Goal: Task Accomplishment & Management: Manage account settings

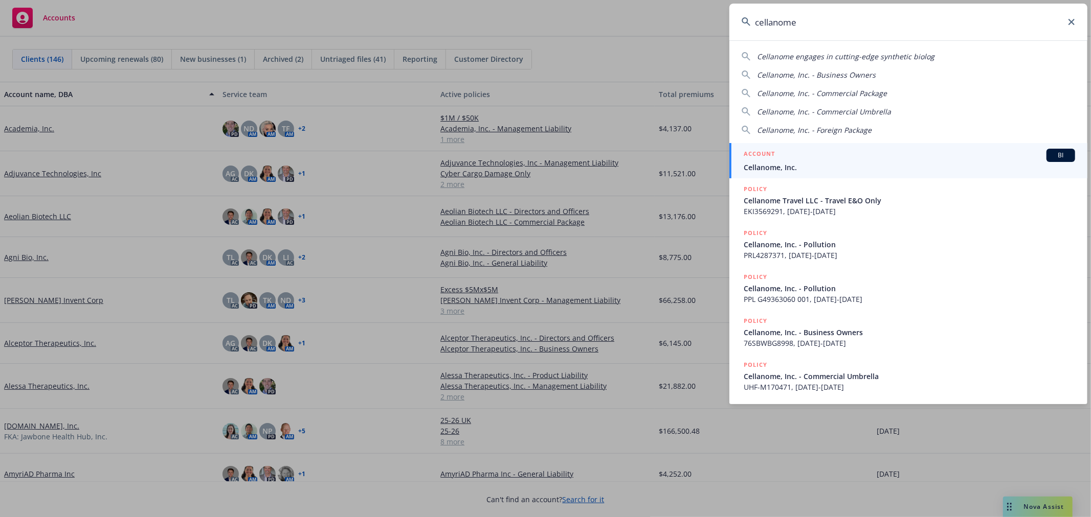
type input "cellanome"
click at [836, 160] on div "ACCOUNT BI" at bounding box center [908, 155] width 331 height 13
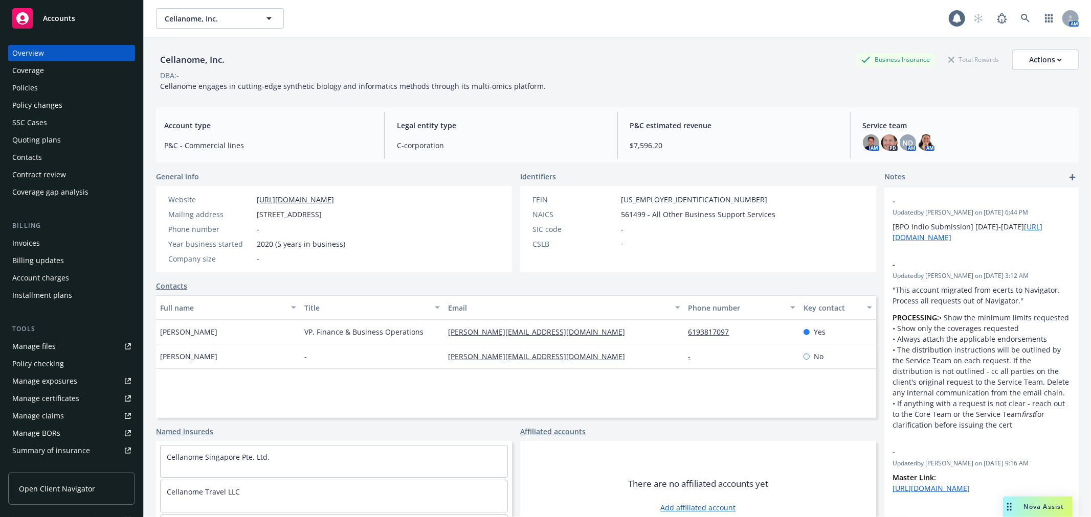
click at [44, 247] on div "Invoices" at bounding box center [71, 243] width 119 height 16
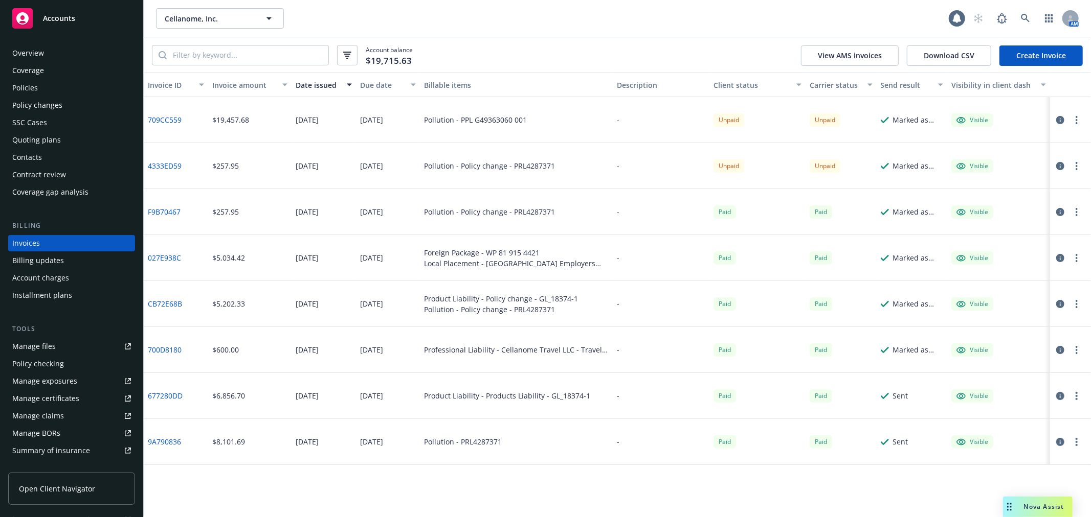
click at [65, 26] on div "Accounts" at bounding box center [71, 18] width 119 height 20
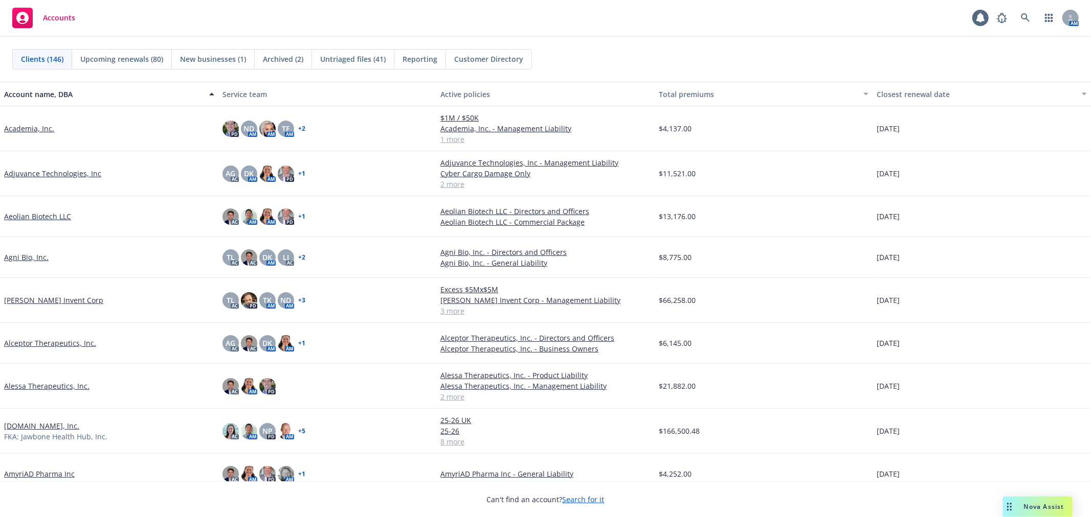
click at [206, 63] on span "New businesses (1)" at bounding box center [213, 59] width 66 height 11
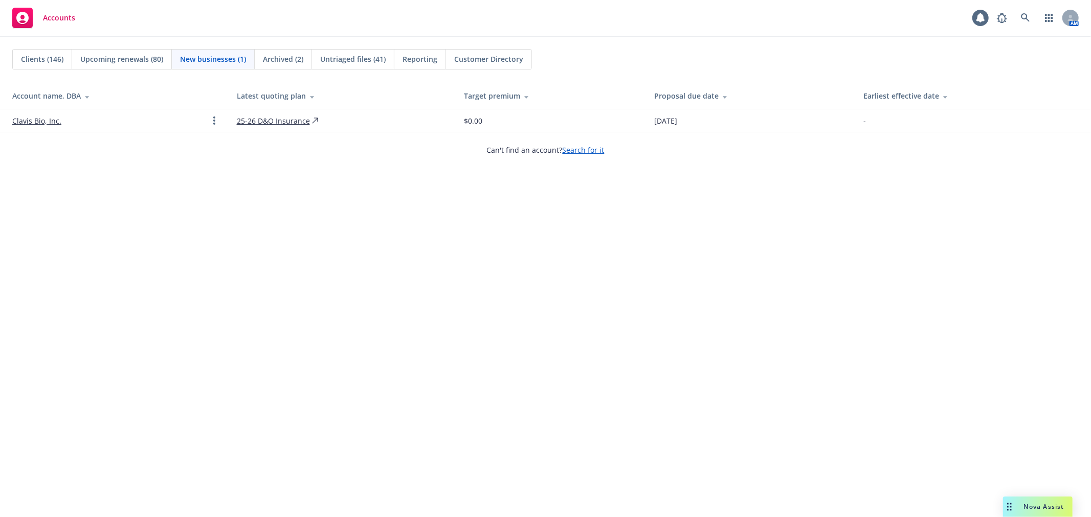
click at [36, 67] on div "Clients (146)" at bounding box center [42, 59] width 59 height 19
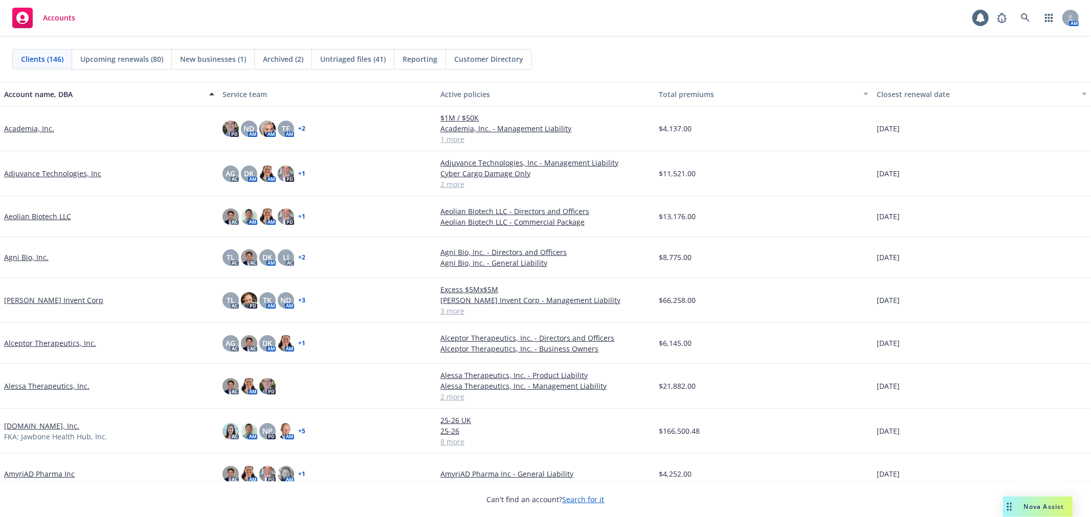
click at [1029, 29] on div "Accounts 1 AM" at bounding box center [545, 18] width 1091 height 37
click at [1020, 12] on link at bounding box center [1025, 18] width 20 height 20
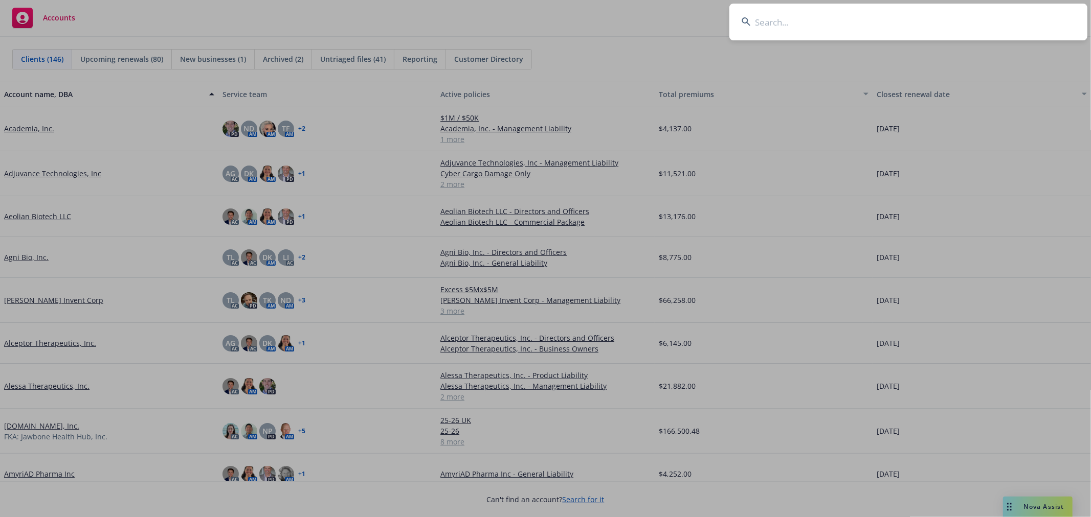
type input "r"
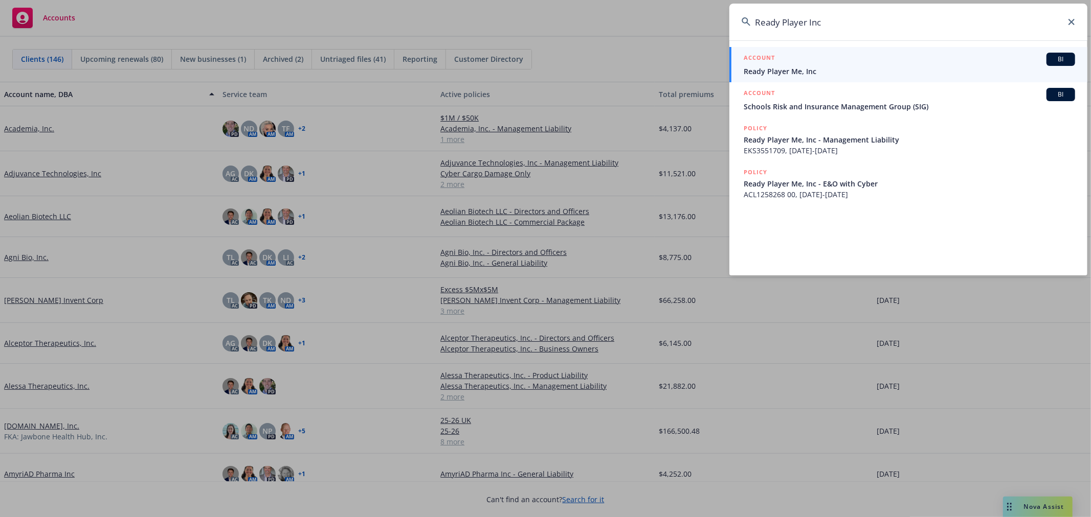
type input "Ready Player Inc"
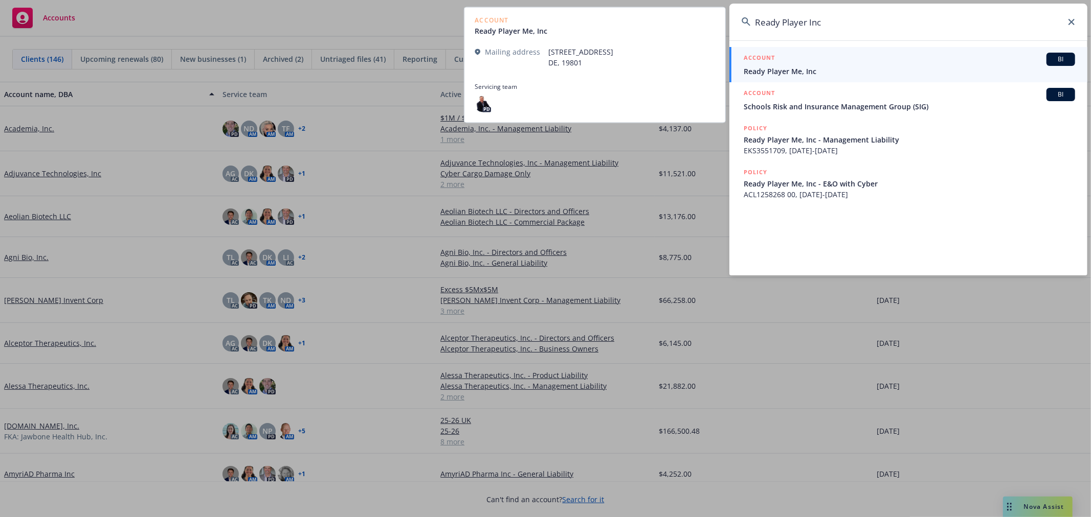
click at [886, 79] on link "ACCOUNT BI Ready Player Me, Inc" at bounding box center [908, 64] width 358 height 35
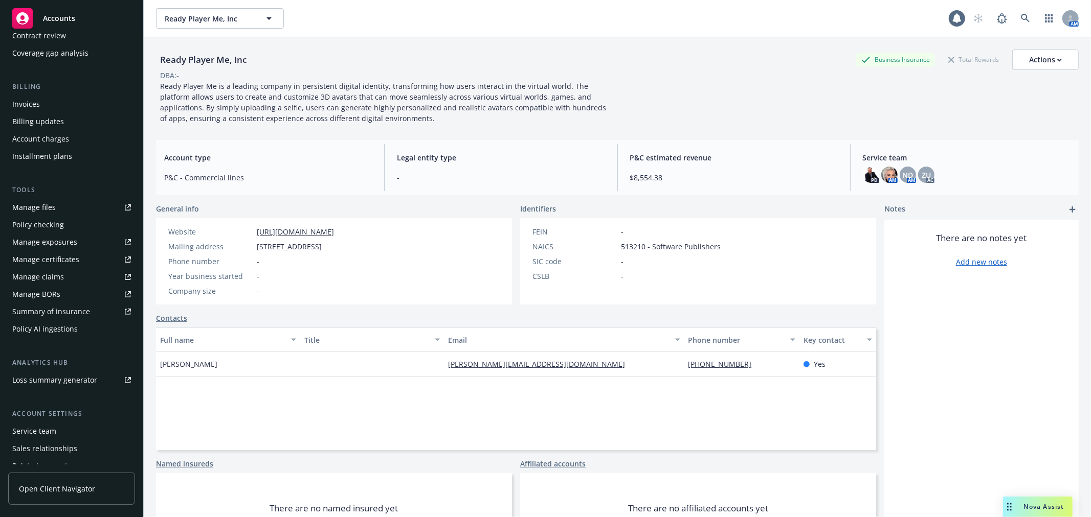
scroll to position [183, 0]
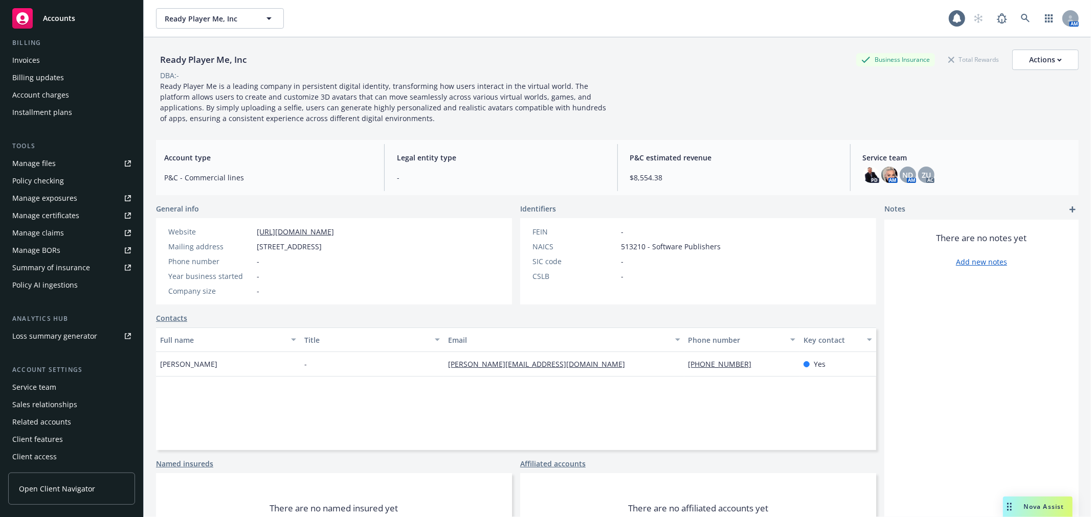
click at [94, 394] on div "Service team" at bounding box center [71, 387] width 119 height 16
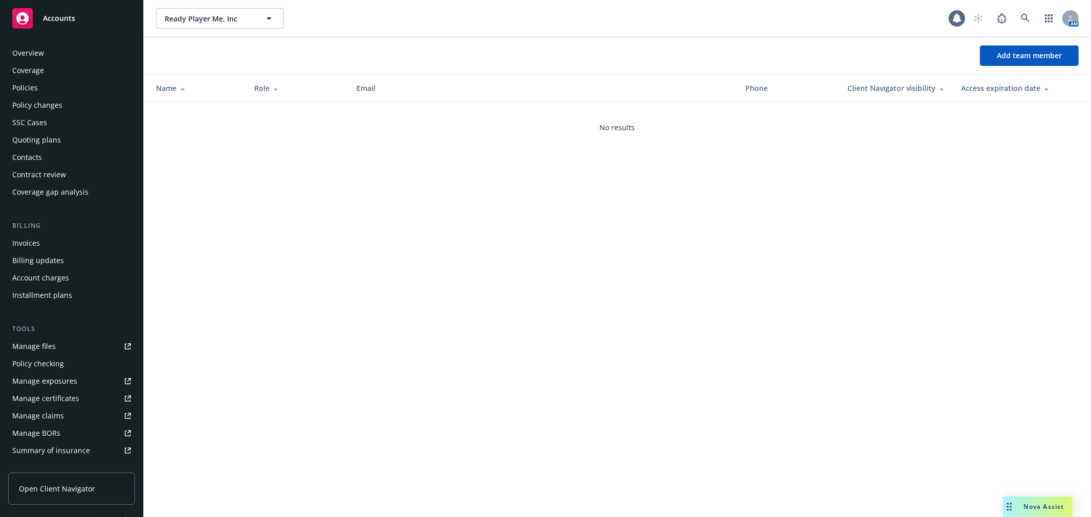
scroll to position [183, 0]
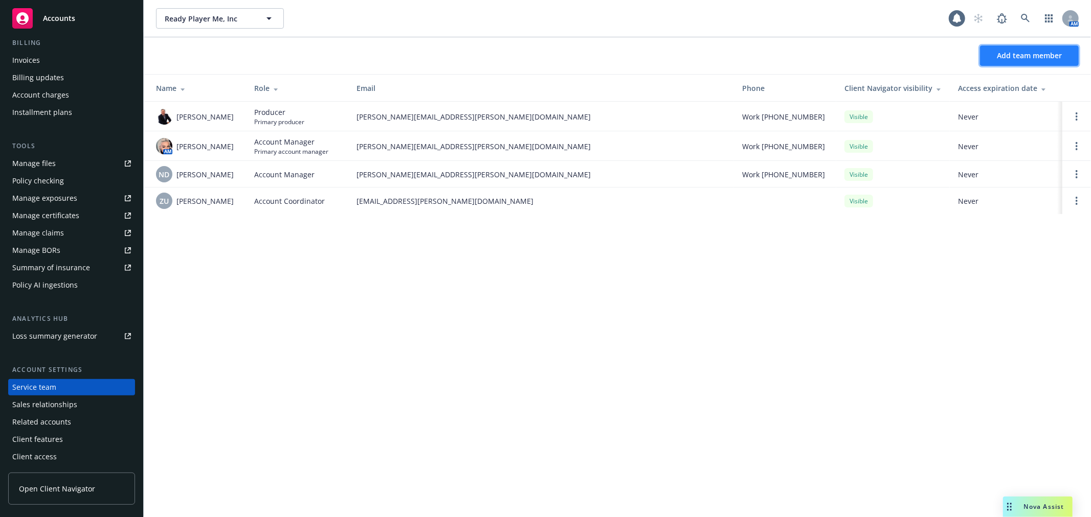
click at [1042, 63] on button "Add team member" at bounding box center [1029, 56] width 99 height 20
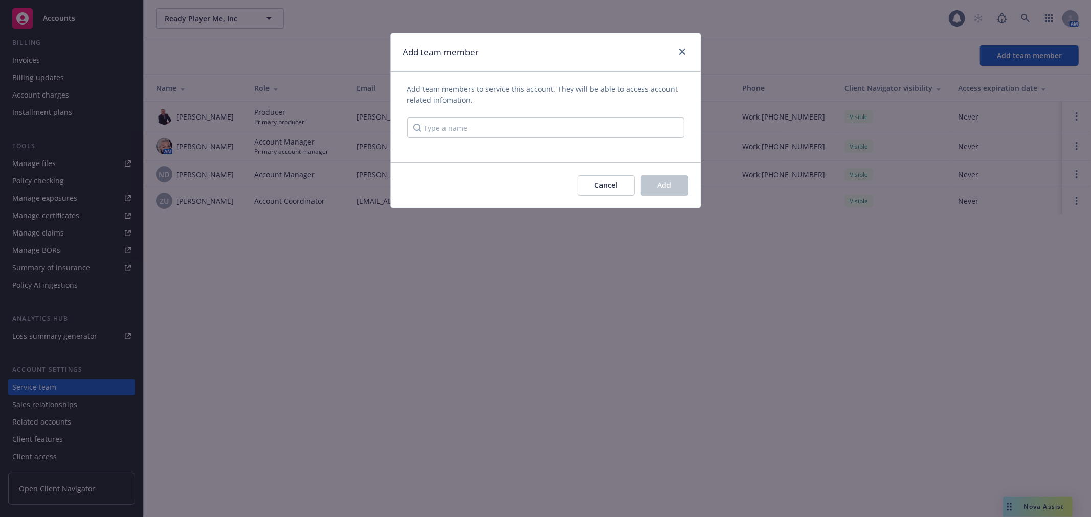
click at [591, 141] on div "Add team members to service this account. They will be able to access account r…" at bounding box center [546, 117] width 310 height 66
click at [600, 128] on input "Type a name" at bounding box center [545, 128] width 277 height 20
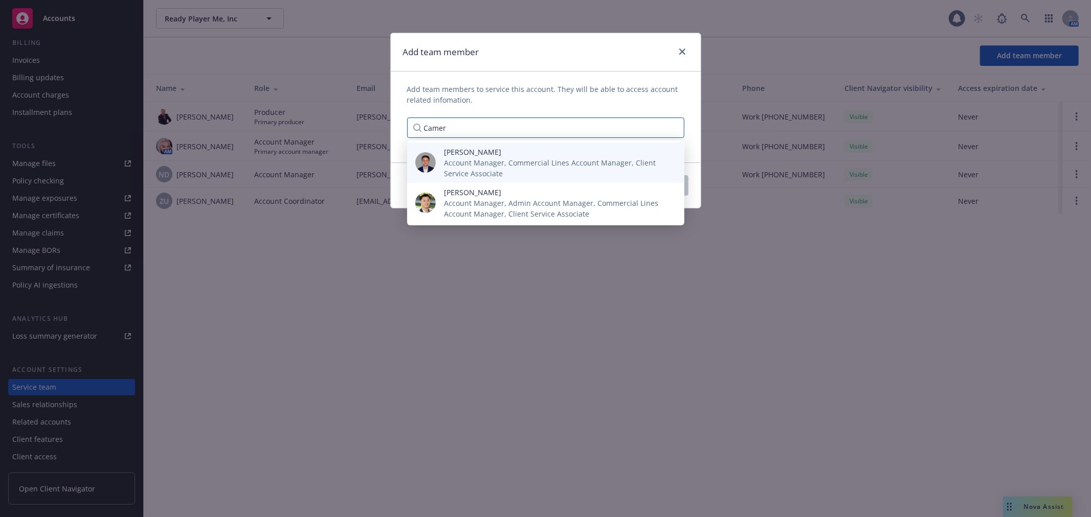
type input "Camer"
click at [582, 166] on span "Account Manager, Commercial Lines Account Manager, Client Service Associate" at bounding box center [556, 167] width 224 height 21
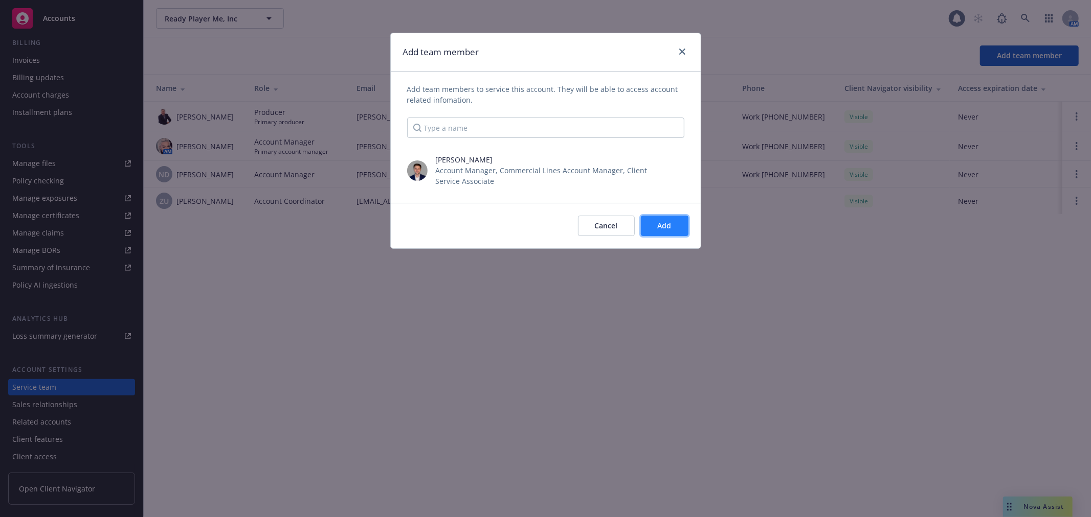
click at [676, 220] on button "Add" at bounding box center [665, 226] width 48 height 20
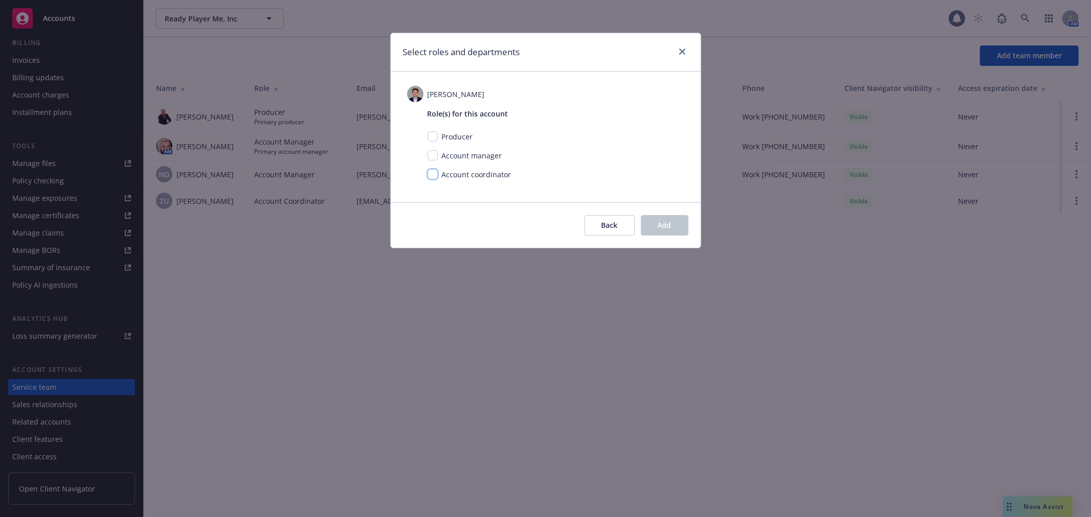
click at [436, 172] on input "checkbox" at bounding box center [432, 174] width 10 height 10
checkbox input "true"
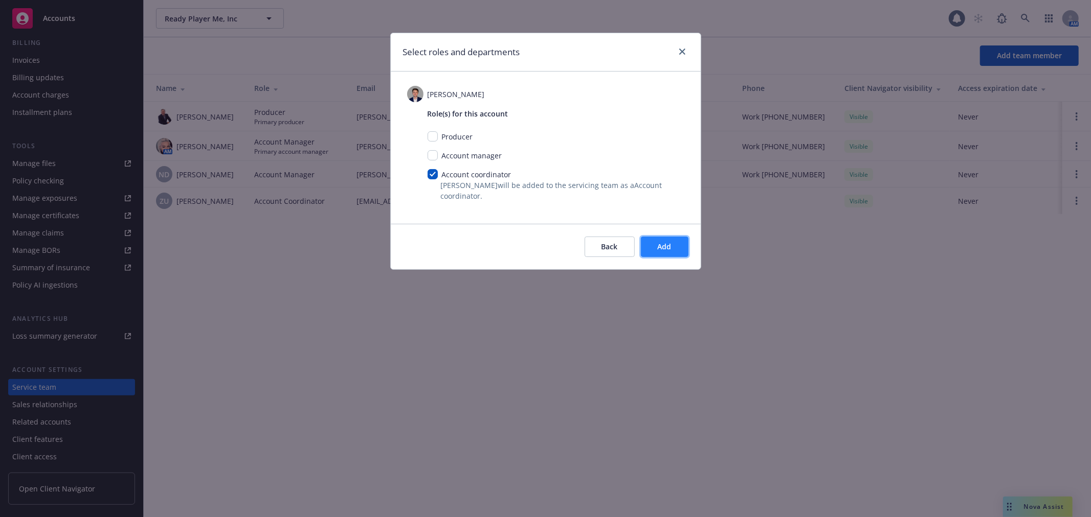
click at [675, 239] on button "Add" at bounding box center [665, 247] width 48 height 20
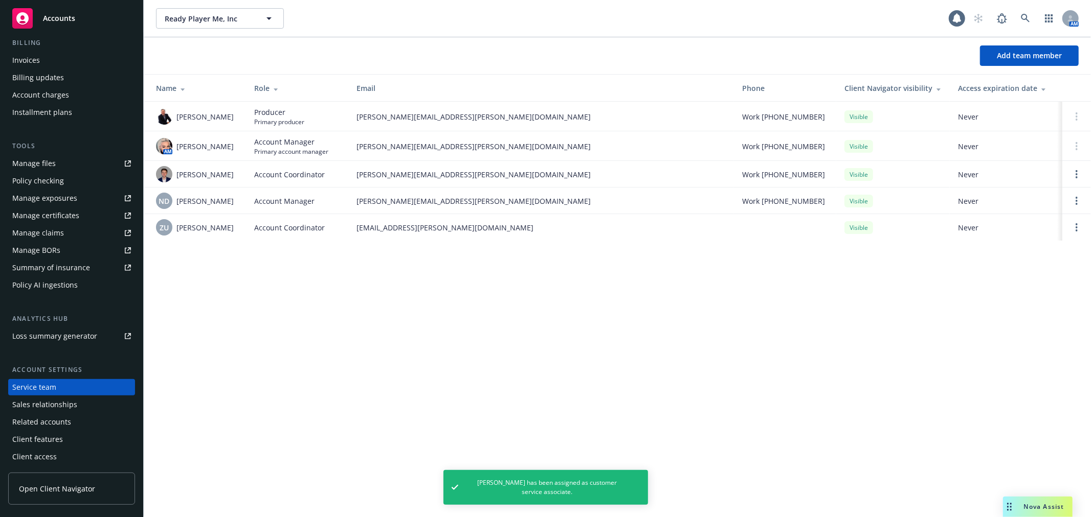
scroll to position [0, 0]
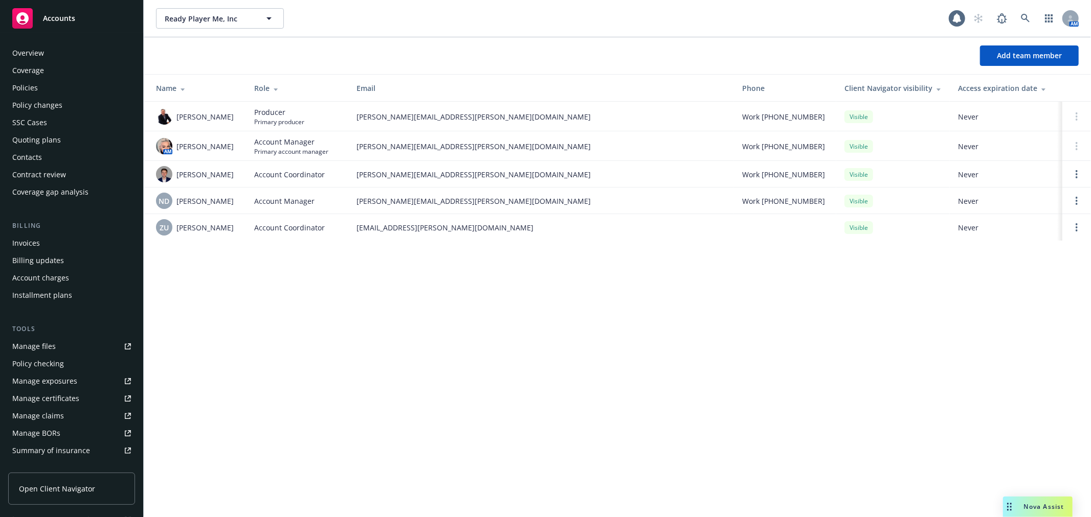
click at [80, 139] on div "Quoting plans" at bounding box center [71, 140] width 119 height 16
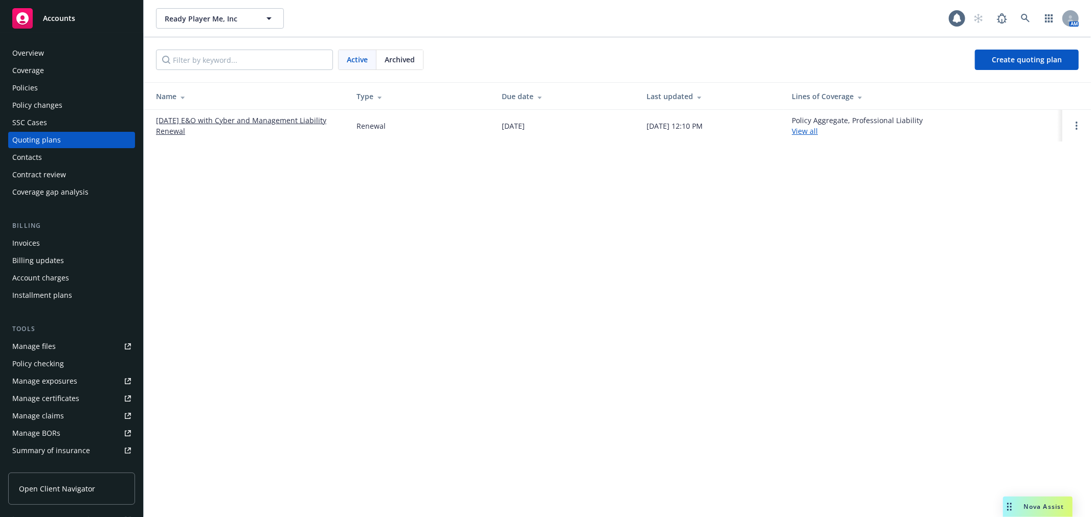
click at [83, 89] on div "Policies" at bounding box center [71, 88] width 119 height 16
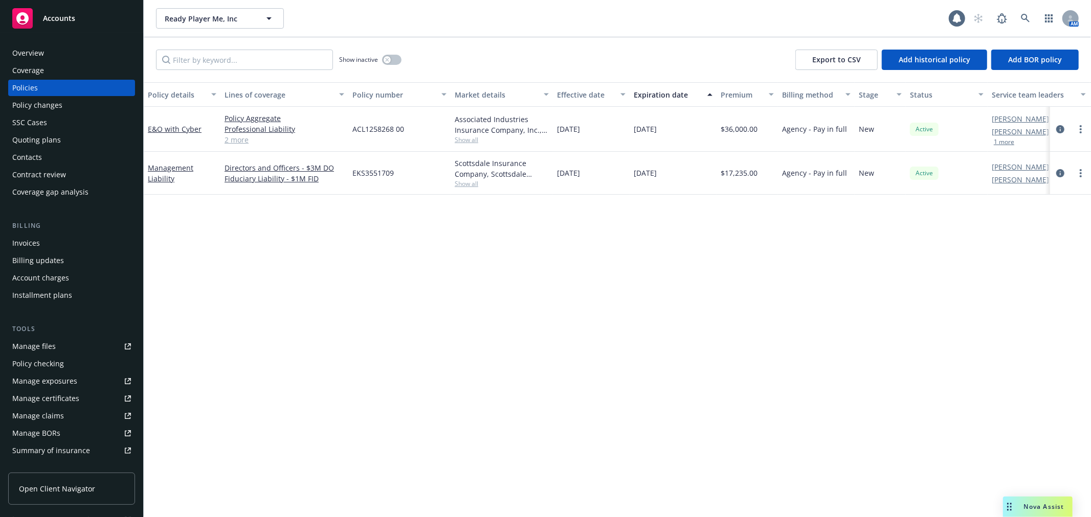
click at [52, 72] on div "Coverage" at bounding box center [71, 70] width 119 height 16
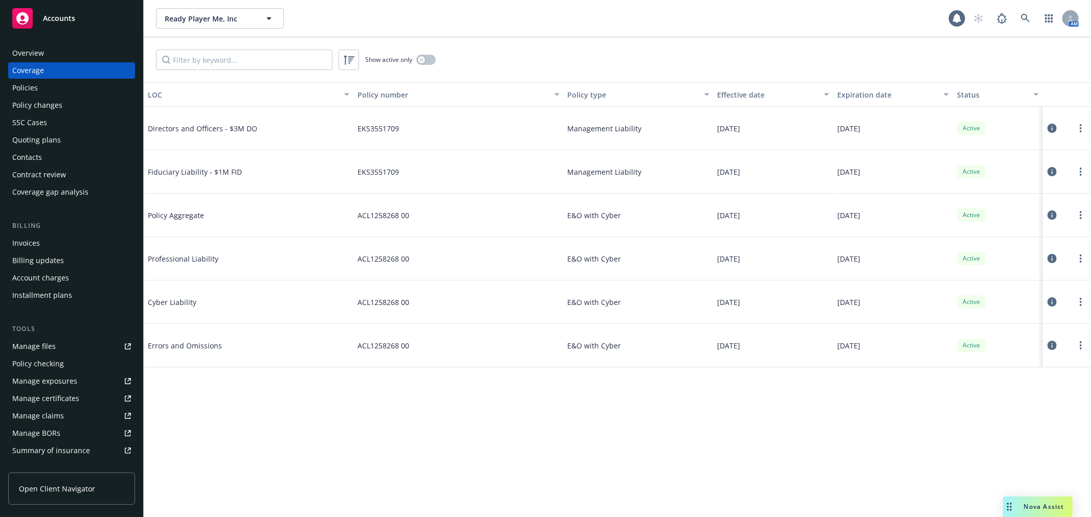
click at [81, 92] on div "Policies" at bounding box center [71, 88] width 119 height 16
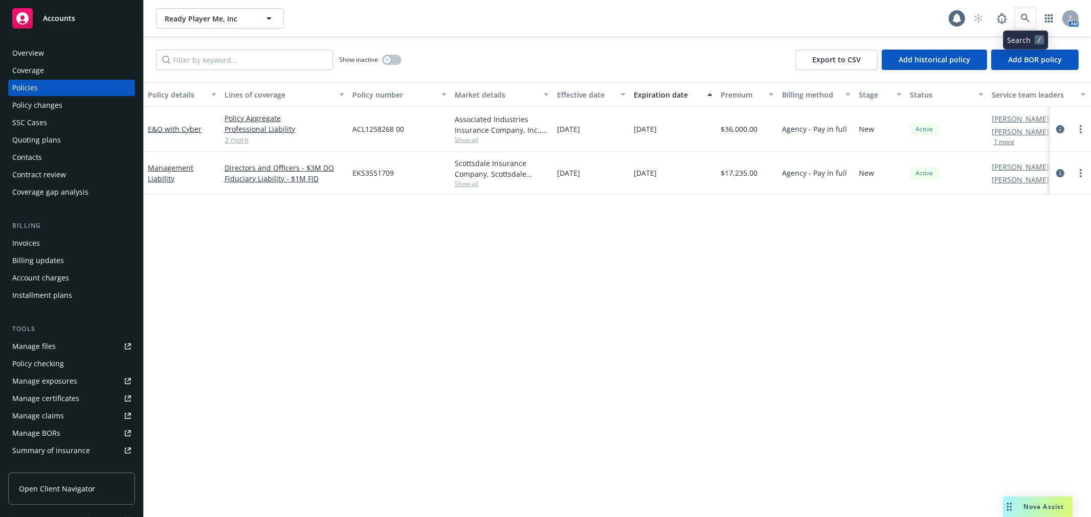
click at [1018, 9] on span at bounding box center [1025, 18] width 20 height 20
click at [1039, 6] on div "Ready Player Me, Inc Ready Player Me, Inc 1 AM" at bounding box center [617, 18] width 947 height 37
click at [1001, 28] on link at bounding box center [1001, 18] width 20 height 20
click at [1029, 14] on icon at bounding box center [1025, 18] width 9 height 9
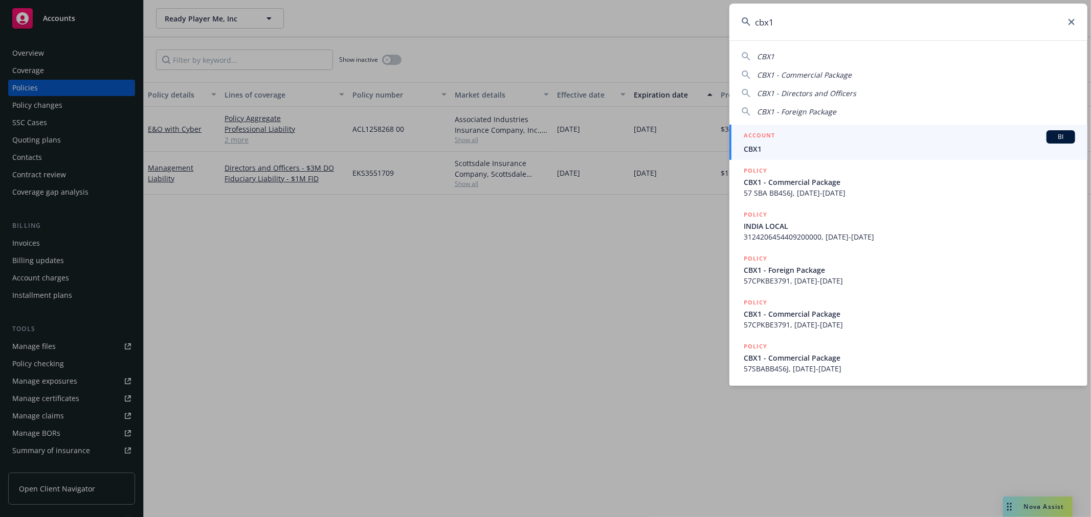
type input "cbx1"
click at [786, 141] on div "ACCOUNT BI" at bounding box center [908, 136] width 331 height 13
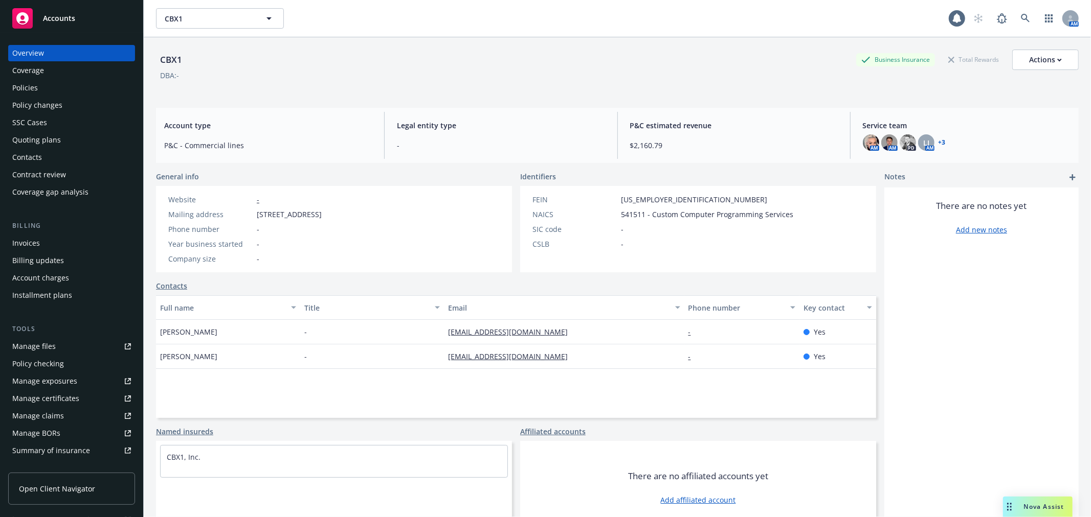
click at [80, 72] on div "Coverage" at bounding box center [71, 70] width 119 height 16
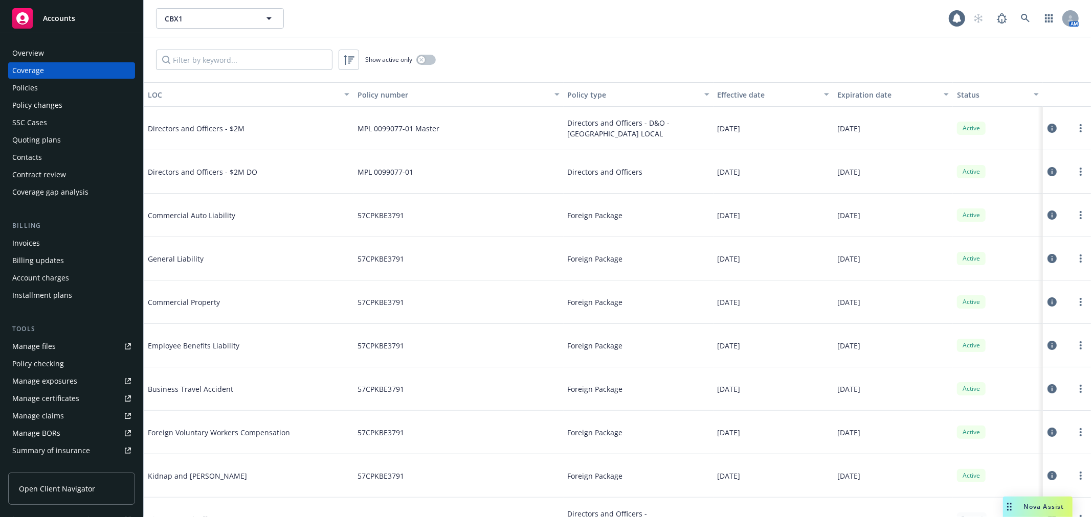
click at [43, 87] on div "Policies" at bounding box center [71, 88] width 119 height 16
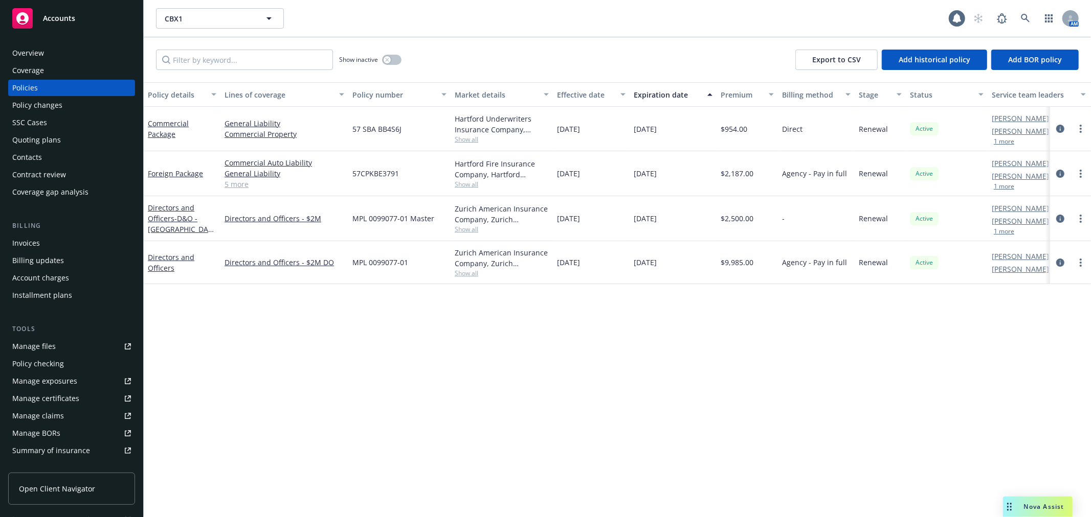
click at [67, 50] on div "Overview" at bounding box center [71, 53] width 119 height 16
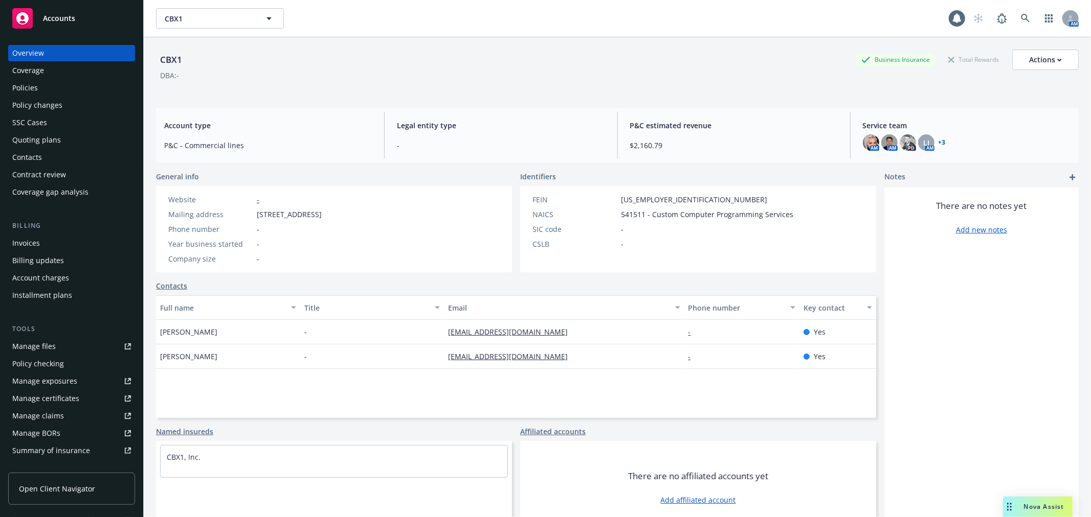
click at [938, 140] on link "+ 3" at bounding box center [941, 143] width 7 height 6
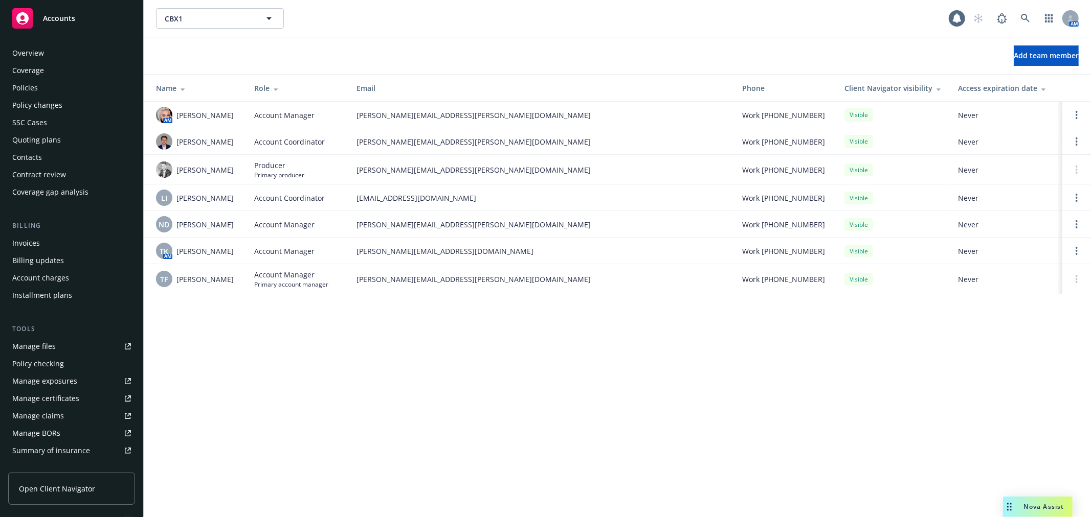
click at [61, 50] on div "Overview" at bounding box center [71, 53] width 119 height 16
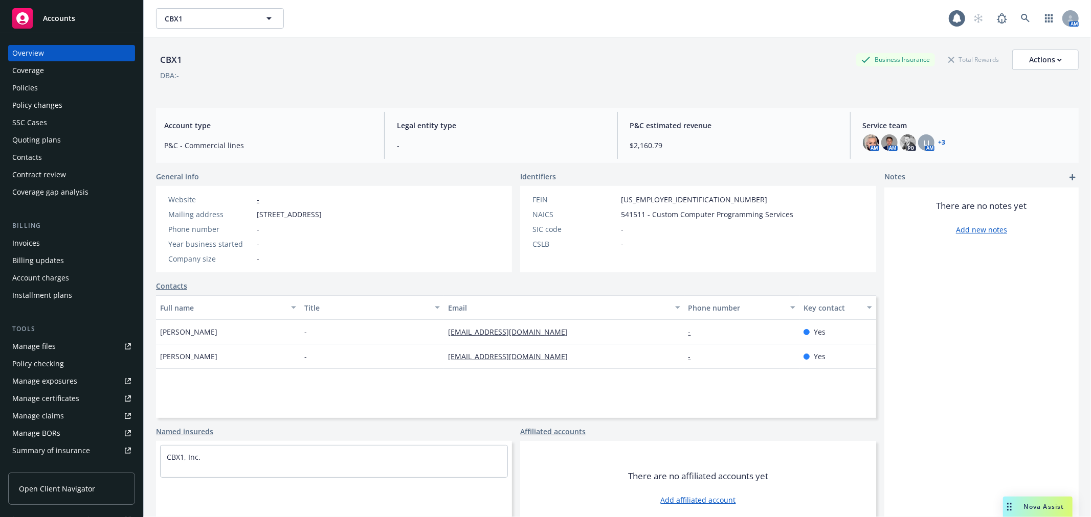
click at [38, 79] on div "Overview Coverage Policies Policy changes SSC Cases Quoting plans Contacts Cont…" at bounding box center [71, 122] width 127 height 155
click at [39, 79] on div "Overview Coverage Policies Policy changes SSC Cases Quoting plans Contacts Cont…" at bounding box center [71, 122] width 127 height 155
click at [44, 67] on div "Coverage" at bounding box center [71, 70] width 119 height 16
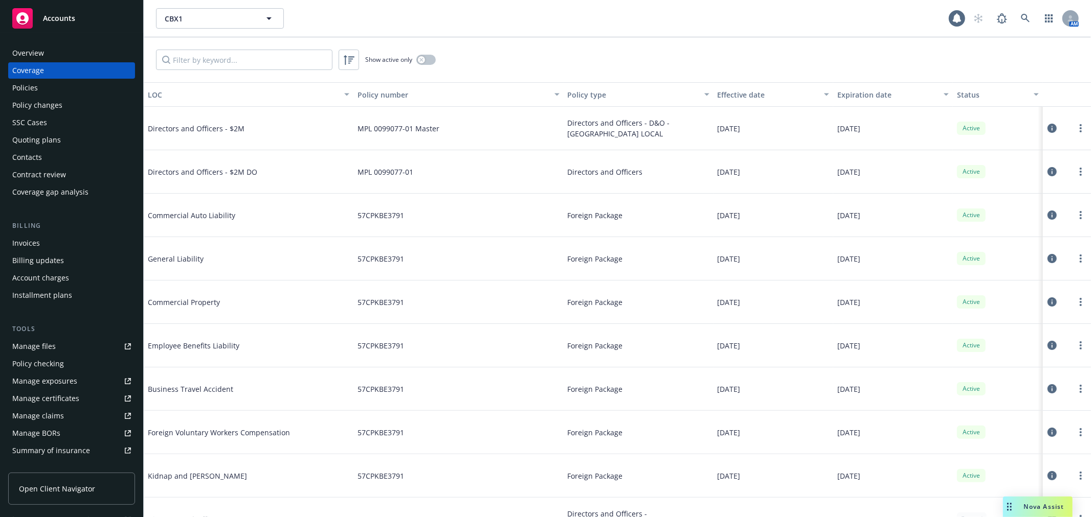
click at [14, 88] on div "Policies" at bounding box center [25, 88] width 26 height 16
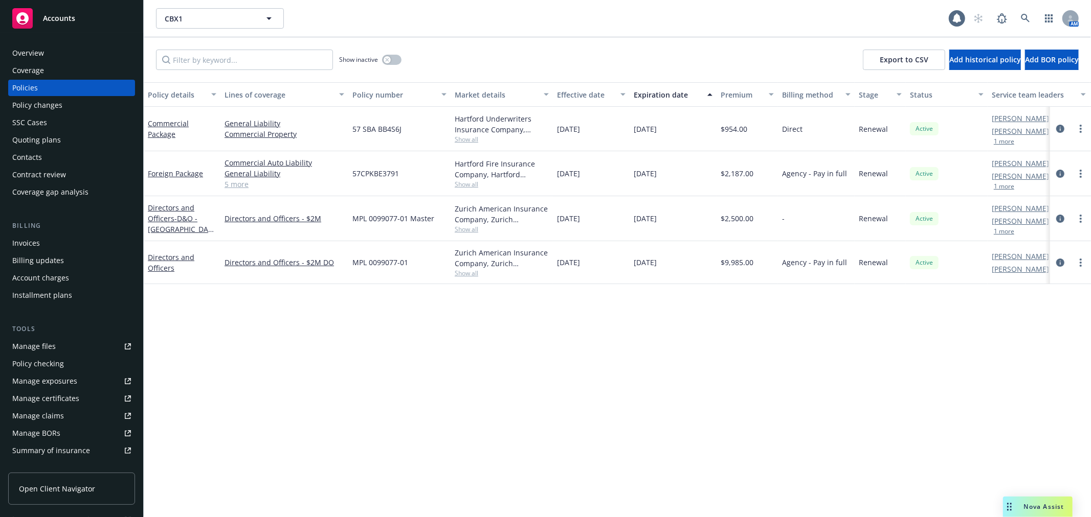
click at [54, 142] on div "Quoting plans" at bounding box center [36, 140] width 49 height 16
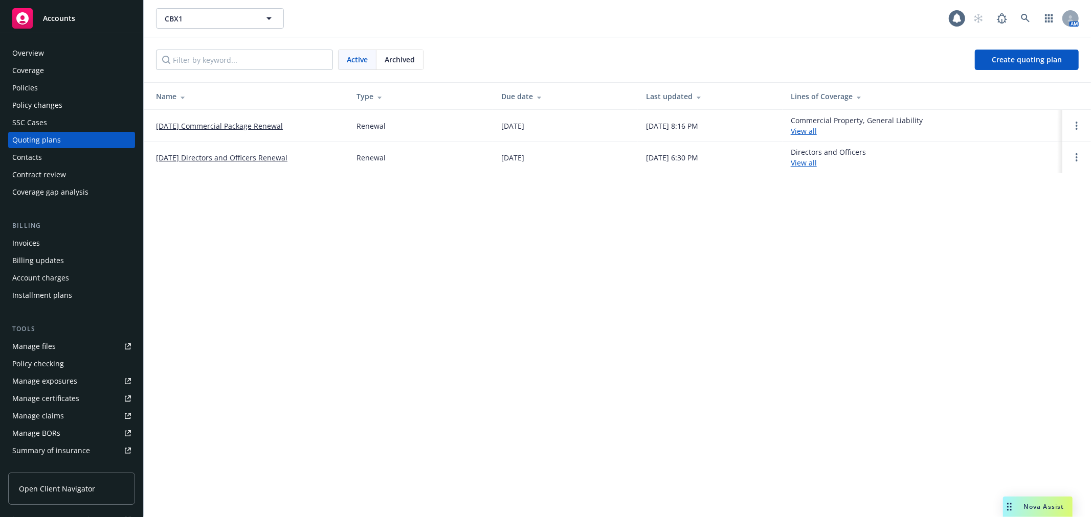
click at [260, 121] on link "12/05/25 Commercial Package Renewal" at bounding box center [219, 126] width 127 height 11
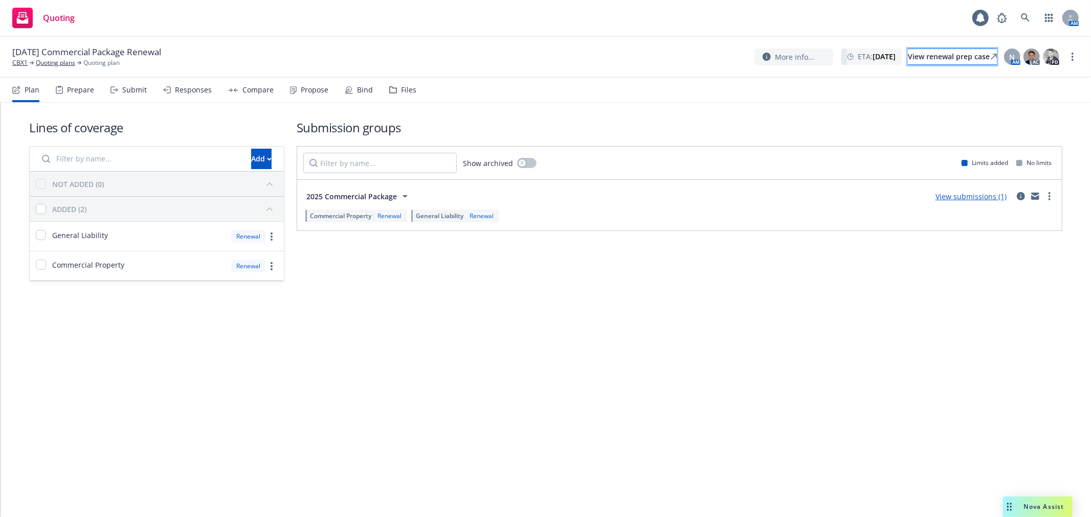
click at [959, 55] on div "View renewal prep case" at bounding box center [952, 56] width 89 height 15
click at [1018, 47] on div "12/05/25 Commercial Package Renewal CBX1 Quoting plans Quoting plan More info..…" at bounding box center [545, 56] width 1066 height 21
click at [1014, 55] on span "N" at bounding box center [1012, 57] width 6 height 11
click at [932, 137] on link "Switch account manager" at bounding box center [903, 137] width 84 height 11
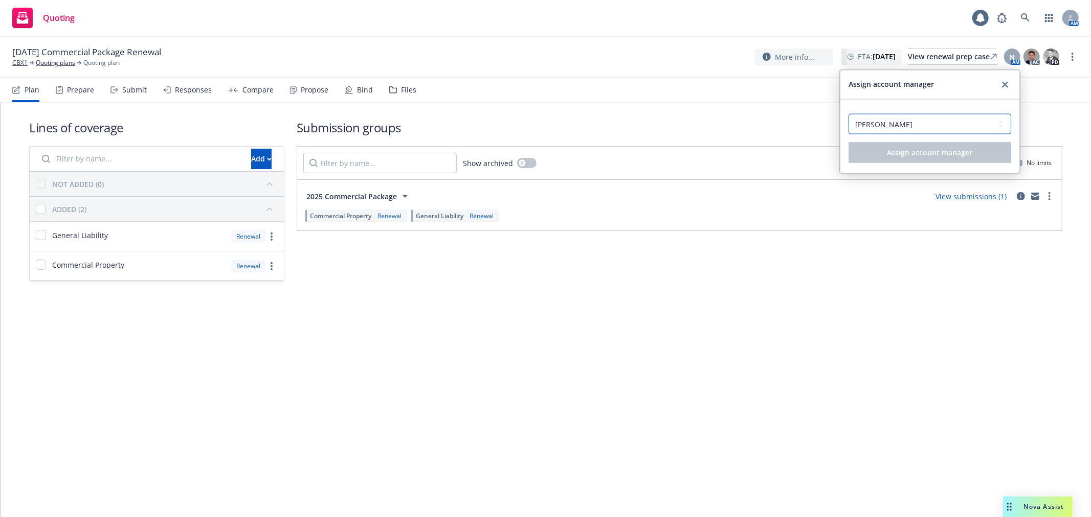
click at [873, 128] on select "Select an account manager... Angela Ticconi Nicole Dilorenzo Tom Kokkines Tracy…" at bounding box center [929, 124] width 163 height 20
select select "12c80024-0413-467a-8d2f-97ea07df2c8f"
click at [848, 114] on select "Select an account manager... Angela Ticconi Nicole Dilorenzo Tom Kokkines Tracy…" at bounding box center [929, 124] width 163 height 20
click at [904, 155] on span "Assign account manager" at bounding box center [929, 153] width 85 height 10
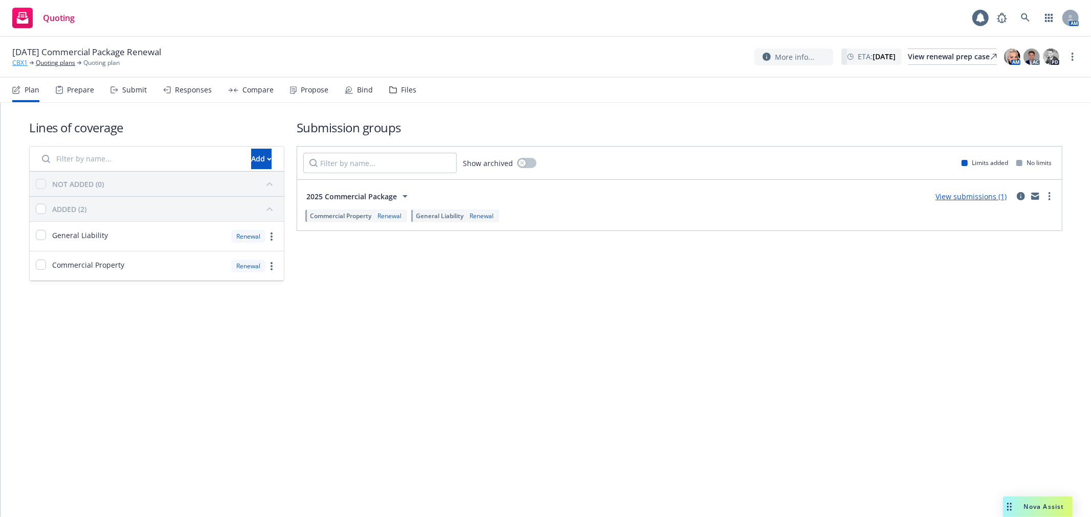
click at [21, 63] on link "CBX1" at bounding box center [19, 62] width 15 height 9
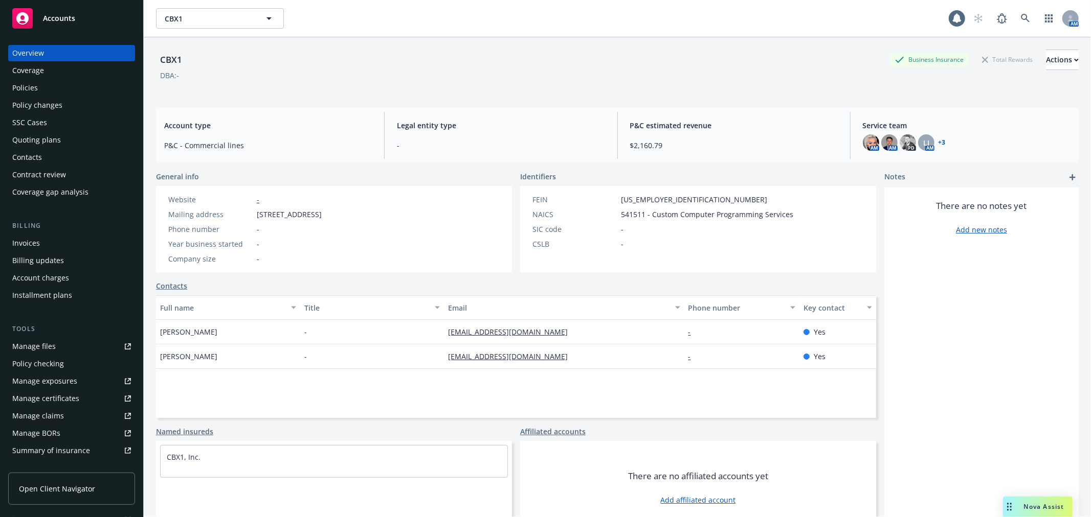
drag, startPoint x: 1013, startPoint y: 6, endPoint x: 1018, endPoint y: 13, distance: 8.7
click at [1013, 6] on div "CBX1 CBX1 1 AM" at bounding box center [617, 18] width 947 height 37
click at [1021, 14] on icon at bounding box center [1025, 18] width 9 height 9
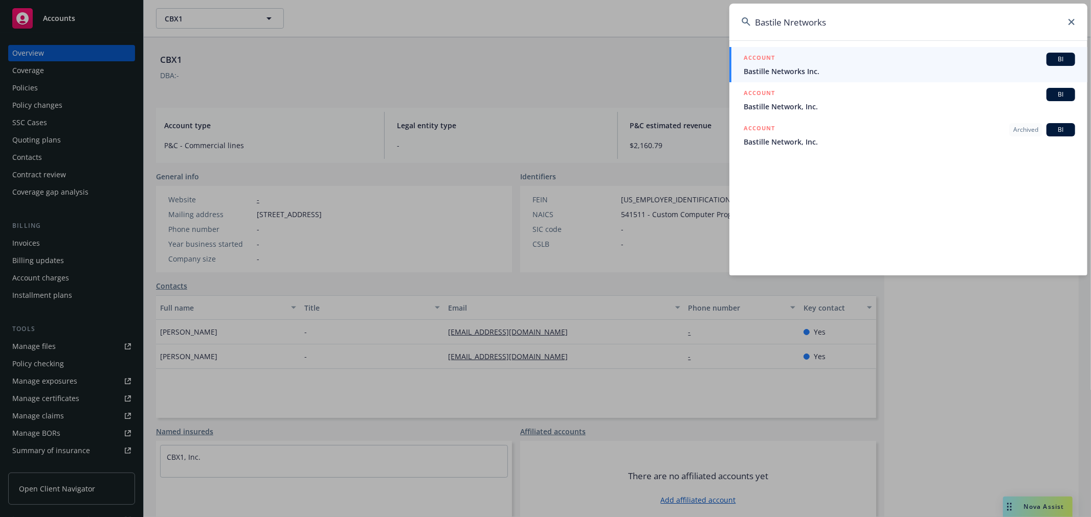
type input "Bastile Nretworks"
click at [840, 62] on div "ACCOUNT BI" at bounding box center [908, 59] width 331 height 13
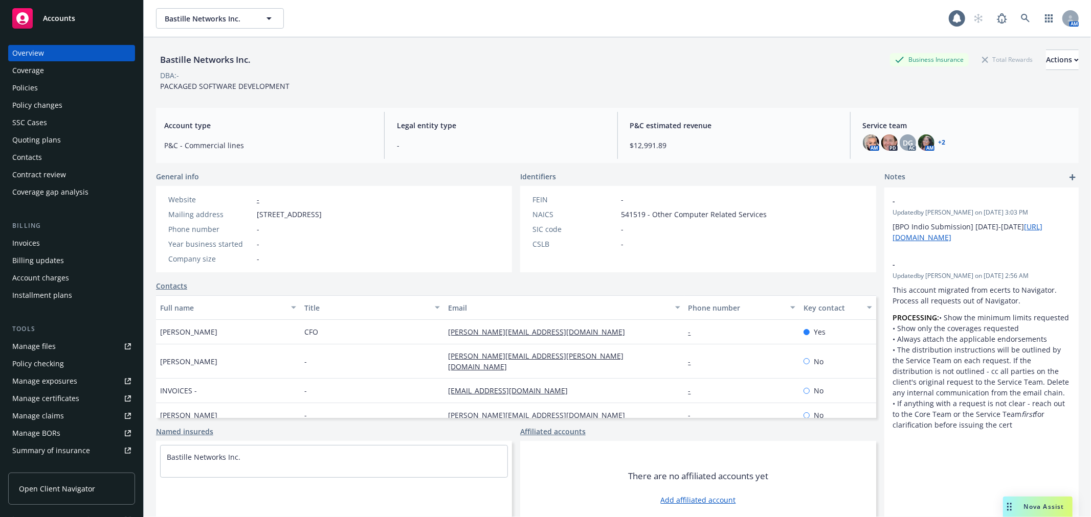
click at [938, 144] on link "+ 2" at bounding box center [941, 143] width 7 height 6
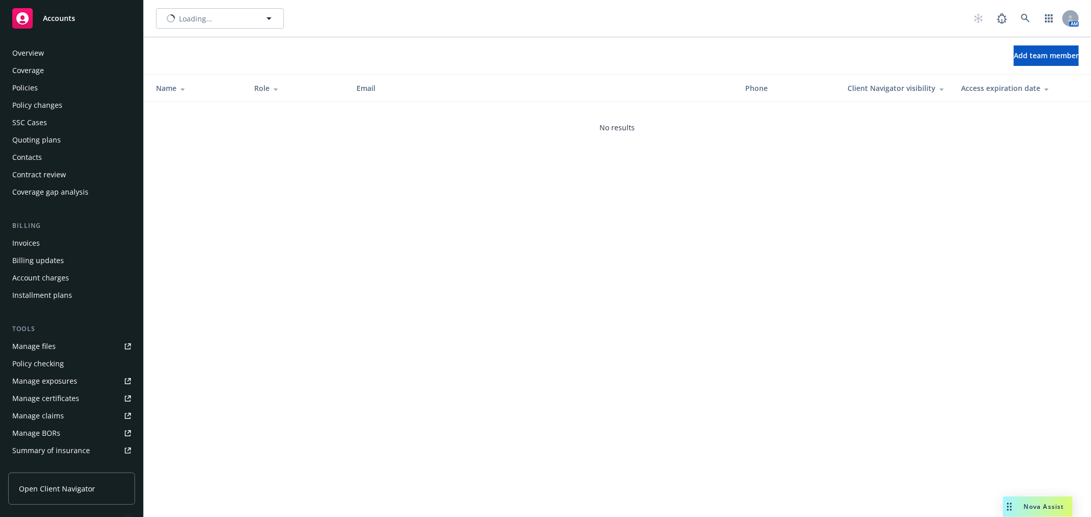
scroll to position [183, 0]
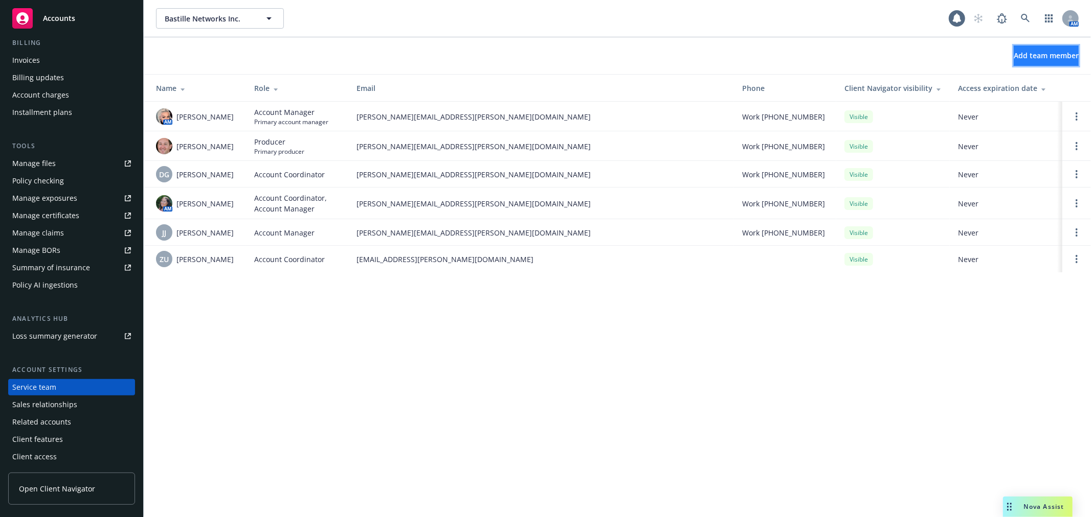
click at [1042, 58] on span "Add team member" at bounding box center [1045, 56] width 65 height 10
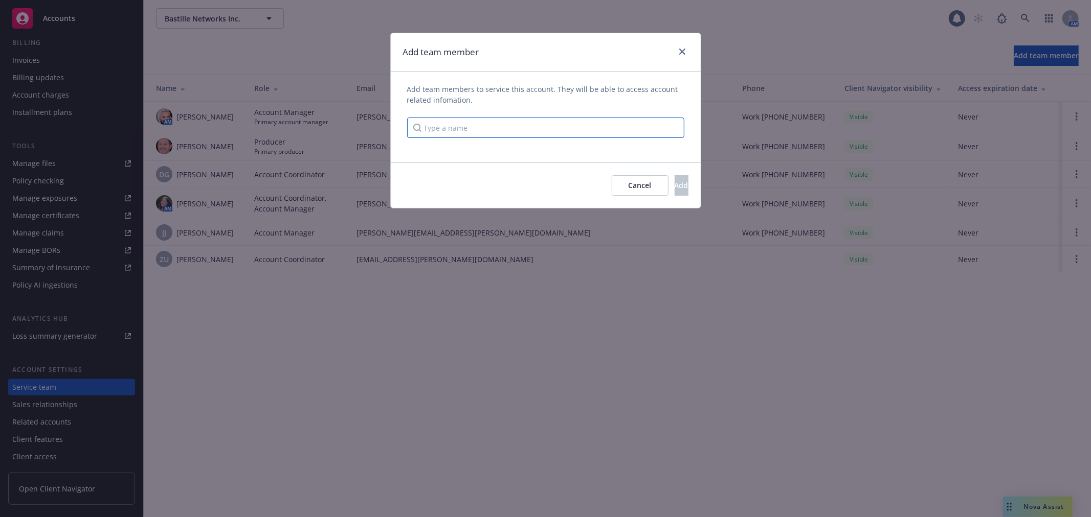
click at [616, 130] on input "Type a name" at bounding box center [545, 128] width 277 height 20
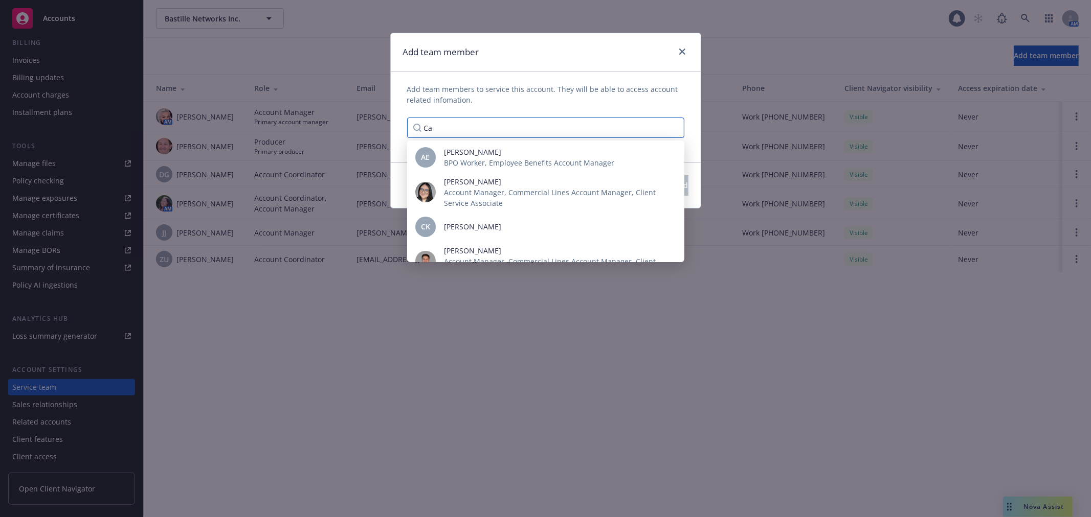
type input "C"
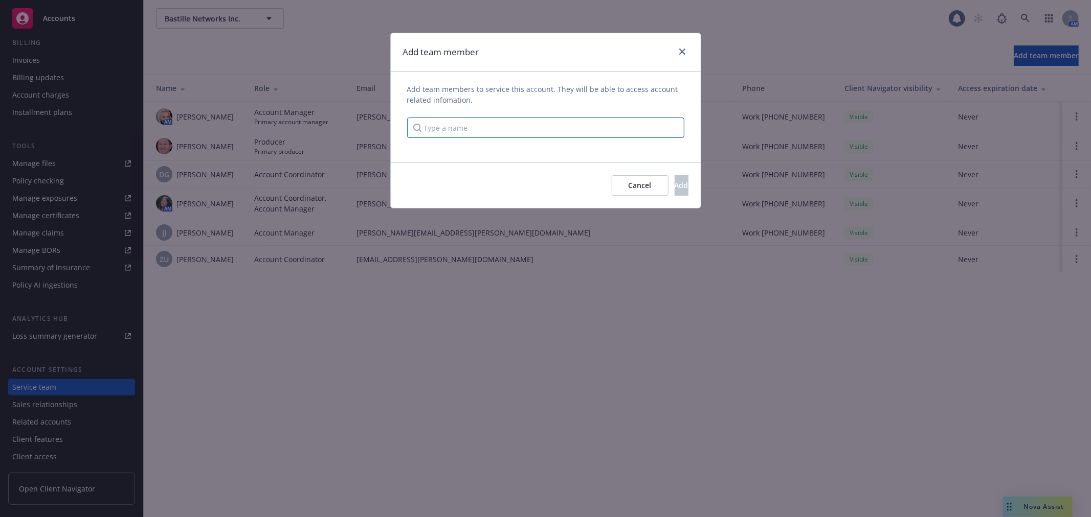
type input "c"
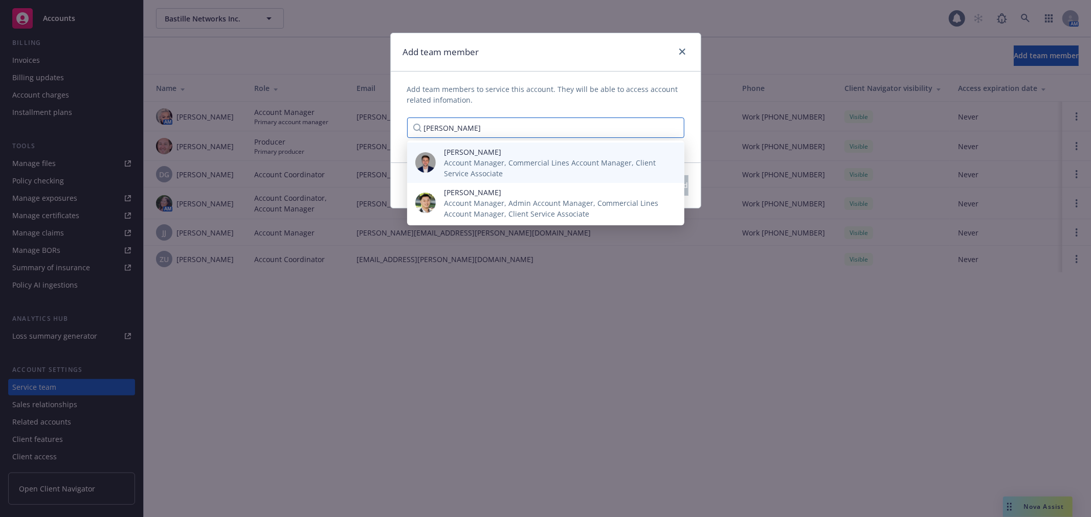
type input "Cameron"
click at [495, 166] on span "Account Manager, Commercial Lines Account Manager, Client Service Associate" at bounding box center [556, 167] width 224 height 21
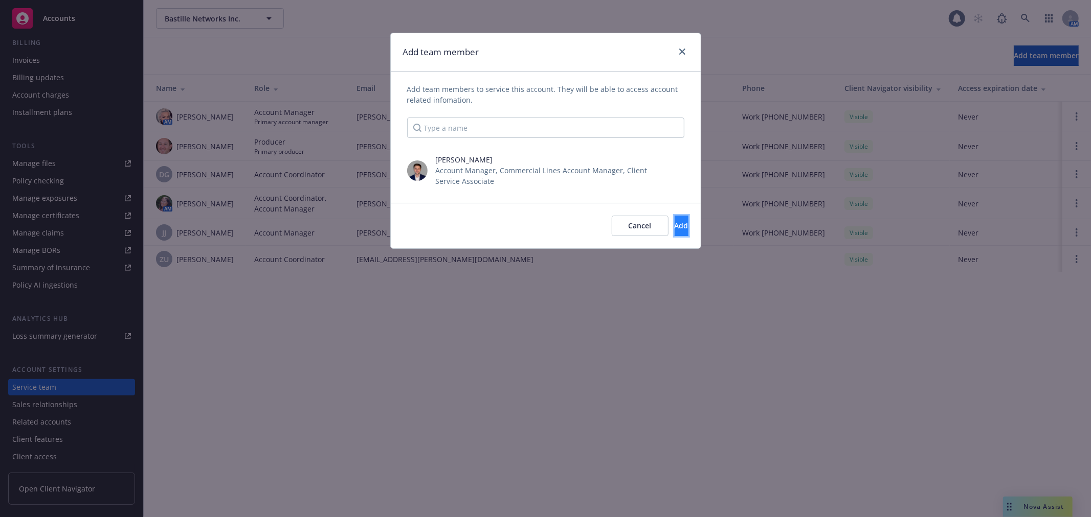
click at [674, 231] on button "Add" at bounding box center [681, 226] width 14 height 20
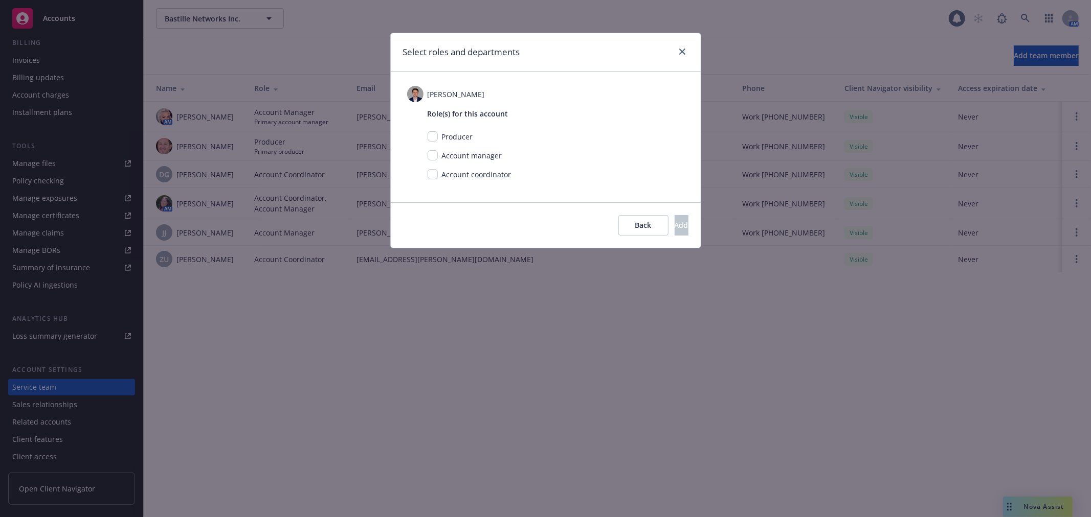
click at [493, 171] on span "Account coordinator" at bounding box center [477, 175] width 70 height 10
click at [433, 179] on input "checkbox" at bounding box center [432, 174] width 10 height 10
checkbox input "true"
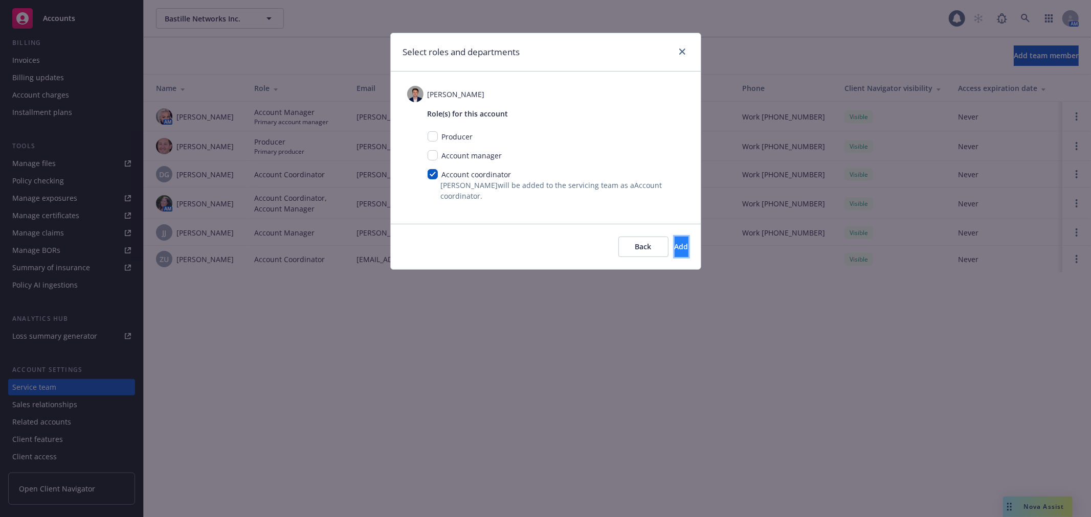
click at [681, 244] on button "Add" at bounding box center [681, 247] width 14 height 20
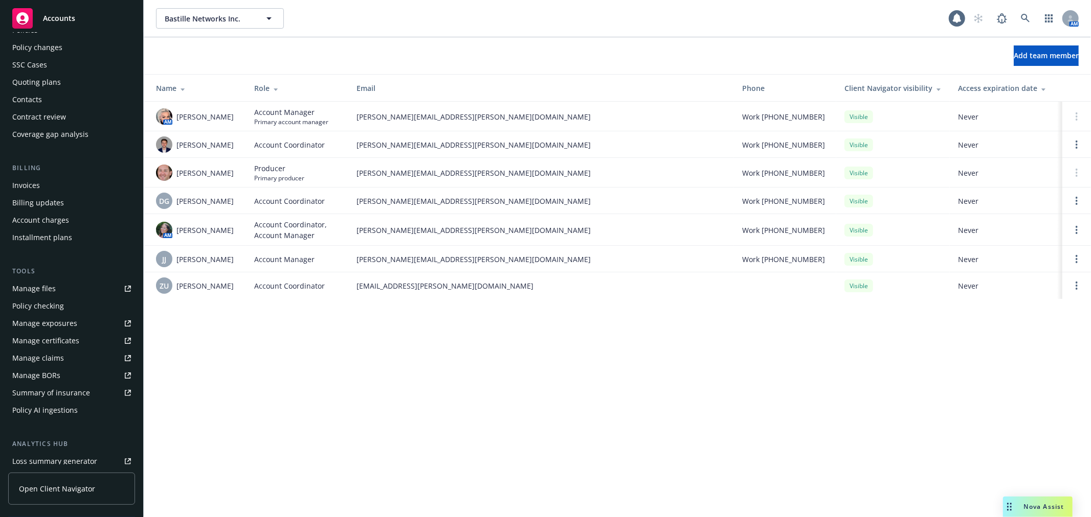
scroll to position [0, 0]
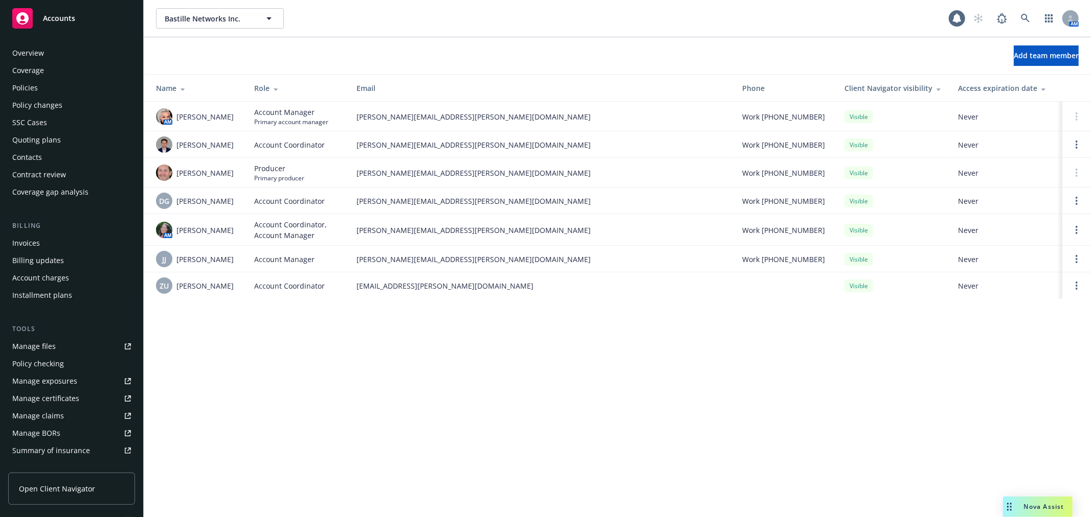
click at [83, 91] on div "Policies" at bounding box center [71, 88] width 119 height 16
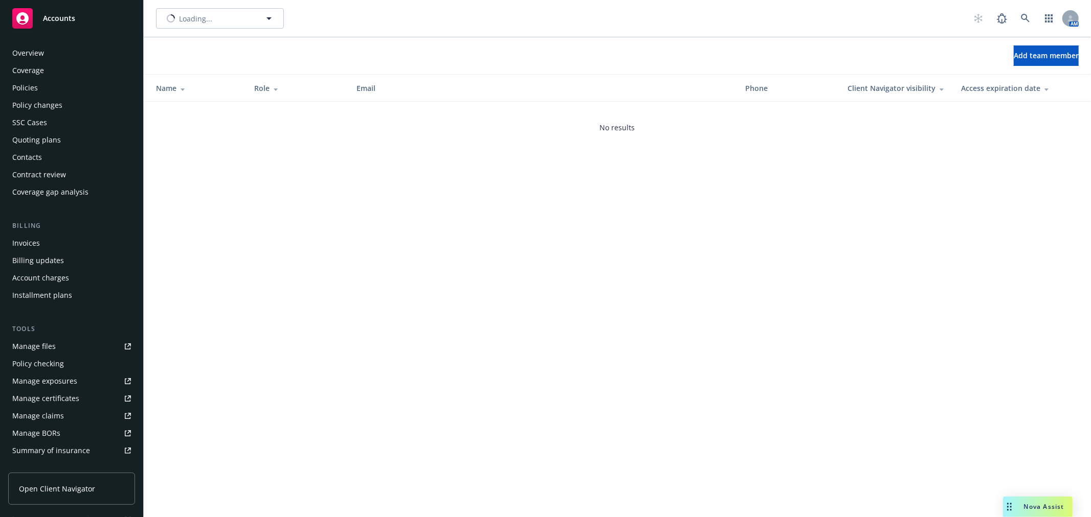
scroll to position [183, 0]
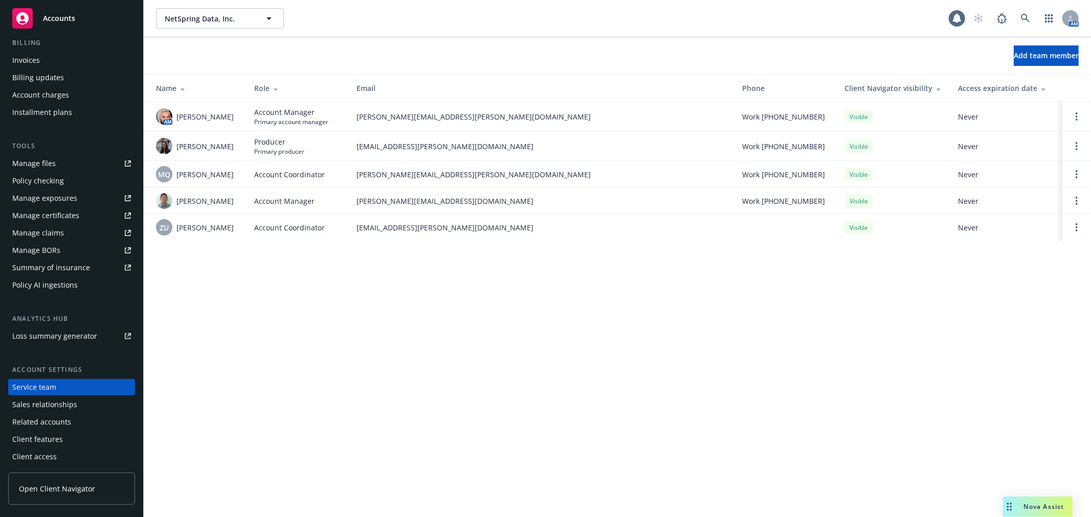
click at [1043, 74] on div "Name Role Email Phone Client Navigator visibility Access expiration date AM [PE…" at bounding box center [617, 157] width 947 height 167
click at [1044, 60] on button "Add team member" at bounding box center [1045, 56] width 65 height 20
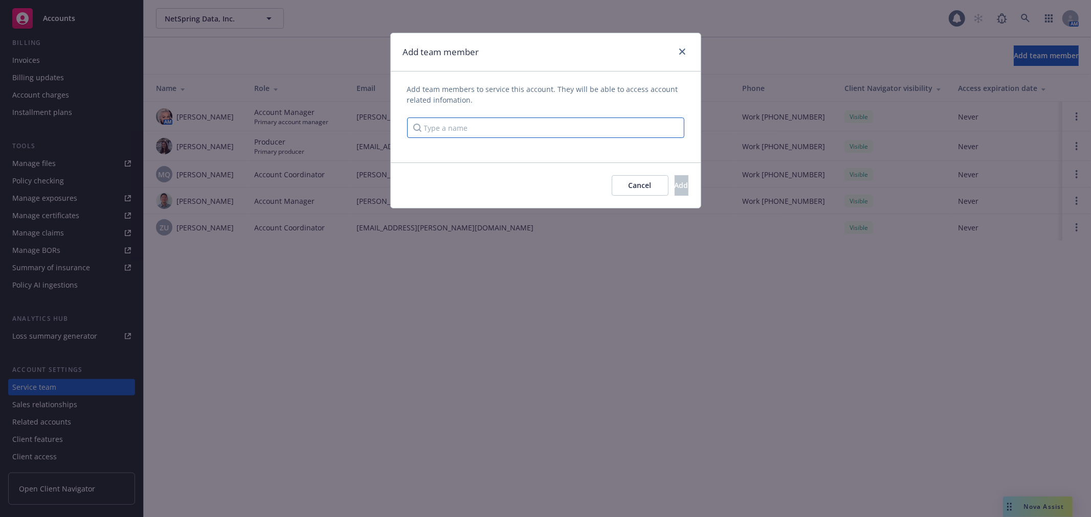
click at [607, 119] on input "Type a name" at bounding box center [545, 128] width 277 height 20
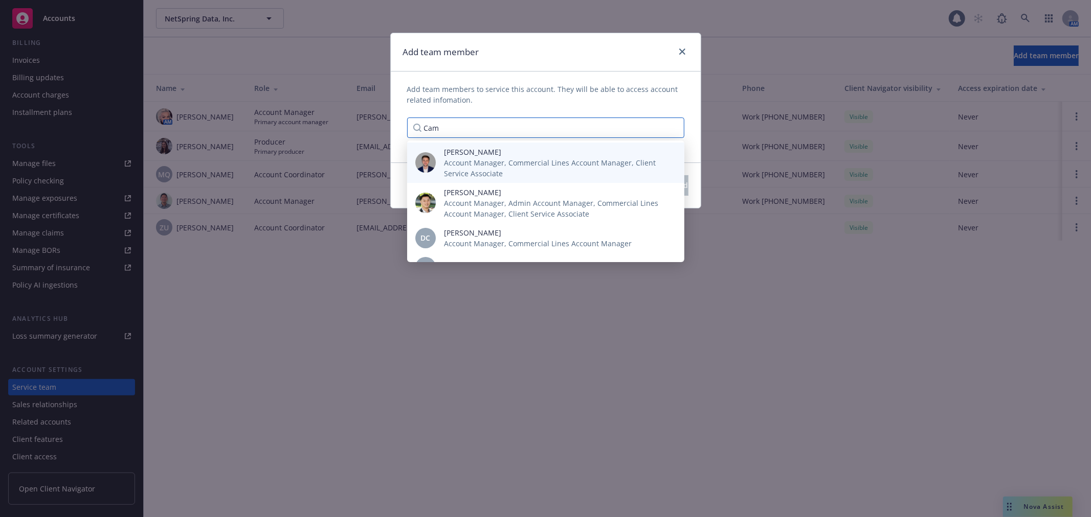
type input "Cam"
click at [577, 160] on span "Account Manager, Commercial Lines Account Manager, Client Service Associate" at bounding box center [556, 167] width 224 height 21
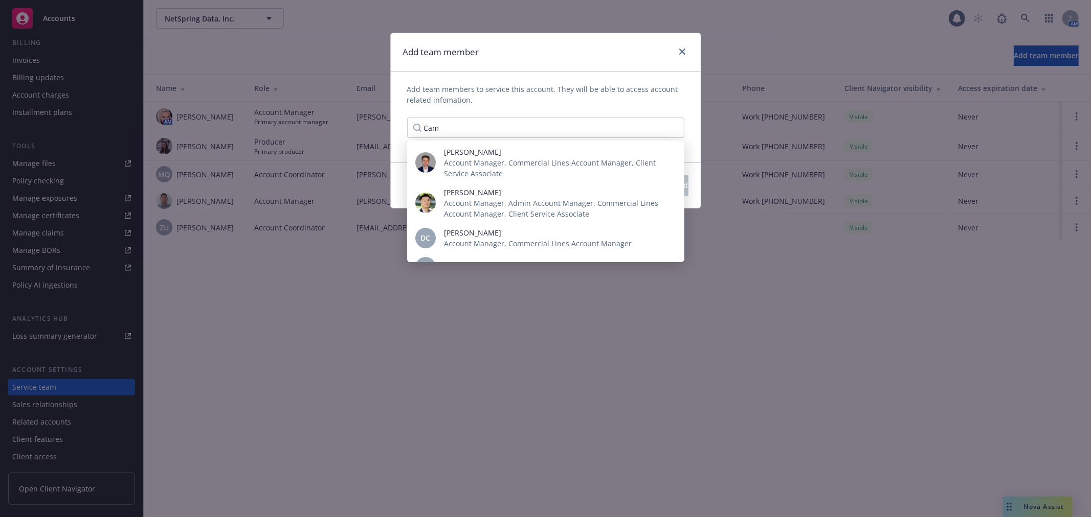
click at [628, 61] on div "Add team member" at bounding box center [546, 52] width 310 height 38
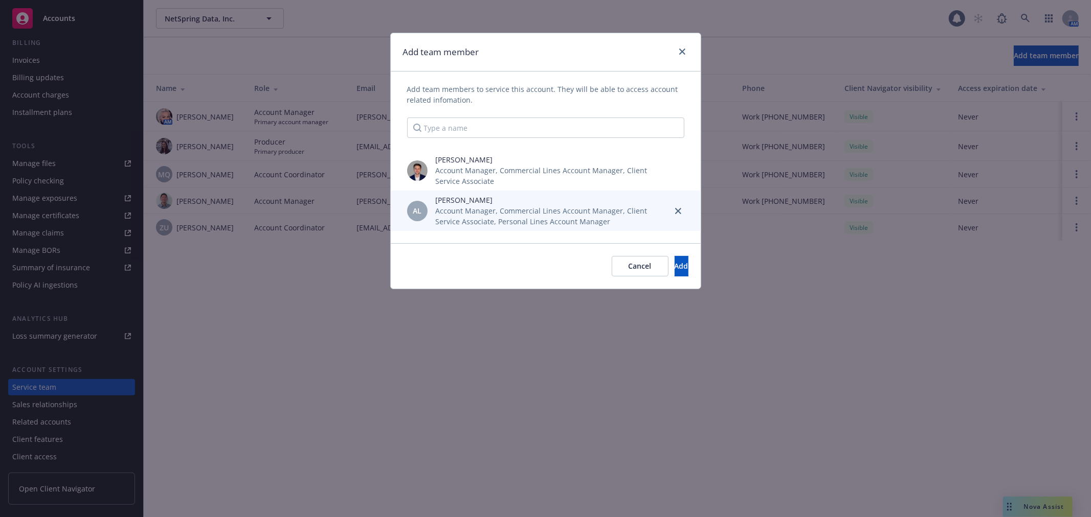
click at [688, 211] on div "AL Aaryn Lewis Account Manager, Commercial Lines Account Manager, Client Servic…" at bounding box center [546, 211] width 310 height 40
click at [682, 214] on link "close" at bounding box center [678, 211] width 12 height 12
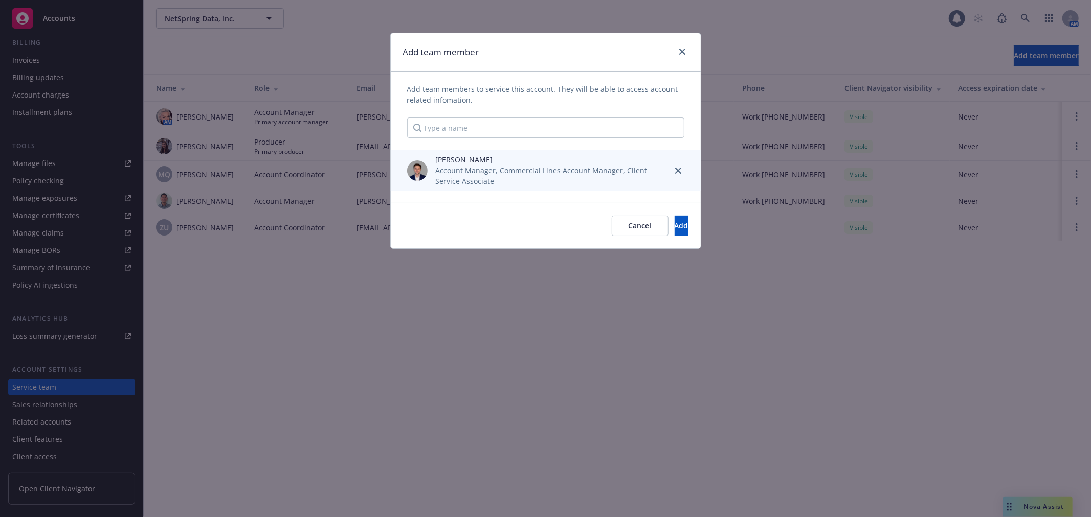
click at [616, 180] on span "Account Manager, Commercial Lines Account Manager, Client Service Associate" at bounding box center [550, 175] width 228 height 21
click at [673, 168] on link "close" at bounding box center [678, 171] width 12 height 12
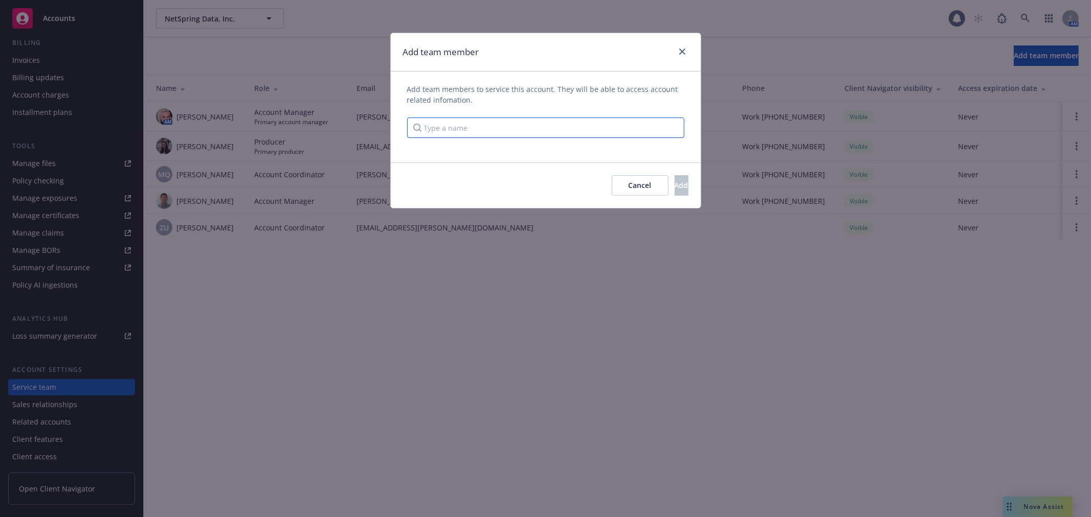
click at [581, 126] on input "Type a name" at bounding box center [545, 128] width 277 height 20
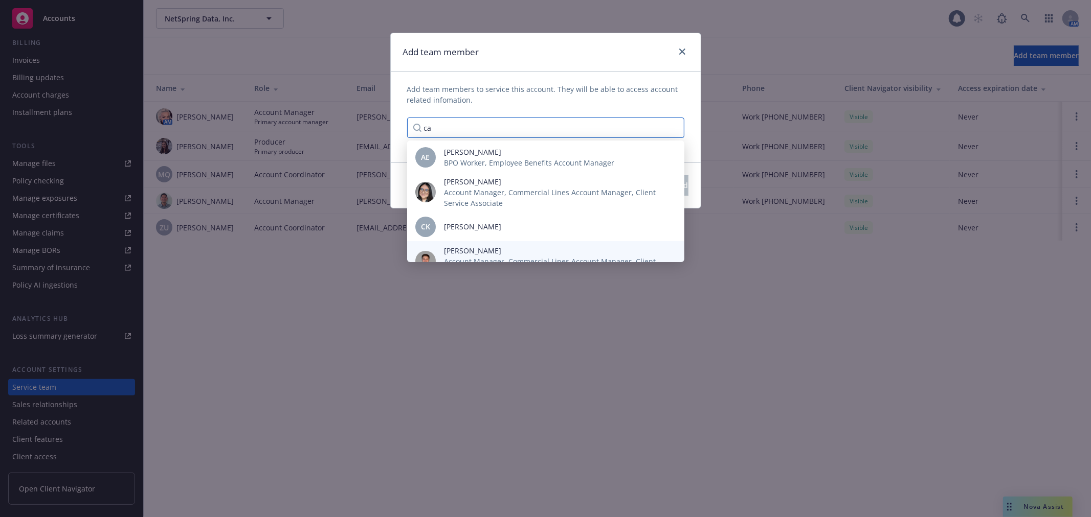
type input "ca"
click at [493, 250] on span "[PERSON_NAME]" at bounding box center [556, 250] width 224 height 11
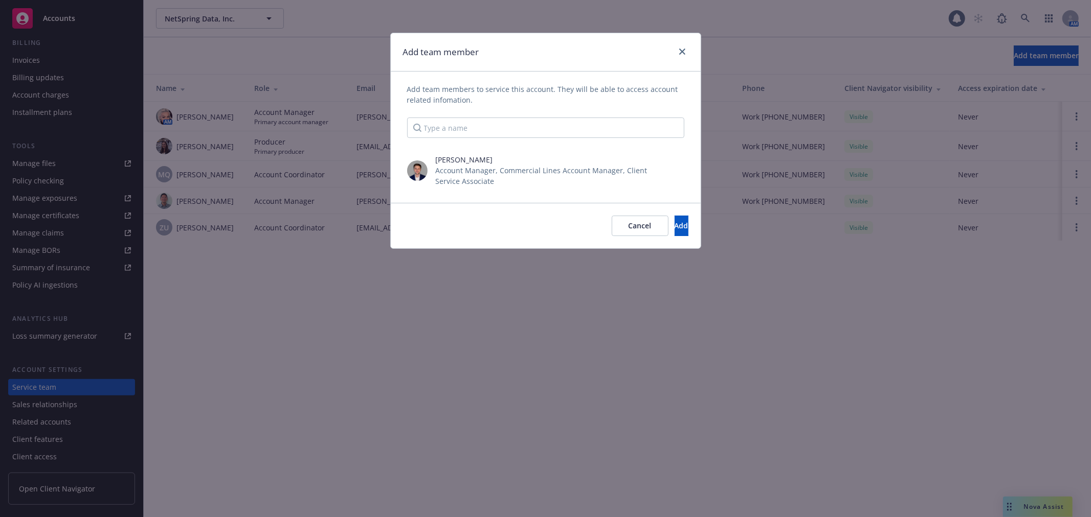
scroll to position [0, 0]
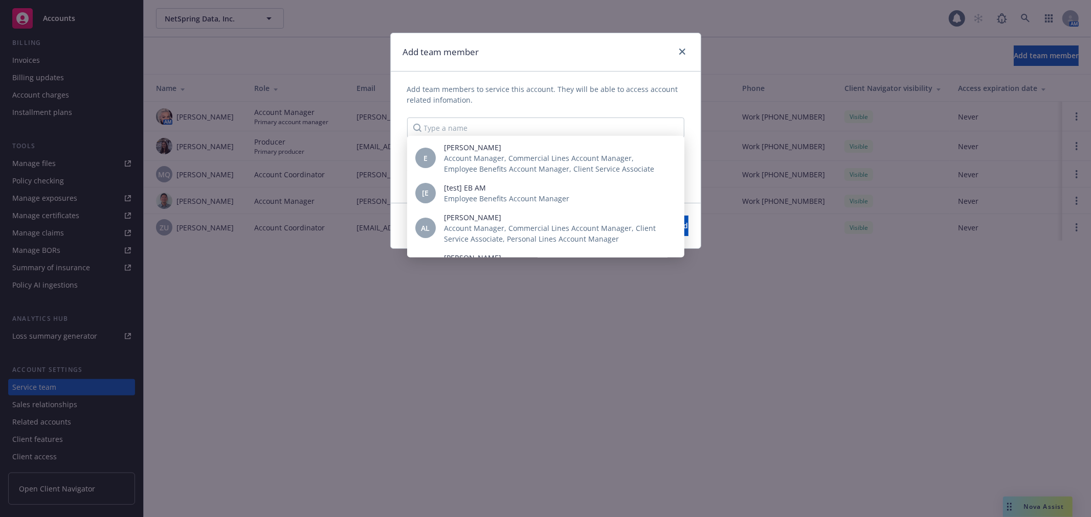
click at [615, 83] on div "Add team members to service this account. They will be able to access account r…" at bounding box center [546, 137] width 310 height 131
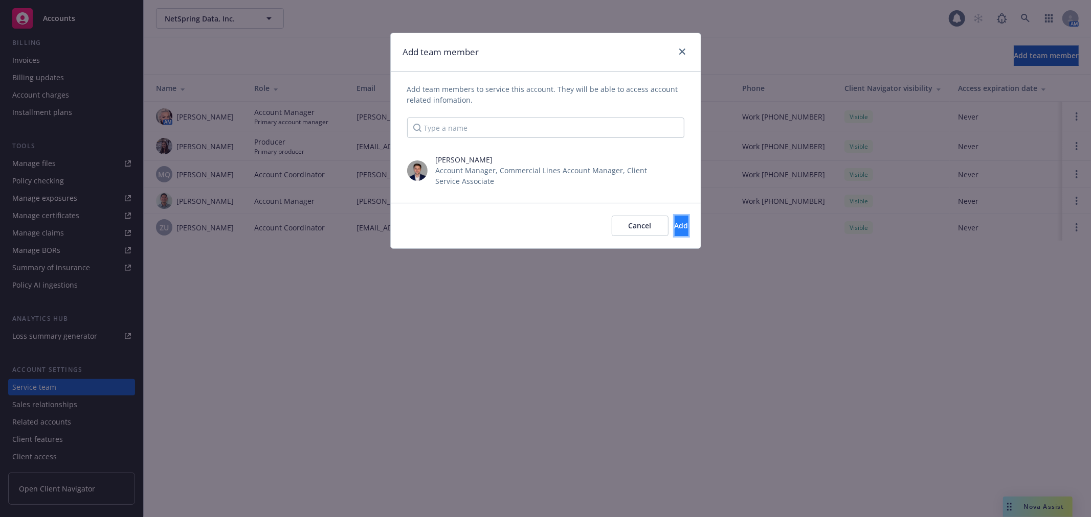
click at [681, 227] on button "Add" at bounding box center [681, 226] width 14 height 20
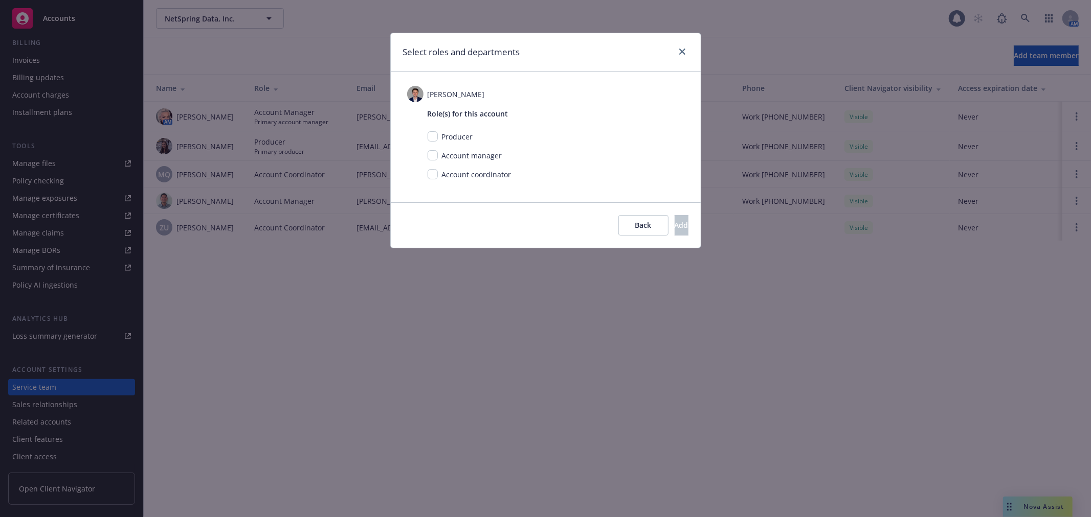
click at [443, 174] on span "Account coordinator" at bounding box center [477, 175] width 70 height 10
click at [438, 176] on div "Account coordinator" at bounding box center [476, 174] width 76 height 11
click at [420, 168] on div "Role(s) for this account Producer Account manager Account coordinator" at bounding box center [545, 145] width 277 height 86
click at [428, 170] on input "checkbox" at bounding box center [432, 174] width 10 height 10
checkbox input "true"
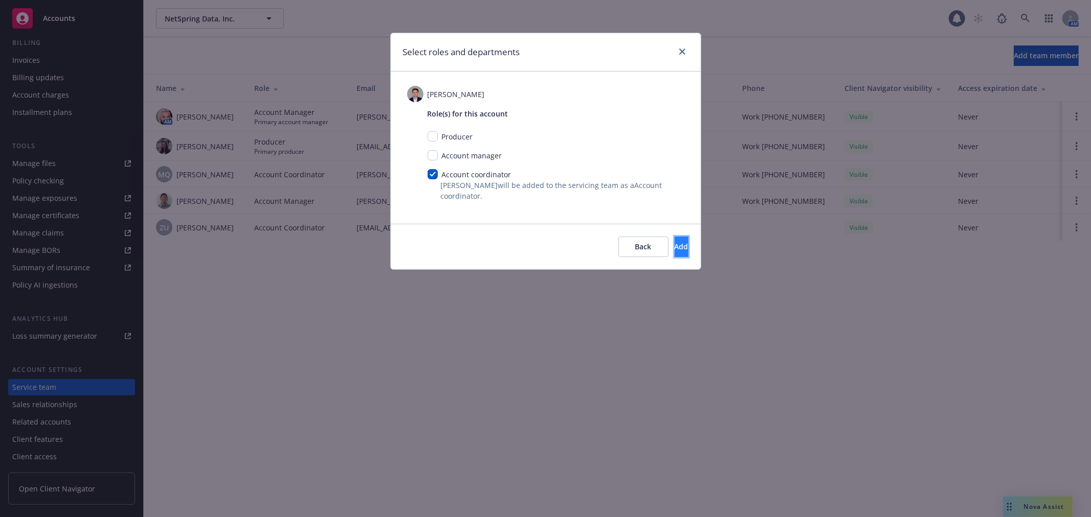
click at [674, 248] on span "Add" at bounding box center [681, 247] width 14 height 10
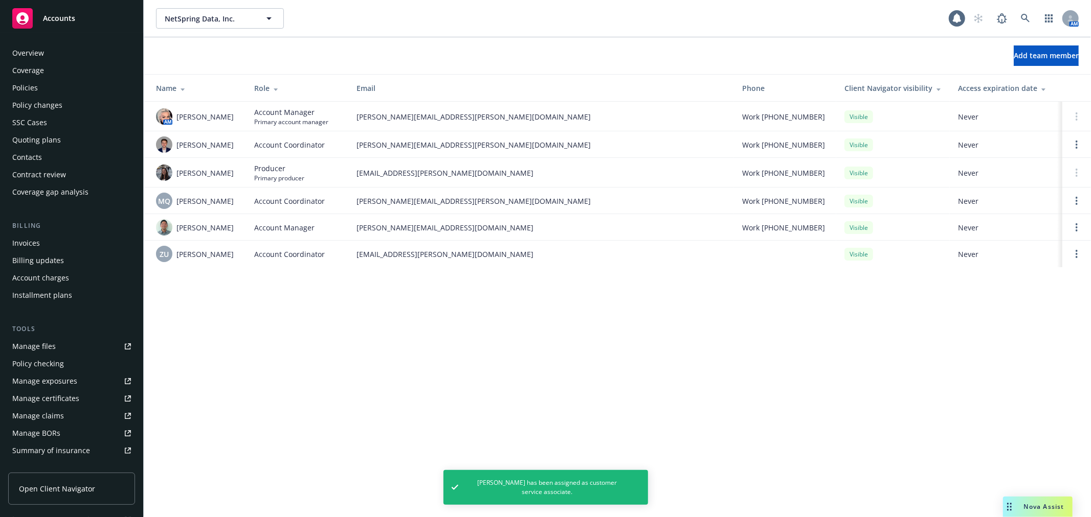
scroll to position [57, 0]
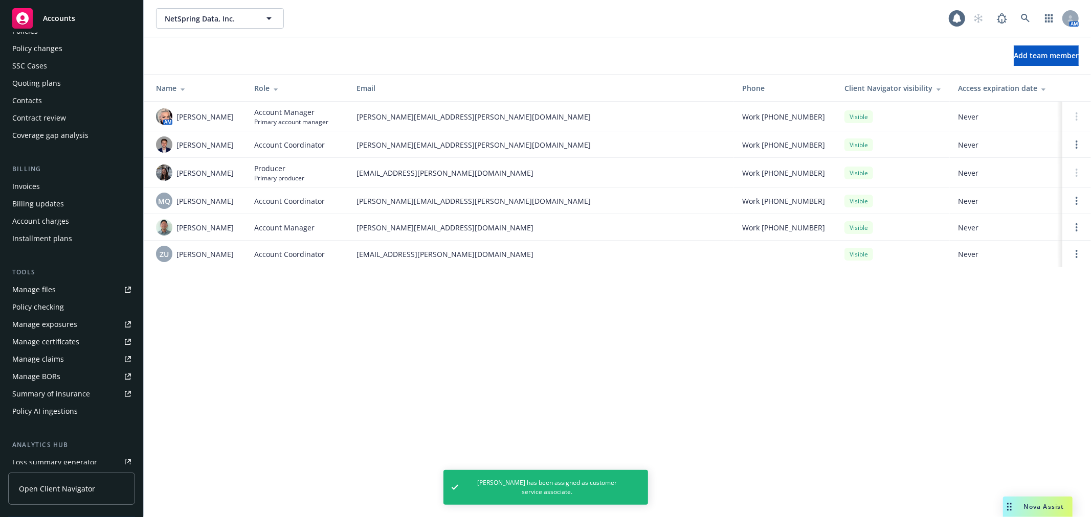
click at [58, 77] on div "Quoting plans" at bounding box center [36, 83] width 49 height 16
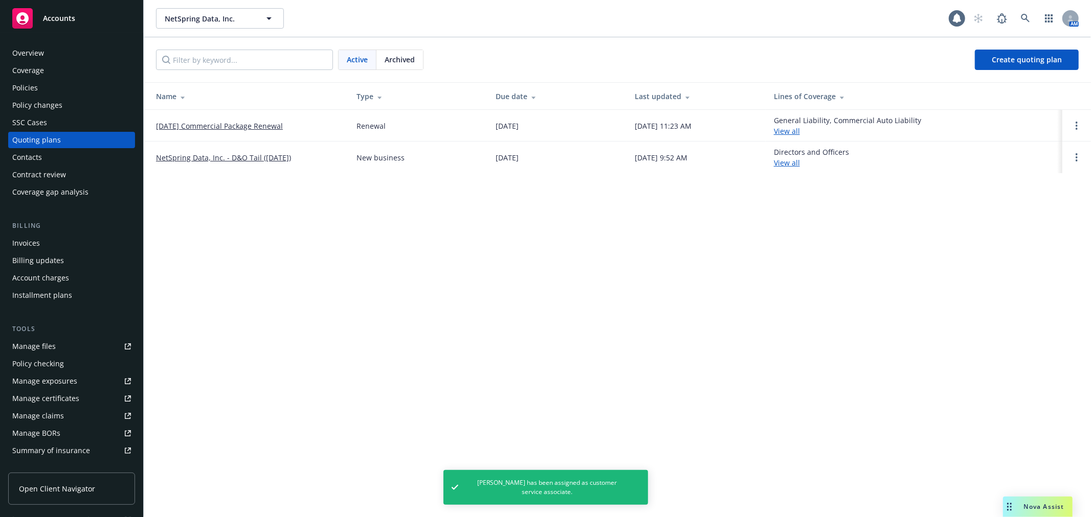
click at [212, 123] on link "12/15/25 Commercial Package Renewal" at bounding box center [219, 126] width 127 height 11
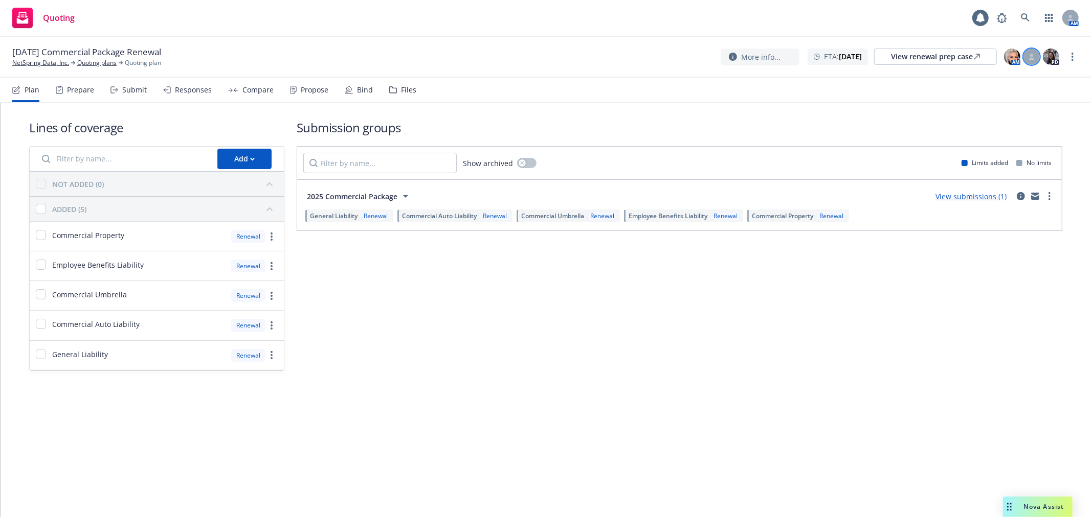
click at [1028, 58] on icon at bounding box center [1031, 57] width 6 height 6
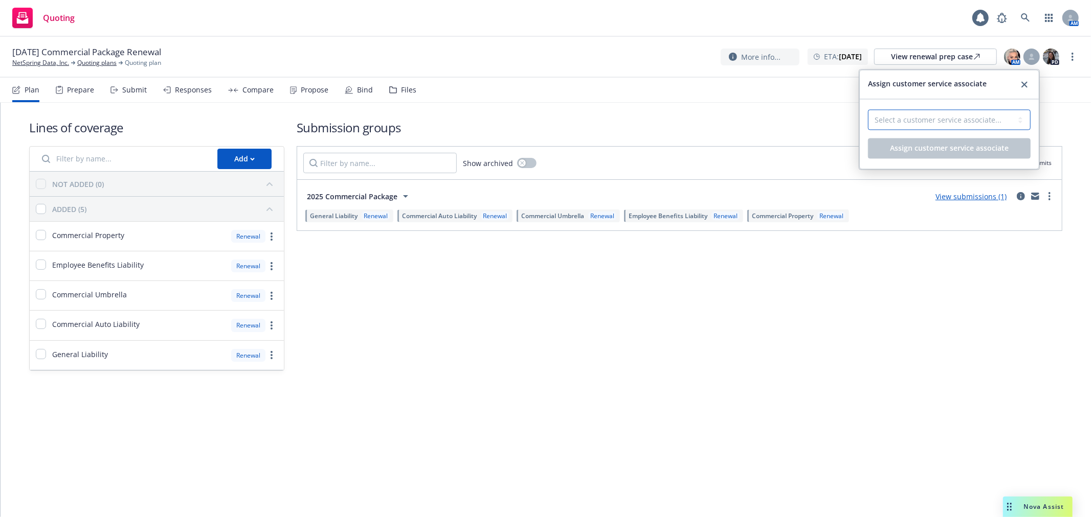
drag, startPoint x: 1020, startPoint y: 123, endPoint x: 1001, endPoint y: 129, distance: 20.4
click at [1020, 123] on select "Select a customer service associate... [PERSON_NAME] [PERSON_NAME] [PERSON_NAME]" at bounding box center [949, 119] width 163 height 20
select select "dec985f0-59a3-471a-b5a2-8531149436f6"
click at [868, 110] on select "Select a customer service associate... Cameron Hardwick Monica Quesada Zach Ura…" at bounding box center [949, 120] width 163 height 20
click at [944, 152] on span "Assign customer service associate" at bounding box center [949, 149] width 119 height 10
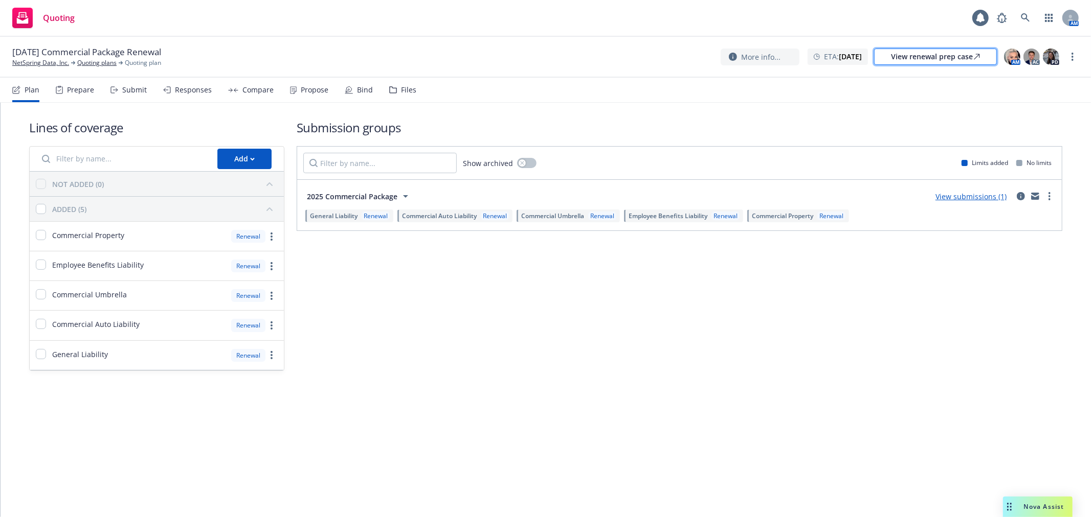
click at [921, 63] on div "View renewal prep case" at bounding box center [935, 56] width 89 height 15
drag, startPoint x: 54, startPoint y: 60, endPoint x: 77, endPoint y: 58, distance: 22.6
click at [54, 60] on link "NetSpring Data, Inc." at bounding box center [40, 62] width 57 height 9
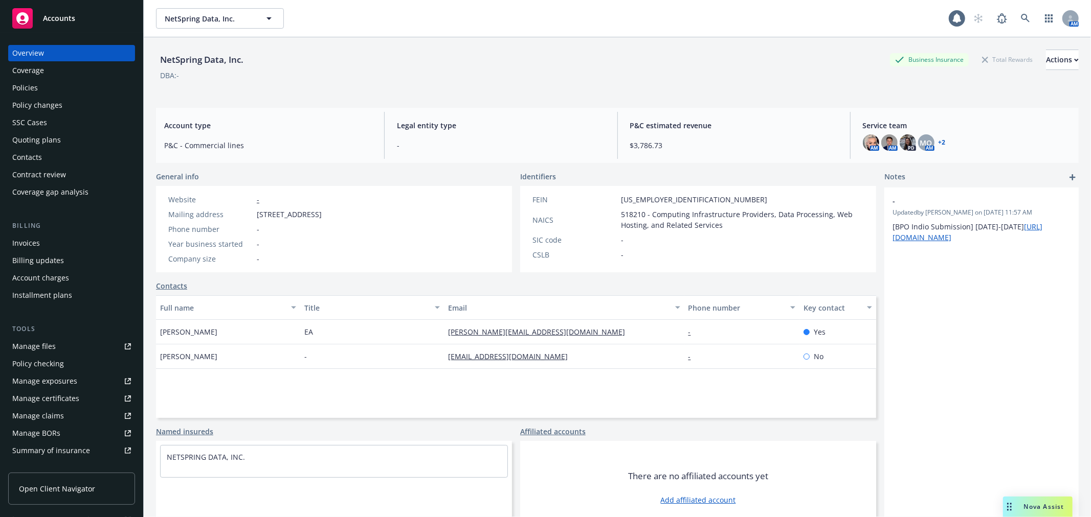
click at [68, 87] on div "Policies" at bounding box center [71, 88] width 119 height 16
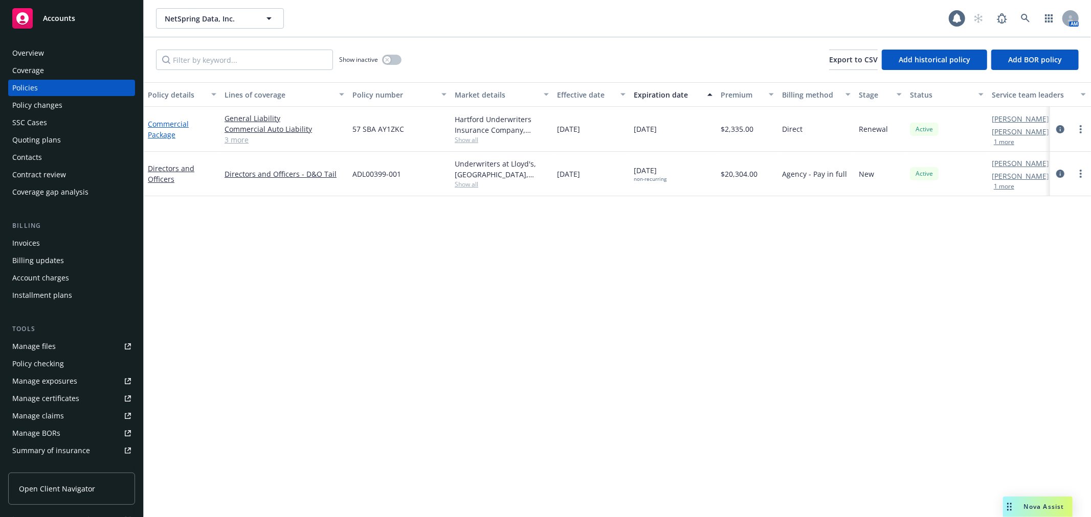
click at [164, 125] on link "Commercial Package" at bounding box center [168, 129] width 41 height 20
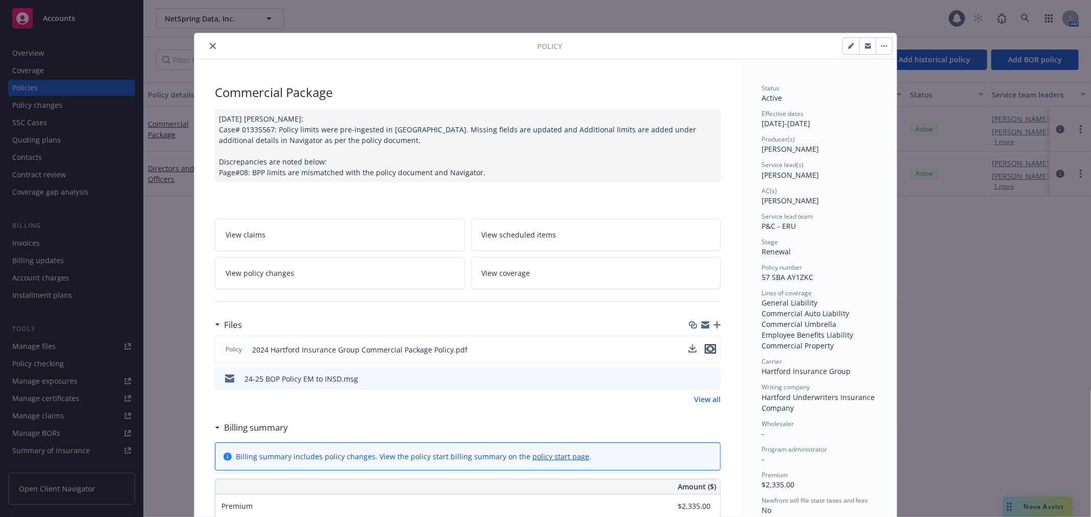
click at [709, 350] on icon "preview file" at bounding box center [710, 349] width 9 height 7
click at [210, 46] on icon "close" at bounding box center [213, 46] width 6 height 6
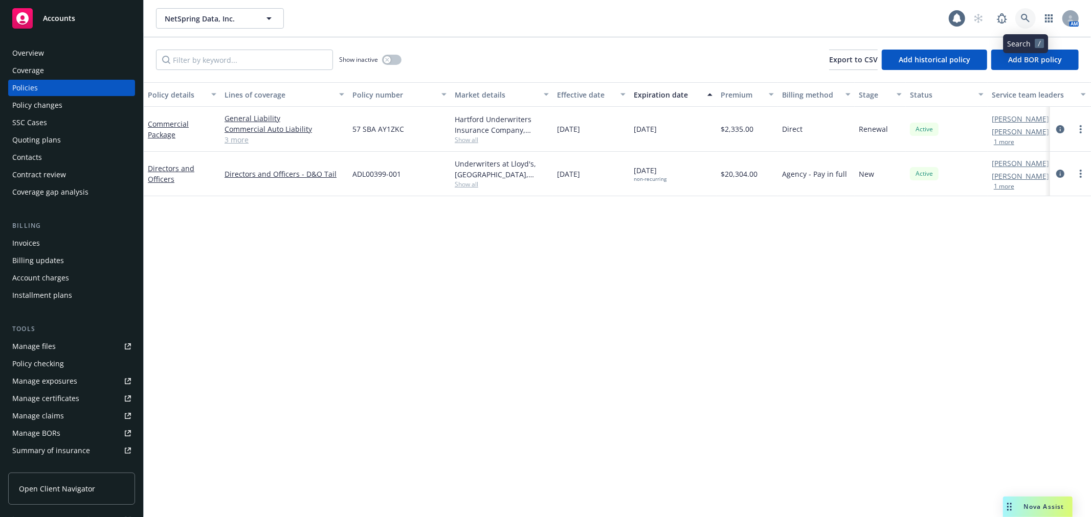
click at [1016, 21] on link at bounding box center [1025, 18] width 20 height 20
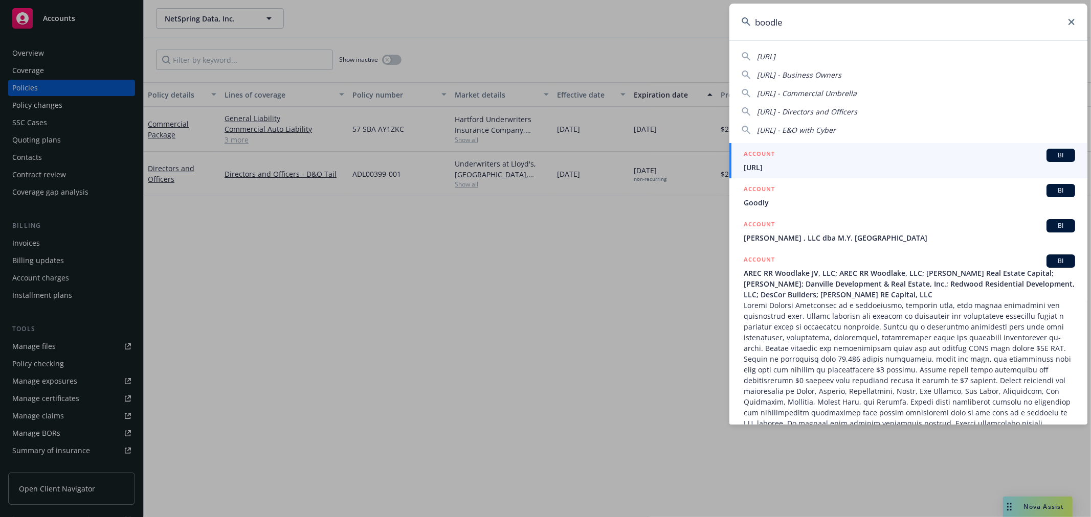
type input "boodle"
click at [783, 164] on span "[URL]" at bounding box center [908, 167] width 331 height 11
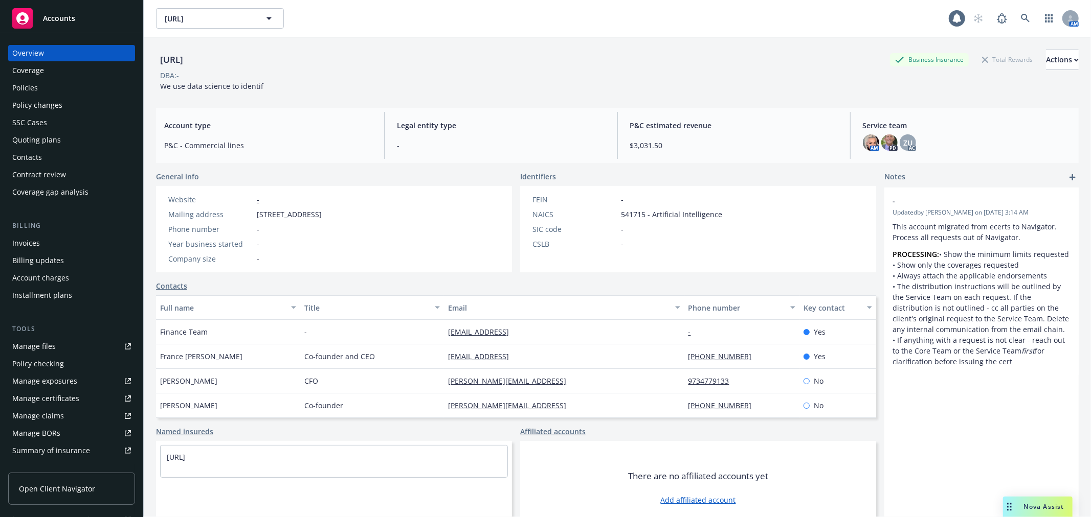
click at [53, 65] on div "Coverage" at bounding box center [71, 70] width 119 height 16
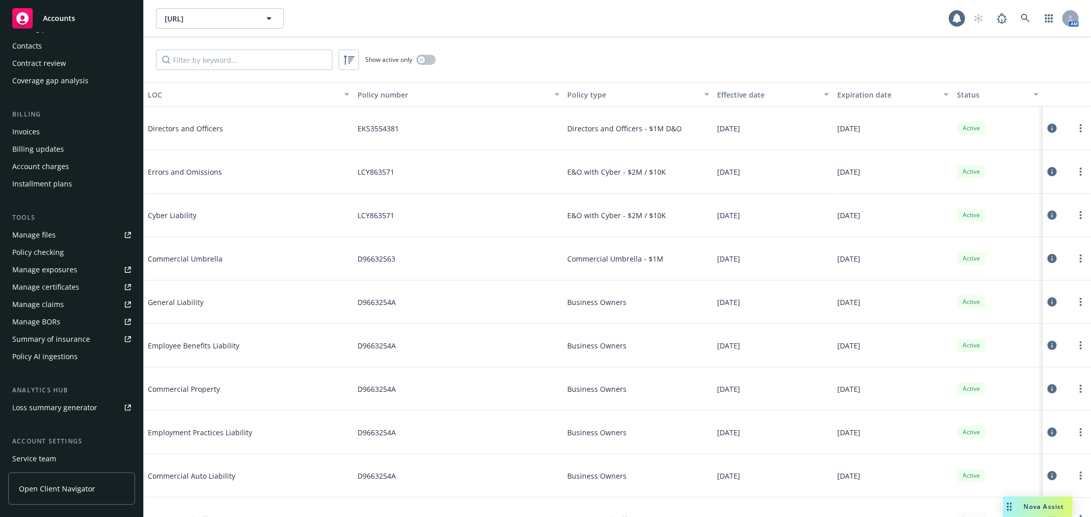
scroll to position [183, 0]
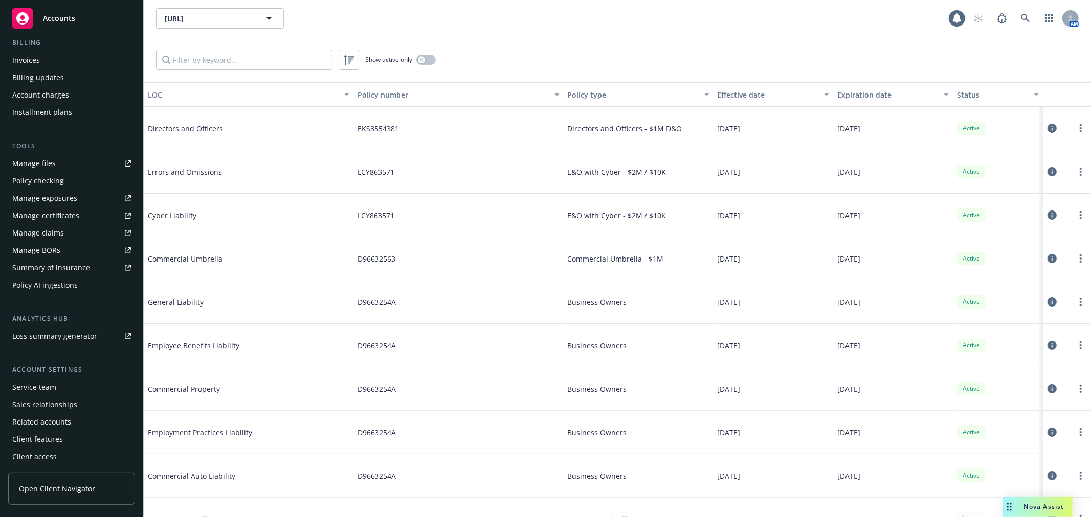
click at [58, 391] on div "Service team" at bounding box center [71, 387] width 119 height 16
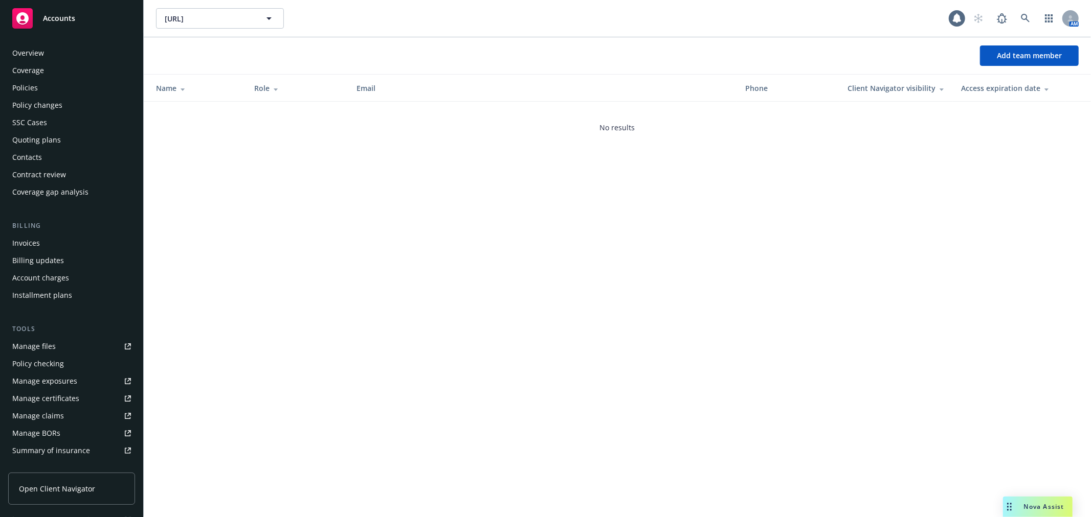
scroll to position [183, 0]
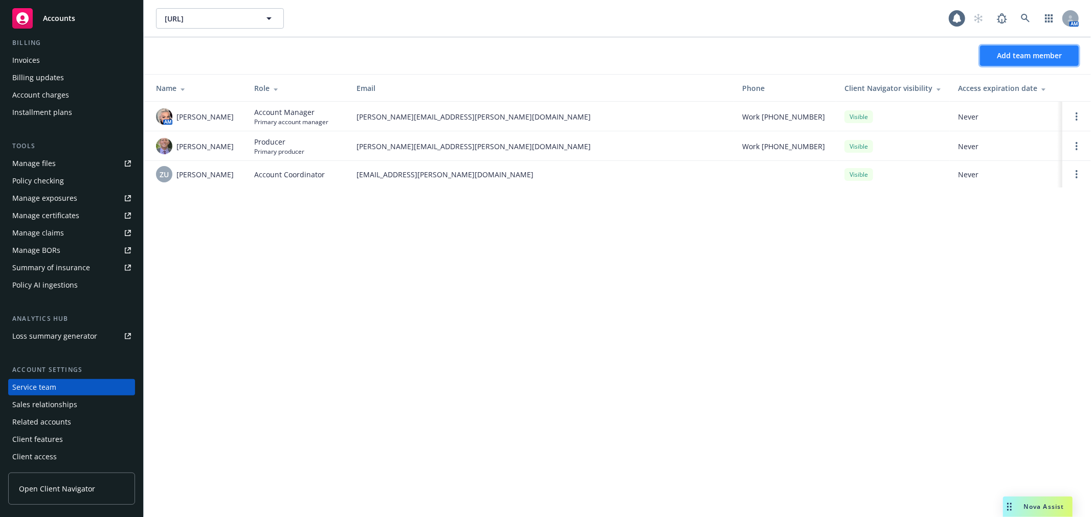
click at [1019, 62] on button "Add team member" at bounding box center [1029, 56] width 99 height 20
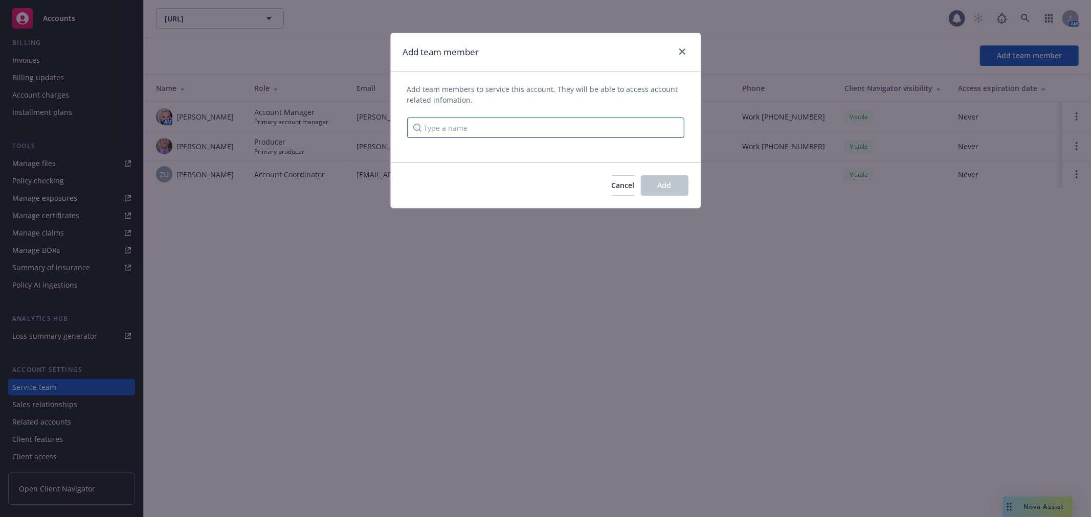
click at [448, 131] on input "Type a name" at bounding box center [545, 128] width 277 height 20
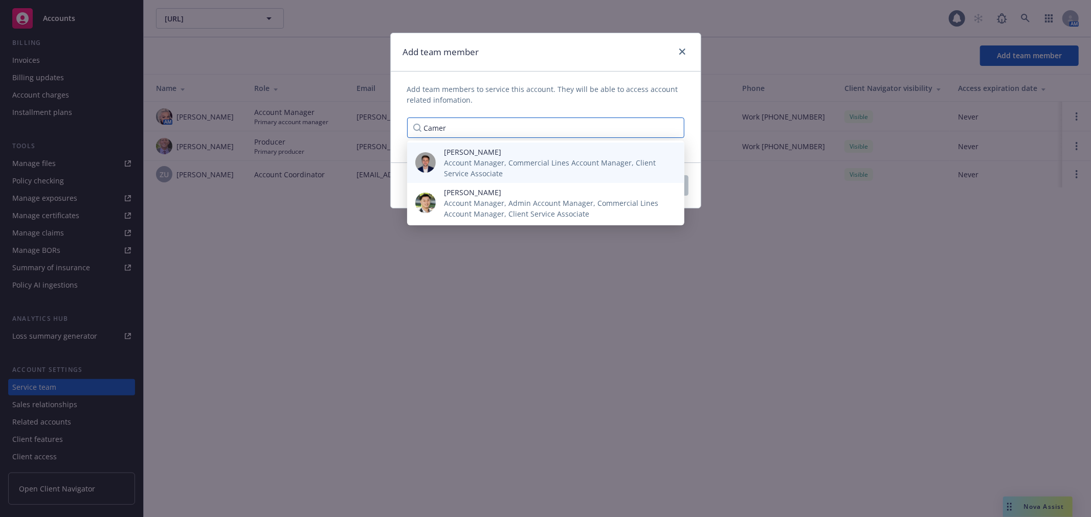
type input "Camer"
click at [501, 157] on span "Account Manager, Commercial Lines Account Manager, Client Service Associate" at bounding box center [556, 167] width 224 height 21
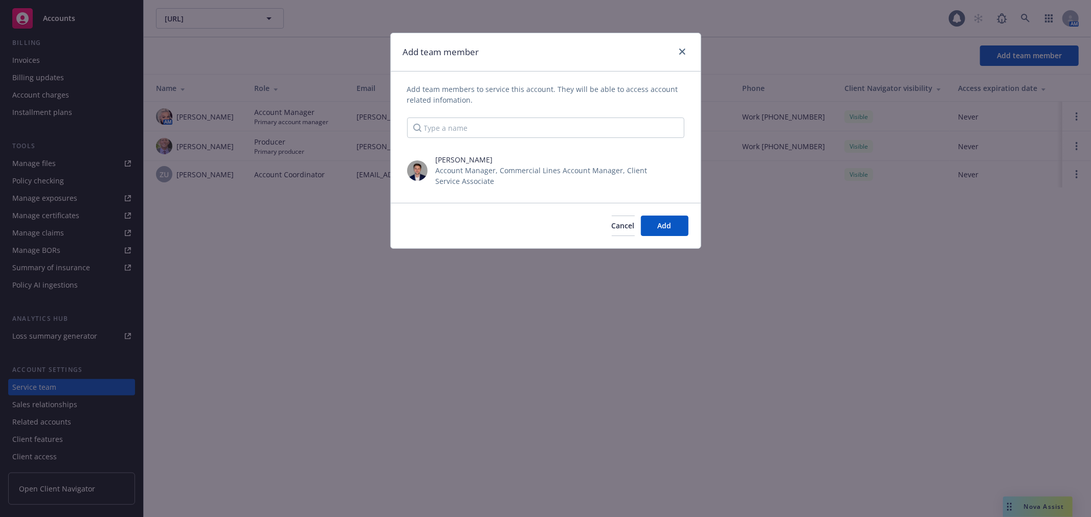
click at [565, 68] on div "Add team member" at bounding box center [546, 52] width 310 height 38
click at [658, 216] on span "Aaryn Lewis" at bounding box center [556, 217] width 224 height 11
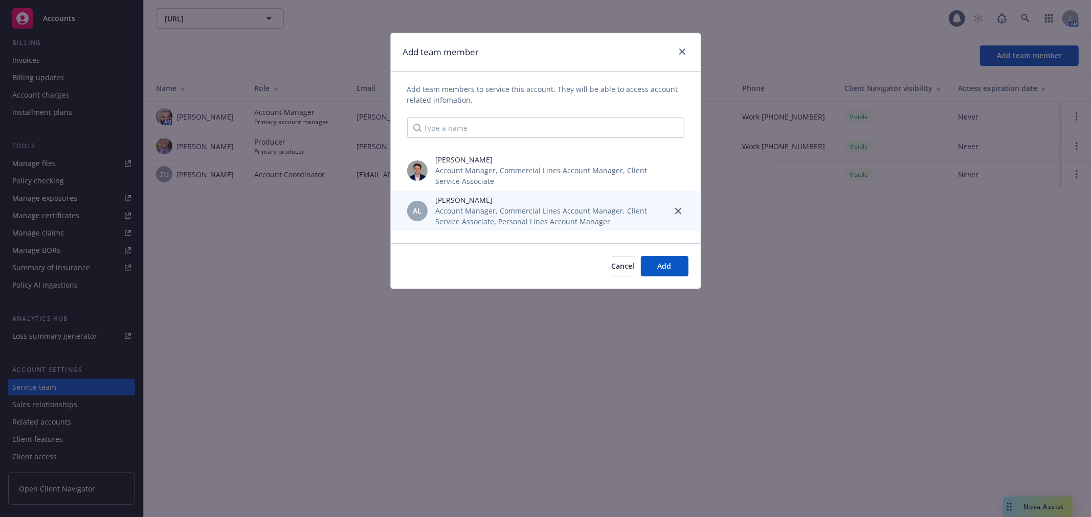
click at [682, 210] on link "close" at bounding box center [678, 211] width 12 height 12
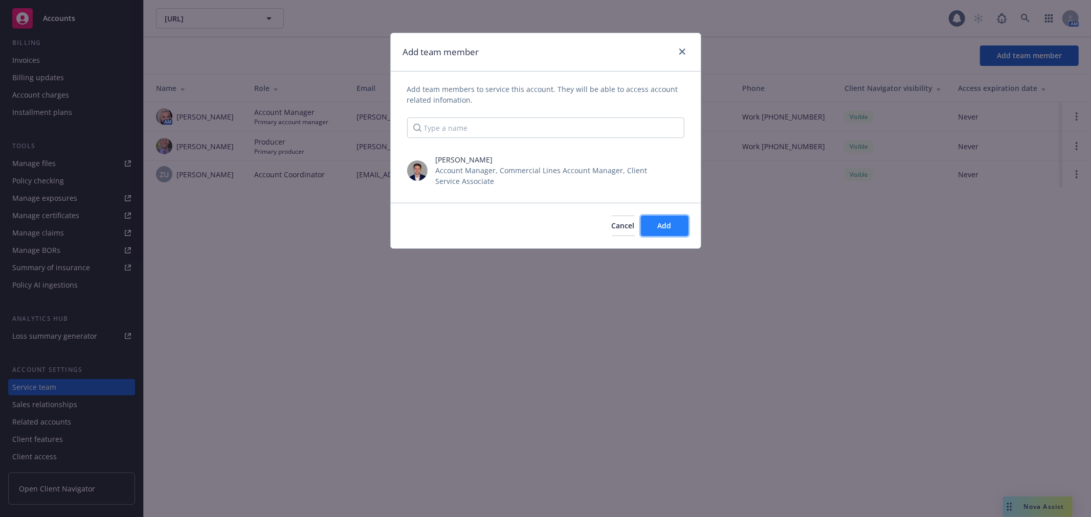
click at [673, 230] on button "Add" at bounding box center [665, 226] width 48 height 20
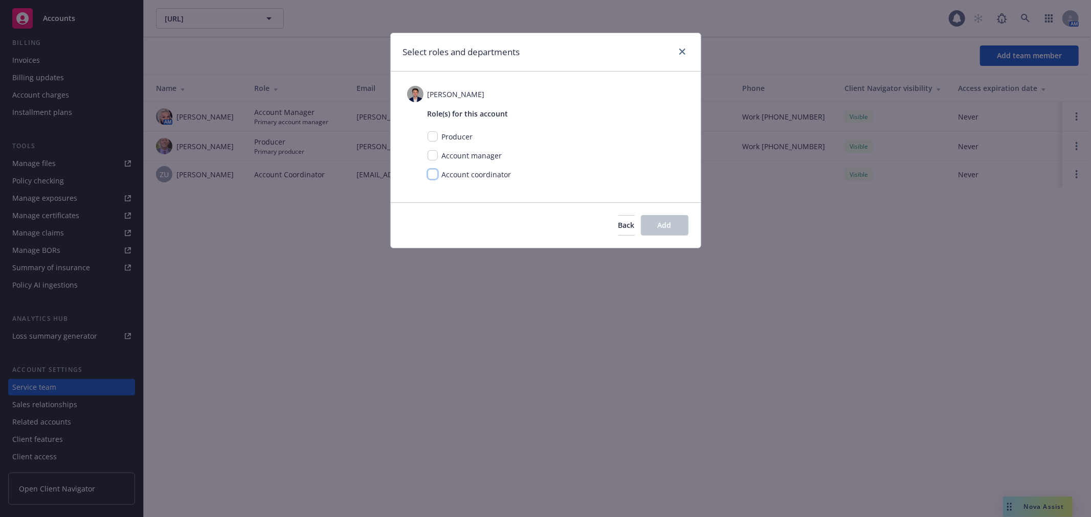
click at [437, 177] on input "checkbox" at bounding box center [432, 174] width 10 height 10
checkbox input "true"
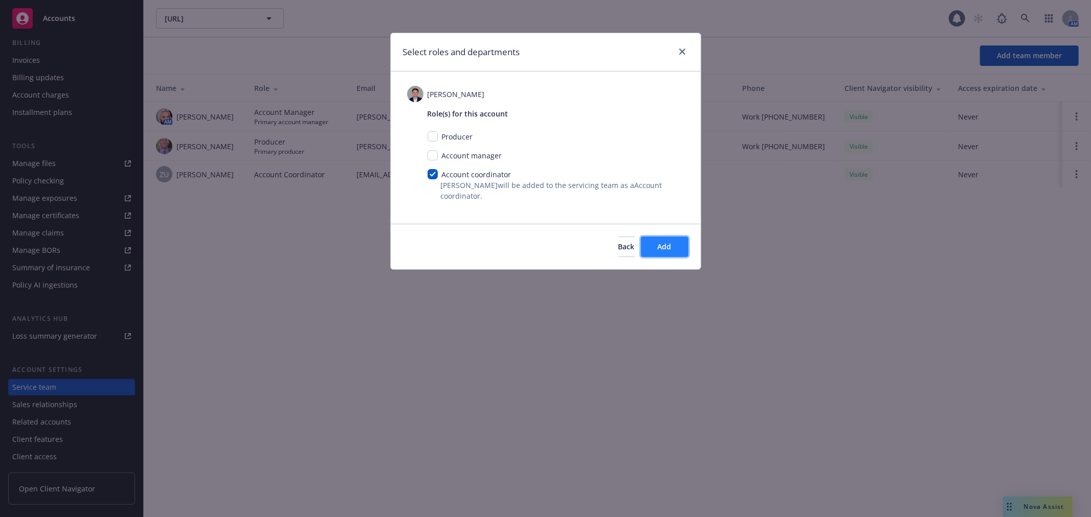
click at [668, 246] on span "Add" at bounding box center [665, 247] width 14 height 10
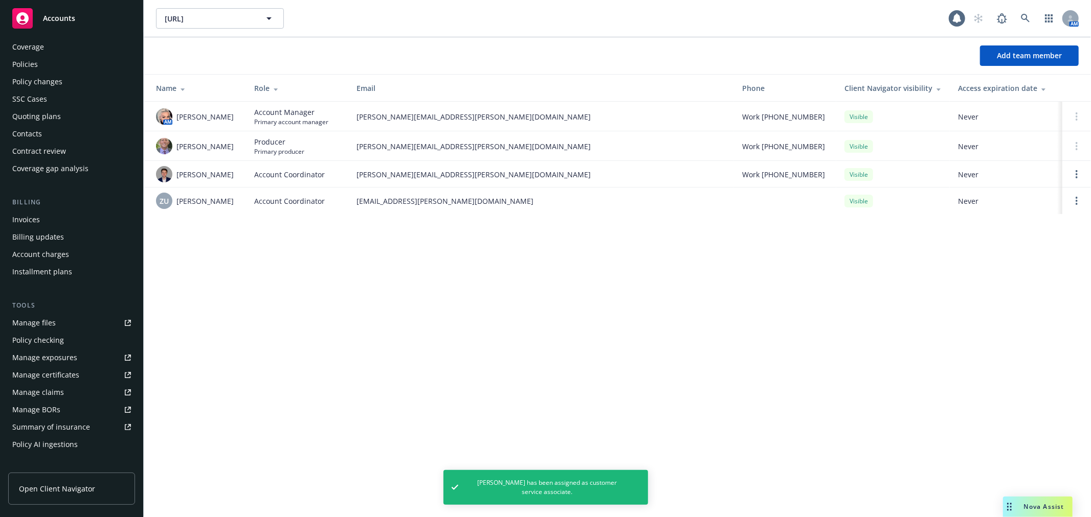
scroll to position [0, 0]
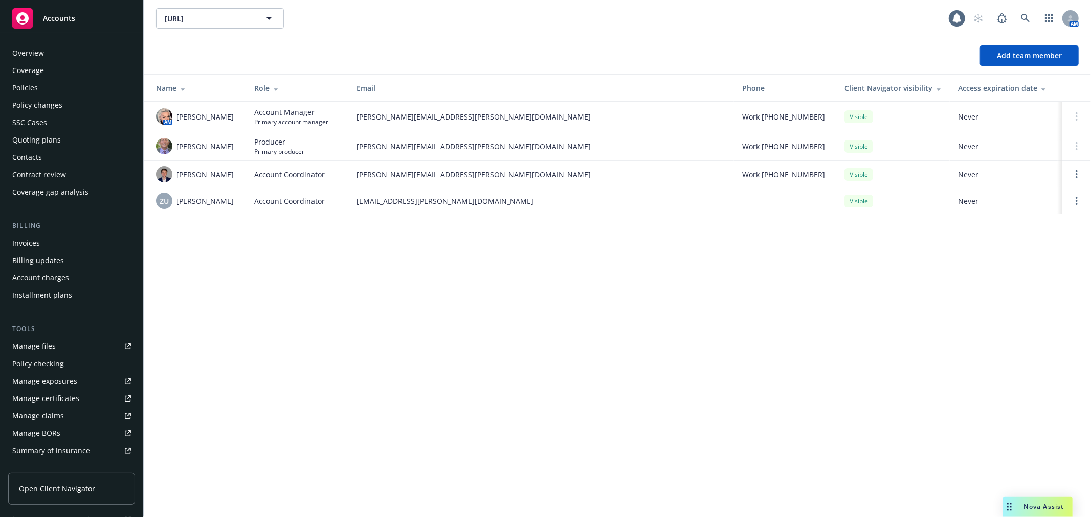
click at [56, 141] on div "Quoting plans" at bounding box center [36, 140] width 49 height 16
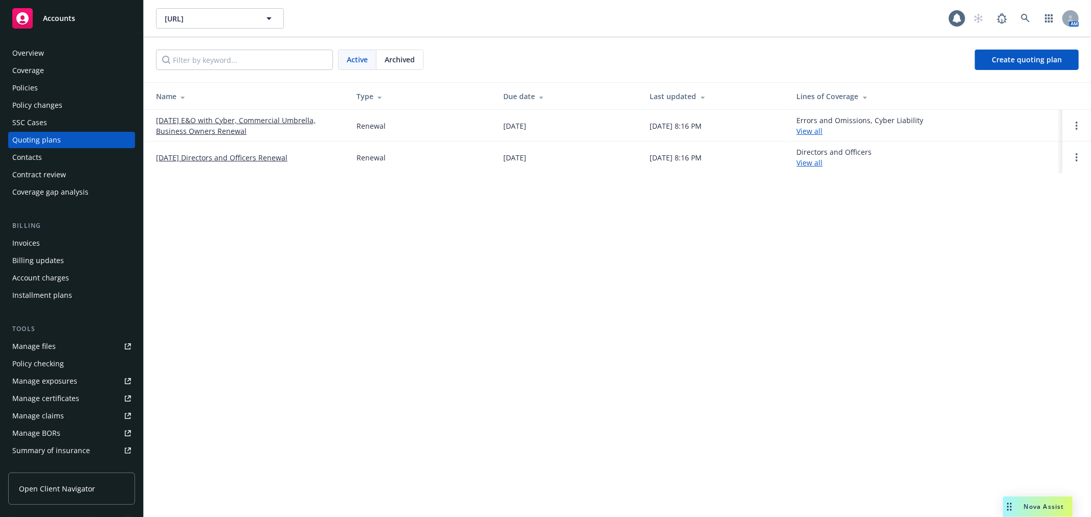
click at [263, 118] on link "[DATE] E&O with Cyber, Commercial Umbrella, Business Owners Renewal" at bounding box center [248, 125] width 184 height 21
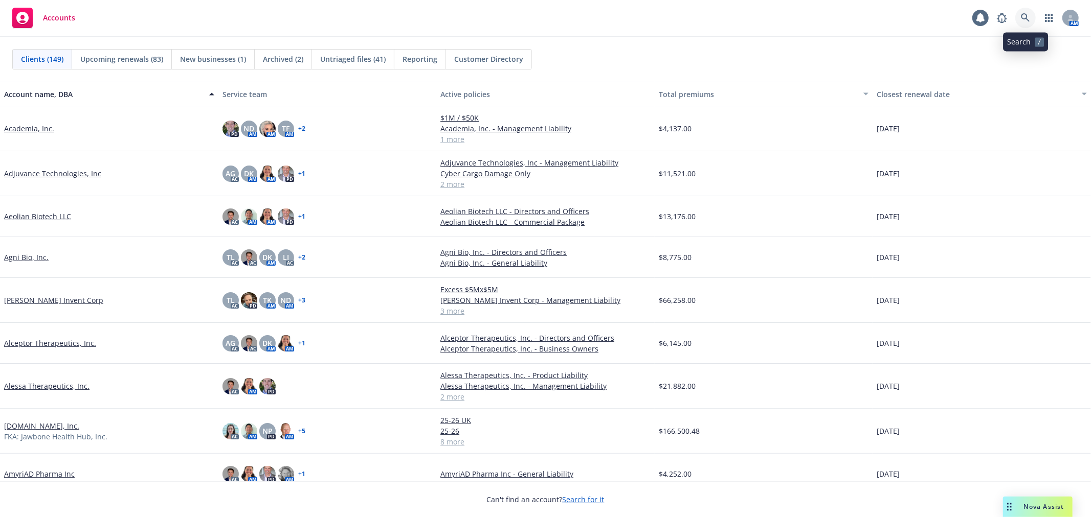
click at [1028, 13] on icon at bounding box center [1025, 17] width 9 height 9
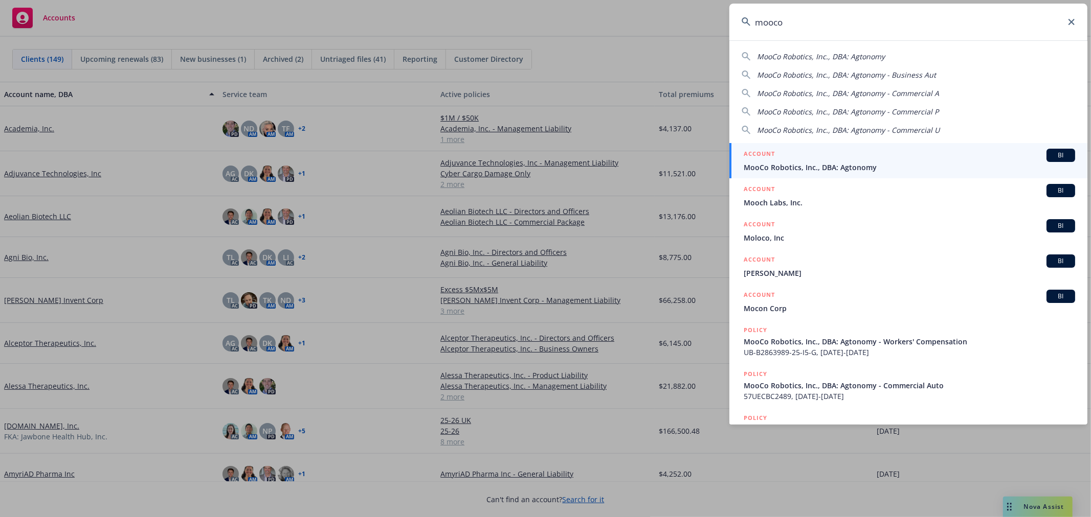
type input "mooco"
click at [795, 166] on span "MooCo Robotics, Inc., DBA: Agtonomy" at bounding box center [908, 167] width 331 height 11
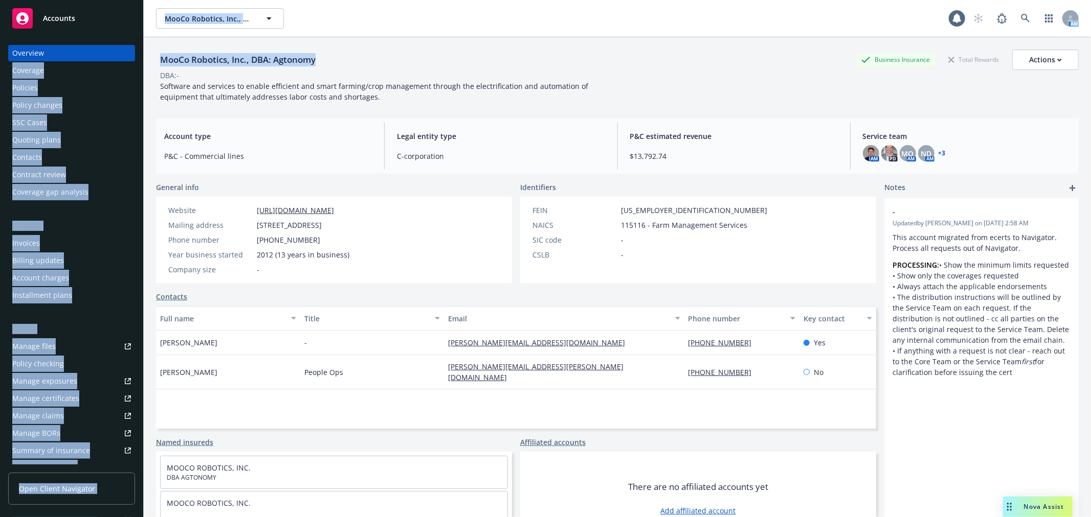
drag, startPoint x: 324, startPoint y: 59, endPoint x: 142, endPoint y: 58, distance: 182.5
click at [142, 58] on div "Accounts Overview Coverage Policies Policy changes SSC Cases Quoting plans Cont…" at bounding box center [545, 258] width 1091 height 517
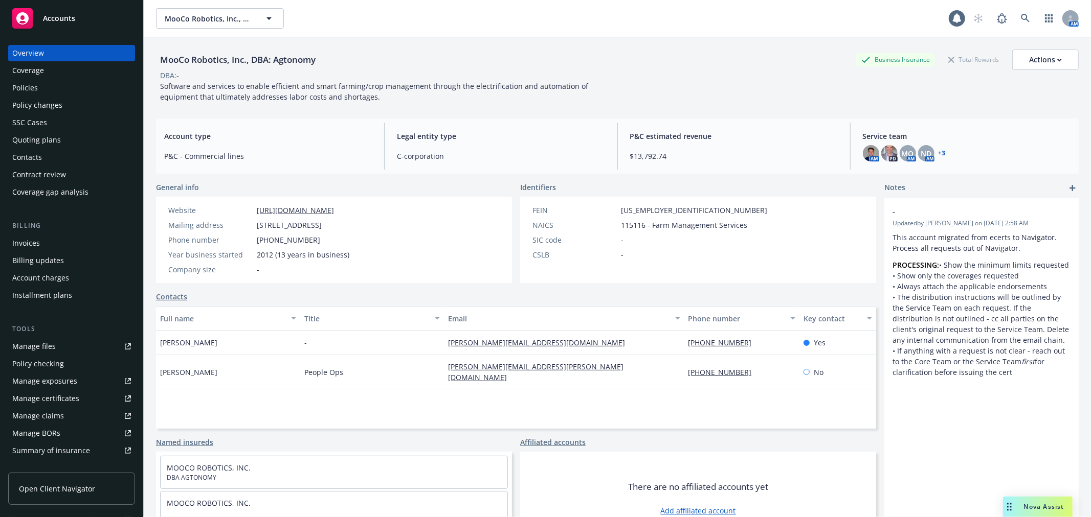
drag, startPoint x: 445, startPoint y: 111, endPoint x: 424, endPoint y: 110, distance: 20.5
click at [441, 111] on div "MooCo Robotics, Inc., DBA: Agtonomy Business Insurance Total Rewards Actions DB…" at bounding box center [617, 289] width 922 height 505
drag, startPoint x: 329, startPoint y: 53, endPoint x: 161, endPoint y: 57, distance: 168.8
click at [161, 57] on div "MooCo Robotics, Inc., DBA: Agtonomy Business Insurance Total Rewards Actions" at bounding box center [617, 60] width 922 height 20
copy div "MooCo Robotics, Inc., DBA: Agtonomy"
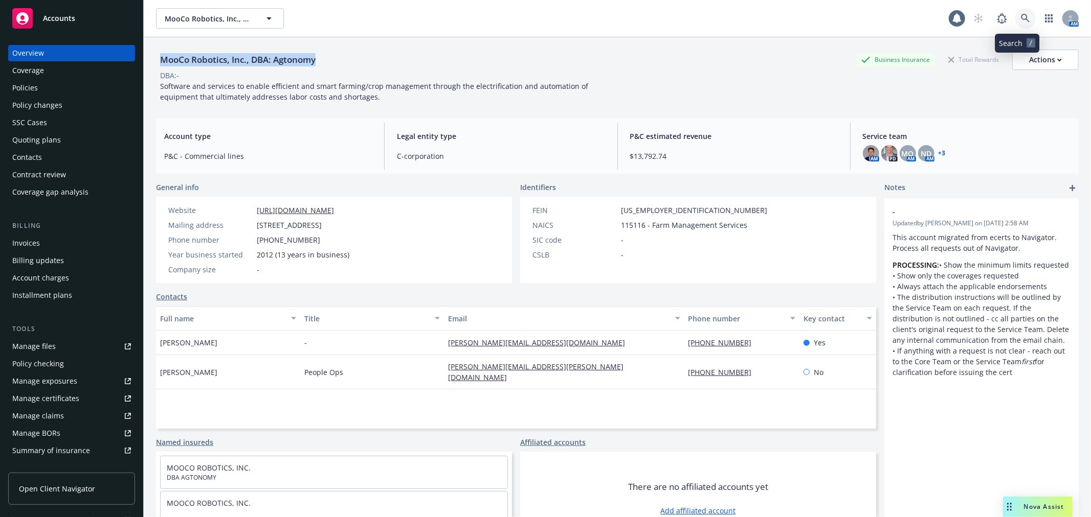
click at [1015, 23] on link at bounding box center [1025, 18] width 20 height 20
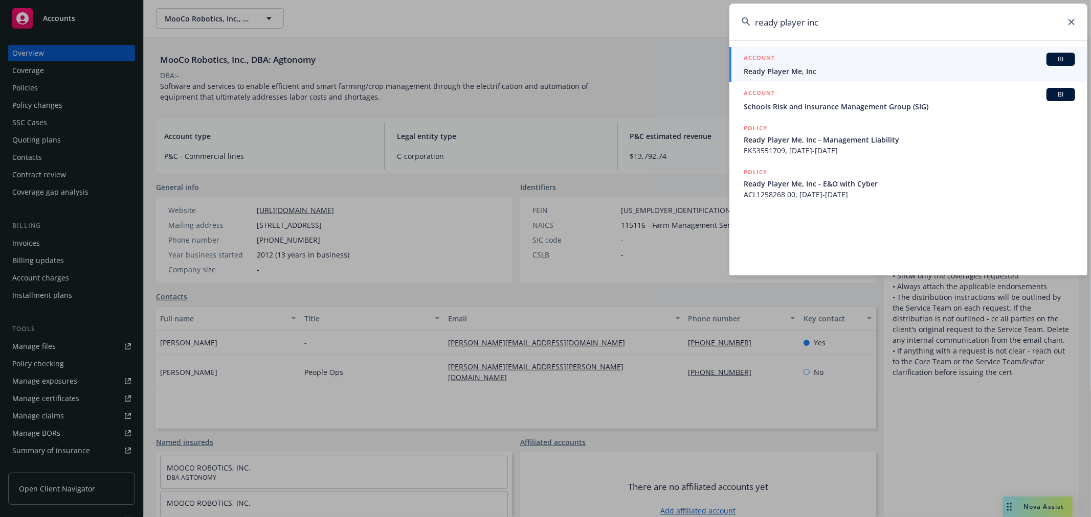
type input "ready player inc"
click at [821, 67] on span "Ready Player Me, Inc" at bounding box center [908, 71] width 331 height 11
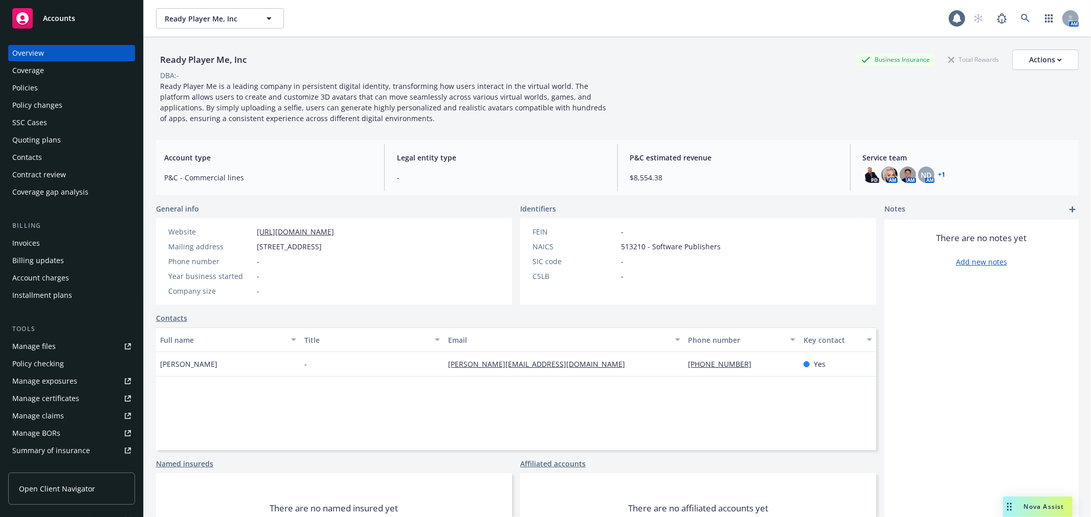
click at [63, 150] on div "Contacts" at bounding box center [71, 157] width 119 height 16
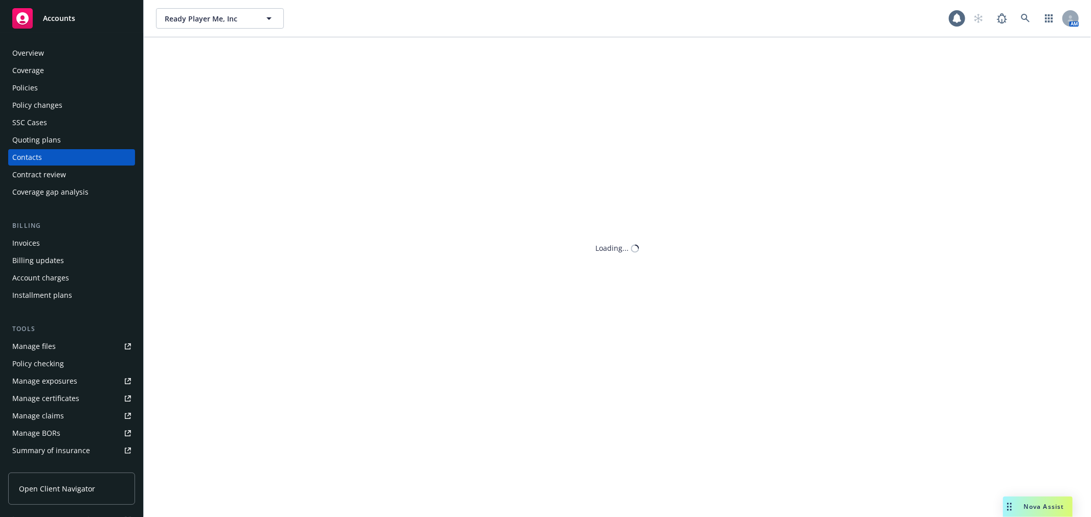
click at [64, 147] on div "Quoting plans" at bounding box center [71, 140] width 119 height 16
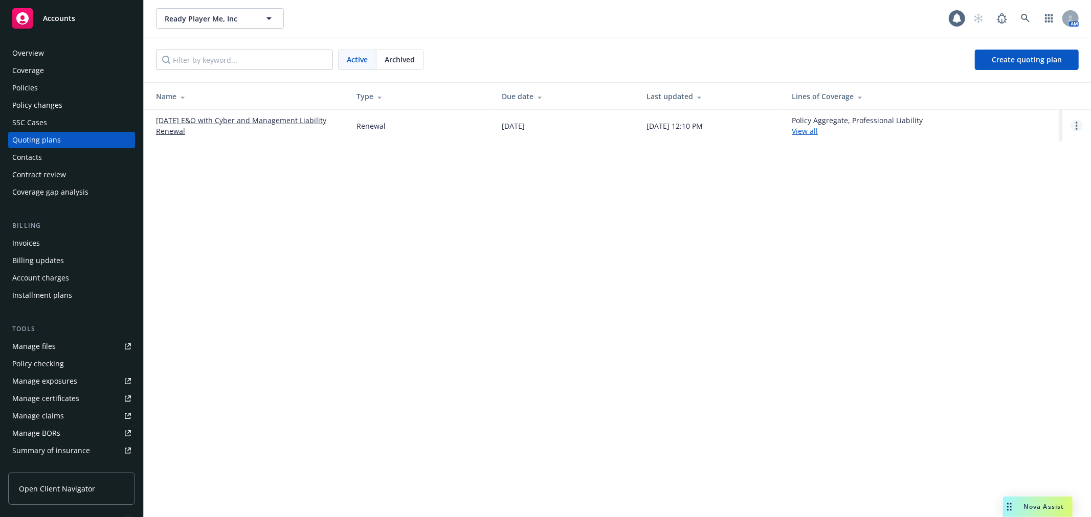
click at [1076, 121] on link "Open options" at bounding box center [1076, 126] width 12 height 12
click at [1013, 105] on link "View case" at bounding box center [1023, 97] width 89 height 20
click at [245, 123] on link "12/03/25 E&O with Cyber and Management Liability Renewal" at bounding box center [248, 125] width 184 height 21
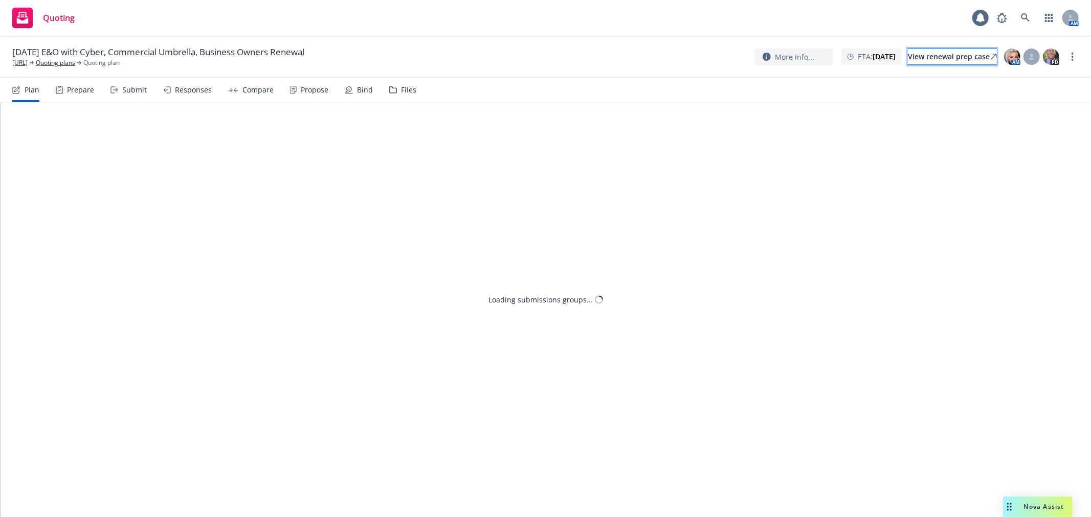
click at [937, 64] on div "View renewal prep case" at bounding box center [952, 56] width 89 height 15
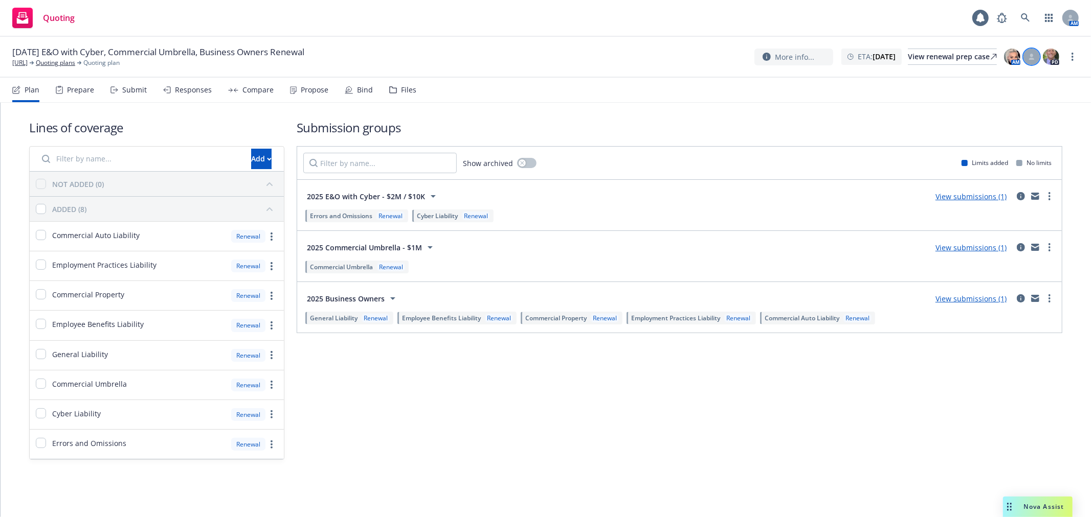
click at [1030, 56] on icon at bounding box center [1031, 57] width 6 height 6
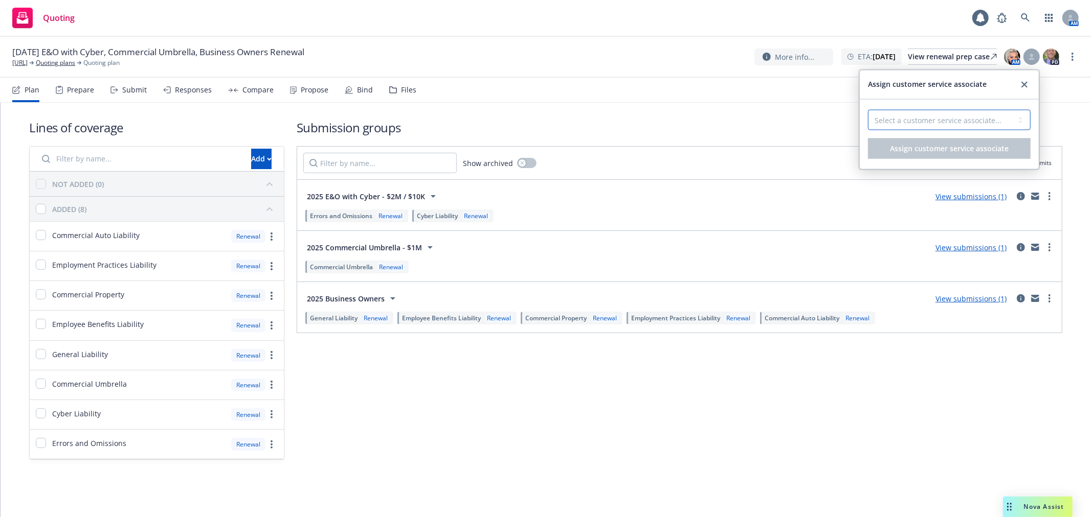
click at [977, 119] on select "Select a customer service associate... [PERSON_NAME] [PERSON_NAME]" at bounding box center [949, 120] width 163 height 20
select select "dec985f0-59a3-471a-b5a2-8531149436f6"
click at [868, 110] on select "Select a customer service associate... [PERSON_NAME] [PERSON_NAME]" at bounding box center [949, 120] width 163 height 20
click at [944, 147] on span "Assign customer service associate" at bounding box center [949, 149] width 119 height 10
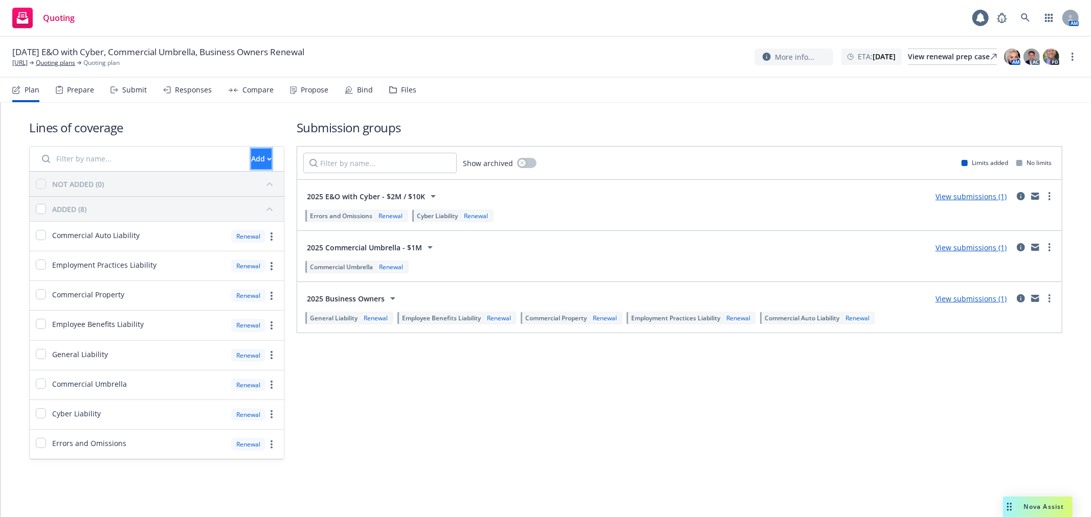
click at [251, 163] on div "Add" at bounding box center [261, 158] width 20 height 19
click at [233, 217] on link "Move from another quoting plan" at bounding box center [296, 226] width 156 height 20
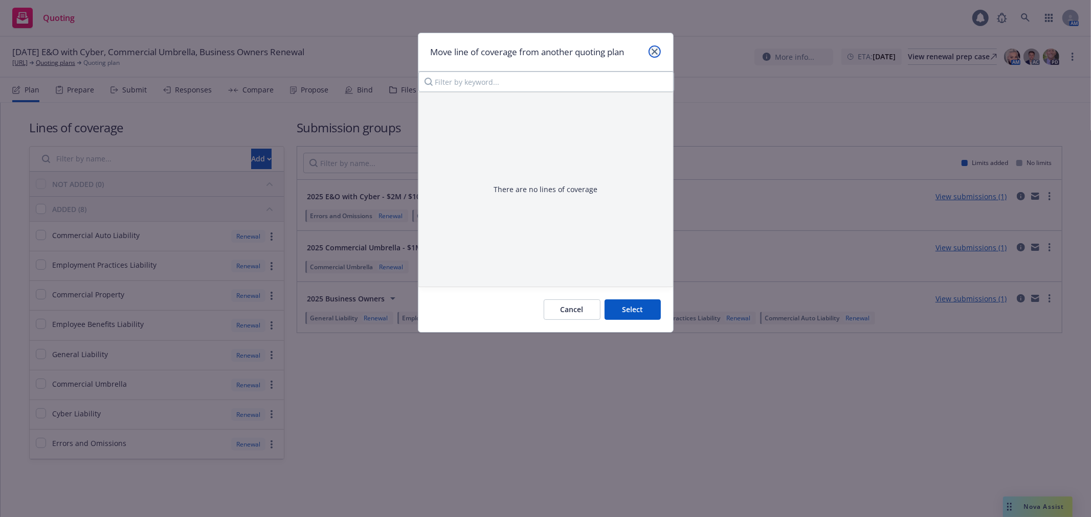
click at [653, 49] on icon "close" at bounding box center [654, 52] width 6 height 6
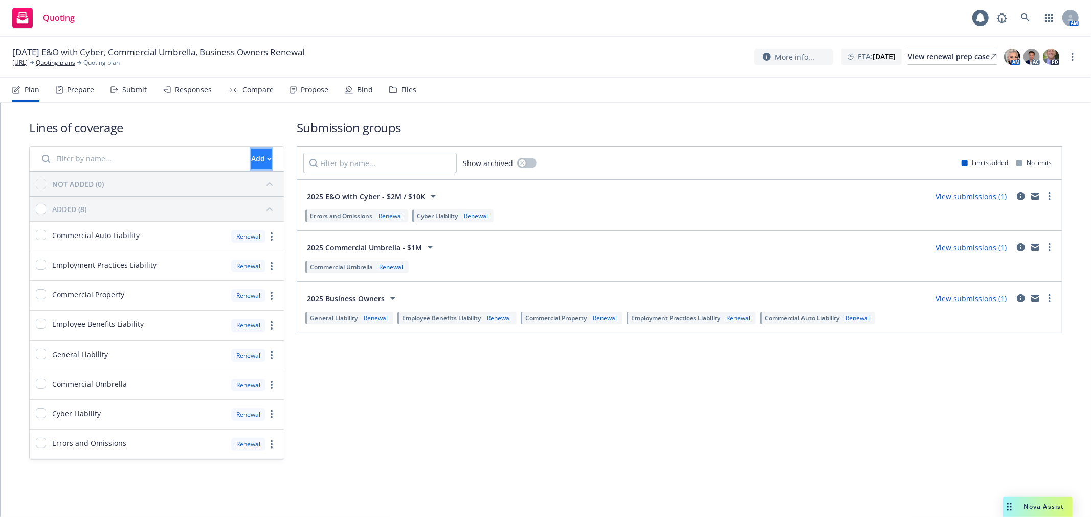
click at [251, 160] on div "Add" at bounding box center [261, 158] width 20 height 19
click at [258, 210] on span "Pull in policy to be renewed" at bounding box center [278, 206] width 120 height 10
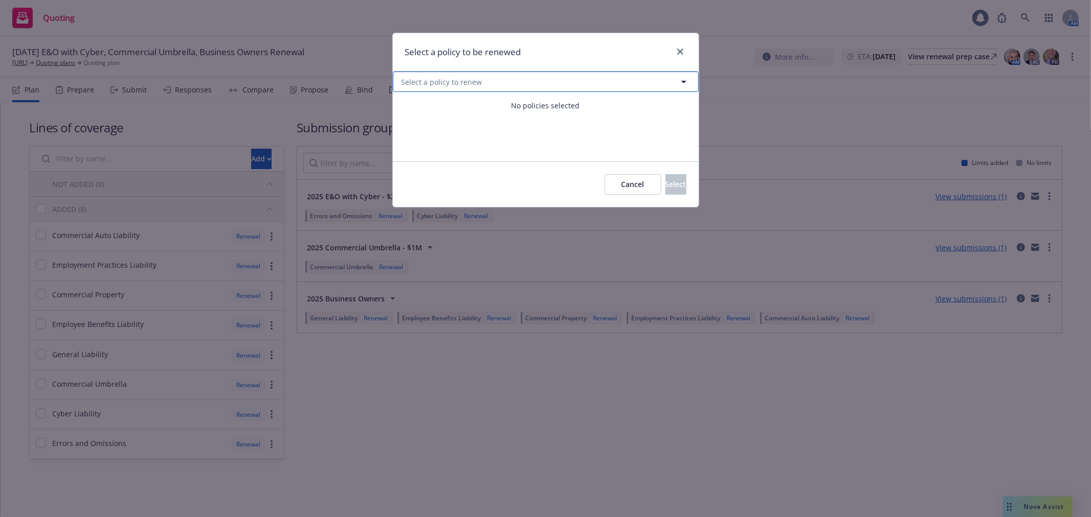
click at [457, 78] on span "Select a policy to renew" at bounding box center [441, 82] width 81 height 11
select select "ACTIVE"
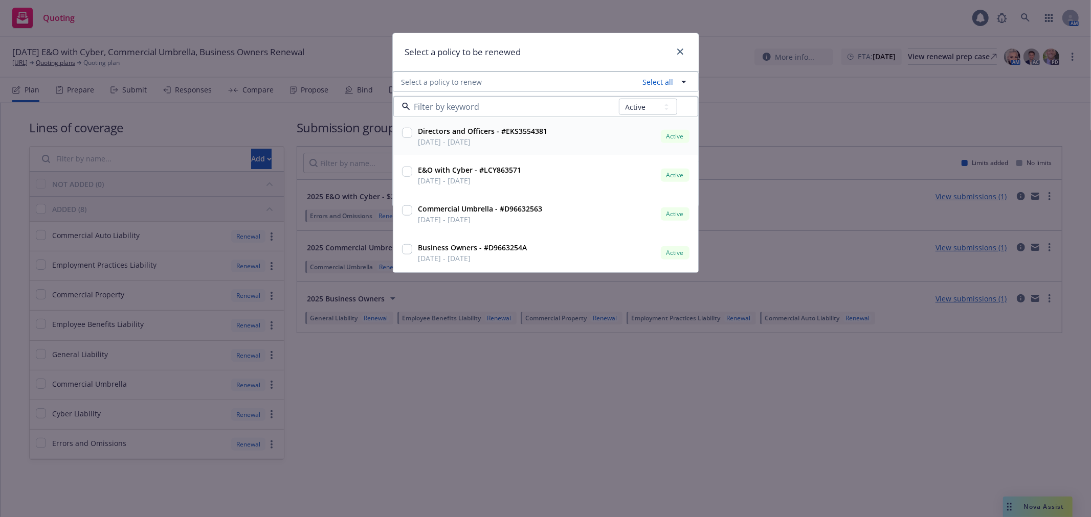
click at [403, 130] on input "checkbox" at bounding box center [407, 133] width 10 height 10
checkbox input "true"
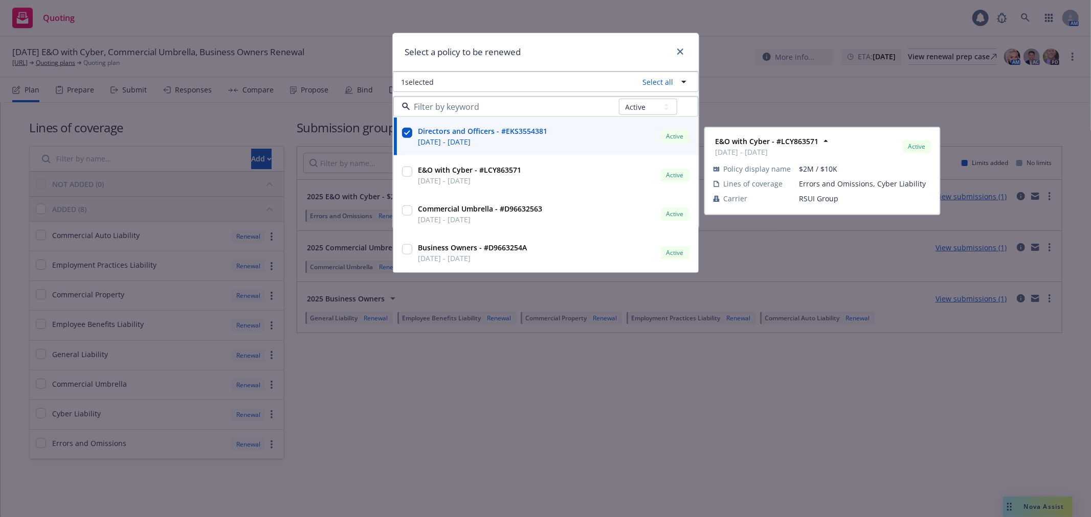
drag, startPoint x: 408, startPoint y: 172, endPoint x: 514, endPoint y: 41, distance: 168.3
click at [514, 41] on div "Select a policy to be renewed 1 selected Select all All Active Upcoming Expired…" at bounding box center [545, 131] width 307 height 197
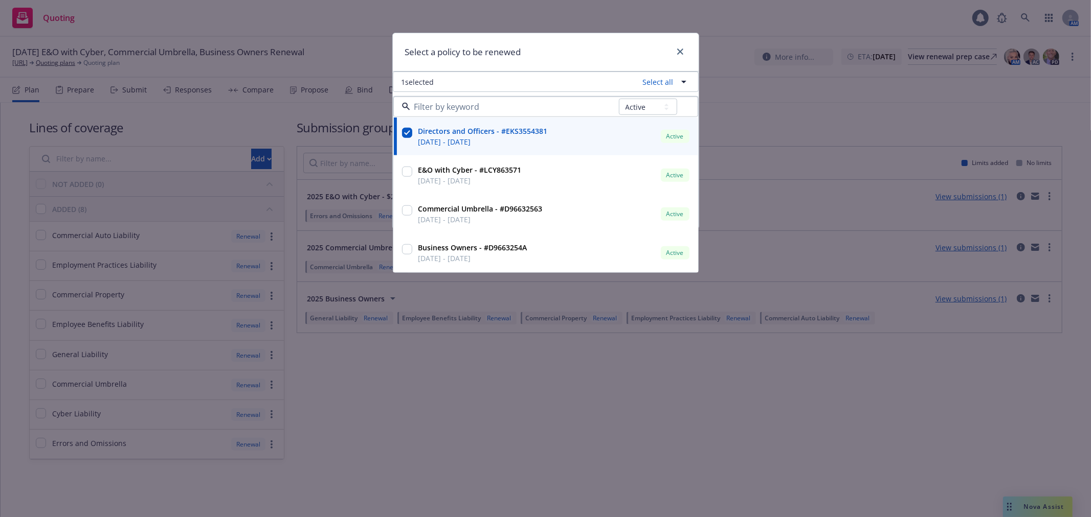
click at [609, 69] on div "Select a policy to be renewed" at bounding box center [546, 52] width 306 height 38
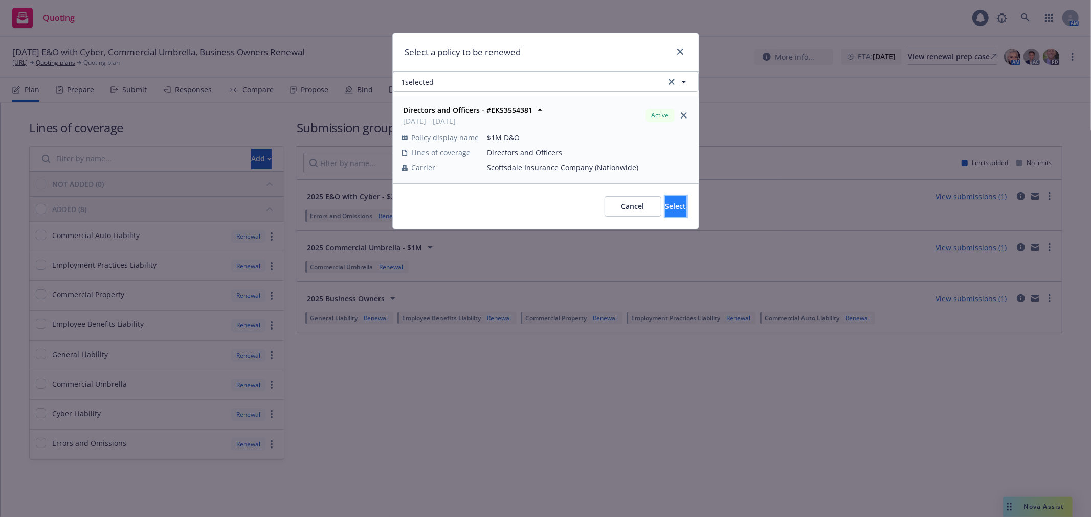
click at [665, 200] on button "Select" at bounding box center [675, 206] width 21 height 20
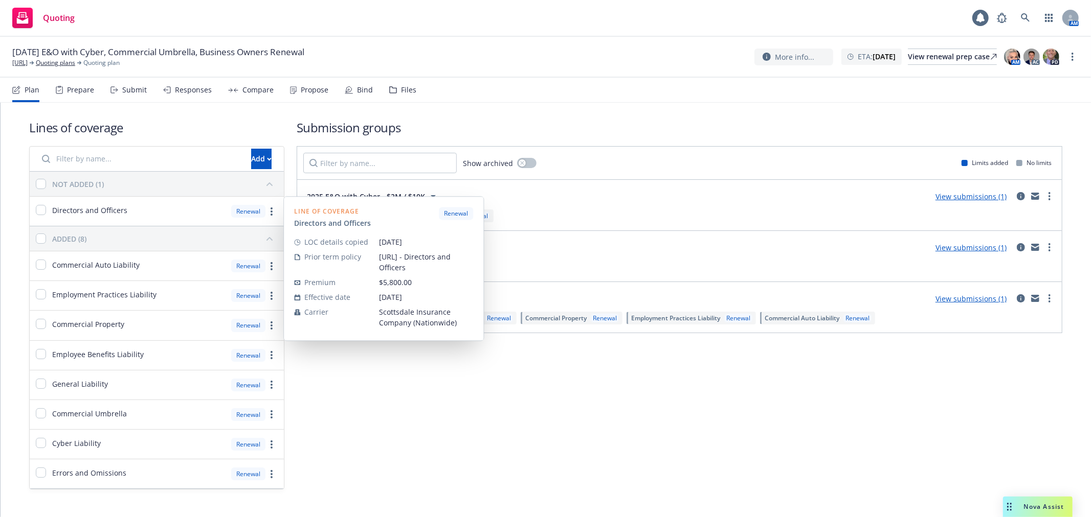
click at [36, 203] on div "Directors and Officers" at bounding box center [79, 211] width 98 height 29
checkbox input "true"
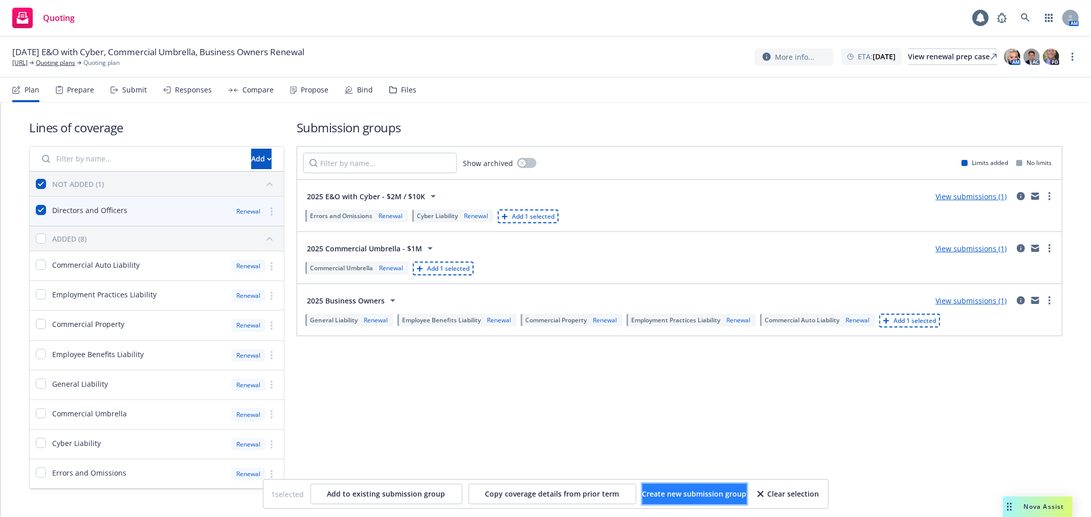
click at [672, 496] on span "Create new submission group" at bounding box center [694, 494] width 104 height 10
checkbox input "false"
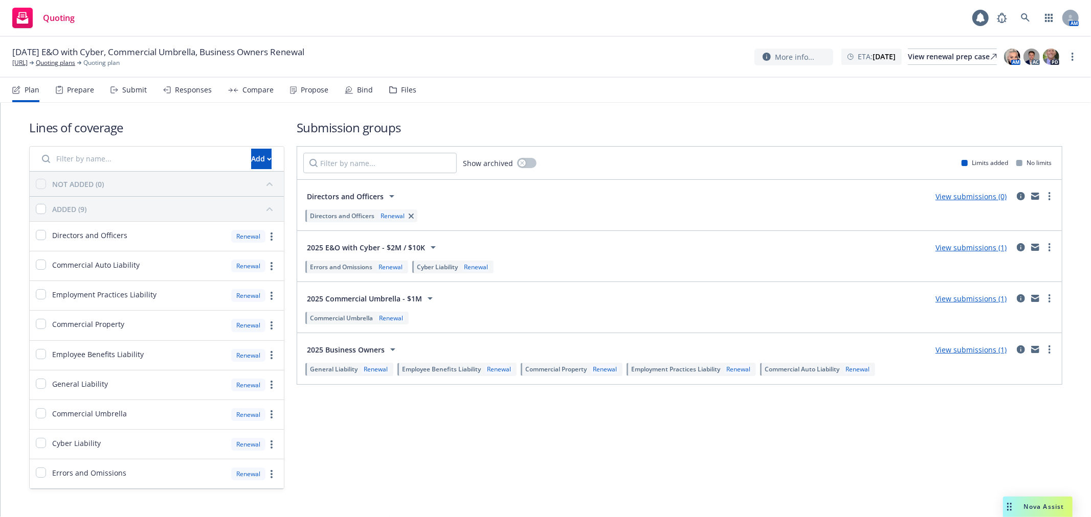
drag, startPoint x: 472, startPoint y: 447, endPoint x: 448, endPoint y: 423, distance: 34.0
click at [472, 448] on div "Submission groups Show archived Limits added No limits Directors and Officers V…" at bounding box center [679, 304] width 765 height 371
click at [908, 69] on div "12/20/25 E&O with Cyber, Commercial Umbrella, Business Owners Renewal Boodle.ai…" at bounding box center [545, 57] width 1091 height 41
click at [909, 64] on link "View renewal prep case" at bounding box center [952, 57] width 89 height 16
click at [412, 78] on nav "Plan Prepare Submit Responses Compare Propose Bind Files" at bounding box center [545, 90] width 1066 height 25
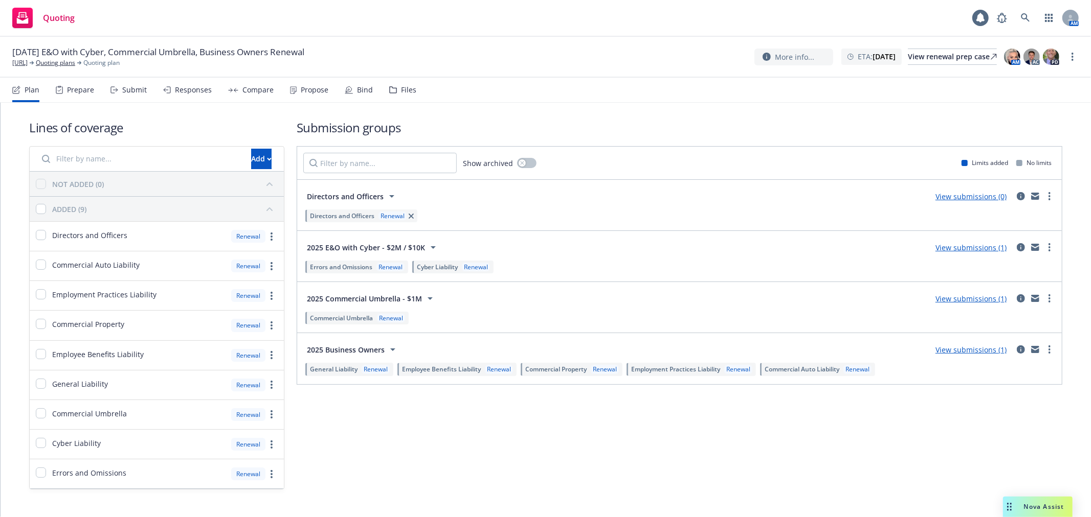
click at [408, 84] on div "Files" at bounding box center [402, 90] width 27 height 25
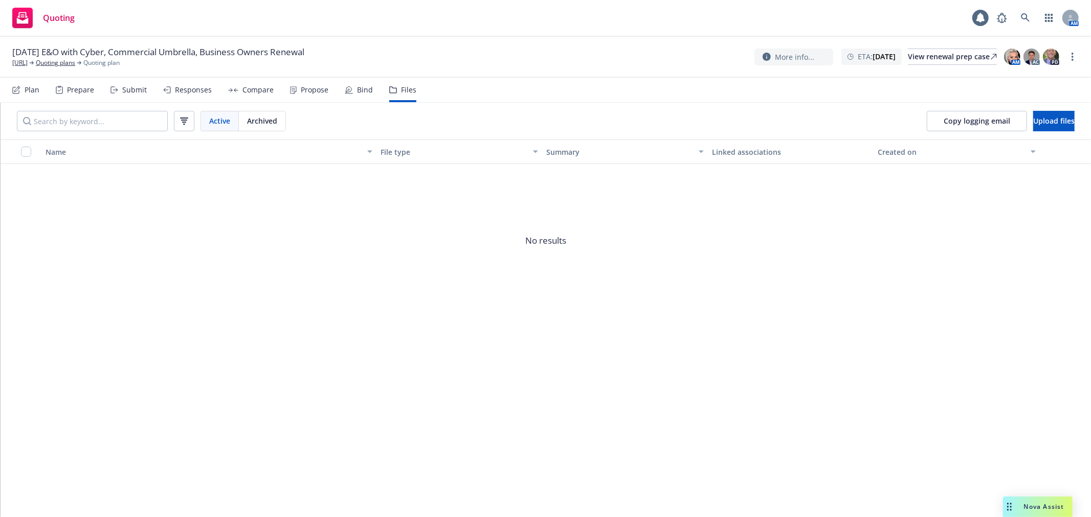
click at [22, 99] on div "Plan" at bounding box center [25, 90] width 27 height 25
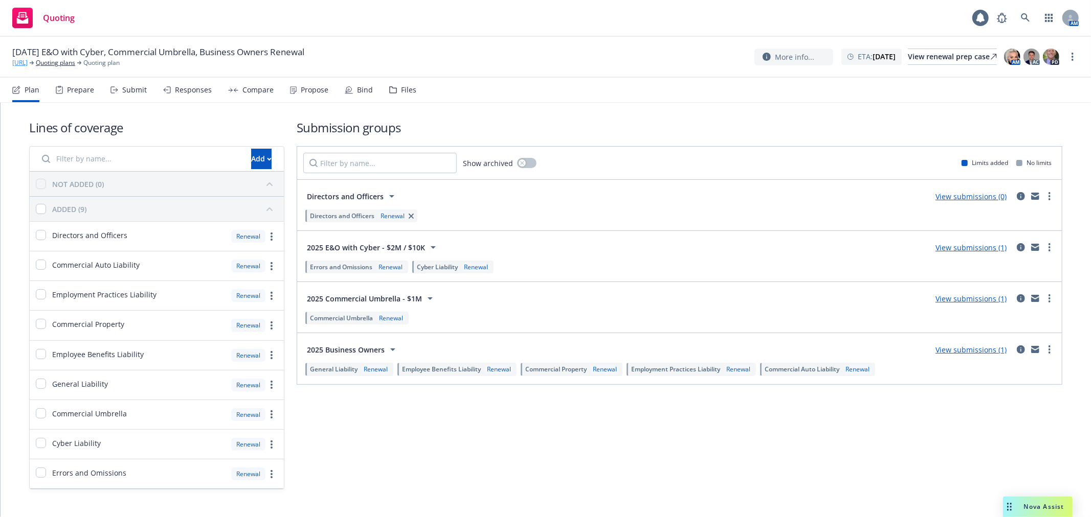
click at [18, 65] on link "Boodle.ai" at bounding box center [19, 62] width 15 height 9
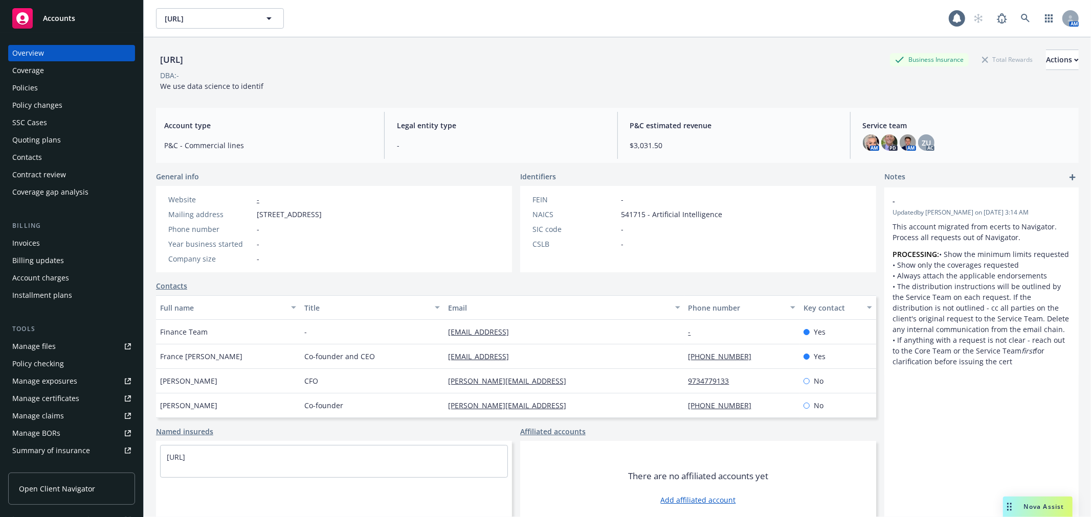
click at [82, 81] on div "Policies" at bounding box center [71, 88] width 119 height 16
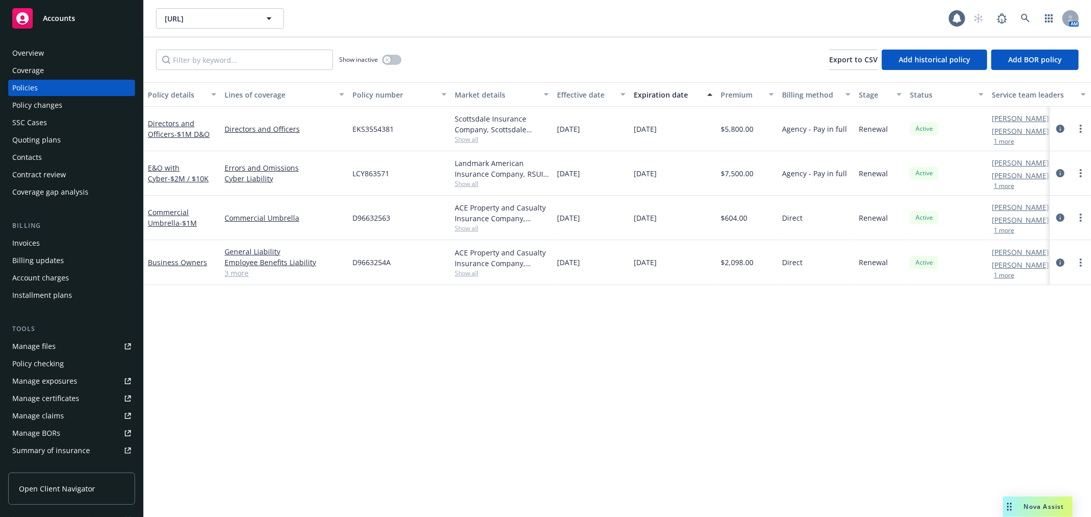
click at [463, 181] on span "Show all" at bounding box center [502, 183] width 94 height 9
click at [468, 140] on span "Show all" at bounding box center [502, 139] width 94 height 9
click at [201, 135] on span "- $1M D&O" at bounding box center [191, 134] width 35 height 10
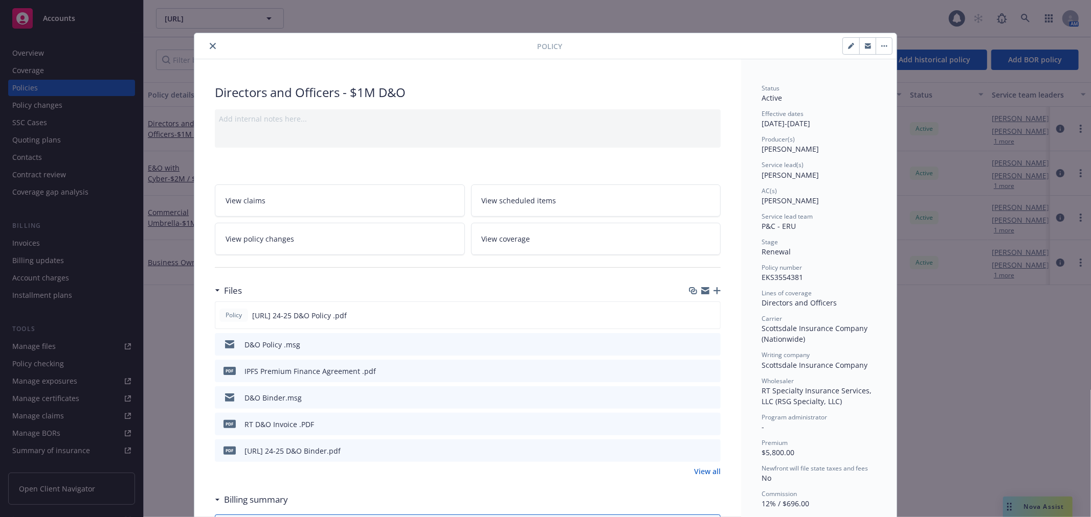
click at [706, 400] on icon "preview file" at bounding box center [710, 397] width 9 height 7
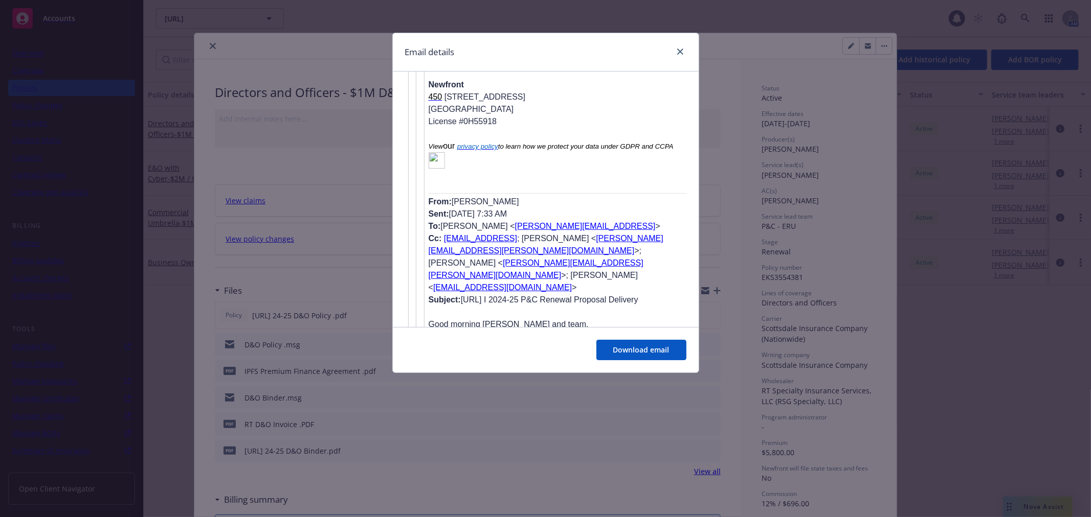
scroll to position [3693, 0]
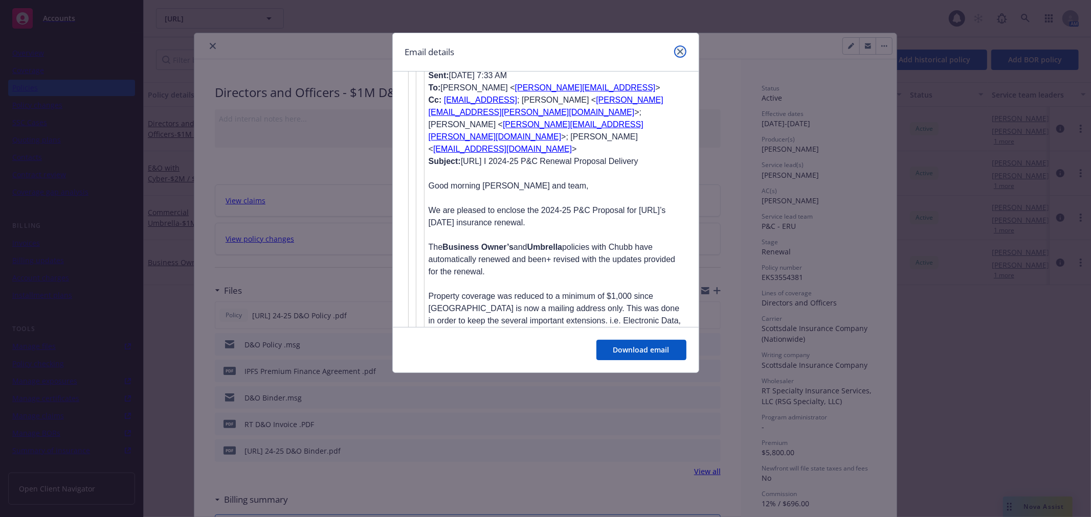
click at [682, 55] on link "close" at bounding box center [680, 52] width 12 height 12
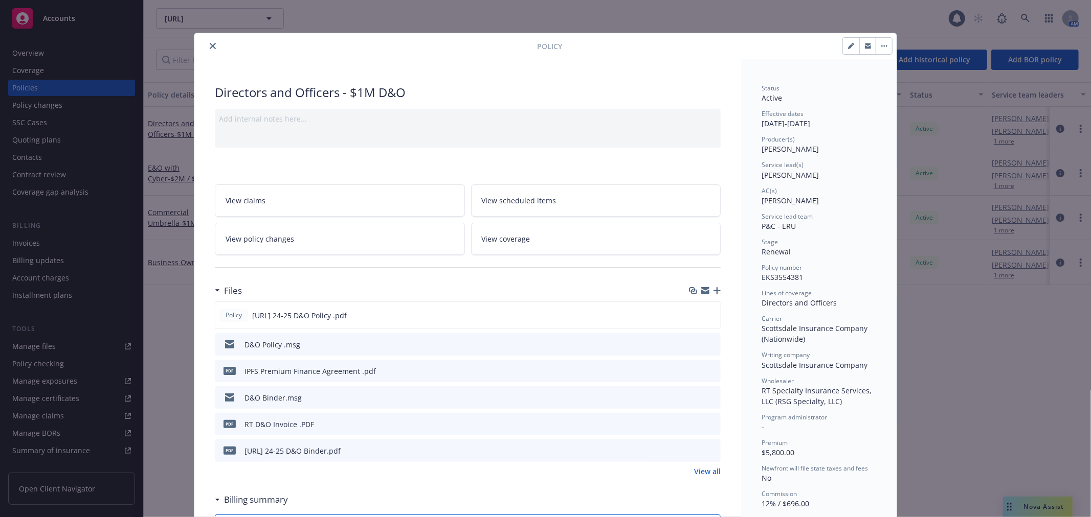
click at [212, 45] on button "close" at bounding box center [213, 46] width 12 height 12
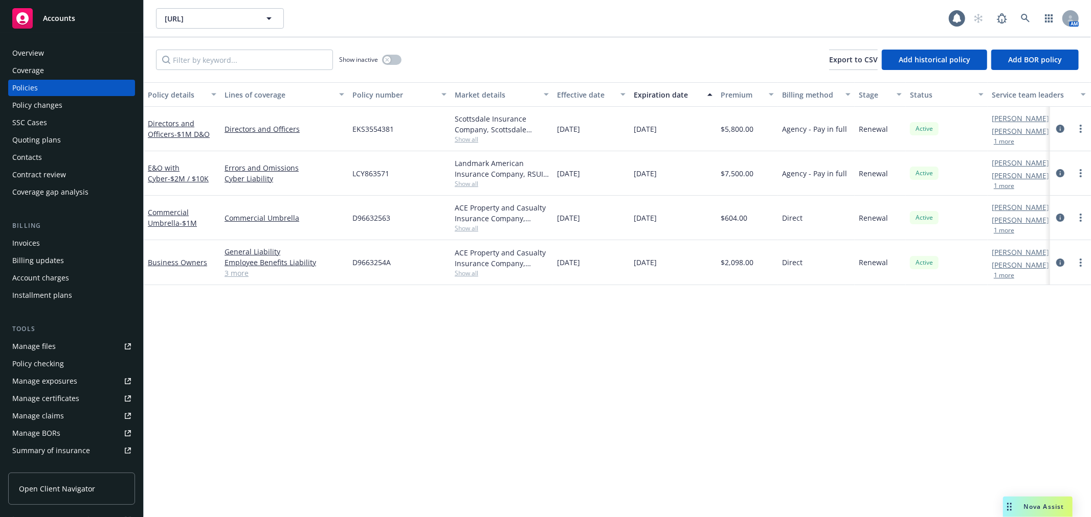
click at [87, 142] on div "Quoting plans" at bounding box center [71, 140] width 119 height 16
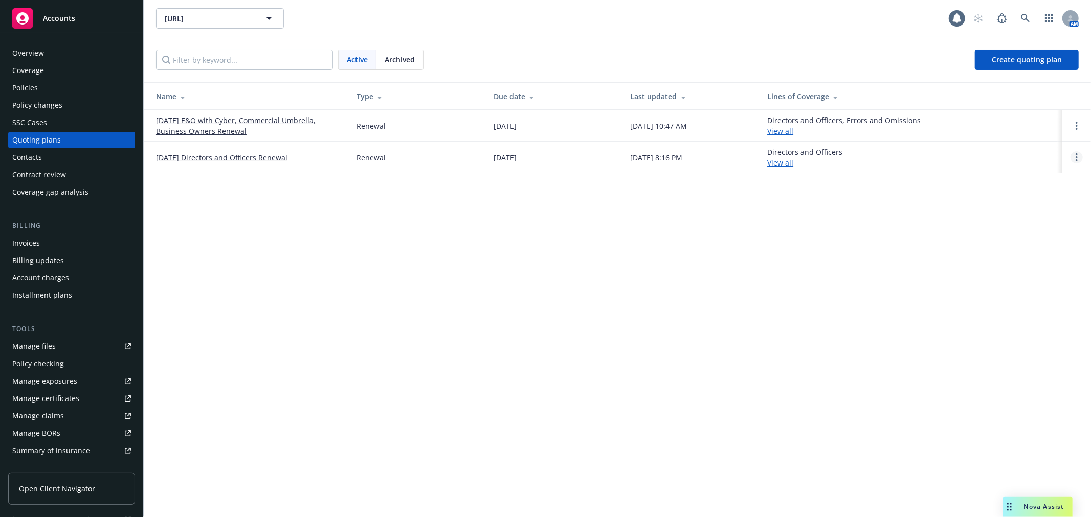
click at [1076, 159] on icon "Open options" at bounding box center [1076, 157] width 2 height 8
click at [1045, 140] on link "Archive" at bounding box center [1023, 150] width 89 height 20
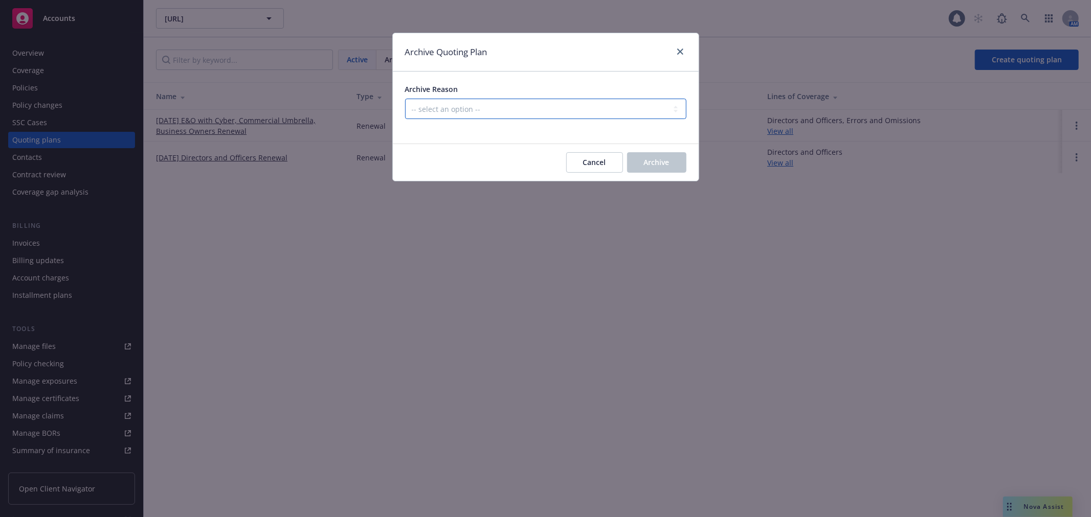
click at [489, 104] on select "-- select an option -- All policies in this renewal plan are auto-renewed Creat…" at bounding box center [545, 109] width 281 height 20
select select "ARCHIVED_DUPLICATE"
click at [405, 99] on select "-- select an option -- All policies in this renewal plan are auto-renewed Creat…" at bounding box center [545, 109] width 281 height 20
click at [672, 159] on button "Archive" at bounding box center [656, 162] width 59 height 20
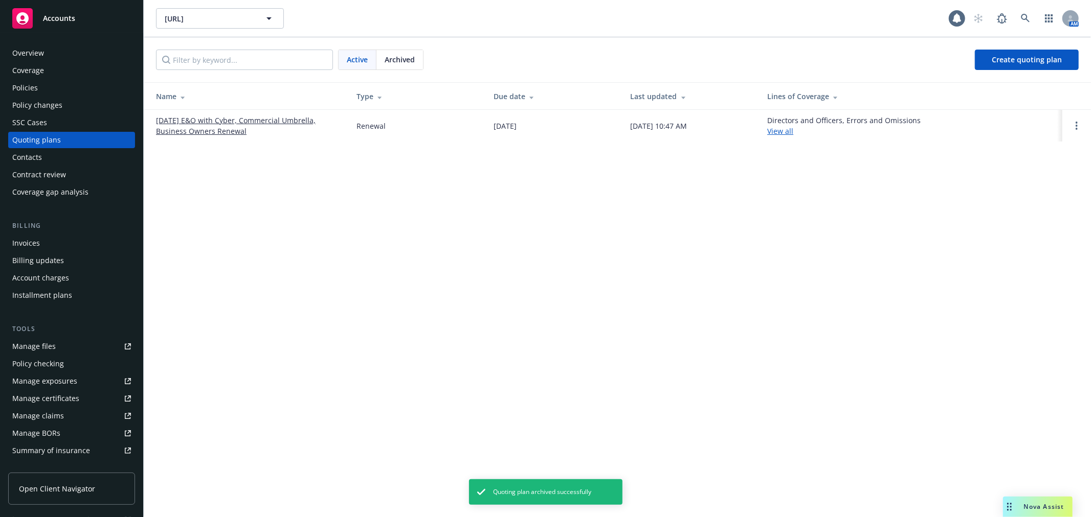
click at [1083, 129] on td at bounding box center [1076, 126] width 29 height 32
click at [1075, 131] on link "Open options" at bounding box center [1076, 126] width 12 height 12
click at [1047, 79] on link "Rename" at bounding box center [1023, 77] width 89 height 20
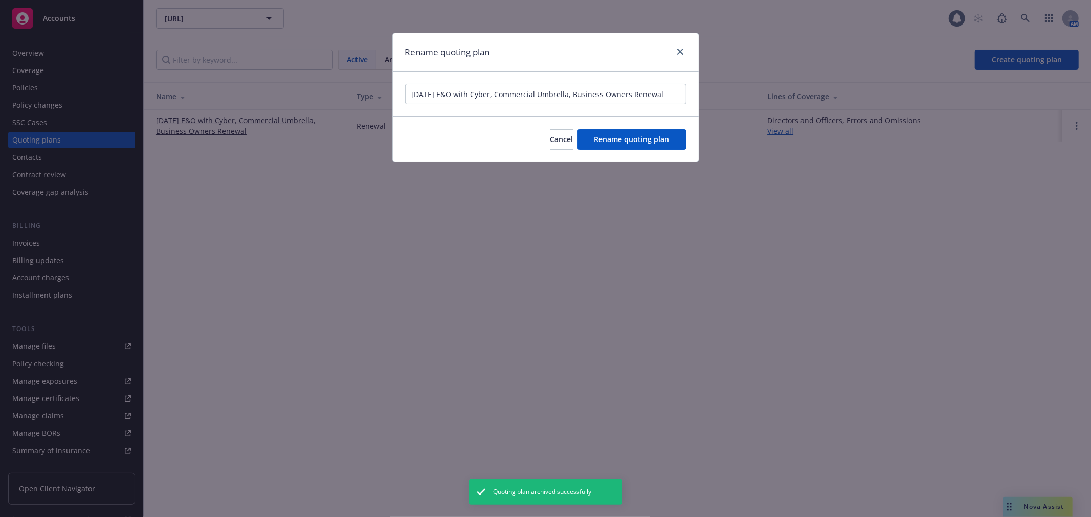
click at [629, 89] on input "12/20/25 E&O with Cyber, Commercial Umbrella, Business Owners Renewal" at bounding box center [545, 94] width 281 height 20
click at [631, 92] on input "12/20/25 E&O with Cyber, Commercial Umbrella, Business Owners Renewal" at bounding box center [545, 94] width 281 height 20
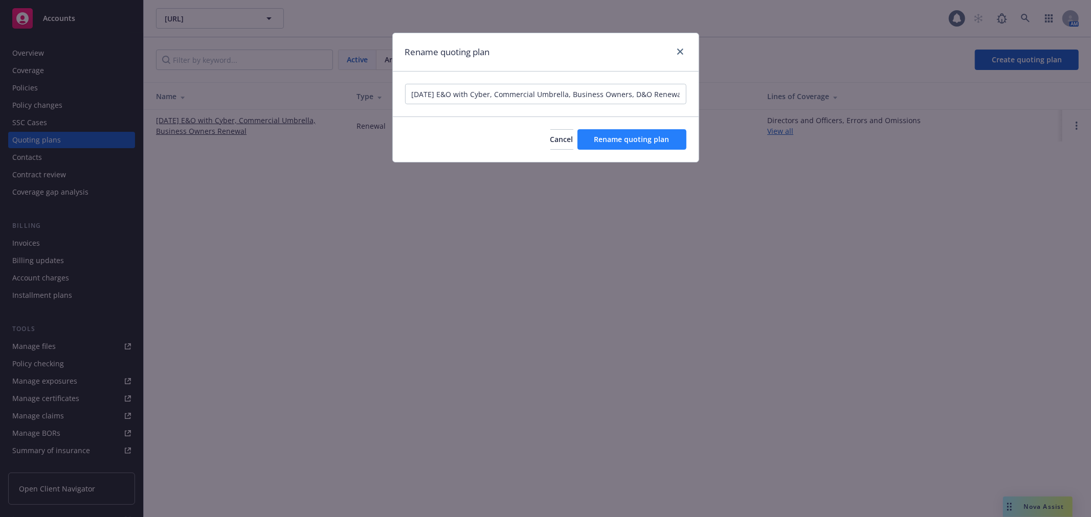
type input "12/20/25 E&O with Cyber, Commercial Umbrella, Business Owners, D&O Renewal"
click at [657, 140] on span "Rename quoting plan" at bounding box center [631, 139] width 75 height 10
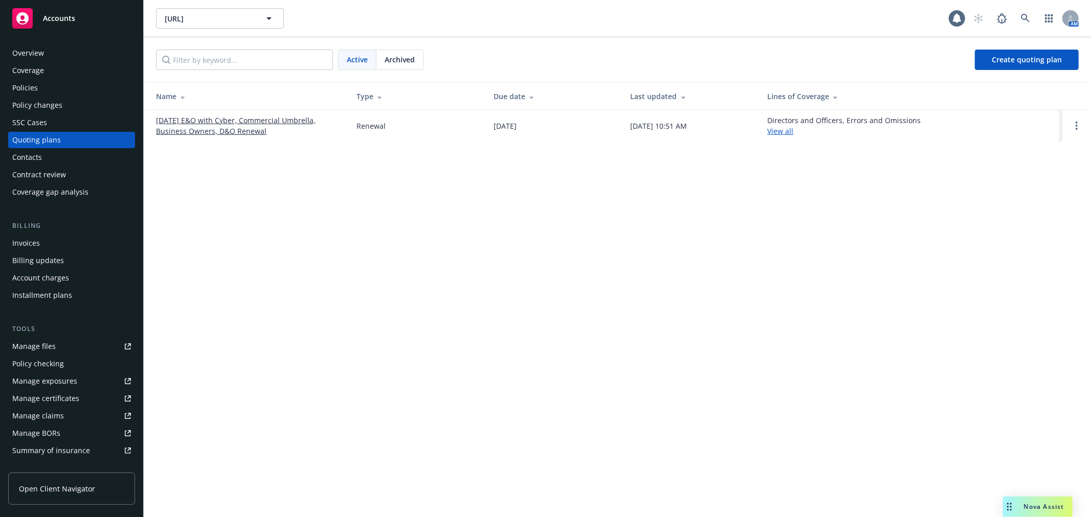
click at [408, 65] on div "Archived" at bounding box center [399, 59] width 47 height 19
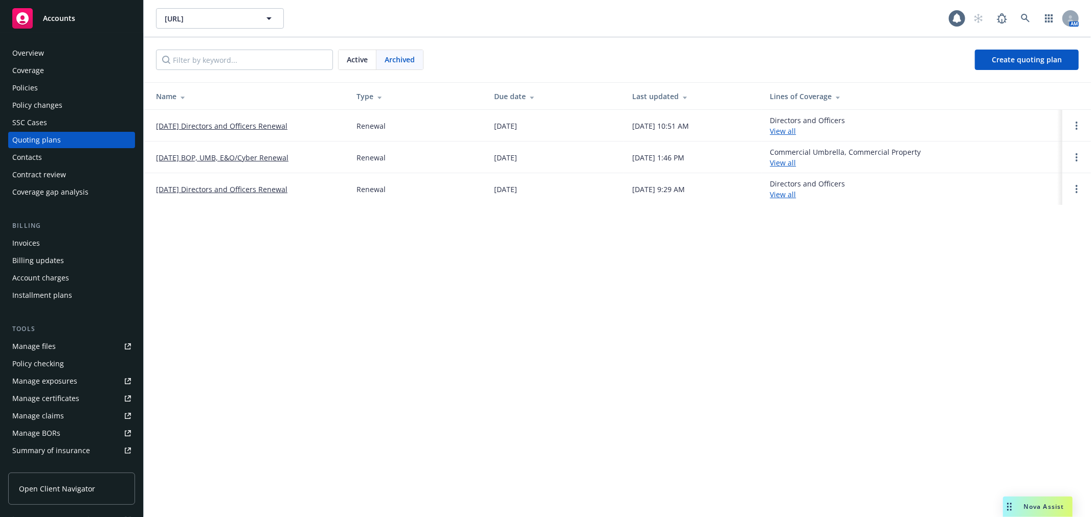
click at [260, 184] on link "[DATE] Directors and Officers Renewal" at bounding box center [221, 189] width 131 height 11
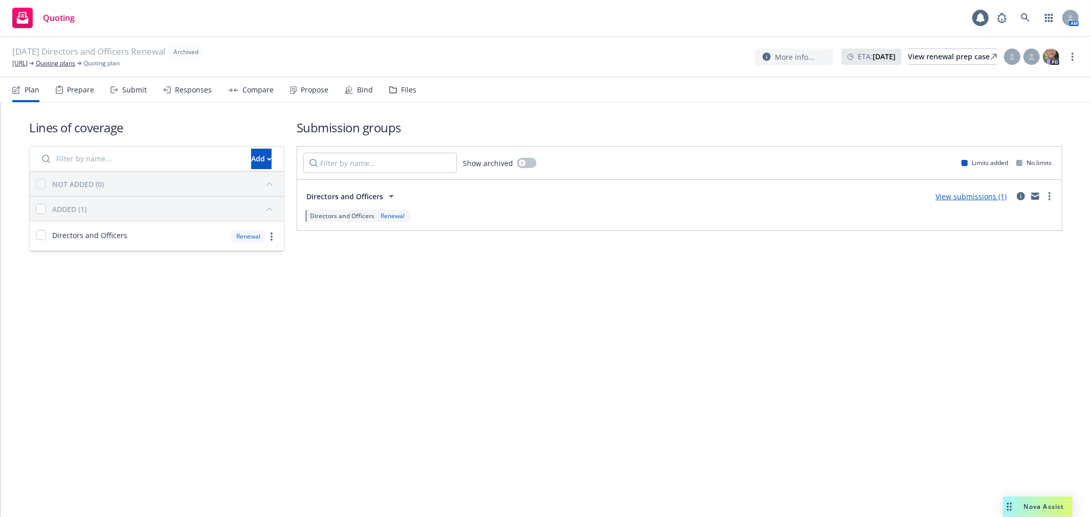
click at [401, 96] on div "Files" at bounding box center [402, 90] width 27 height 25
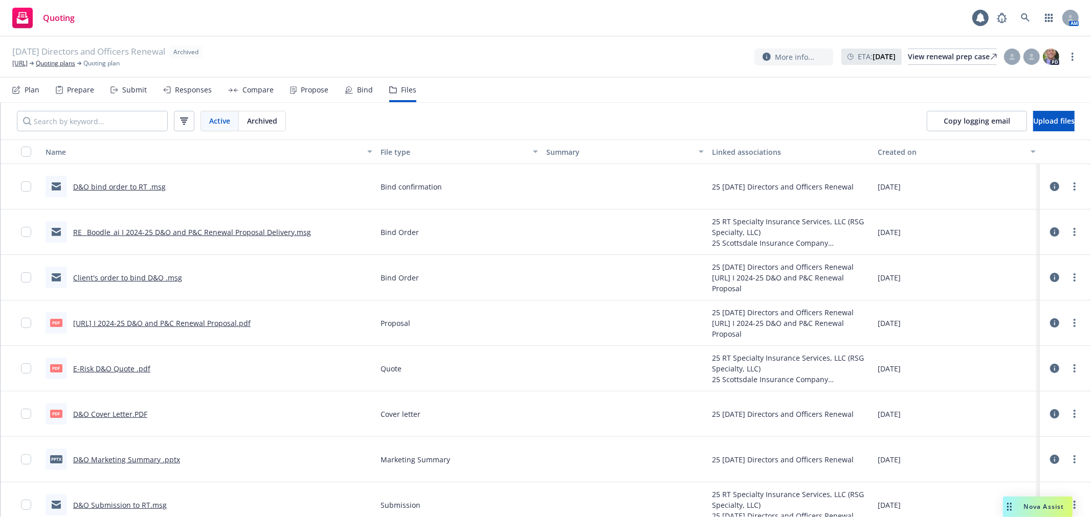
click at [120, 187] on link "D&O bind order to RT .msg" at bounding box center [119, 187] width 93 height 10
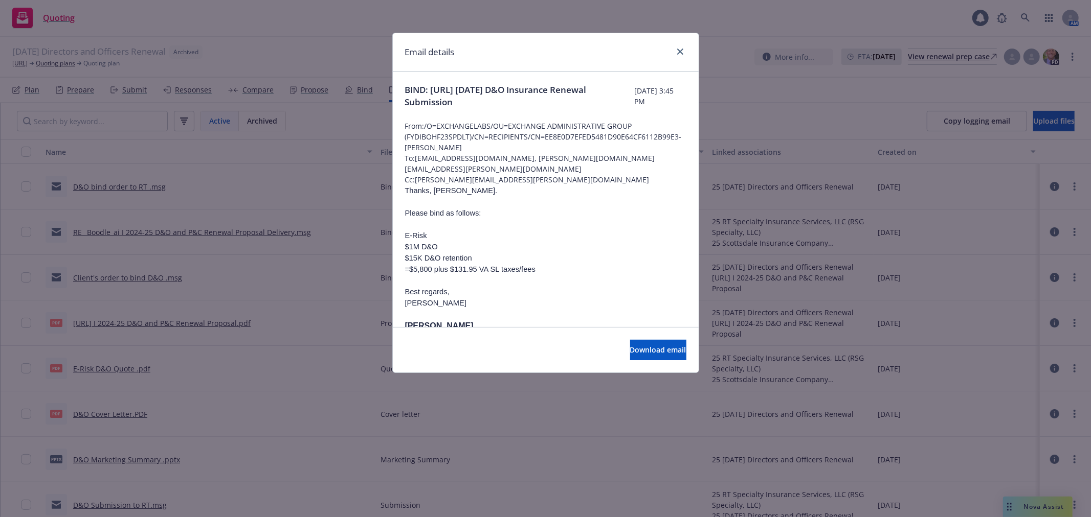
click at [558, 159] on span "To: lea.Ittenbach@newfront.com, daniel.purves@rtspecialty.com" at bounding box center [545, 163] width 281 height 21
click at [558, 157] on span "To: lea.Ittenbach@newfront.com, daniel.purves@rtspecialty.com" at bounding box center [545, 163] width 281 height 21
click at [617, 156] on span "To: lea.Ittenbach@newfront.com, daniel.purves@rtspecialty.com" at bounding box center [545, 163] width 281 height 21
click at [625, 160] on span "To: lea.Ittenbach@newfront.com, daniel.purves@rtspecialty.com" at bounding box center [545, 163] width 281 height 21
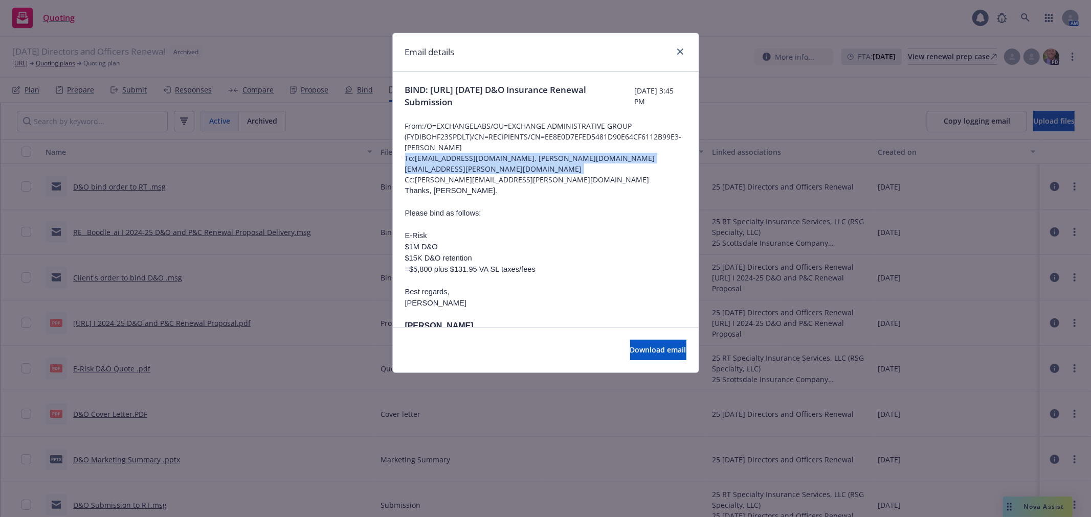
click at [609, 163] on span "To: lea.Ittenbach@newfront.com, daniel.purves@rtspecialty.com" at bounding box center [545, 163] width 281 height 21
drag, startPoint x: 619, startPoint y: 161, endPoint x: 519, endPoint y: 156, distance: 99.8
click at [519, 156] on span "To: lea.Ittenbach@newfront.com, daniel.purves@rtspecialty.com" at bounding box center [545, 163] width 281 height 21
drag, startPoint x: 519, startPoint y: 157, endPoint x: 618, endPoint y: 157, distance: 98.7
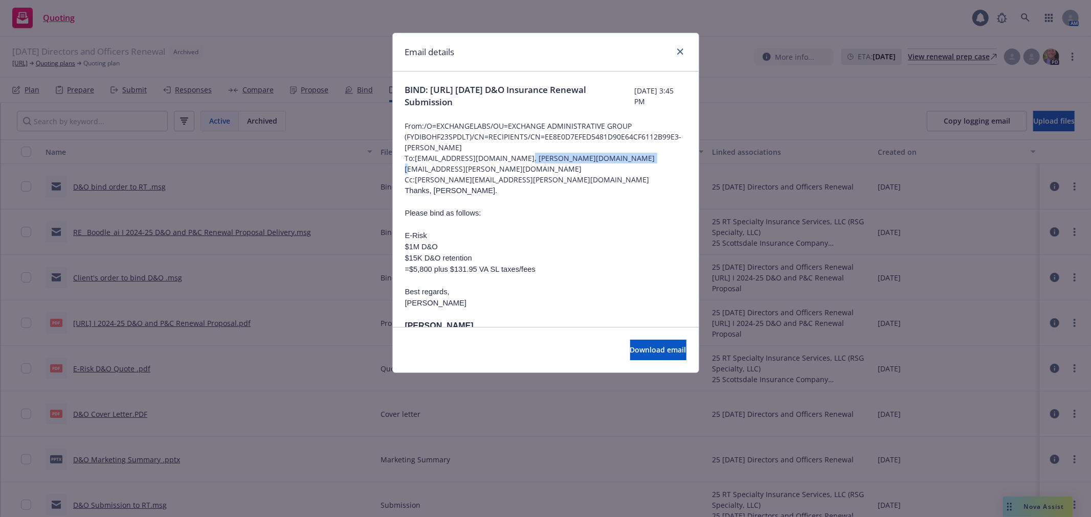
click at [618, 157] on span "To: lea.Ittenbach@newfront.com, daniel.purves@rtspecialty.com" at bounding box center [545, 163] width 281 height 21
copy span "daniel.purves@rtspecialty.com"
drag, startPoint x: 518, startPoint y: 180, endPoint x: 506, endPoint y: 173, distance: 13.8
click at [512, 174] on span "Cc: tonya.tabin@rtspecialty.com" at bounding box center [545, 179] width 281 height 11
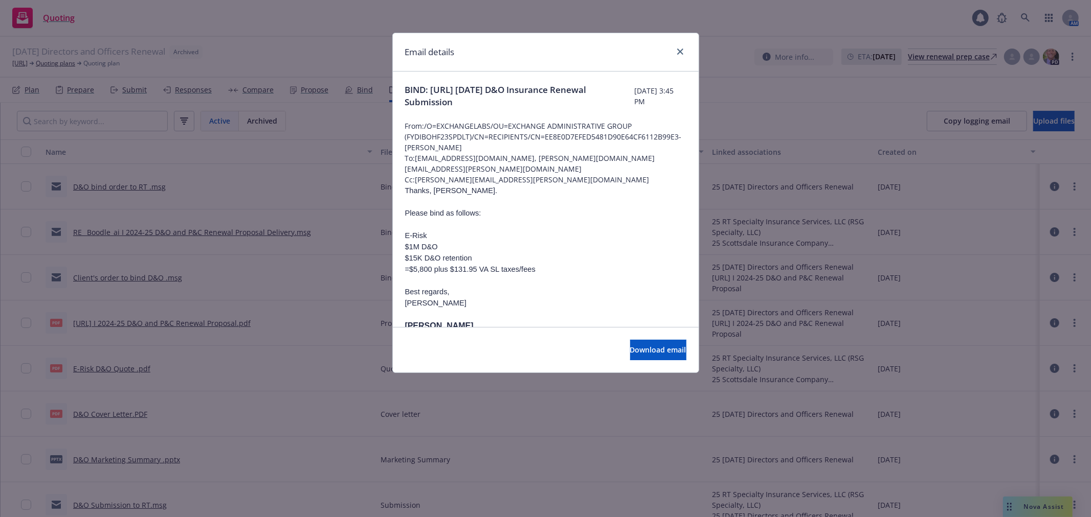
click at [529, 174] on span "Cc: tonya.tabin@rtspecialty.com" at bounding box center [545, 179] width 281 height 11
drag, startPoint x: 515, startPoint y: 169, endPoint x: 416, endPoint y: 170, distance: 99.2
click at [416, 174] on span "Cc: tonya.tabin@rtspecialty.com" at bounding box center [545, 179] width 281 height 11
copy span "tonya.tabin@rtspecialty.com"
drag, startPoint x: 681, startPoint y: 53, endPoint x: 641, endPoint y: 44, distance: 40.7
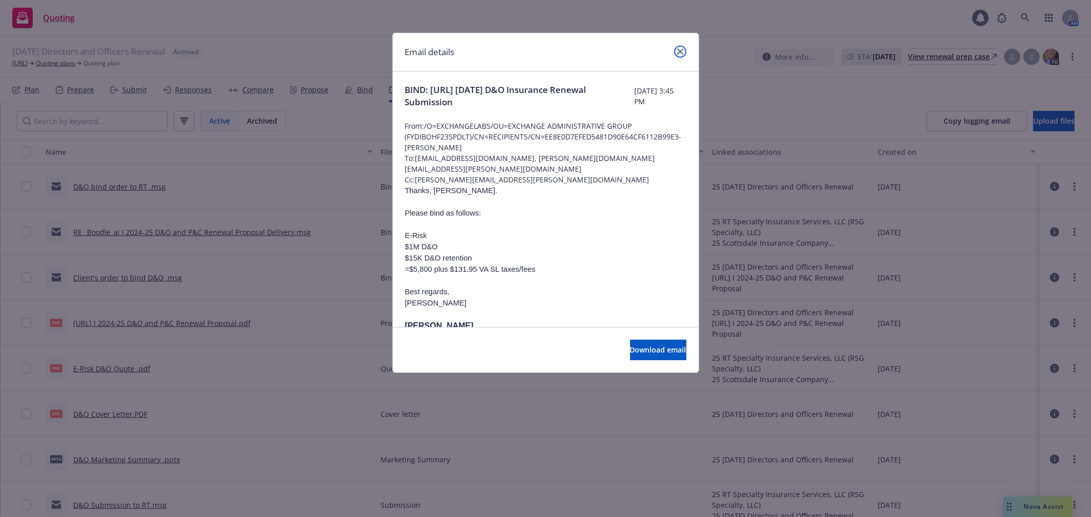
click at [681, 53] on icon "close" at bounding box center [680, 52] width 6 height 6
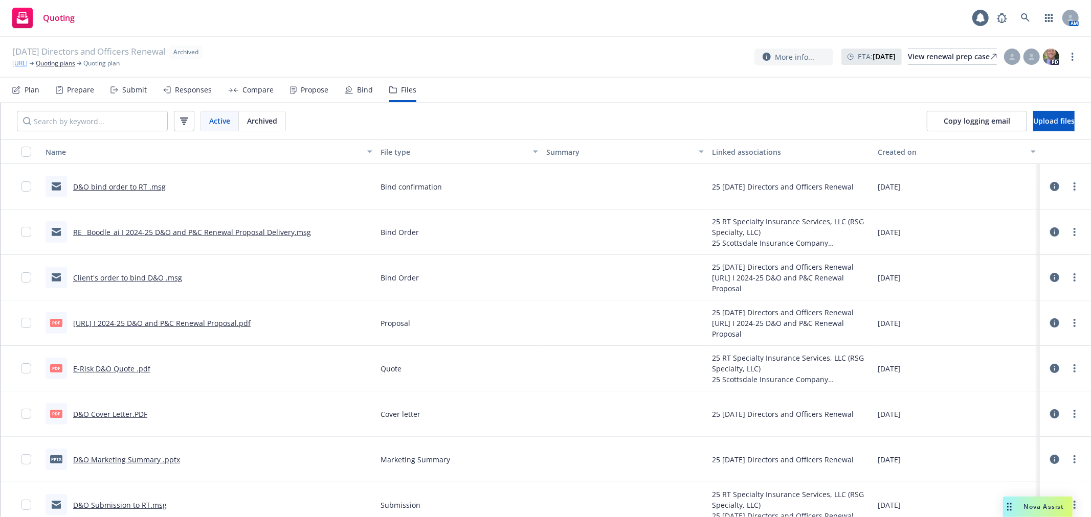
click at [28, 67] on link "Boodle.ai" at bounding box center [19, 63] width 15 height 9
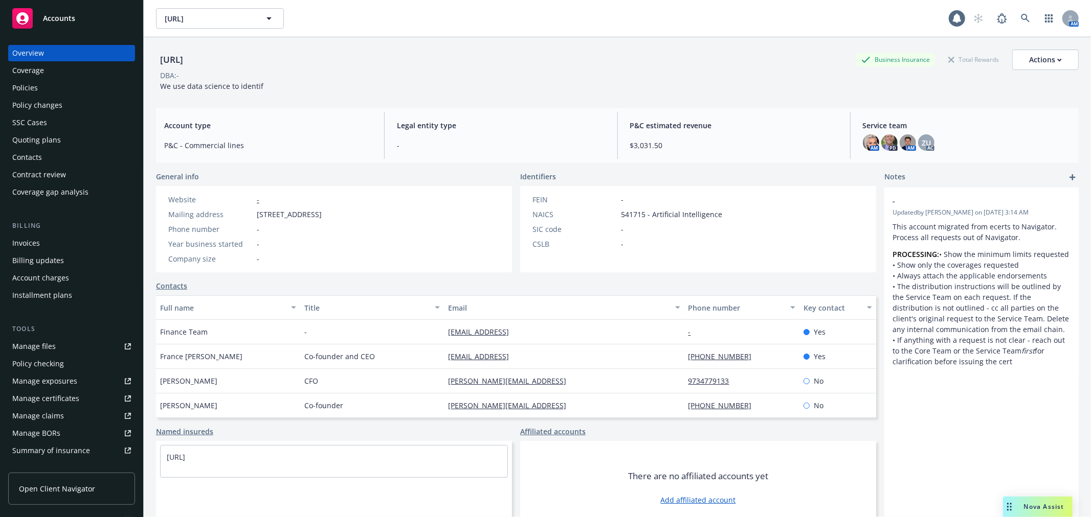
click at [82, 142] on div "Quoting plans" at bounding box center [71, 140] width 119 height 16
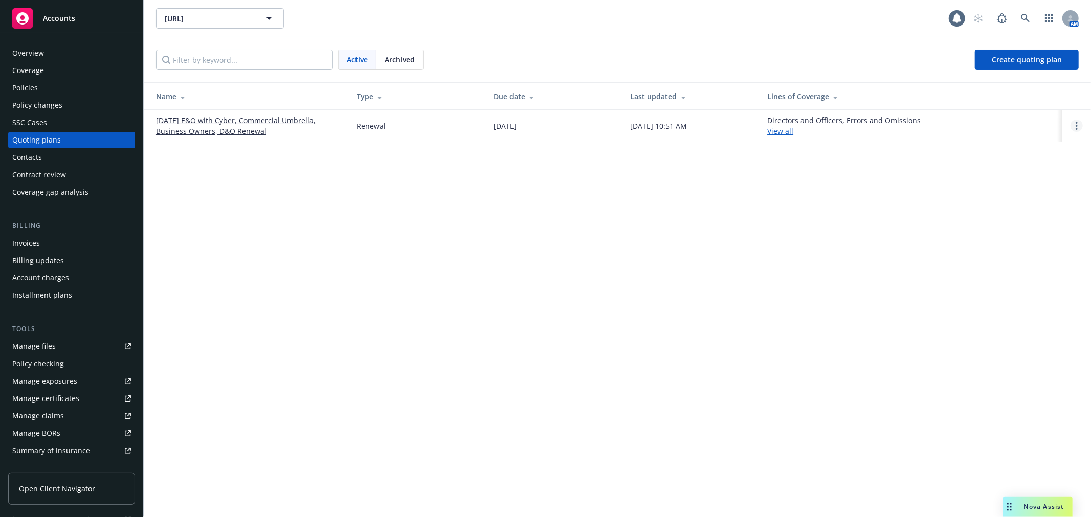
click at [1079, 124] on link "Open options" at bounding box center [1076, 126] width 12 height 12
click at [1030, 57] on span "Copy logging email" at bounding box center [1023, 57] width 89 height 10
click at [54, 77] on div "Coverage" at bounding box center [71, 70] width 119 height 16
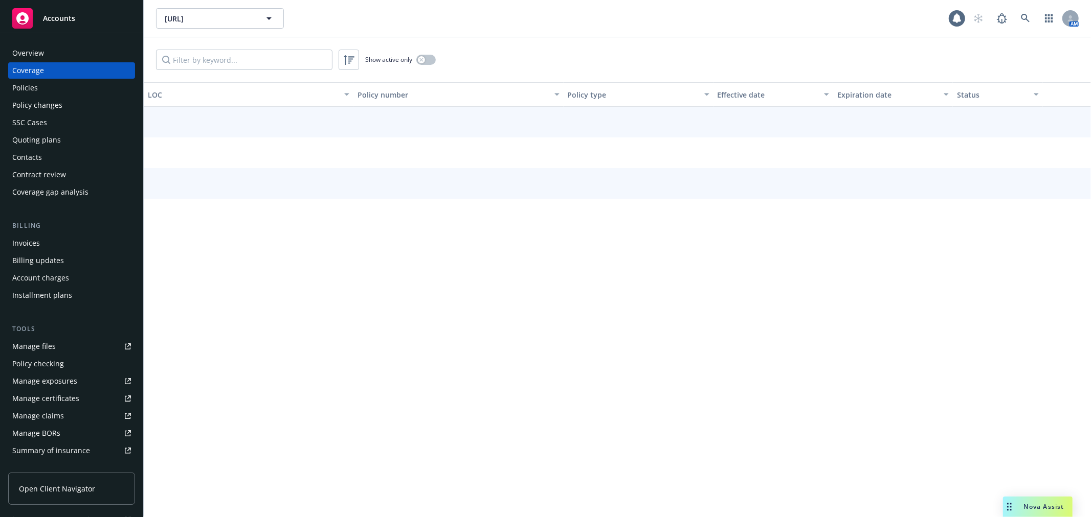
click at [48, 92] on div "Policies" at bounding box center [71, 88] width 119 height 16
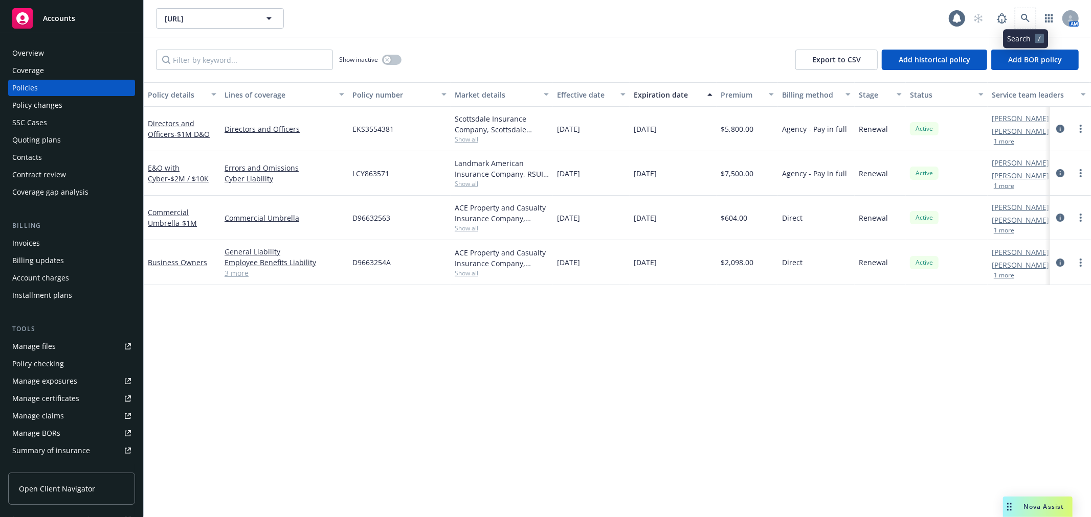
click at [1034, 12] on span at bounding box center [1025, 18] width 20 height 20
click at [1030, 18] on link at bounding box center [1025, 18] width 20 height 20
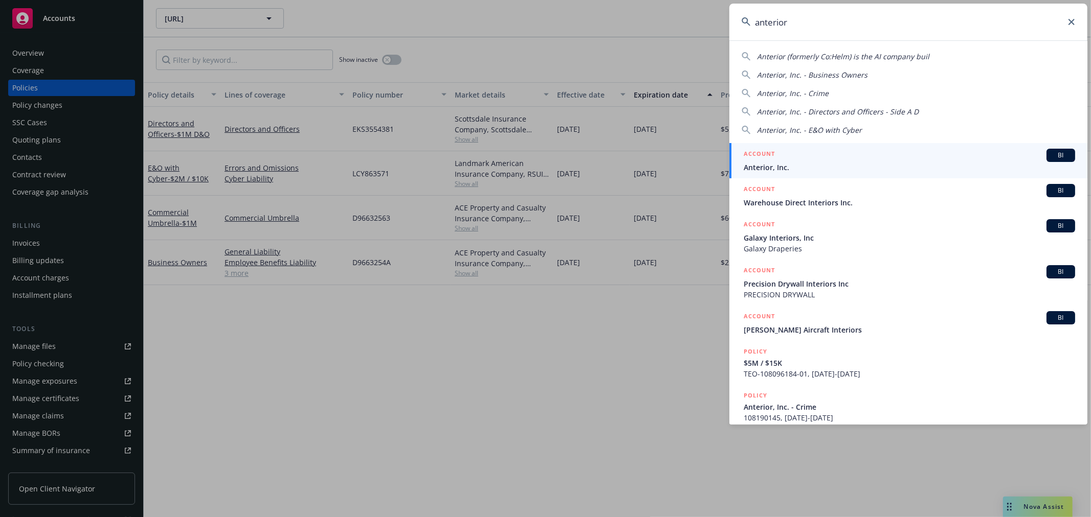
type input "anterior"
click at [808, 159] on div "ACCOUNT BI" at bounding box center [908, 155] width 331 height 13
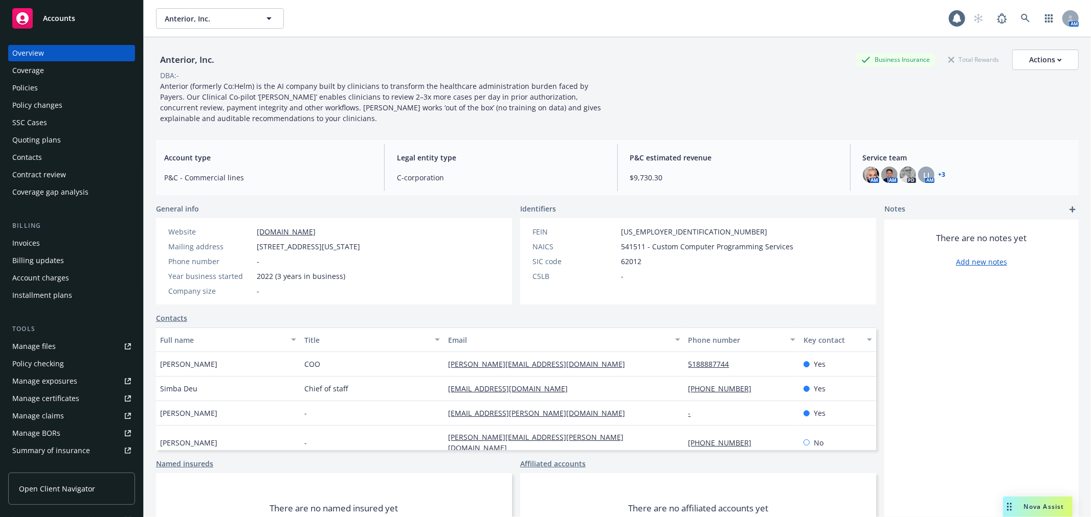
click at [59, 143] on div "Quoting plans" at bounding box center [71, 140] width 119 height 16
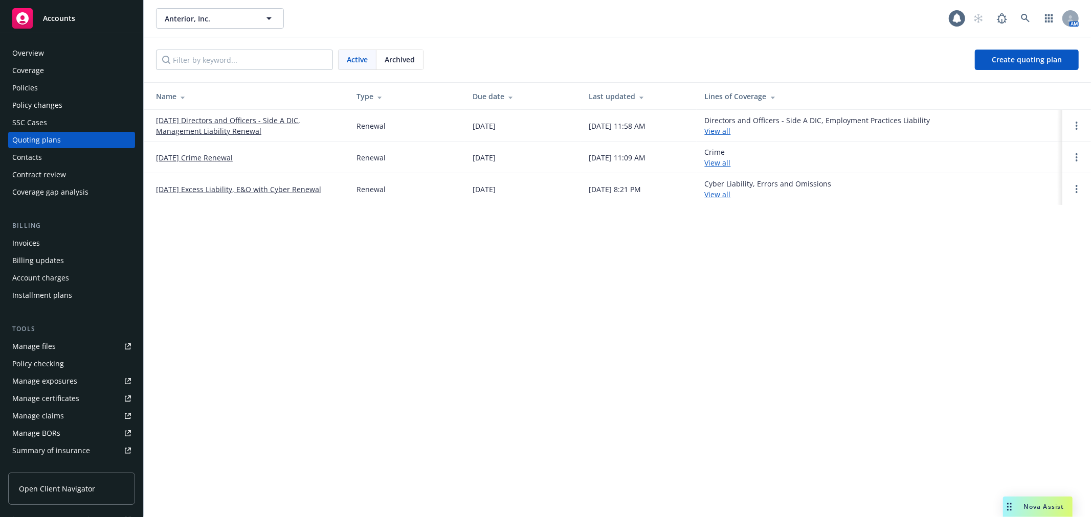
click at [1090, 123] on td at bounding box center [1076, 126] width 29 height 32
click at [1072, 127] on link "Open options" at bounding box center [1076, 126] width 12 height 12
click at [1025, 120] on span "Archive" at bounding box center [1004, 118] width 50 height 10
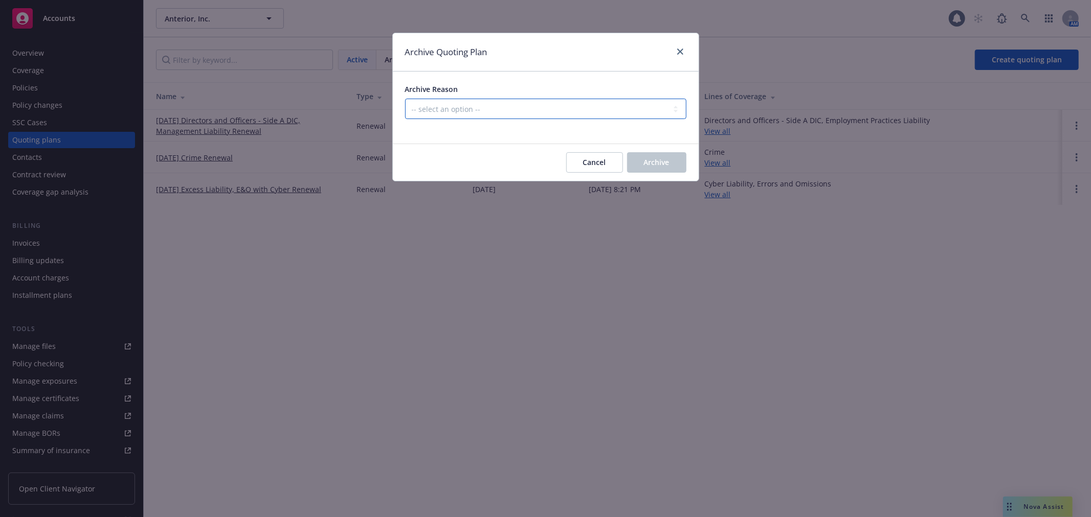
click at [595, 105] on select "-- select an option -- All policies in this renewal plan are auto-renewed Creat…" at bounding box center [545, 109] width 281 height 20
select select "ARCHIVED_RENEWAL_COMPLETED"
click at [405, 99] on select "-- select an option -- All policies in this renewal plan are auto-renewed Creat…" at bounding box center [545, 109] width 281 height 20
click at [659, 160] on span "Archive" at bounding box center [657, 162] width 26 height 10
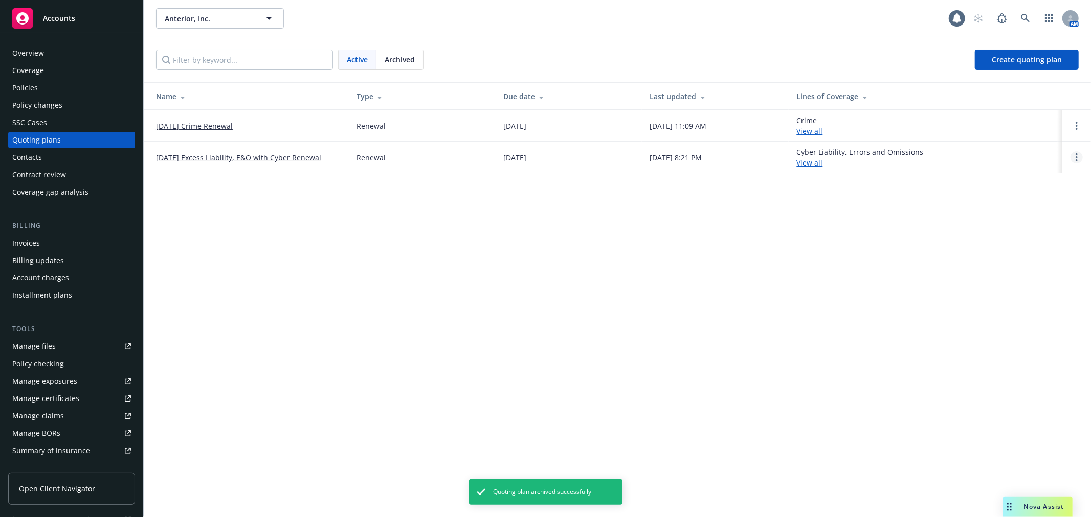
click at [1078, 160] on link "Open options" at bounding box center [1076, 157] width 12 height 12
click at [1024, 150] on span "Archive" at bounding box center [1004, 150] width 50 height 10
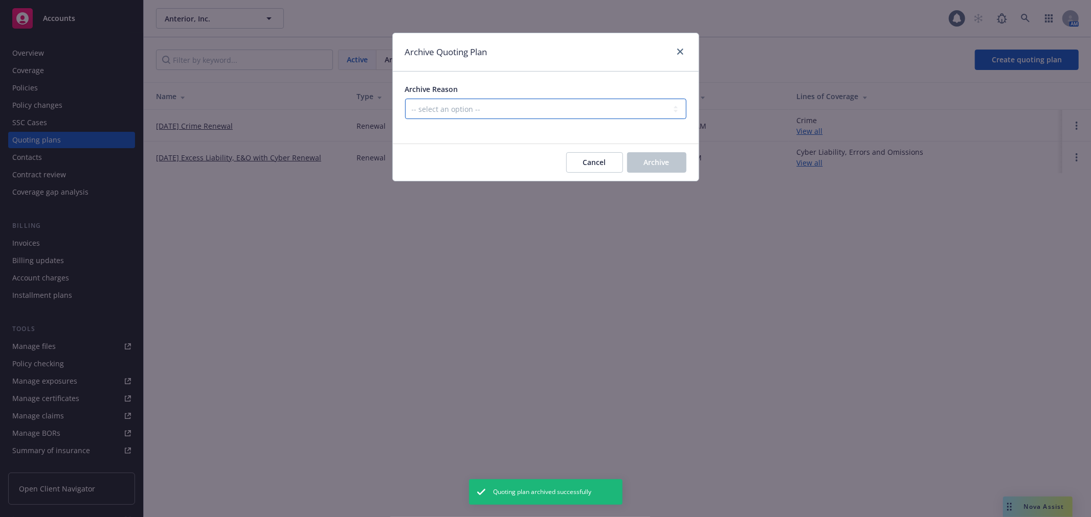
click at [551, 114] on select "-- select an option -- All policies in this renewal plan are auto-renewed Creat…" at bounding box center [545, 109] width 281 height 20
click at [496, 228] on div "Archive Quoting Plan Archive Reason -- select an option -- All policies in this…" at bounding box center [545, 258] width 1091 height 517
click at [614, 112] on select "-- select an option -- All policies in this renewal plan are auto-renewed Creat…" at bounding box center [545, 109] width 281 height 20
select select "ARCHIVED_RENEWAL_COMPLETED"
click at [405, 99] on select "-- select an option -- All policies in this renewal plan are auto-renewed Creat…" at bounding box center [545, 109] width 281 height 20
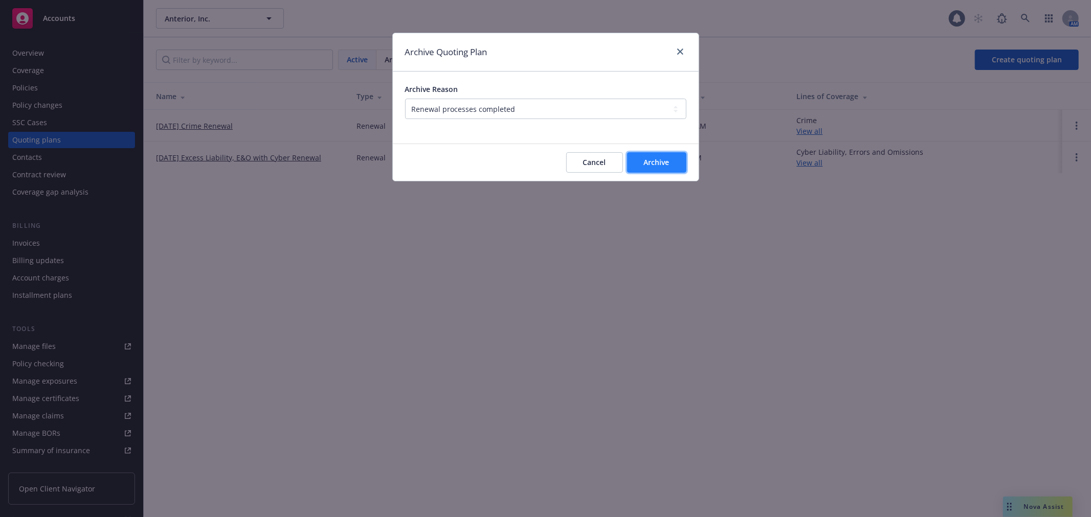
click at [672, 162] on button "Archive" at bounding box center [656, 162] width 59 height 20
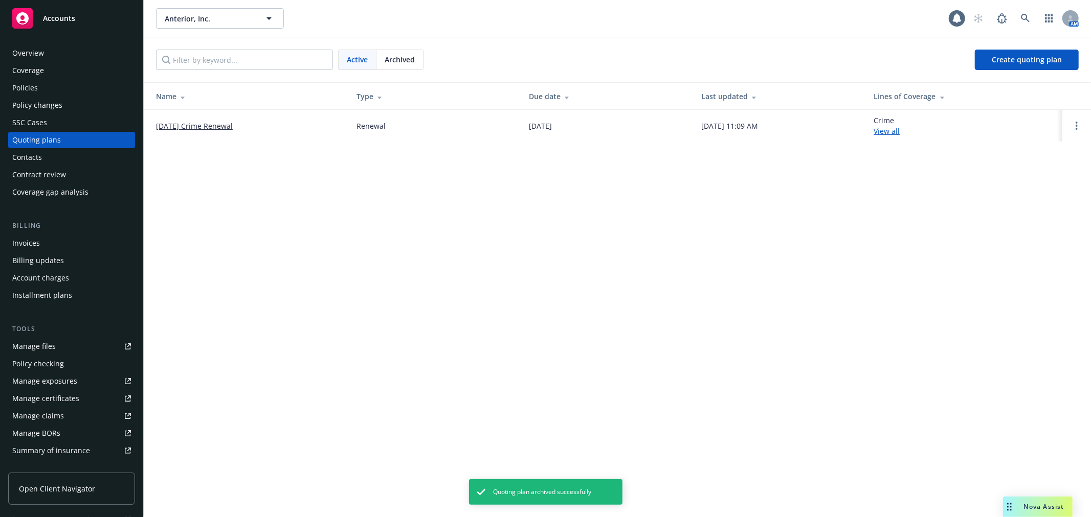
click at [211, 122] on link "[DATE] Crime Renewal" at bounding box center [194, 126] width 77 height 11
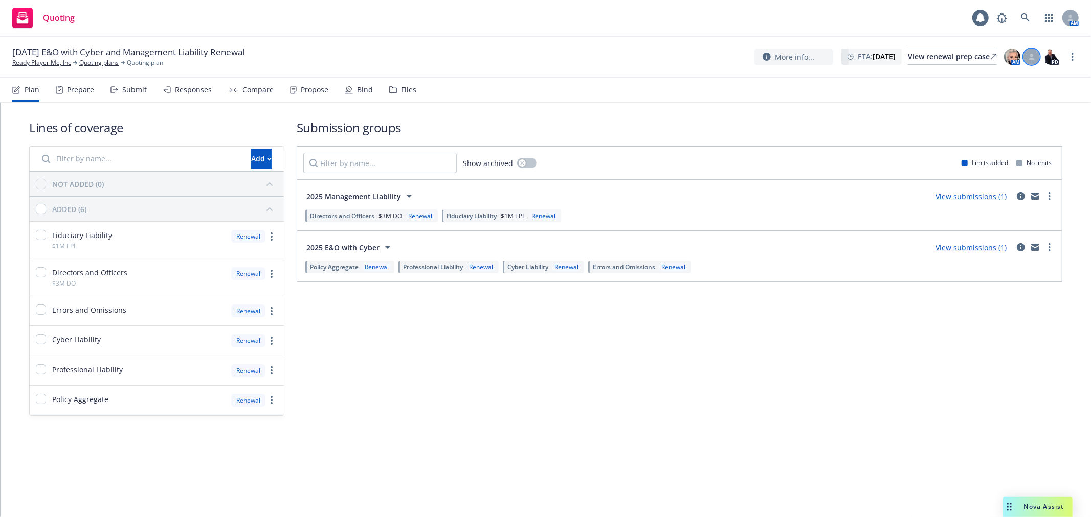
click at [1036, 57] on div at bounding box center [1031, 57] width 16 height 16
click at [990, 126] on select "Select a customer service associate... Cameron Hardwick Zach Uranga" at bounding box center [949, 120] width 163 height 20
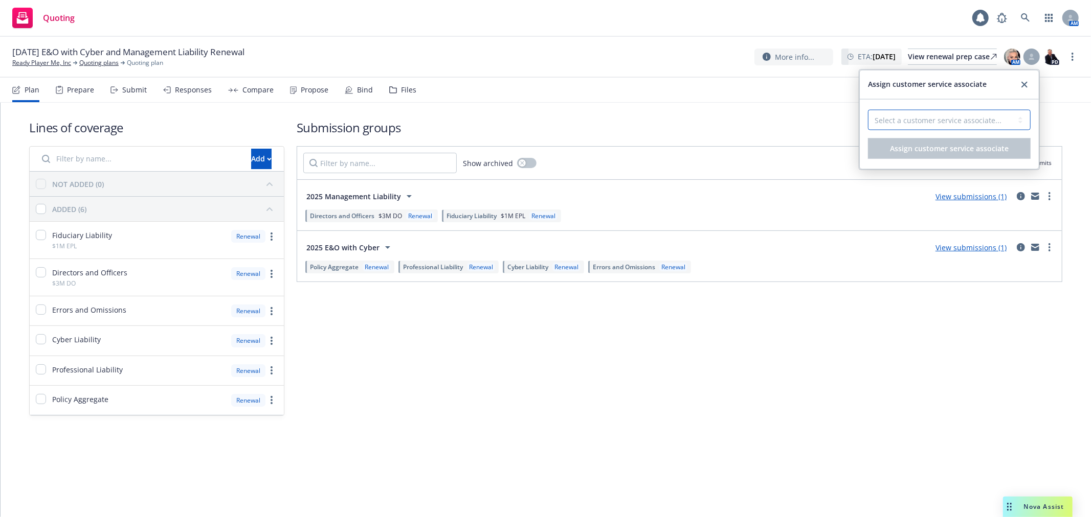
select select "dec985f0-59a3-471a-b5a2-8531149436f6"
click at [868, 110] on select "Select a customer service associate... Cameron Hardwick Zach Uranga" at bounding box center [949, 120] width 163 height 20
click at [953, 146] on span "Assign customer service associate" at bounding box center [949, 149] width 119 height 10
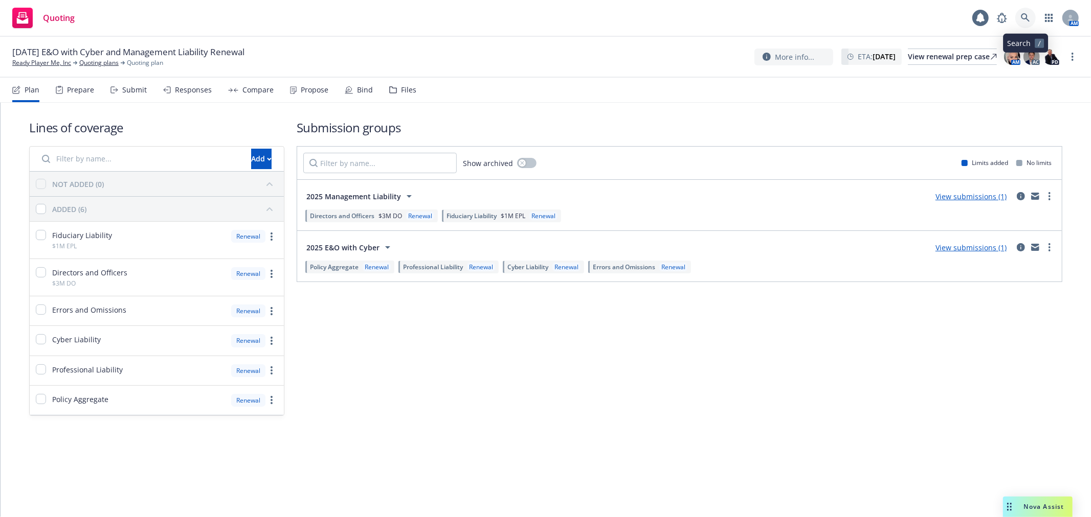
click at [1030, 27] on link at bounding box center [1025, 18] width 20 height 20
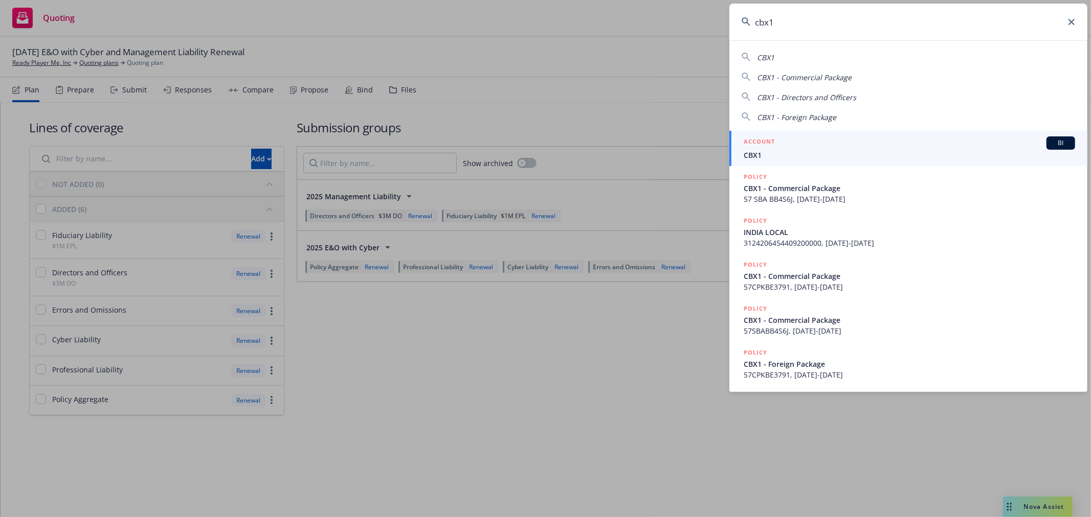
type input "cbx1"
click at [797, 149] on div "ACCOUNT BI" at bounding box center [908, 143] width 331 height 13
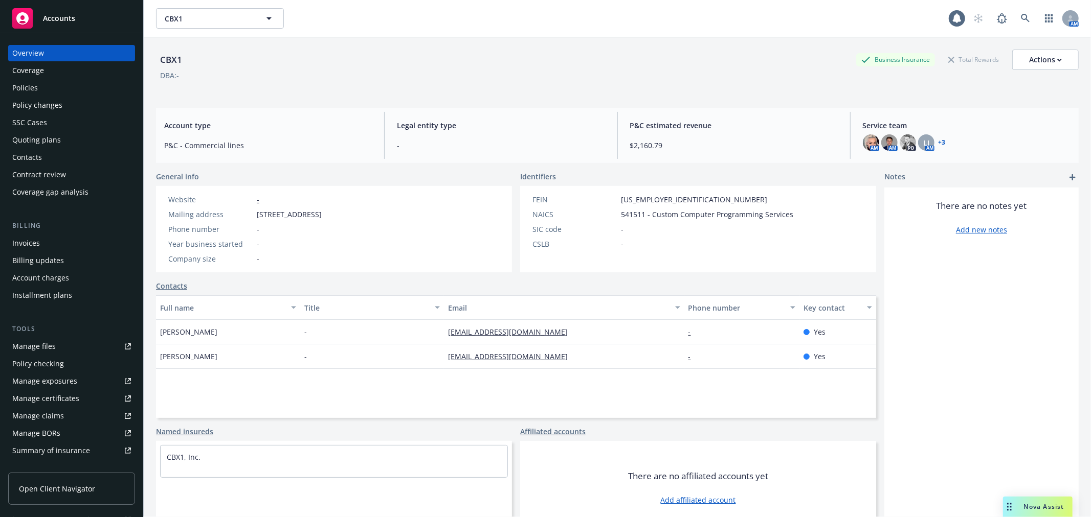
click at [51, 144] on div "Quoting plans" at bounding box center [36, 140] width 49 height 16
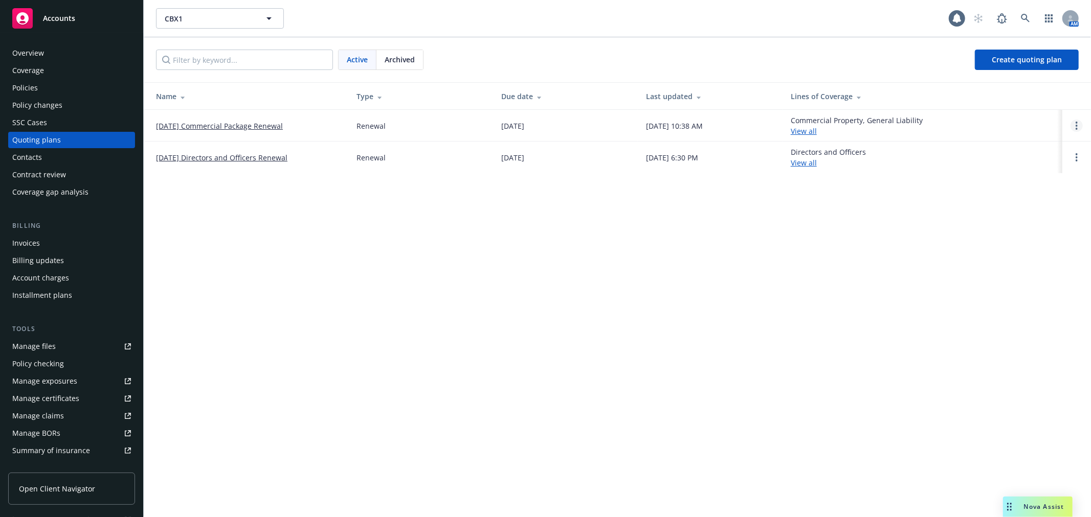
click at [1074, 124] on link "Open options" at bounding box center [1076, 126] width 12 height 12
click at [1042, 94] on link "View case" at bounding box center [1023, 97] width 89 height 20
click at [1025, 22] on icon at bounding box center [1025, 18] width 9 height 9
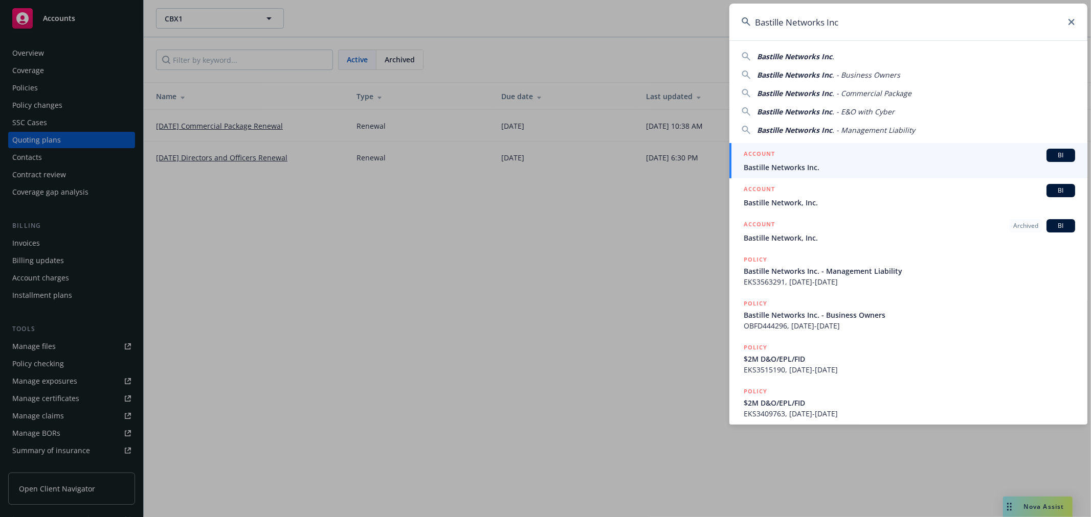
type input "Bastille Networks Inc"
click at [815, 163] on span "Bastille Networks Inc." at bounding box center [908, 167] width 331 height 11
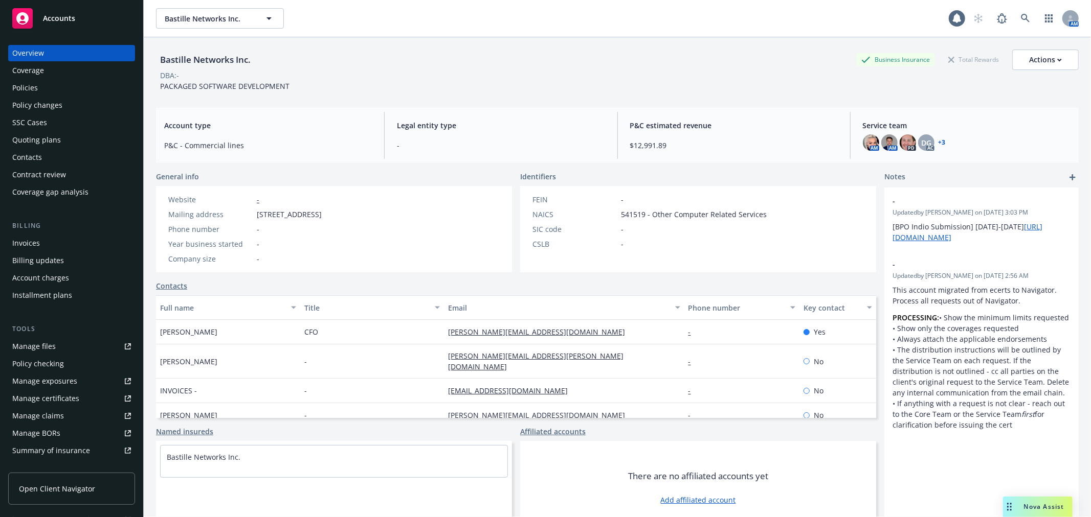
click at [39, 143] on div "Quoting plans" at bounding box center [36, 140] width 49 height 16
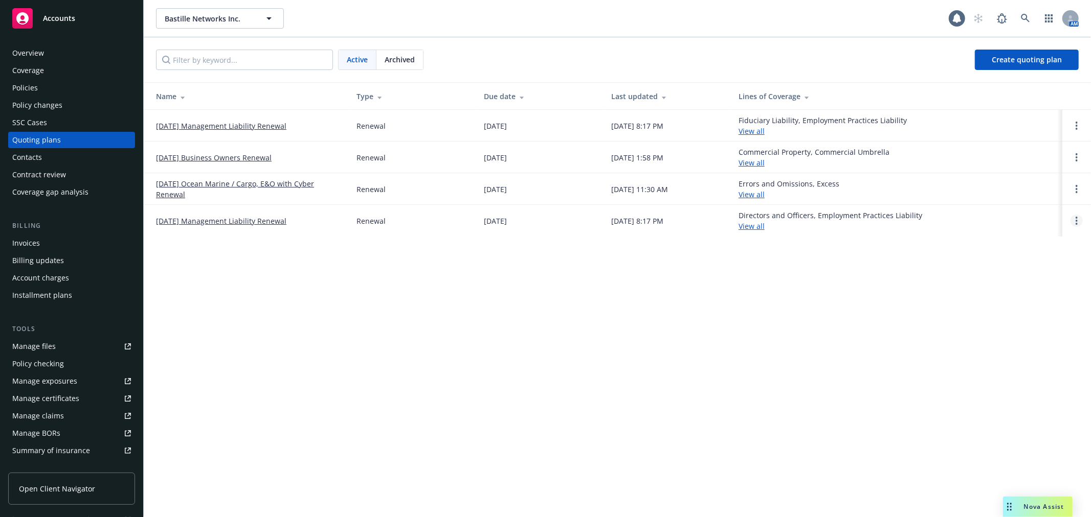
click at [1081, 221] on link "Open options" at bounding box center [1076, 221] width 12 height 12
click at [1036, 209] on link "Archive" at bounding box center [1023, 213] width 89 height 20
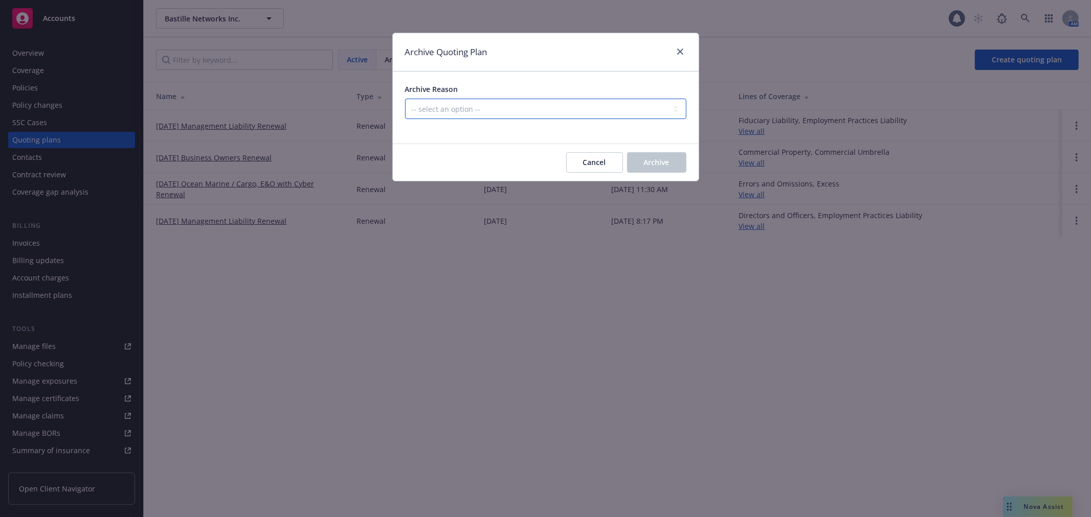
click at [525, 112] on select "-- select an option -- All policies in this renewal plan are auto-renewed Creat…" at bounding box center [545, 109] width 281 height 20
select select "ARCHIVED_RENEWAL_COMPLETED"
click at [405, 99] on select "-- select an option -- All policies in this renewal plan are auto-renewed Creat…" at bounding box center [545, 109] width 281 height 20
click at [651, 162] on span "Archive" at bounding box center [657, 162] width 26 height 10
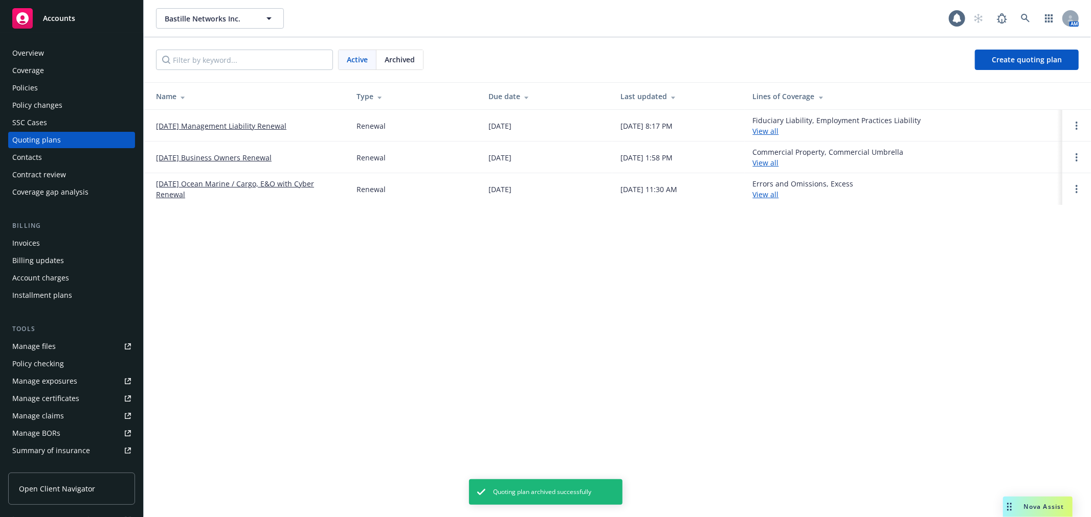
click at [1065, 187] on td at bounding box center [1076, 189] width 29 height 32
click at [1072, 187] on link "Open options" at bounding box center [1076, 189] width 12 height 12
click at [1044, 192] on div "Copy logging email Rename View case Archive" at bounding box center [1023, 151] width 89 height 90
click at [1041, 190] on link "Archive" at bounding box center [1023, 181] width 89 height 20
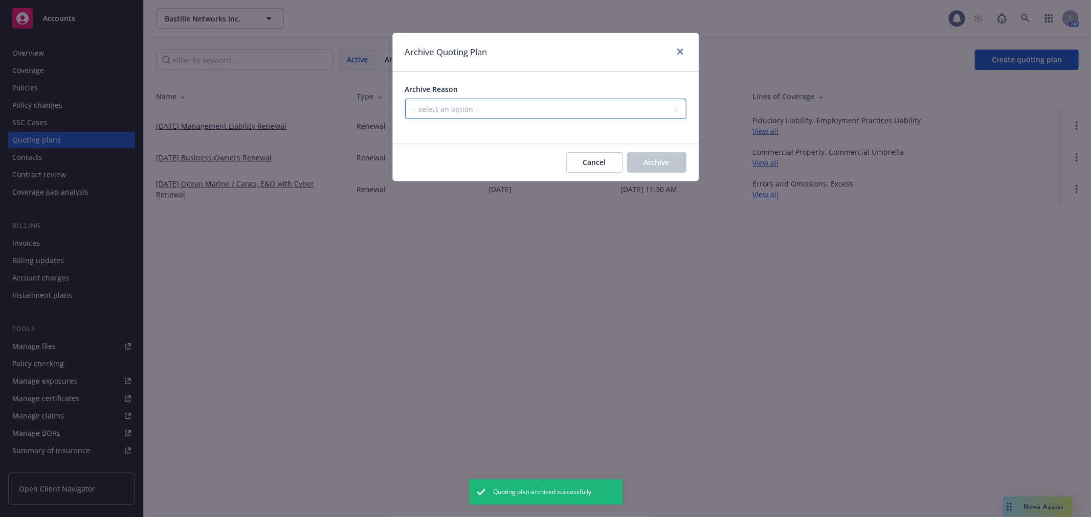
click at [550, 118] on select "-- select an option -- All policies in this renewal plan are auto-renewed Creat…" at bounding box center [545, 109] width 281 height 20
click at [405, 99] on select "-- select an option -- All policies in this renewal plan are auto-renewed Creat…" at bounding box center [545, 109] width 281 height 20
click at [673, 161] on button "Archive" at bounding box center [656, 162] width 59 height 20
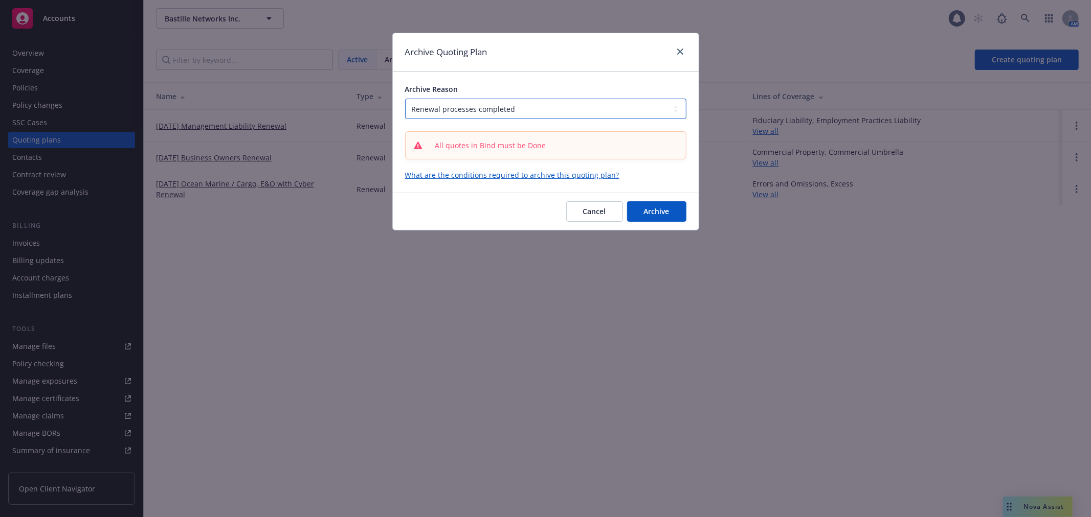
drag, startPoint x: 610, startPoint y: 119, endPoint x: 612, endPoint y: 108, distance: 10.9
click at [612, 114] on select "-- select an option -- All policies in this renewal plan are auto-renewed Creat…" at bounding box center [545, 109] width 281 height 20
select select "ARCHIVED_DUPLICATE"
click at [405, 99] on select "-- select an option -- All policies in this renewal plan are auto-renewed Creat…" at bounding box center [545, 109] width 281 height 20
click at [650, 207] on span "Archive" at bounding box center [657, 212] width 26 height 10
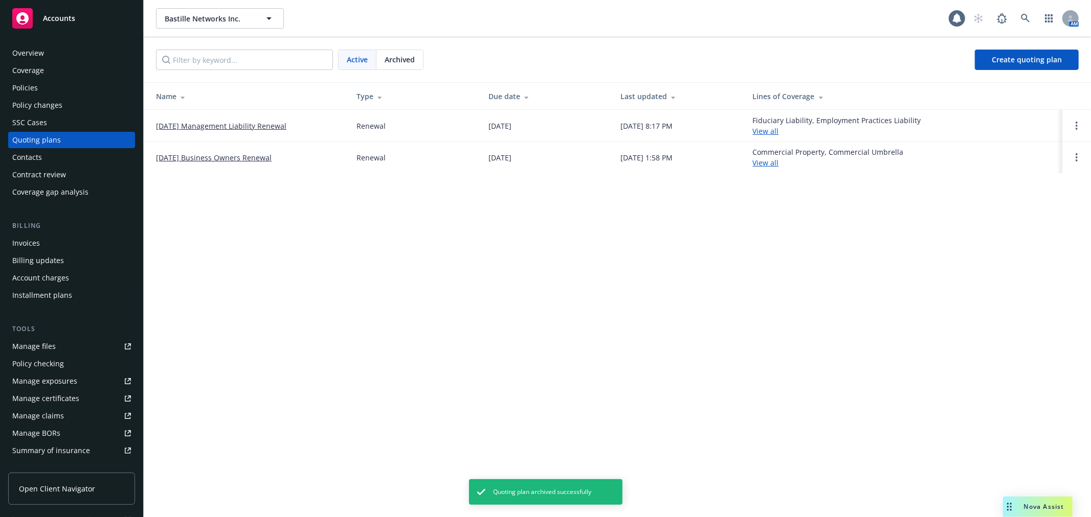
click at [217, 155] on link "12/08/25 Business Owners Renewal" at bounding box center [214, 157] width 116 height 11
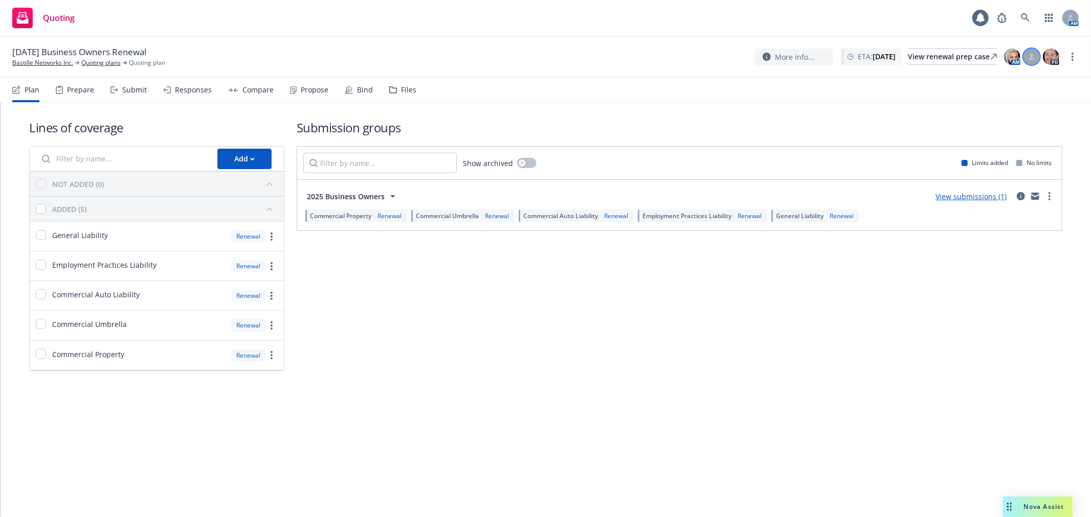
click at [1030, 54] on div at bounding box center [1031, 57] width 16 height 16
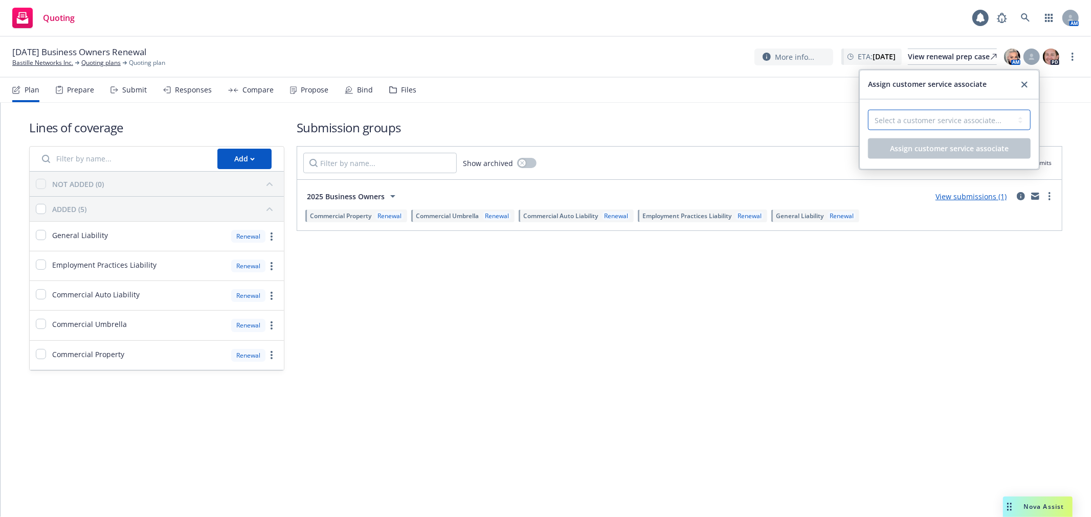
click at [973, 117] on select "Select a customer service associate... [PERSON_NAME] [PERSON_NAME] [PERSON_NAME…" at bounding box center [949, 120] width 163 height 20
select select "dec985f0-59a3-471a-b5a2-8531149436f6"
click at [868, 110] on select "Select a customer service associate... [PERSON_NAME] [PERSON_NAME] [PERSON_NAME…" at bounding box center [949, 120] width 163 height 20
click at [948, 139] on button "Assign customer service associate" at bounding box center [949, 149] width 163 height 20
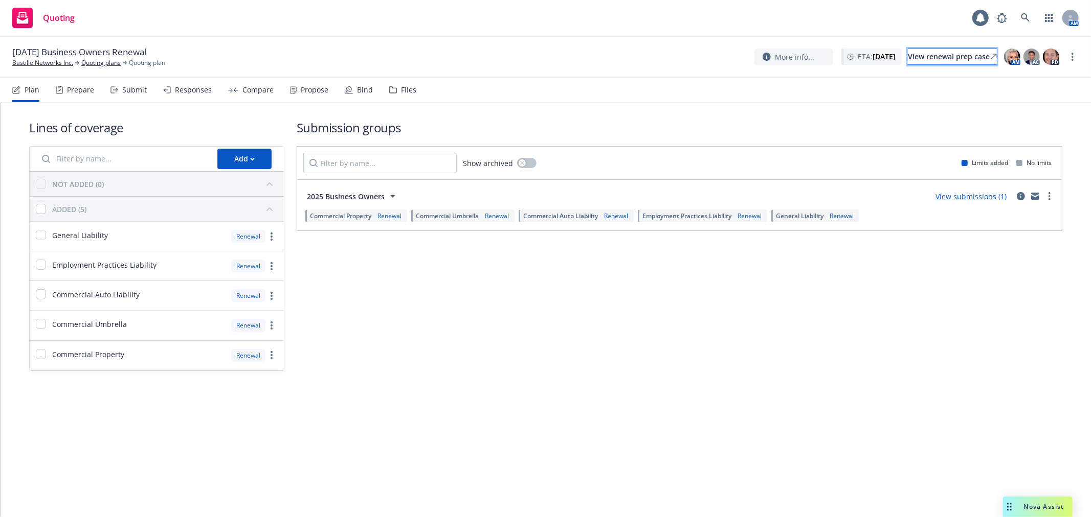
click at [953, 53] on div "View renewal prep case" at bounding box center [952, 56] width 89 height 15
click at [1021, 17] on icon at bounding box center [1025, 17] width 9 height 9
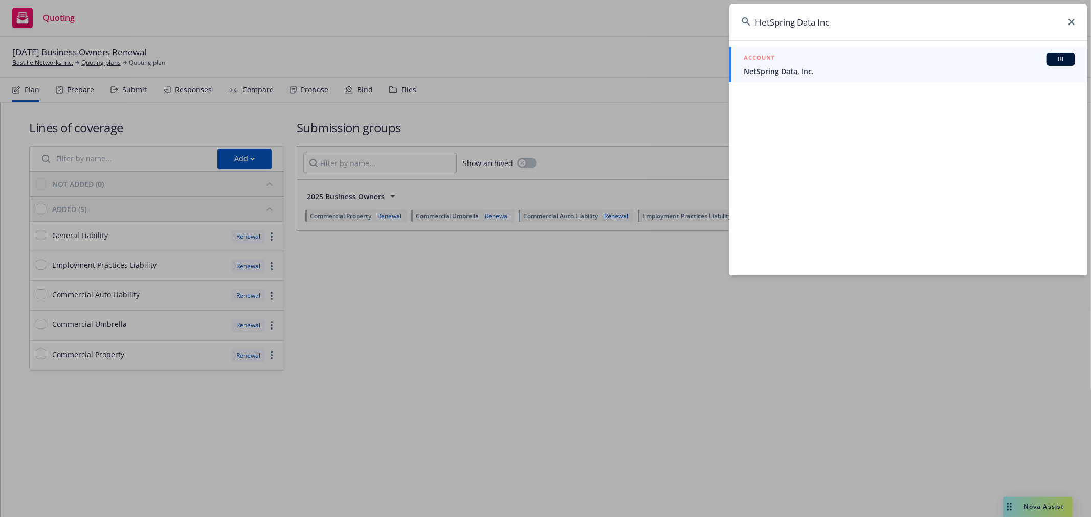
type input "HetSpring Data Inc"
click at [853, 72] on span "NetSpring Data, Inc." at bounding box center [908, 71] width 331 height 11
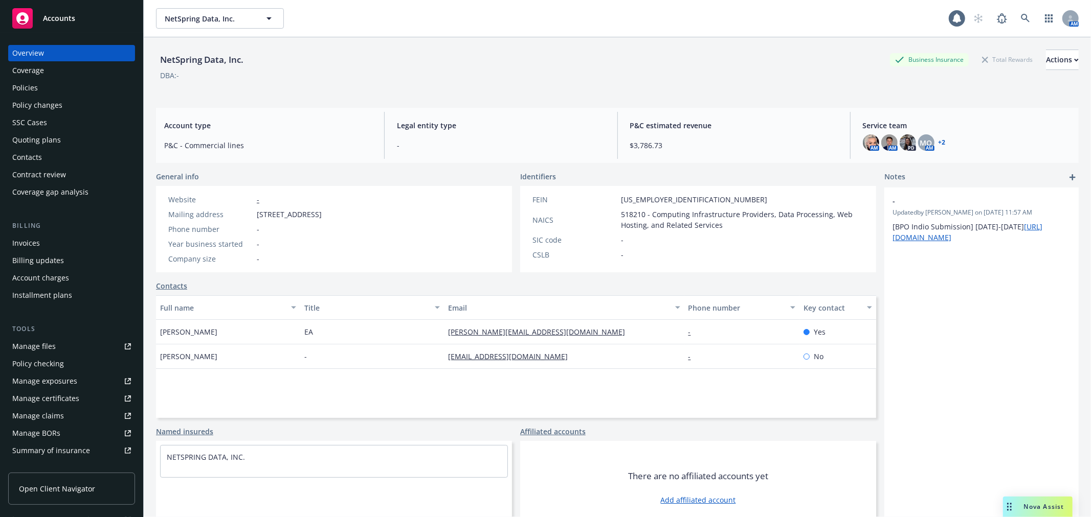
click at [54, 143] on div "Quoting plans" at bounding box center [36, 140] width 49 height 16
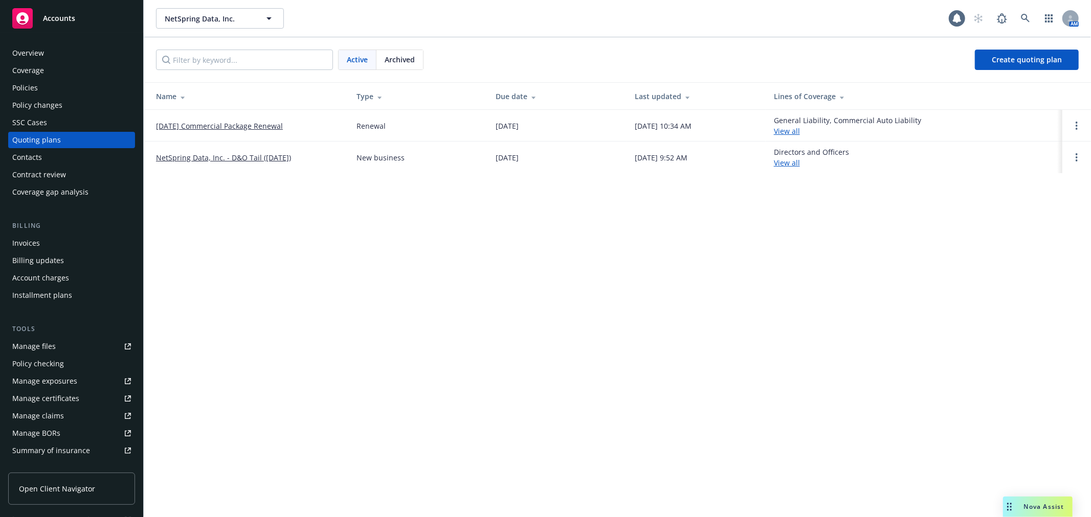
click at [246, 129] on link "[DATE] Commercial Package Renewal" at bounding box center [219, 126] width 127 height 11
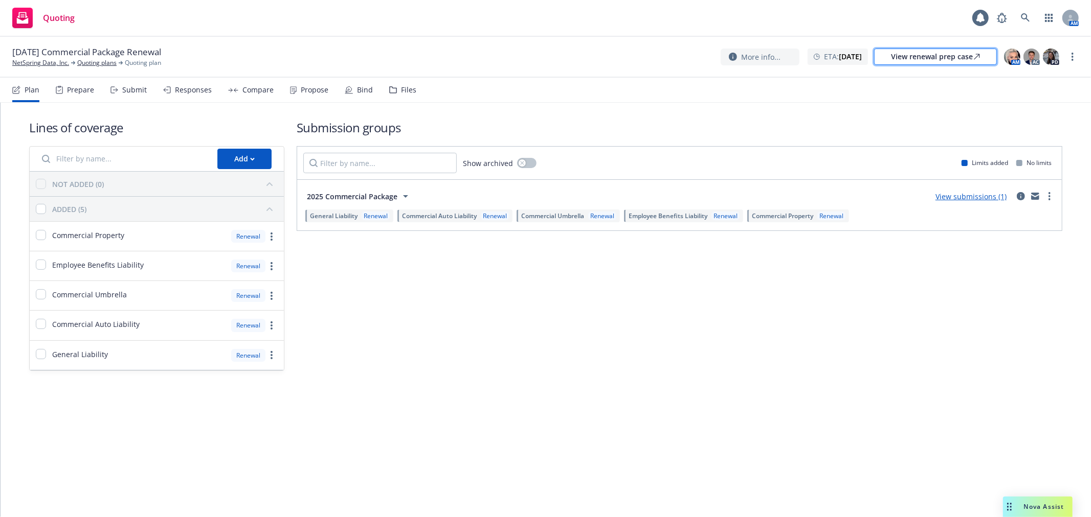
click at [972, 61] on div "View renewal prep case" at bounding box center [935, 56] width 89 height 15
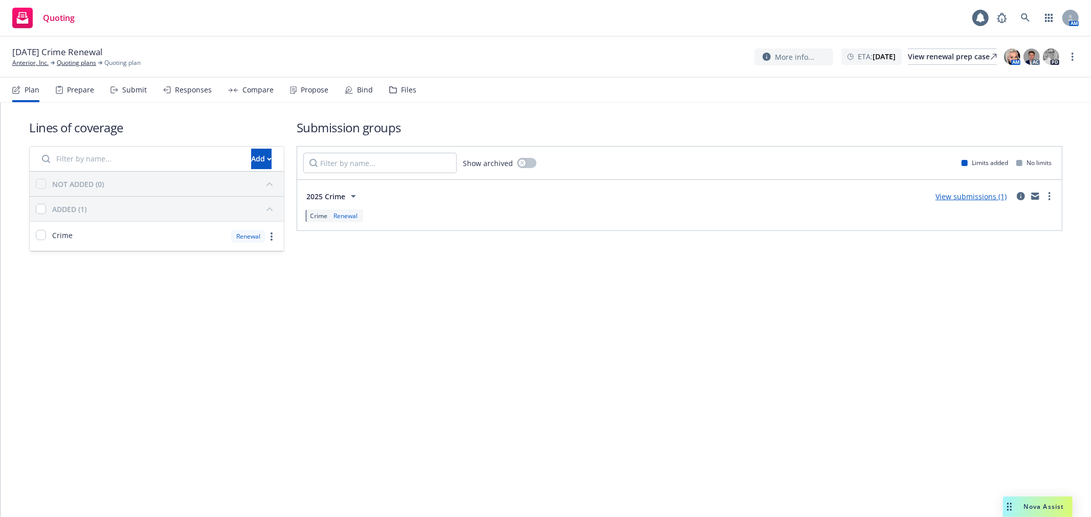
click at [401, 89] on div "Files" at bounding box center [408, 90] width 15 height 8
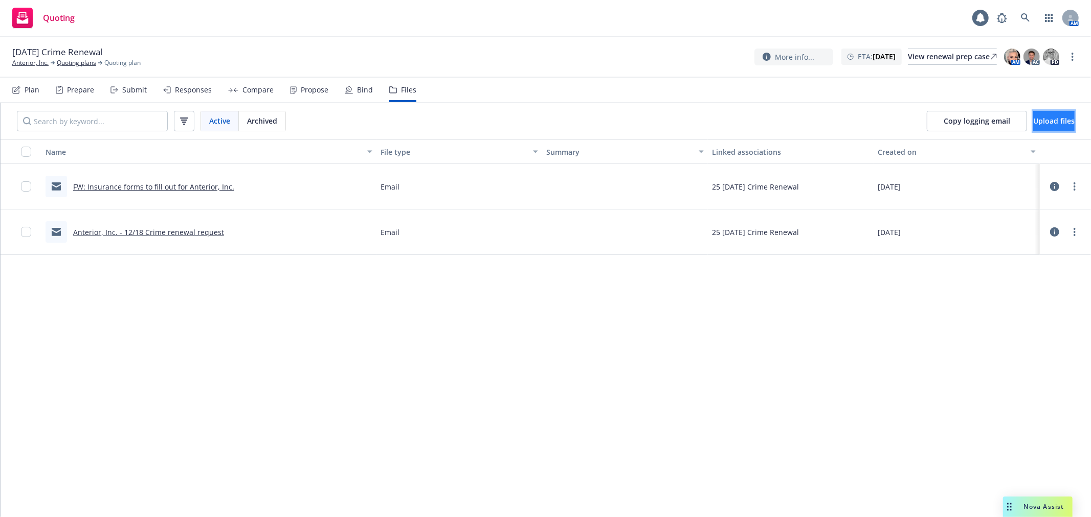
click at [1063, 114] on button "Upload files" at bounding box center [1053, 121] width 41 height 20
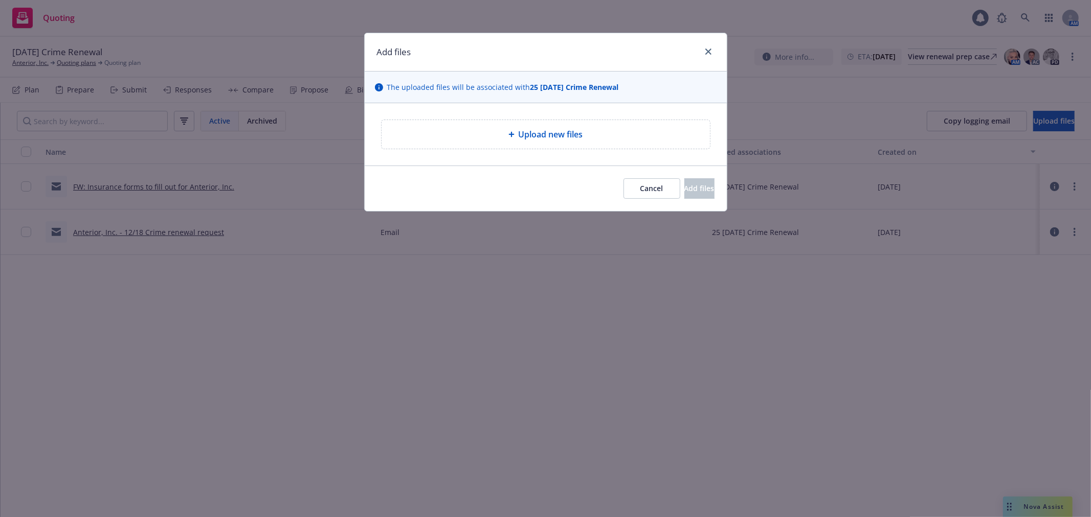
drag, startPoint x: 1063, startPoint y: 114, endPoint x: 1030, endPoint y: 119, distance: 33.2
click at [1030, 119] on div "Add files The uploaded files will be associated with 25 [DATE] Crime Renewal Up…" at bounding box center [545, 258] width 1091 height 517
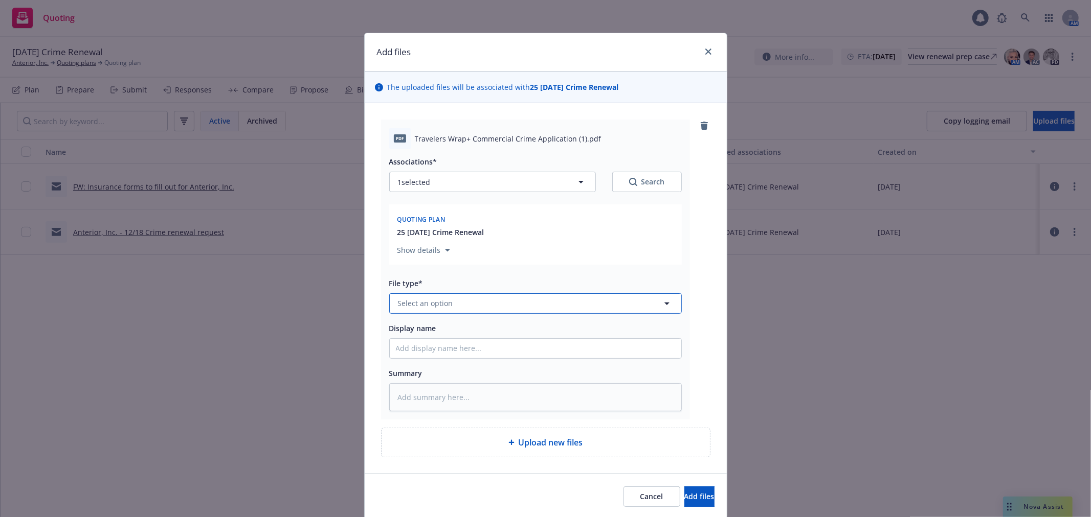
click at [453, 310] on button "Select an option" at bounding box center [535, 303] width 292 height 20
click at [522, 301] on button "Select an option" at bounding box center [535, 303] width 292 height 20
type input "app"
click at [491, 367] on div "Application - signed" at bounding box center [535, 359] width 279 height 15
click at [478, 358] on input "Display name" at bounding box center [535, 348] width 291 height 19
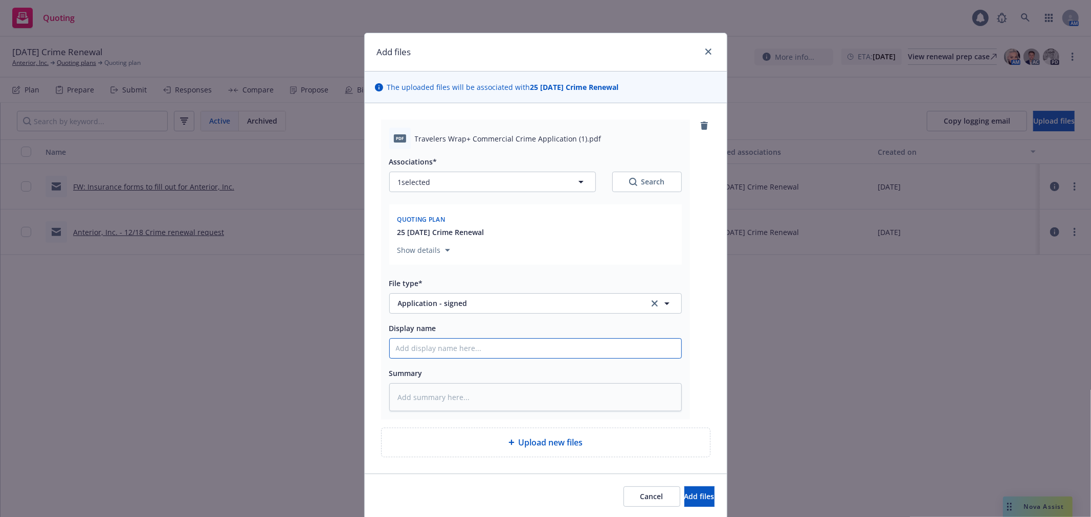
type textarea "x"
type input "2"
type textarea "x"
type input "25"
type textarea "x"
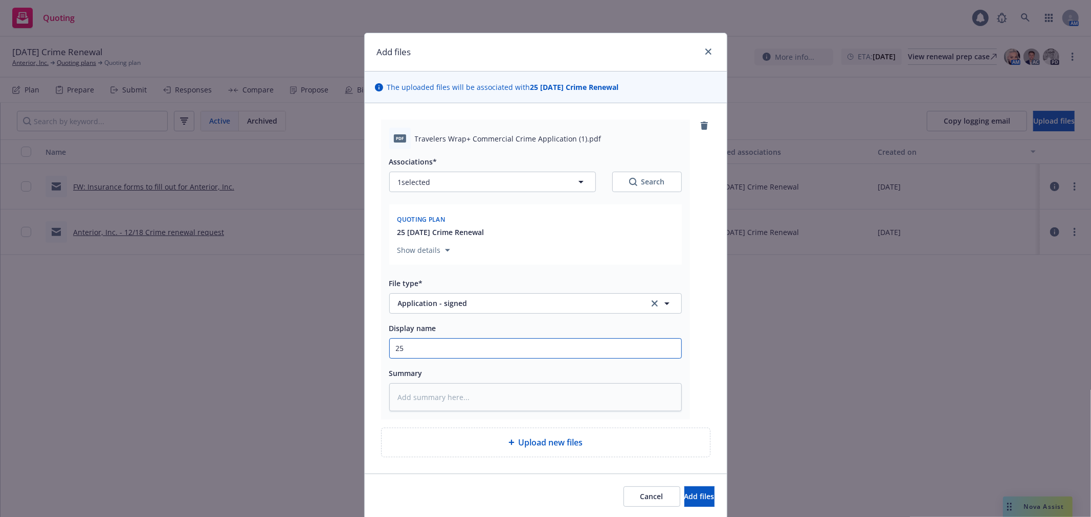
type input "25"
type textarea "x"
type input "25 A"
type textarea "x"
type input "25 An"
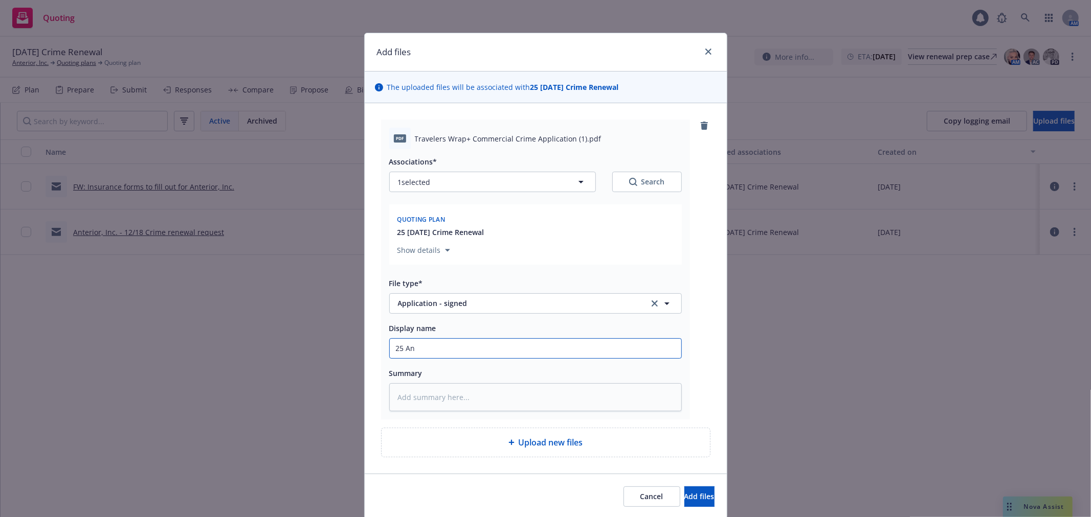
type textarea "x"
type input "25 Ant"
type textarea "x"
type input "25 Anter"
type textarea "x"
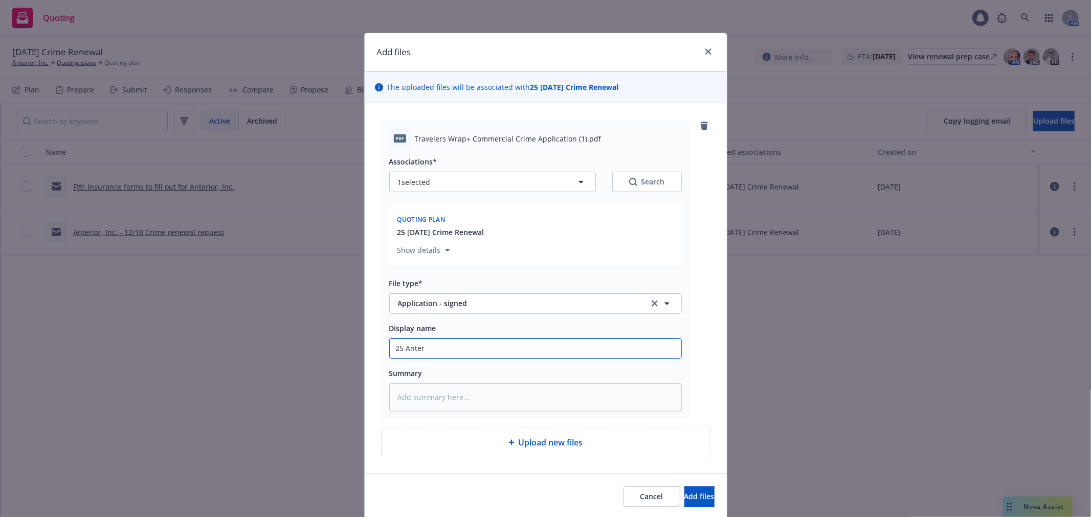
type input "25 Anteri"
type textarea "x"
type input "25 Anterio"
type textarea "x"
type input "25 Anterior"
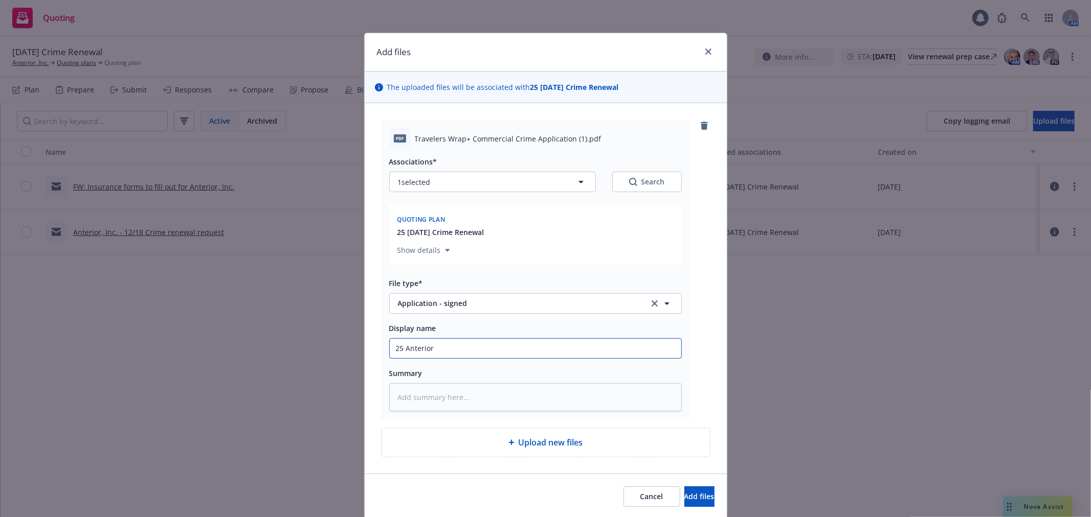
type textarea "x"
type input "25 Anterior"
type textarea "x"
type input "25 Anterior C"
type textarea "x"
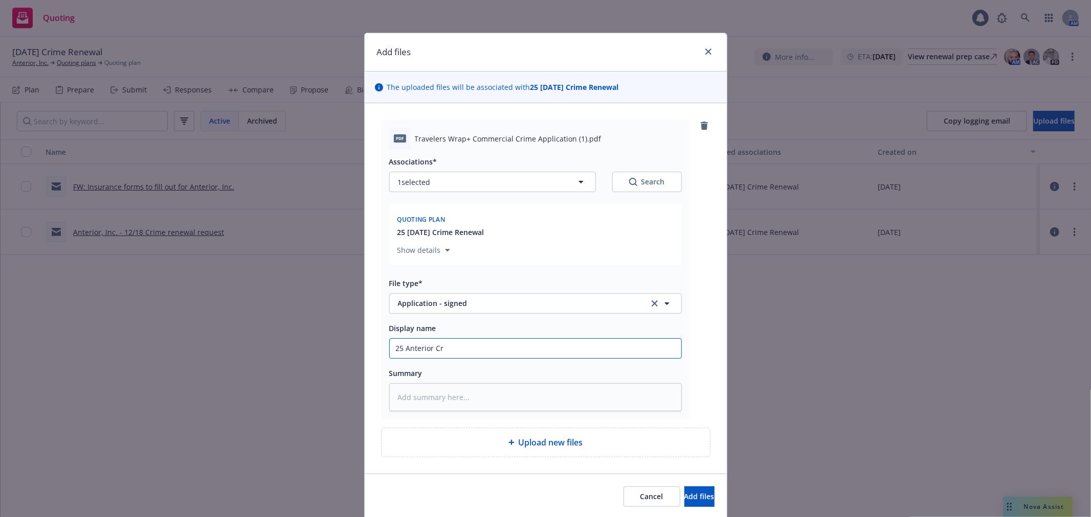
type input "25 Anterior Cri"
type textarea "x"
type input "25 Anterior Crime"
type textarea "x"
type input "25 Anterior Crime"
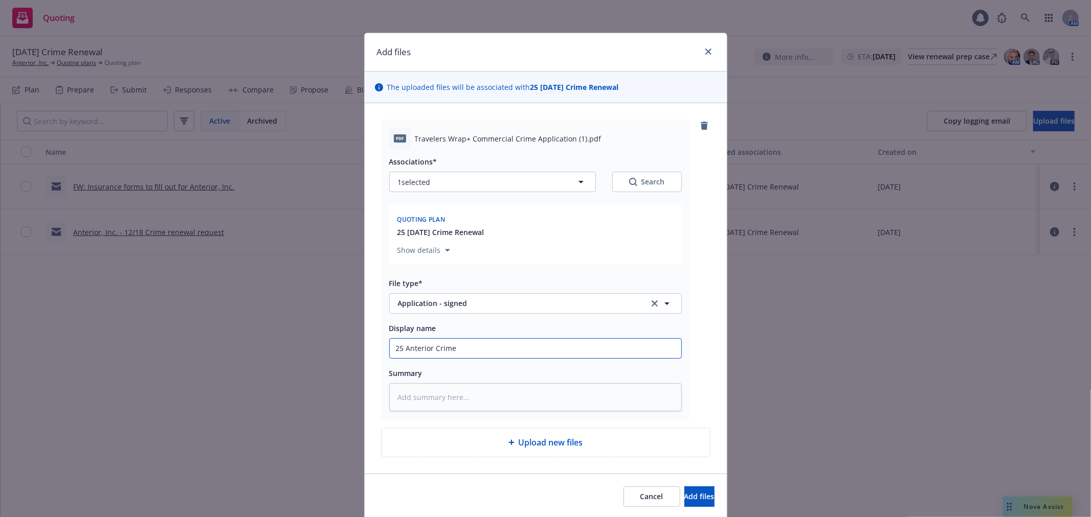
type textarea "x"
type input "25 Anterior Crime R"
type textarea "x"
type input "25 Anterior Crime Re"
type textarea "x"
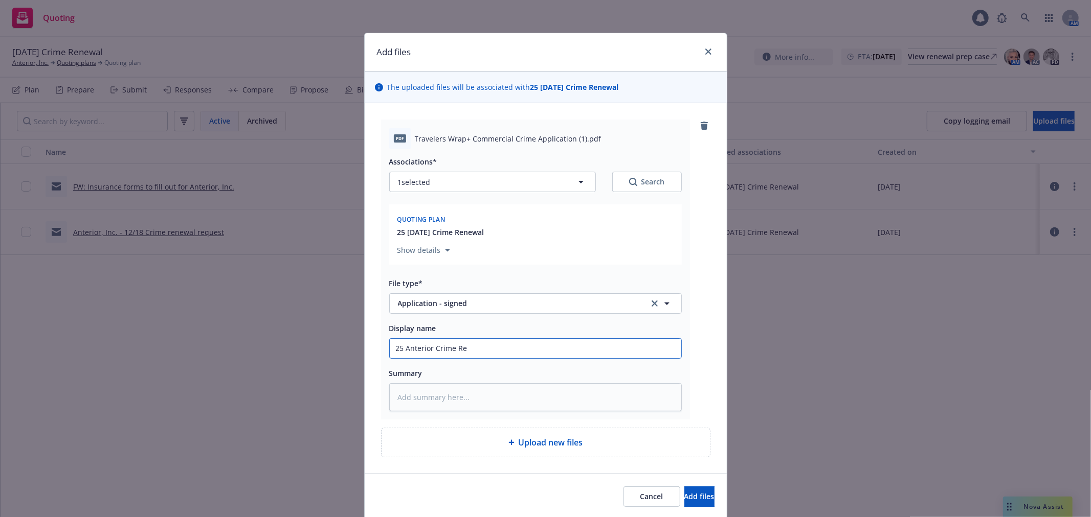
type input "25 Anterior Crime Ren"
type textarea "x"
type input "25 Anterior Crime Renew"
type textarea "x"
type input "25 Anterior Crime Renewa"
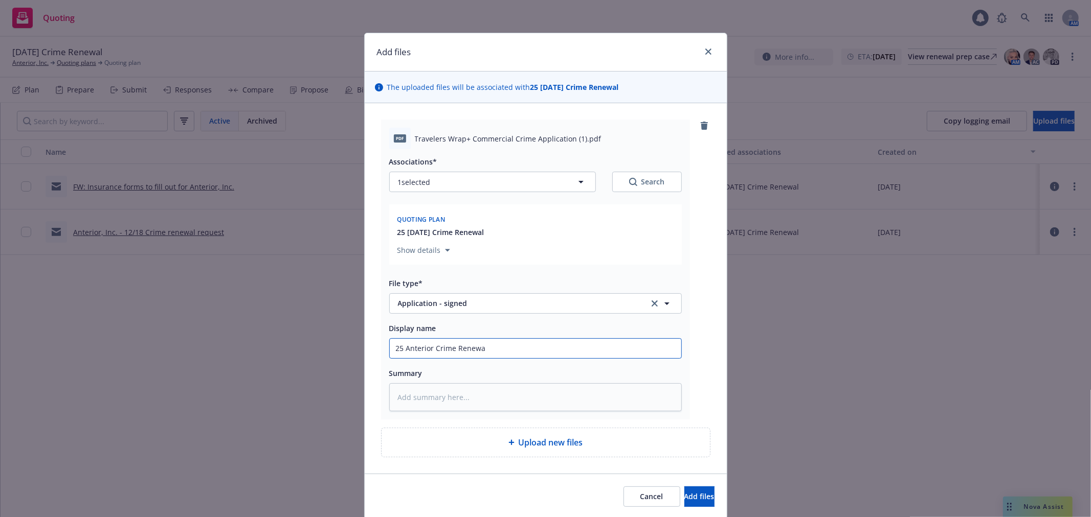
type textarea "x"
type input "25 Anterior Crime Renewal"
type textarea "x"
type input "25 Anterior Crime Renewal A"
type textarea "x"
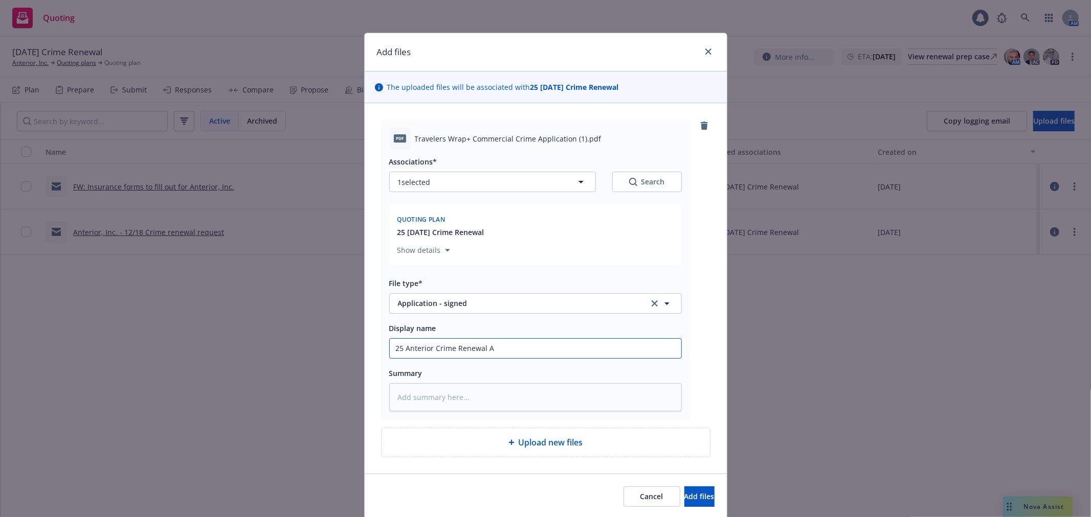
type input "25 Anterior Crime Renewal Ap"
type textarea "x"
type input "25 Anterior Crime Renewal App"
type textarea "x"
type input "25 Anterior Crime Renewal App"
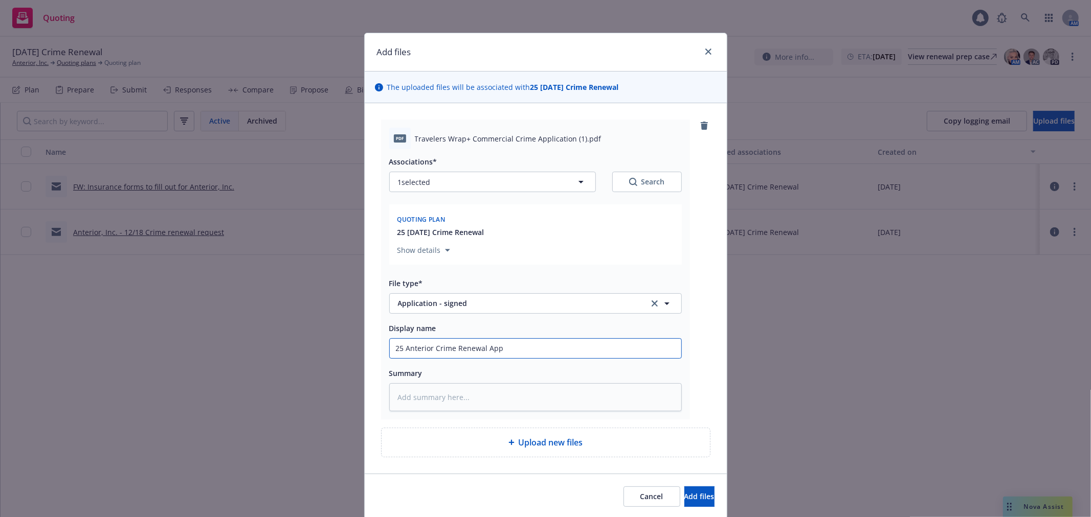
type textarea "x"
type input "25 Anterior Crime Renewal App T"
type textarea "x"
type input "25 Anterior Crime Renewal App Tr"
type textarea "x"
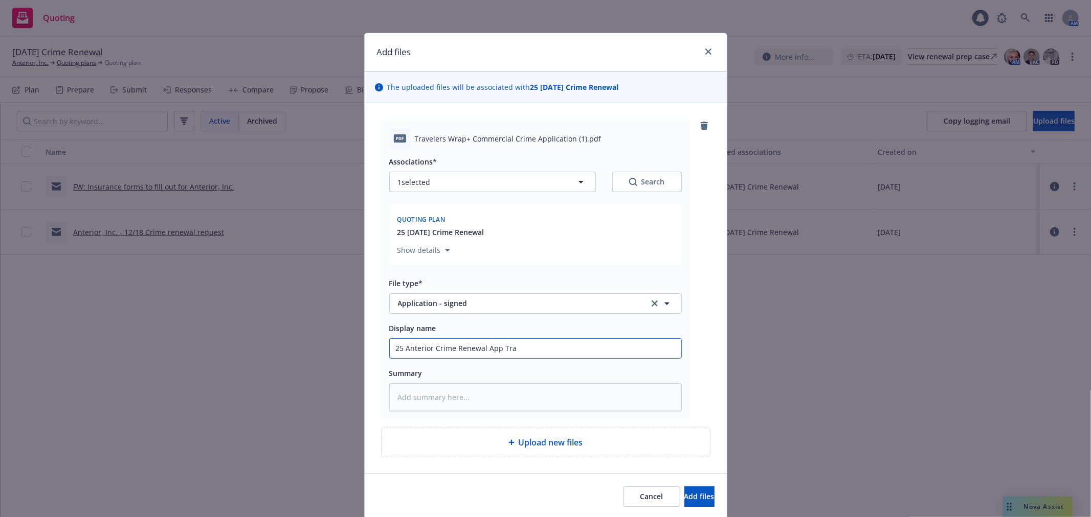
type input "25 Anterior Crime Renewal App Trav"
type textarea "x"
type input "25 Anterior Crime Renewal App Trave"
type textarea "x"
type input "25 Anterior Crime Renewal App Travele"
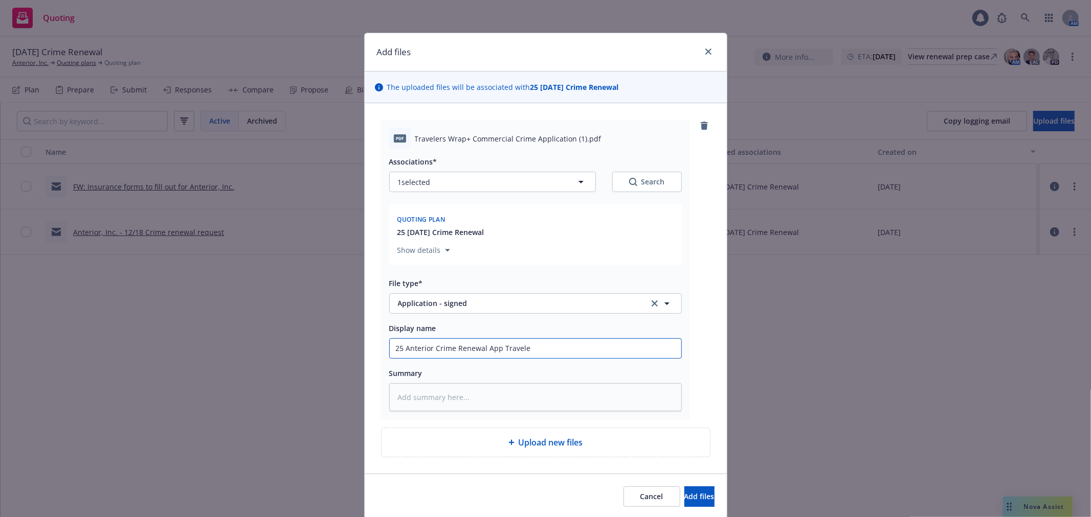
type textarea "x"
type input "25 Anterior Crime Renewal App Traveler"
type textarea "x"
type input "25 Anterior Crime Renewal App Travelers"
type textarea "x"
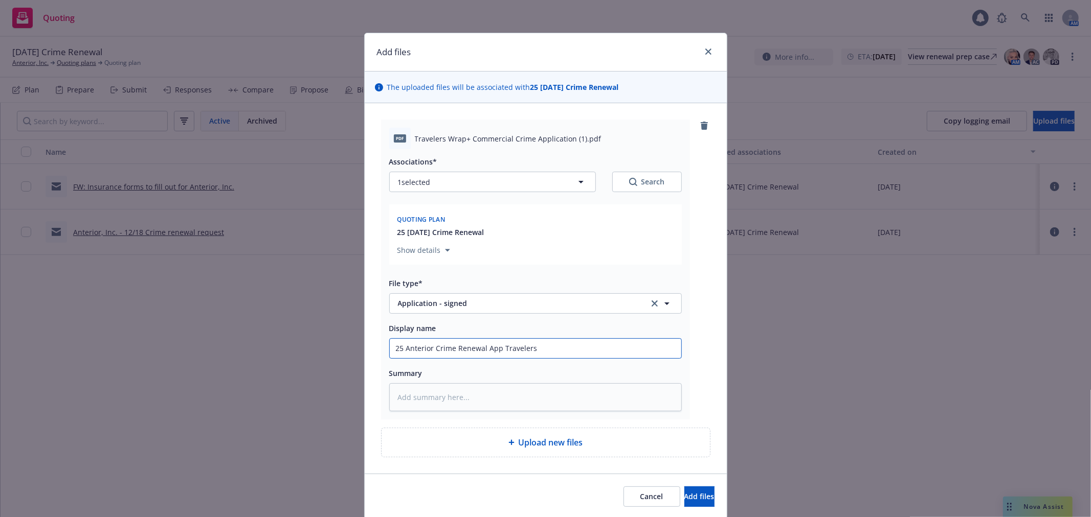
type input "25 Anterior Crime Renewal App Travelers -"
type textarea "x"
type input "25 Anterior Crime Renewal App Travelers -"
type textarea "x"
type input "25 Anterior Crime Renewal App Travelers - Si"
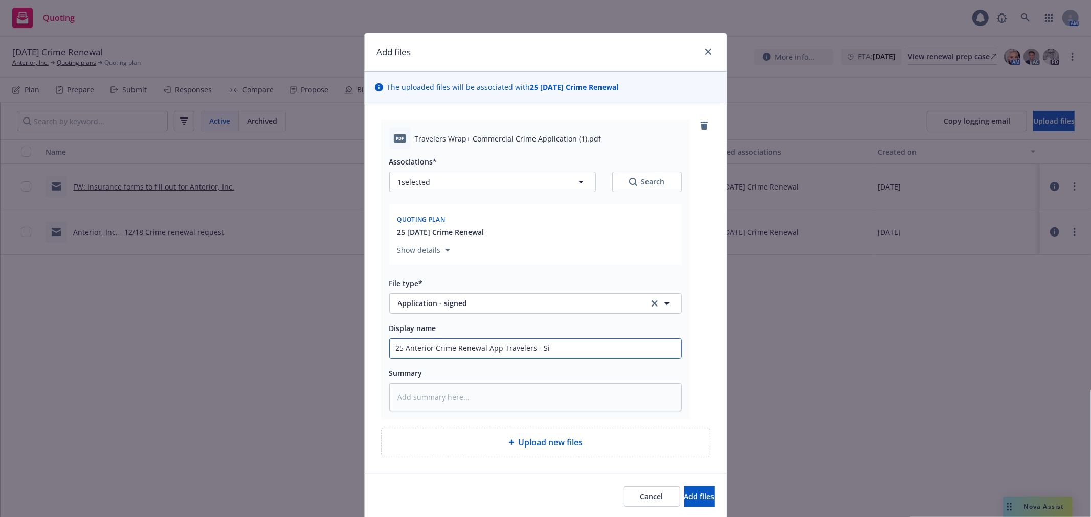
type textarea "x"
type input "25 Anterior Crime Renewal App Travelers - Sig"
type textarea "x"
type input "25 Anterior Crime Renewal App Travelers - Sign"
type textarea "x"
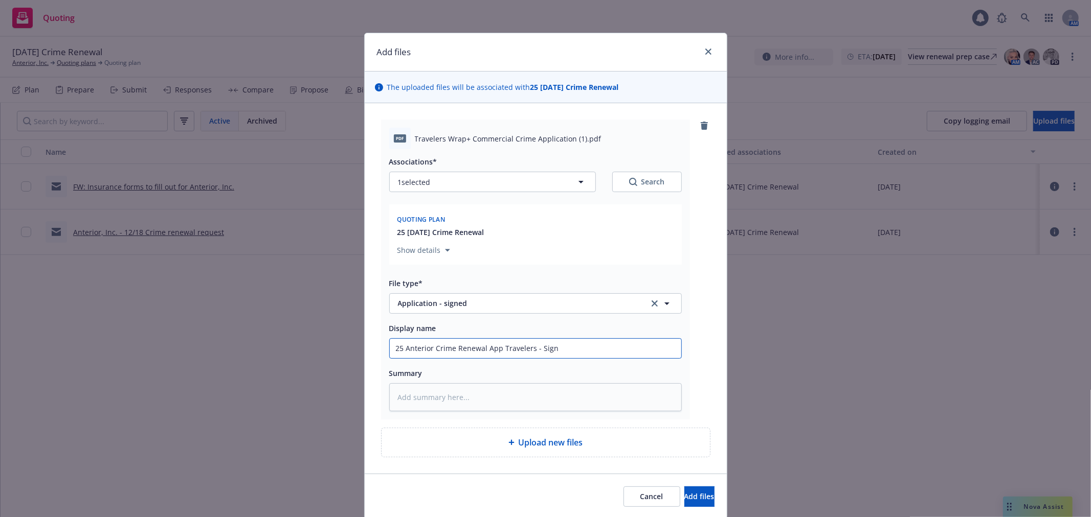
type input "25 Anterior Crime Renewal App Travelers - Signe"
type textarea "x"
type input "25 Anterior Crime Renewal App Travelers - Signed"
click at [684, 498] on span "Add files" at bounding box center [699, 497] width 30 height 10
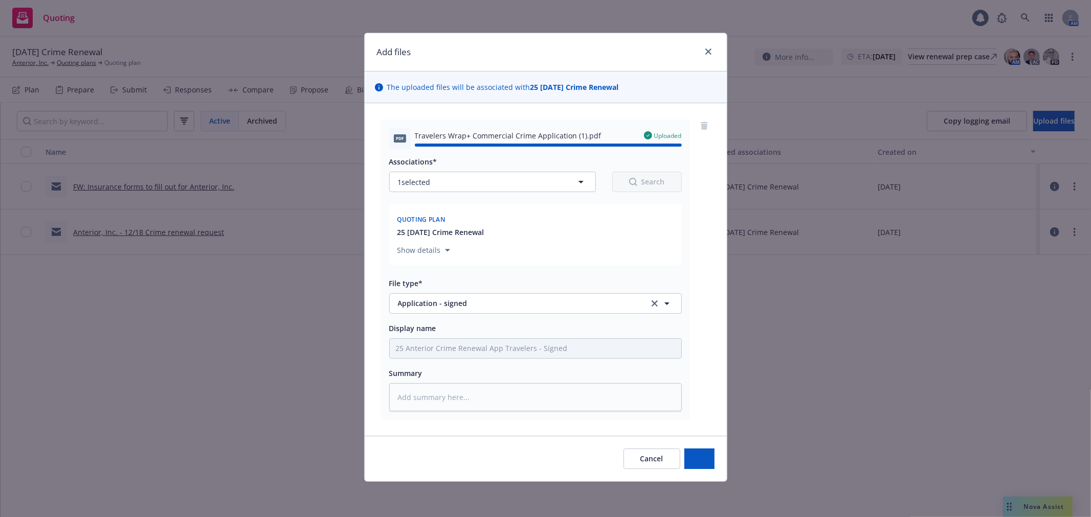
type textarea "x"
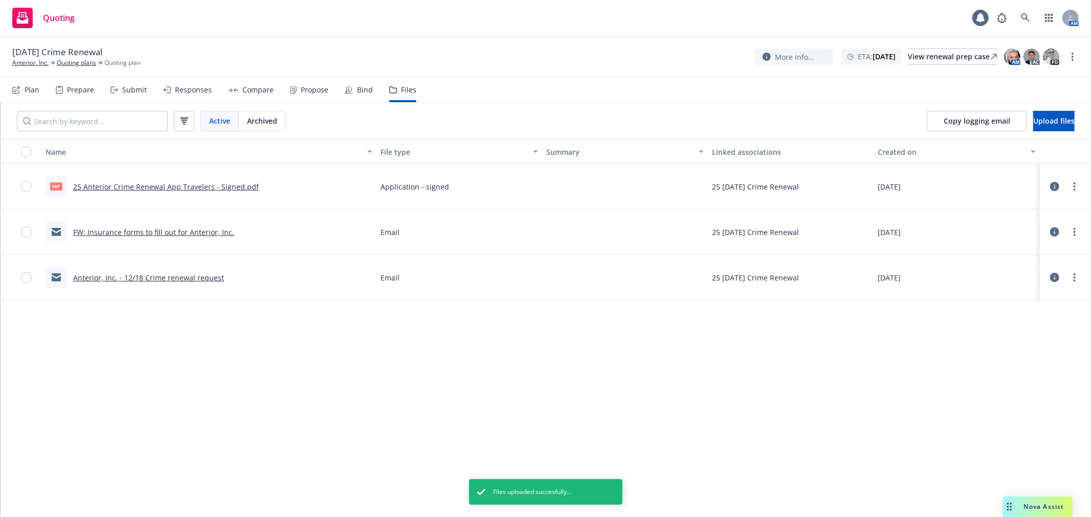
click at [982, 65] on div "More info... ETA : December 18, 2025 View renewal prep case AM AC PD" at bounding box center [907, 57] width 306 height 18
click at [985, 57] on link "View renewal prep case" at bounding box center [952, 57] width 89 height 16
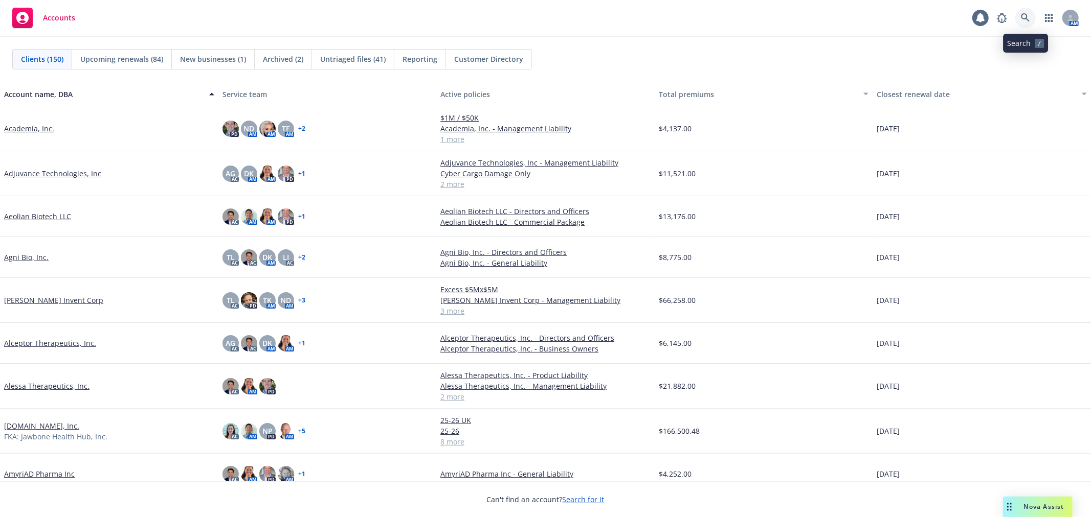
click at [1029, 20] on icon at bounding box center [1025, 17] width 9 height 9
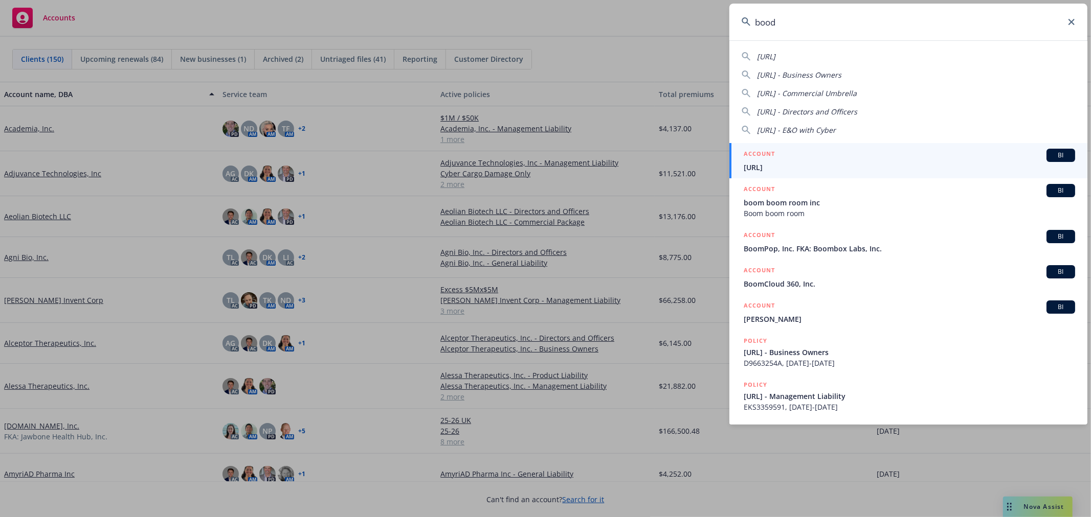
type input "bood"
click at [765, 160] on h5 "ACCOUNT" at bounding box center [758, 155] width 31 height 12
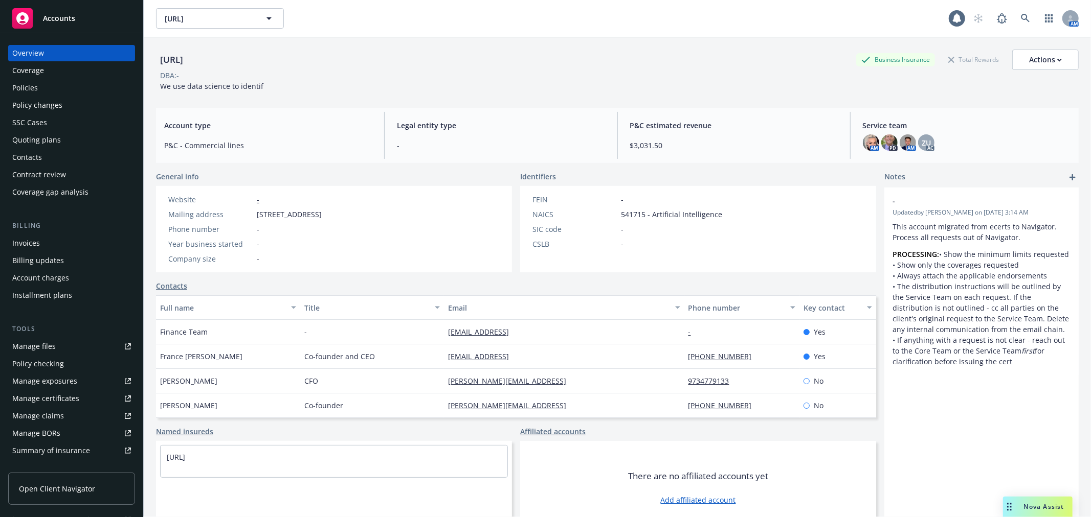
click at [75, 87] on div "Policies" at bounding box center [71, 88] width 119 height 16
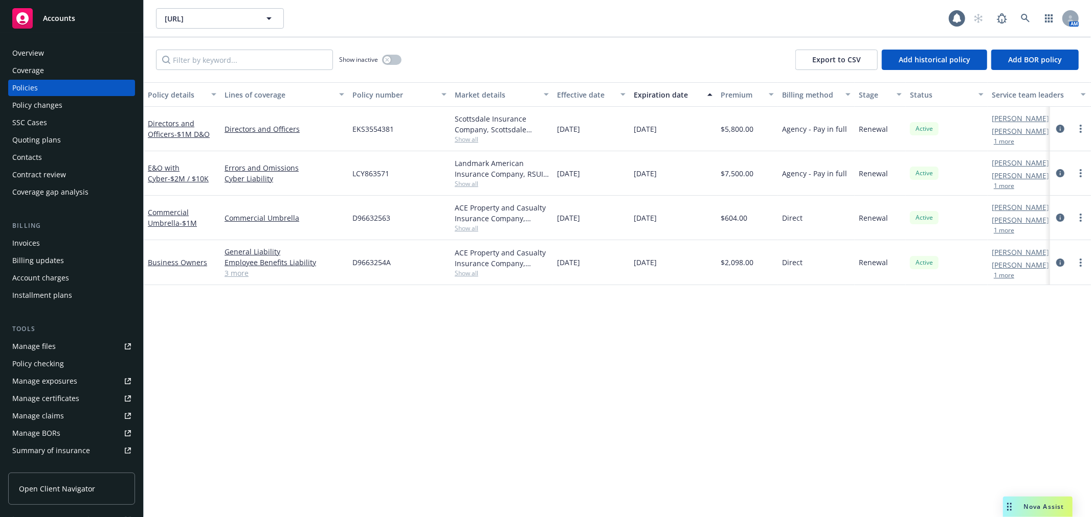
click at [49, 143] on div "Quoting plans" at bounding box center [36, 140] width 49 height 16
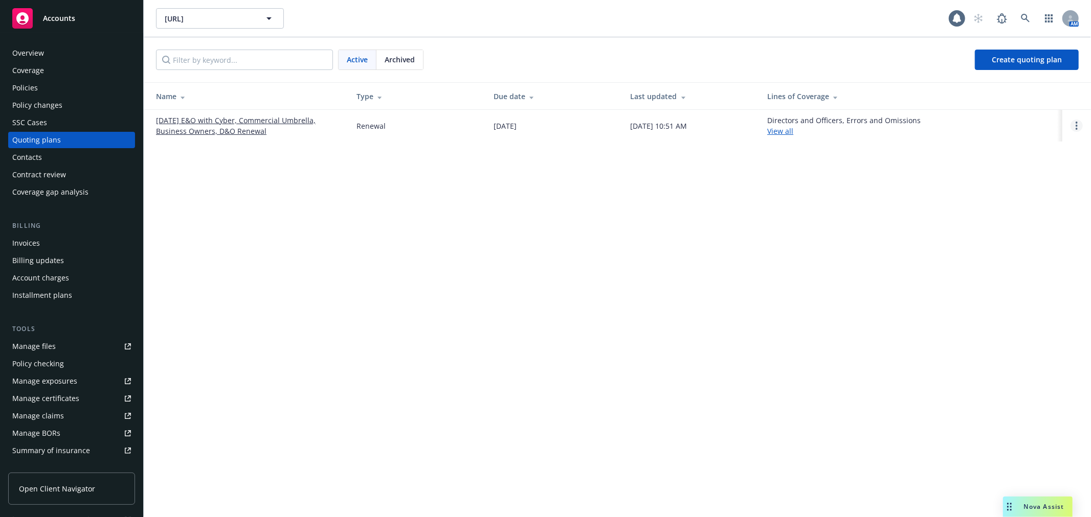
click at [1077, 122] on link "Open options" at bounding box center [1076, 126] width 12 height 12
click at [1037, 66] on link "Copy logging email" at bounding box center [1023, 57] width 89 height 20
click at [1013, 13] on div "AM" at bounding box center [1023, 18] width 110 height 20
click at [1021, 16] on icon at bounding box center [1025, 18] width 9 height 9
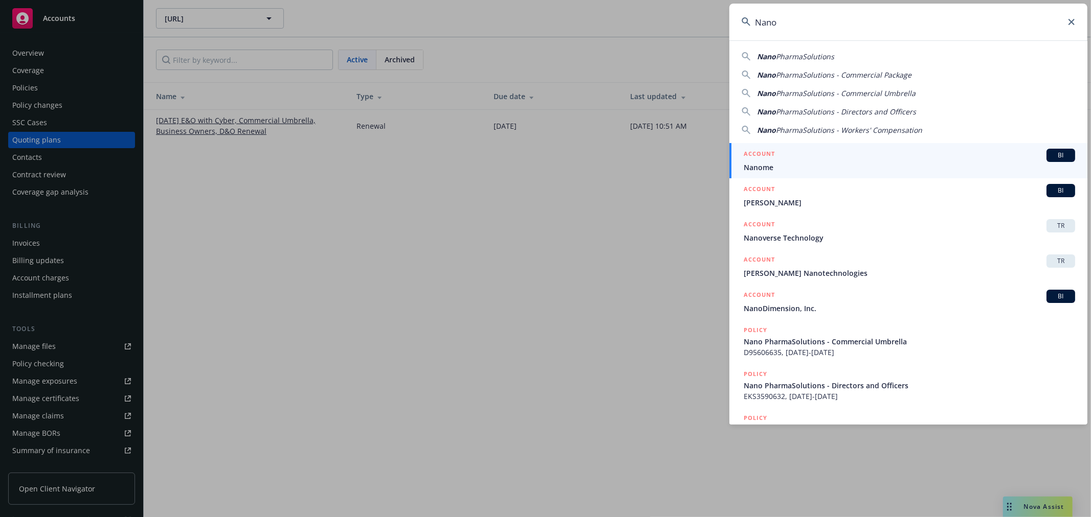
click at [810, 57] on span "PharmaSolutions" at bounding box center [805, 57] width 58 height 10
type input "Nano PharmaSolutions"
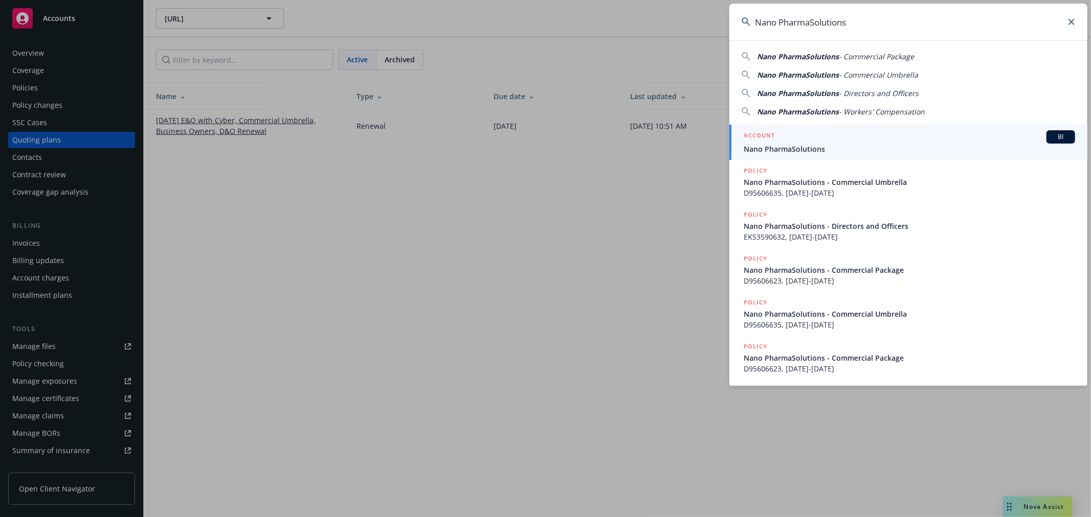
click at [800, 151] on span "Nano PharmaSolutions" at bounding box center [908, 149] width 331 height 11
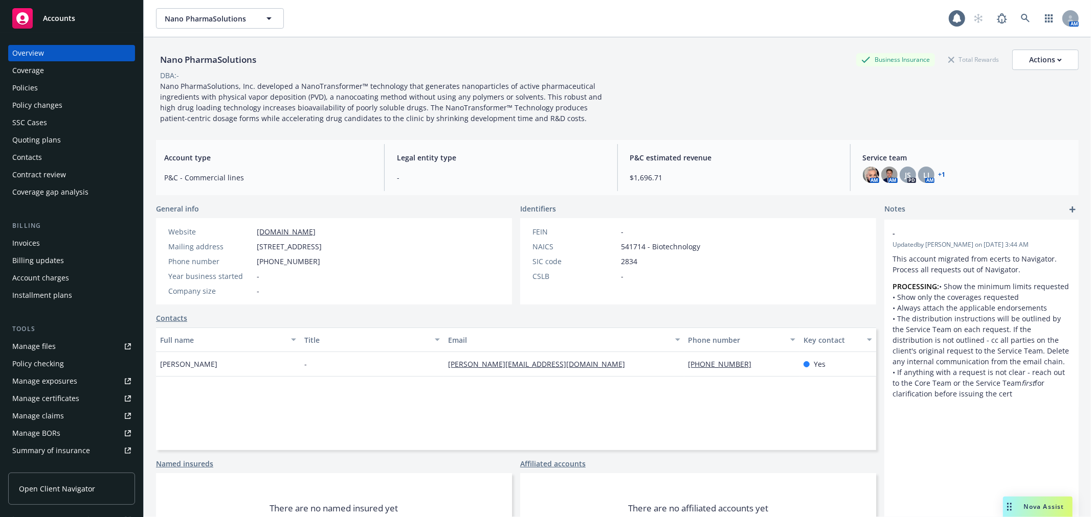
click at [28, 140] on div "Quoting plans" at bounding box center [36, 140] width 49 height 16
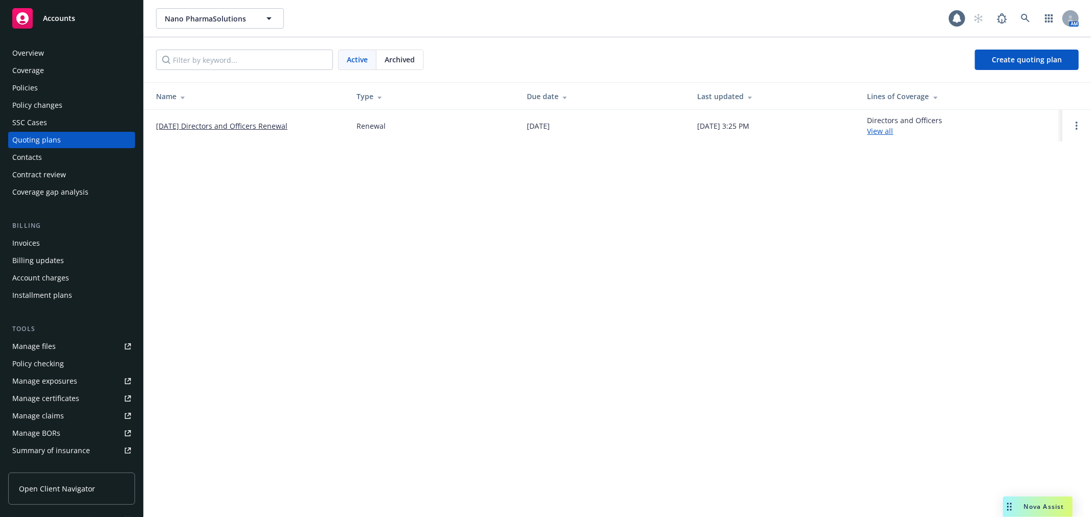
click at [229, 126] on link "[DATE] Directors and Officers Renewal" at bounding box center [221, 126] width 131 height 11
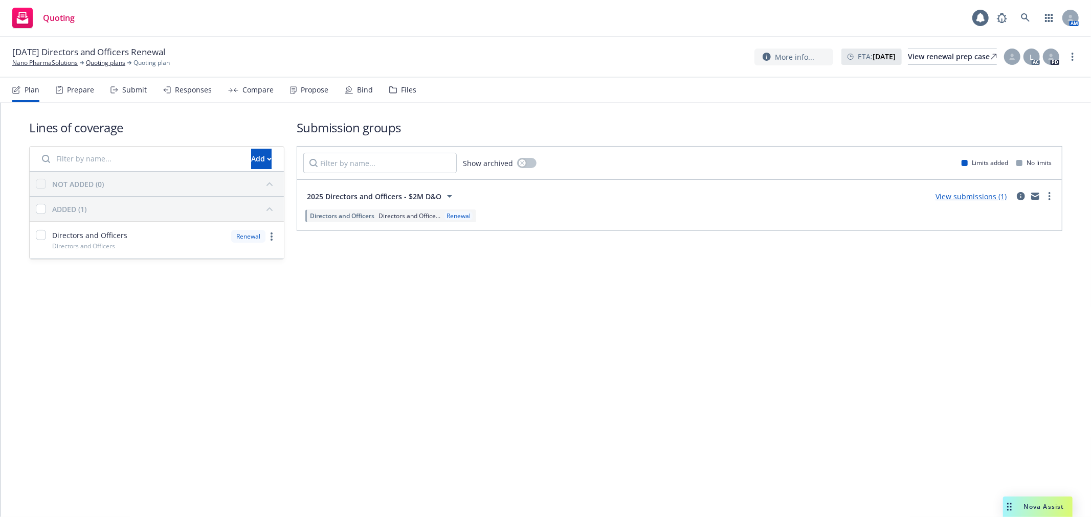
click at [401, 92] on div "Files" at bounding box center [408, 90] width 15 height 8
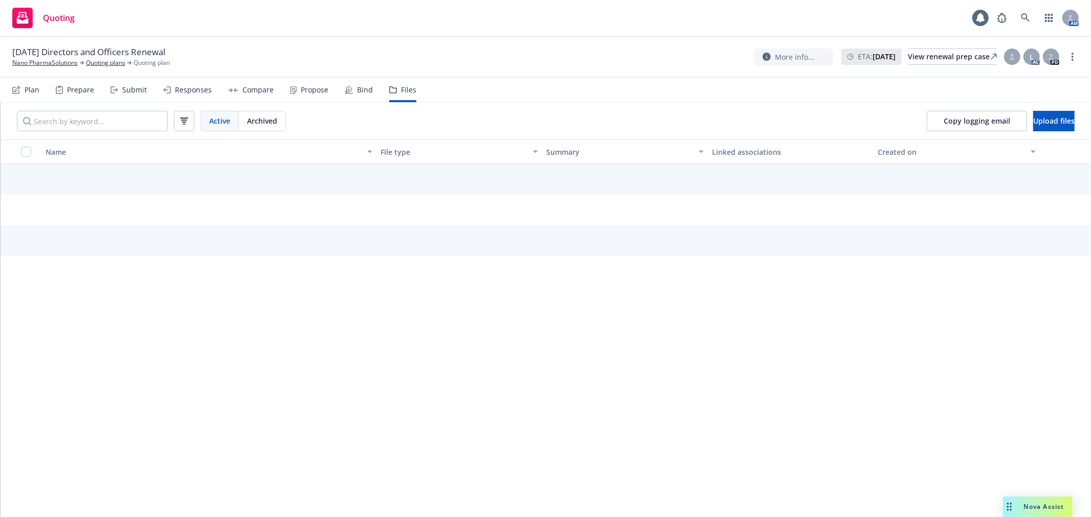
click at [338, 86] on div "Plan Prepare Submit Responses Compare Propose Bind Files" at bounding box center [214, 90] width 404 height 25
click at [345, 86] on icon at bounding box center [349, 90] width 8 height 8
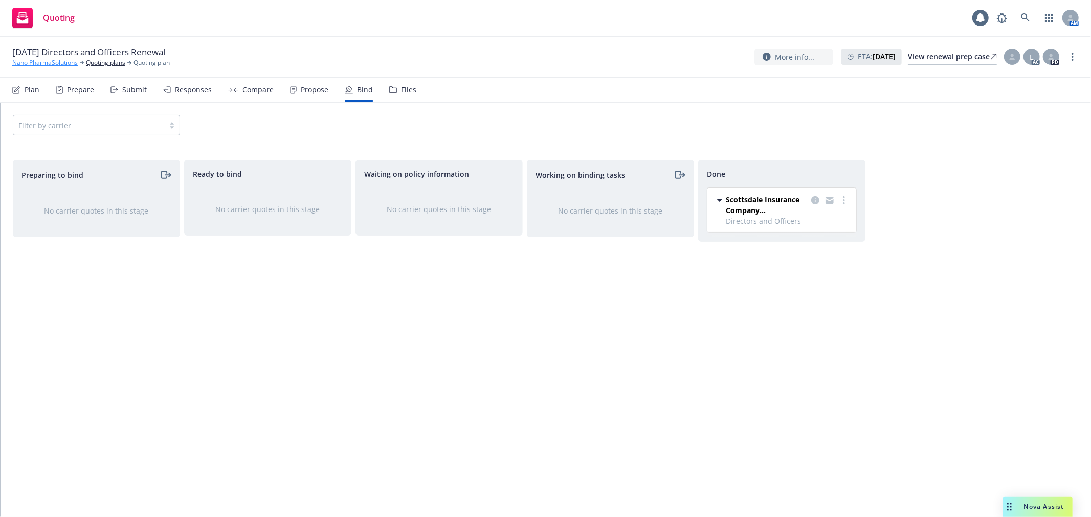
click at [64, 65] on link "Nano PharmaSolutions" at bounding box center [44, 62] width 65 height 9
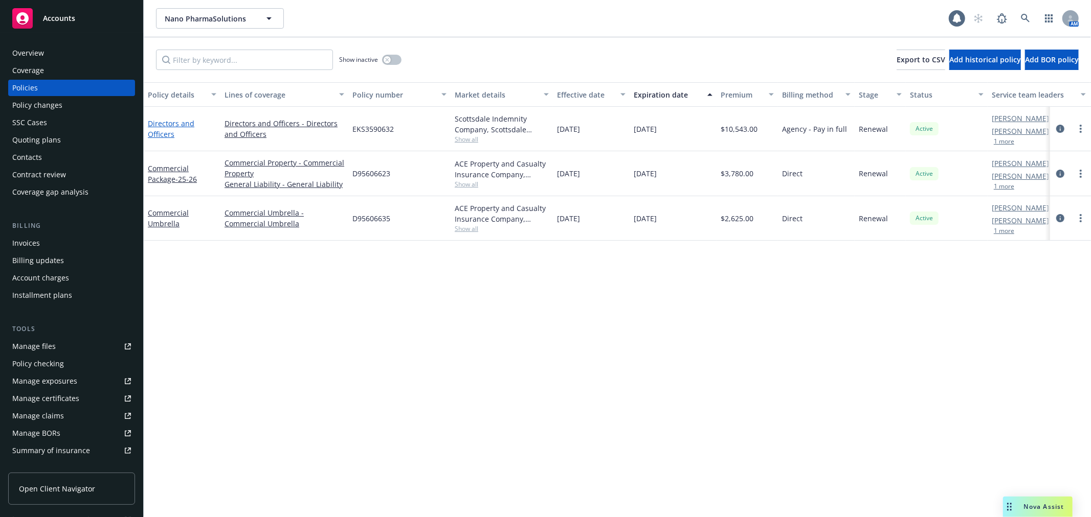
click at [175, 123] on link "Directors and Officers" at bounding box center [171, 129] width 47 height 20
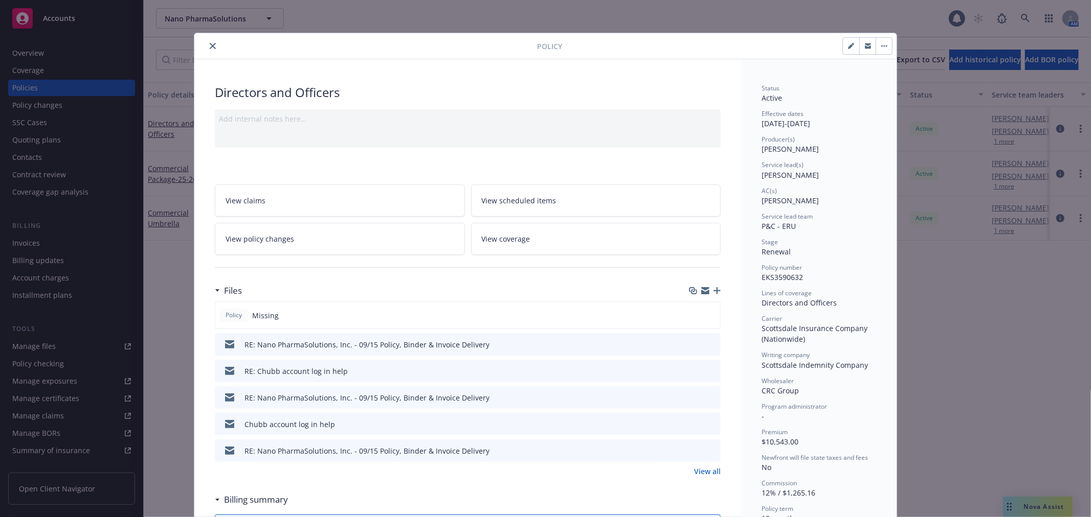
click at [693, 341] on icon "download file" at bounding box center [694, 344] width 8 height 8
click at [715, 293] on icon "button" at bounding box center [716, 290] width 7 height 7
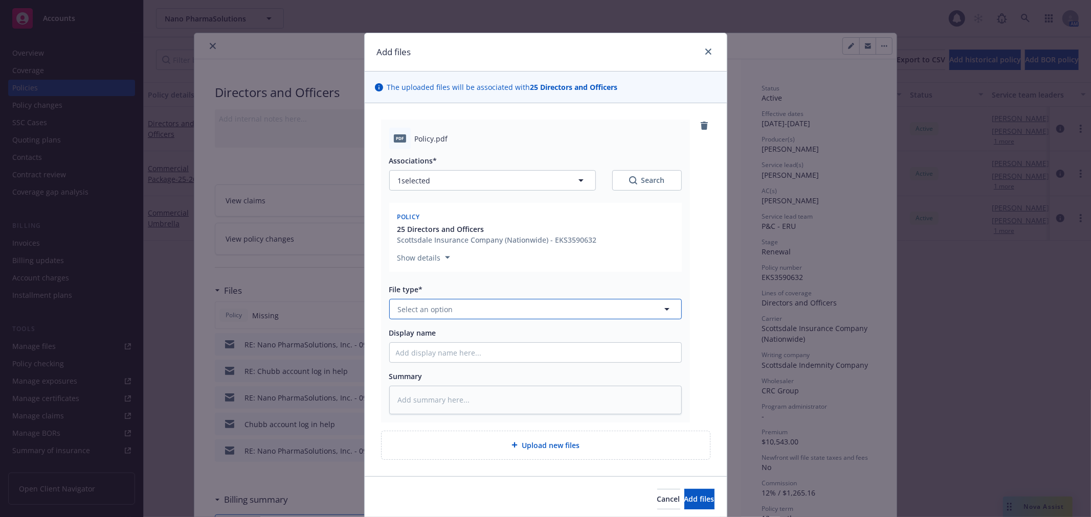
click at [426, 317] on button "Select an option" at bounding box center [535, 309] width 292 height 20
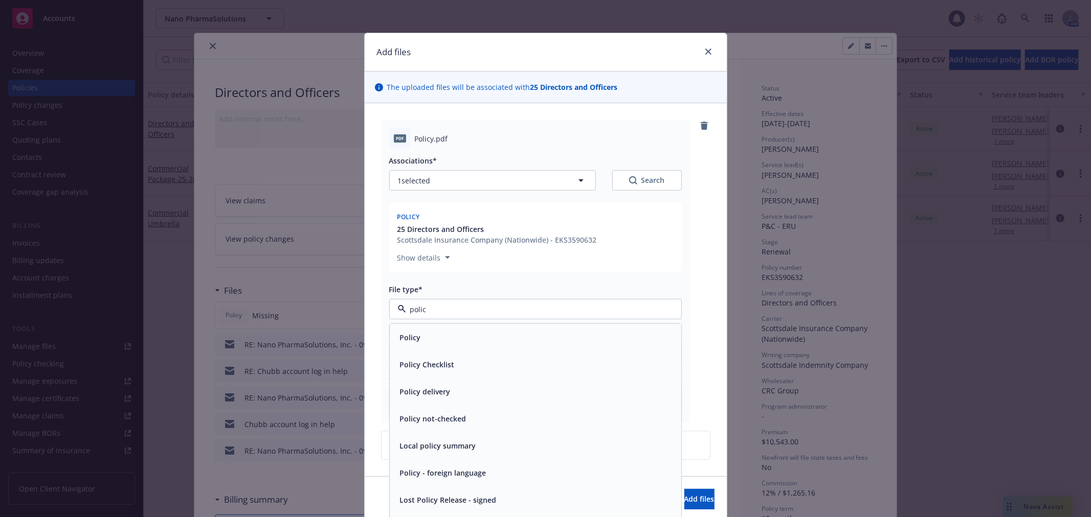
type input "policy"
click at [443, 340] on div "Policy" at bounding box center [535, 337] width 279 height 15
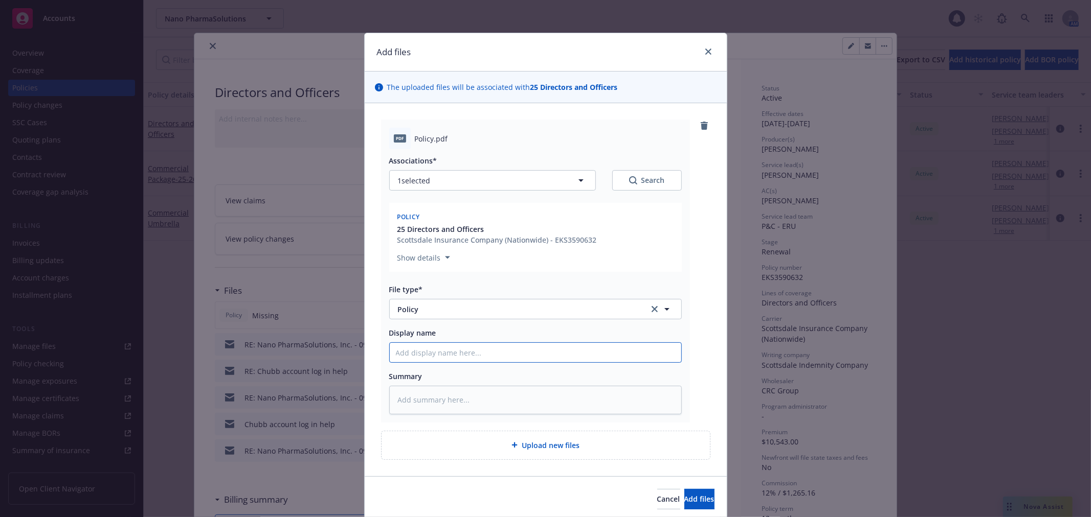
click at [406, 346] on input "Display name" at bounding box center [535, 352] width 291 height 19
type textarea "x"
type input "2"
type textarea "x"
type input "25"
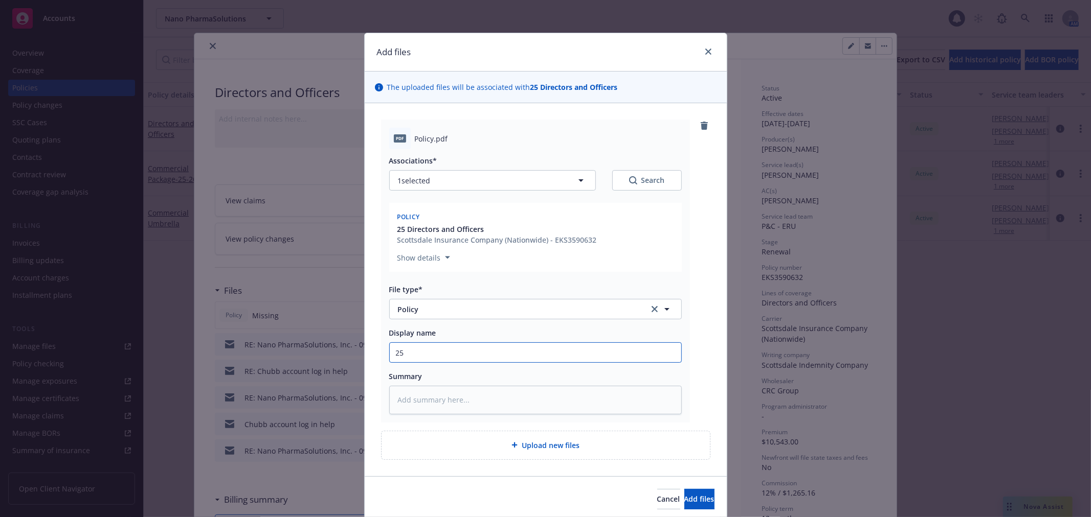
type textarea "x"
type input "25-"
type textarea "x"
type input "25-2"
type textarea "x"
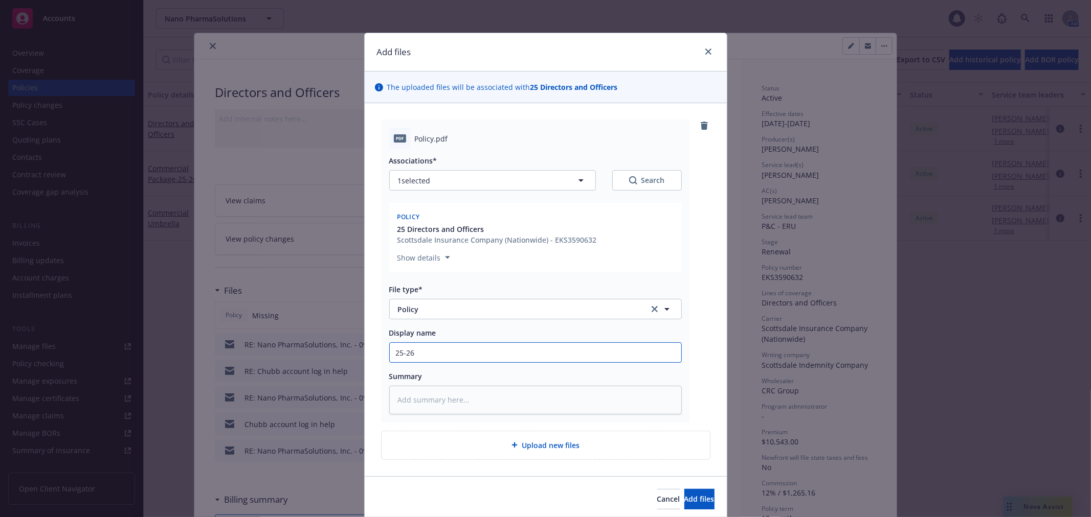
type input "25-26"
type textarea "x"
type input "25-26 N"
type textarea "x"
type input "25-26 No"
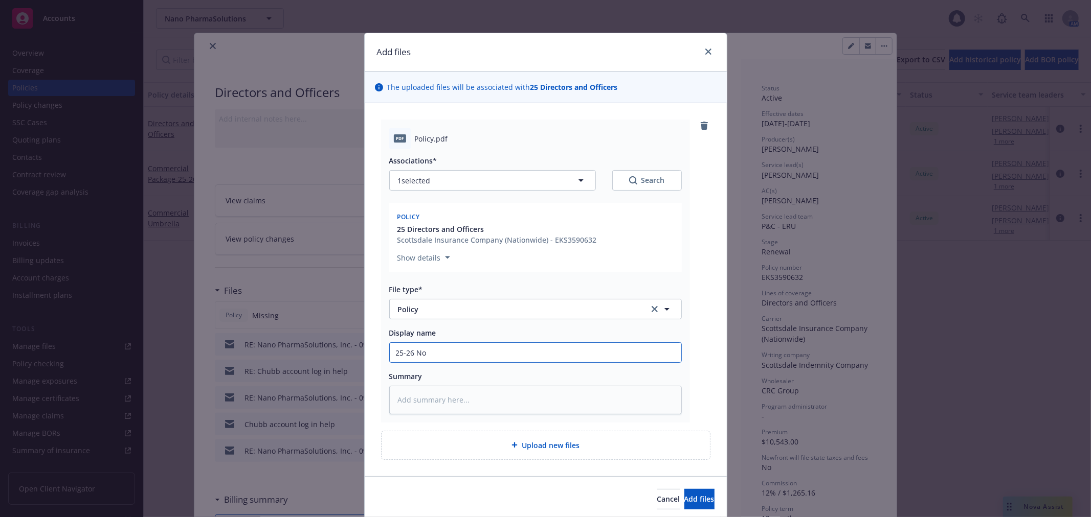
type textarea "x"
type input "25-26 N"
type textarea "x"
type input "25-26"
type textarea "x"
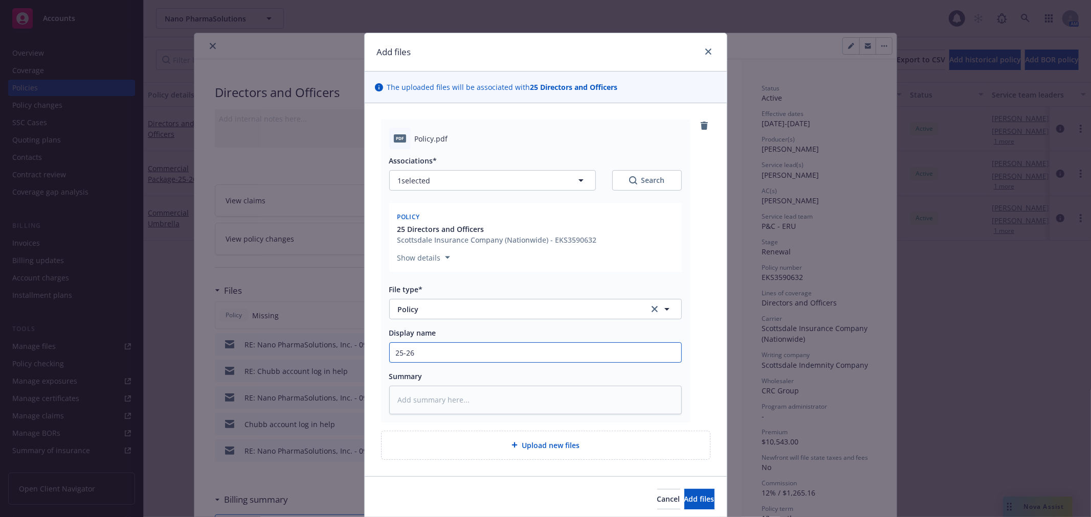
type input "25-26 N"
type textarea "x"
type input "25-26 No"
type textarea "x"
type input "25-26 N"
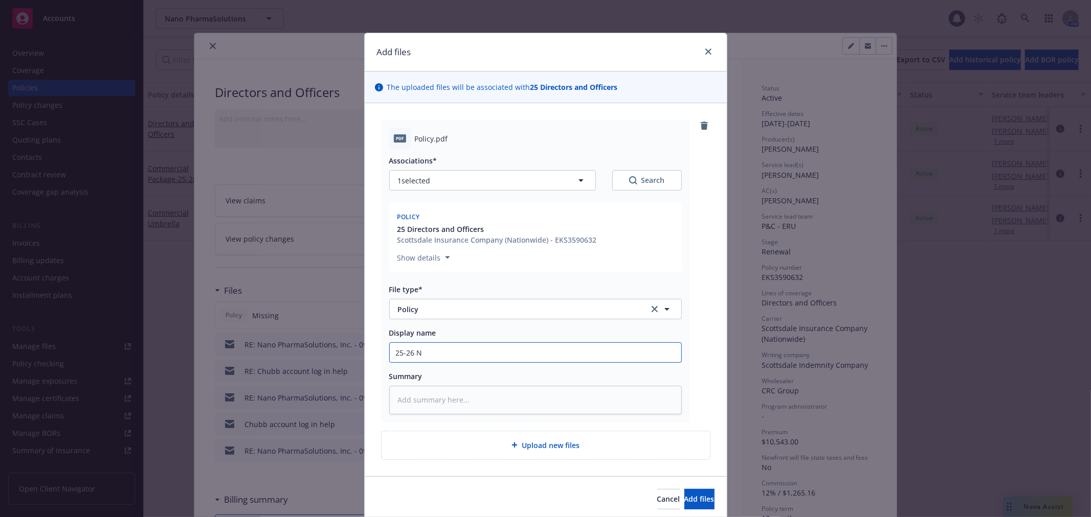
type textarea "x"
type input "25-26"
type textarea "x"
type input "25-26 N"
type textarea "x"
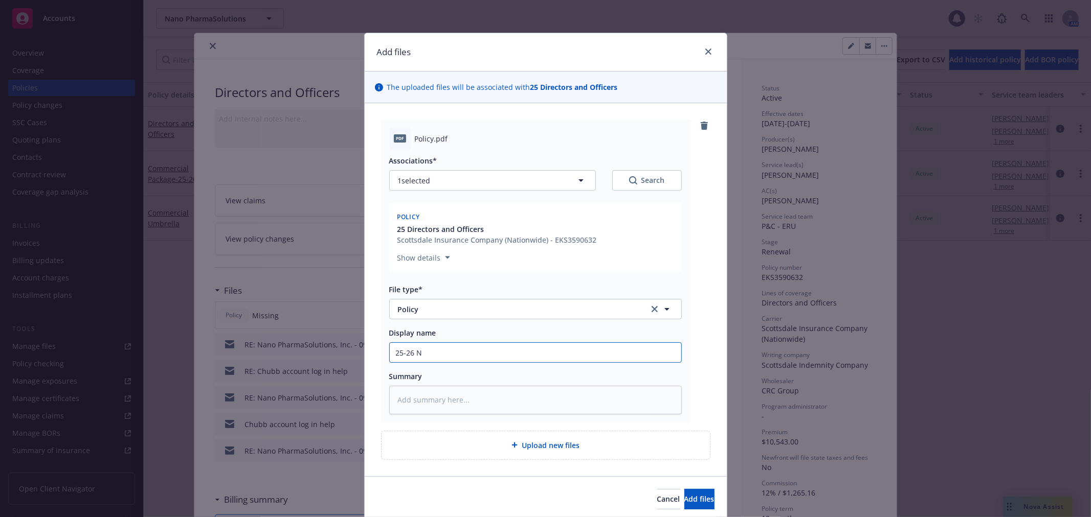
type input "25-26 Na"
type textarea "x"
type input "25-26 Nam"
type textarea "x"
type input "25-26 Namo"
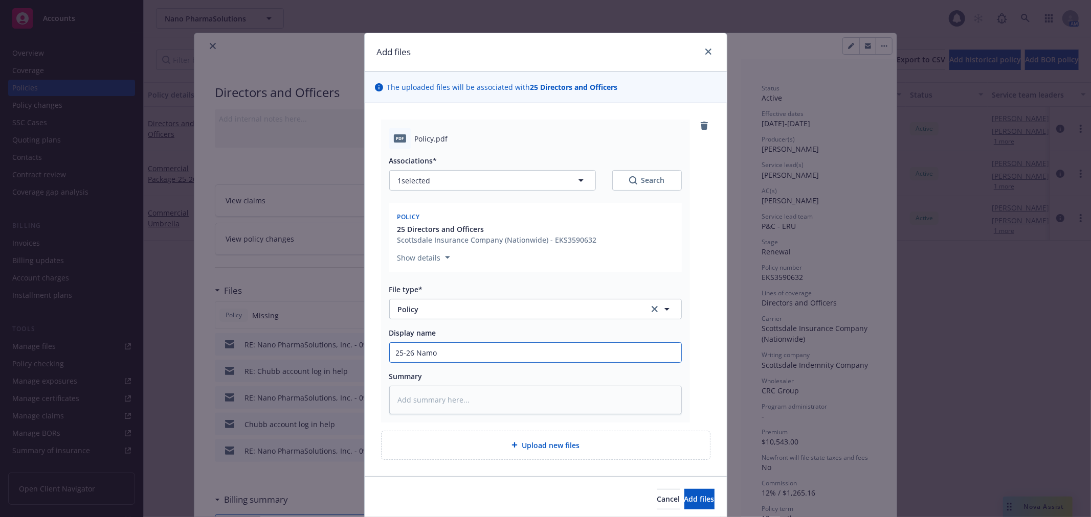
type textarea "x"
type input "25-26 Namo"
type textarea "x"
type input "25-26 Namo P"
type textarea "x"
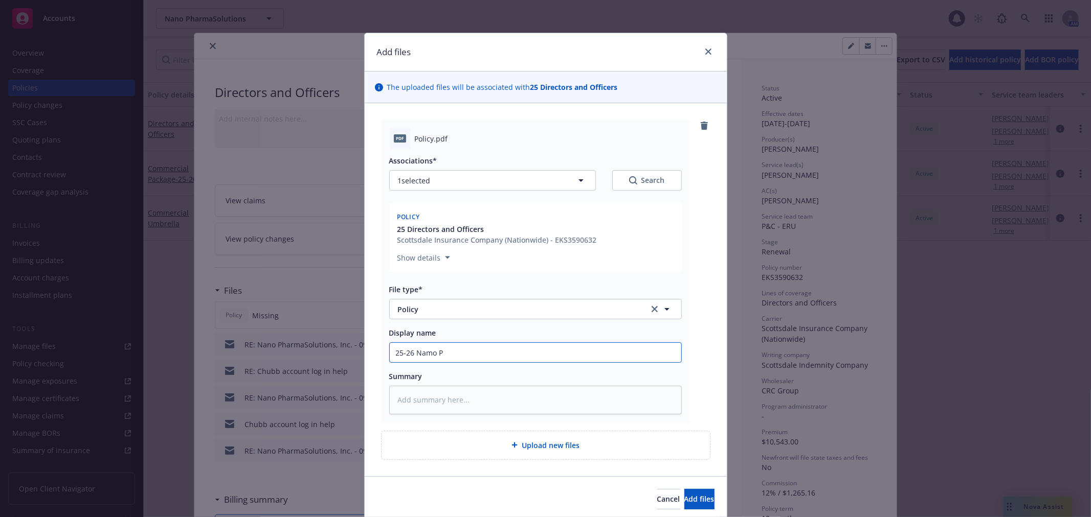
type input "25-26 Namo Ph"
type textarea "x"
type input "25-26 Namo Pha"
type textarea "x"
type input "25-26 Namo Phar"
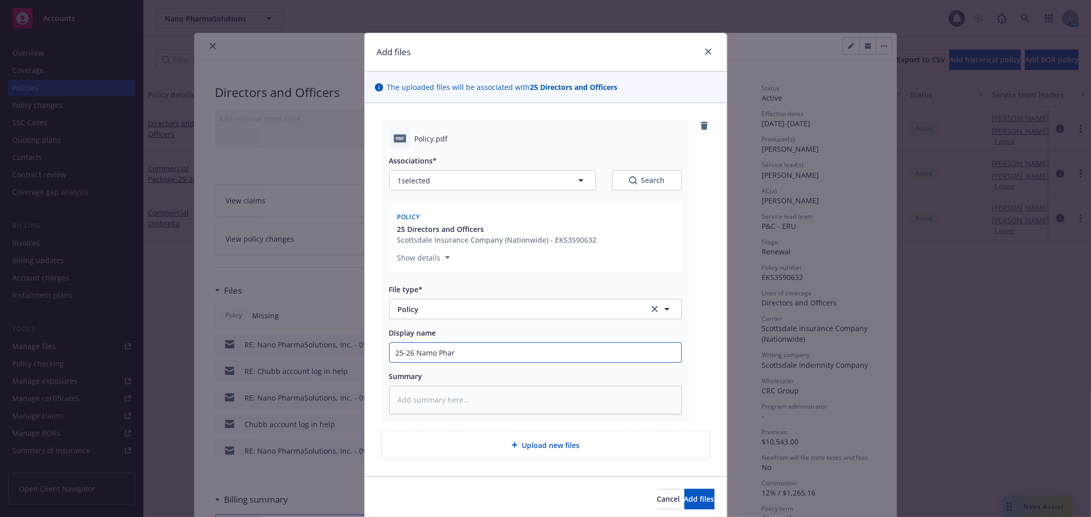
type textarea "x"
type input "25-26 Namo Pharm"
type textarea "x"
type input "25-26 Namo Pharma"
type textarea "x"
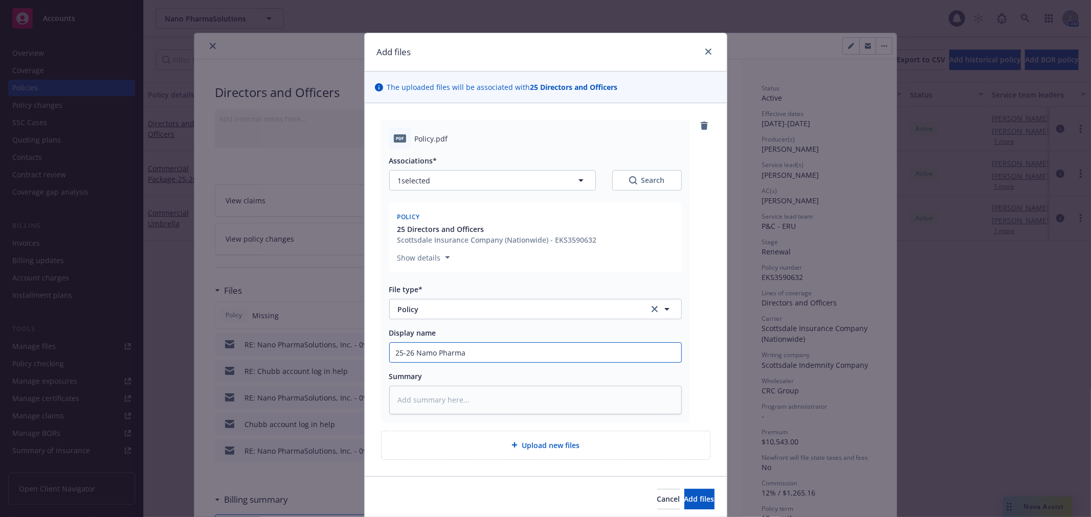
type input "25-26 Namo PharmaS"
type textarea "x"
type input "25-26 Namo PharmaSo"
type textarea "x"
type input "25-26 Namo PharmaSol"
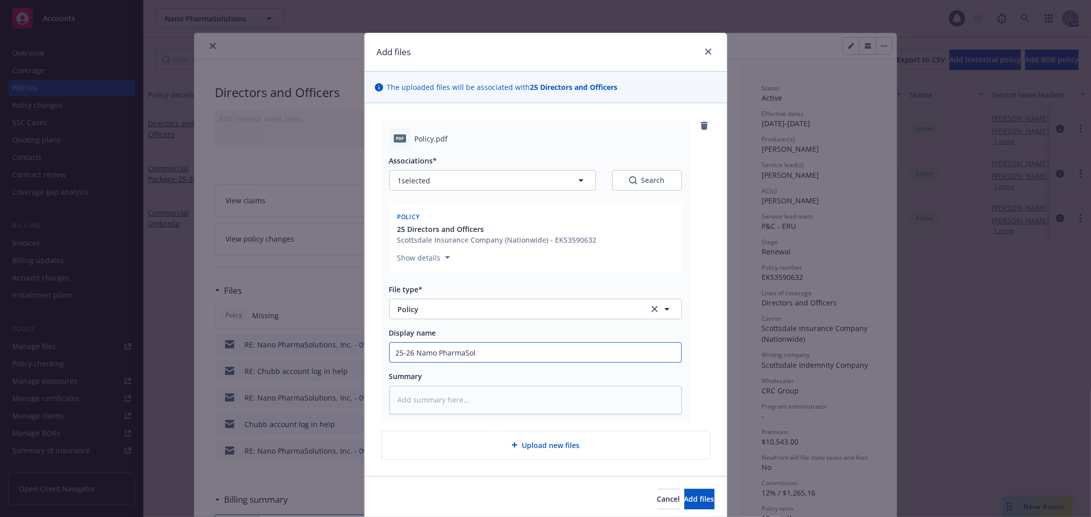
type textarea "x"
type input "25-26 Namo PharmaSolu"
type textarea "x"
type input "25-26 Namo PharmaSolut"
type textarea "x"
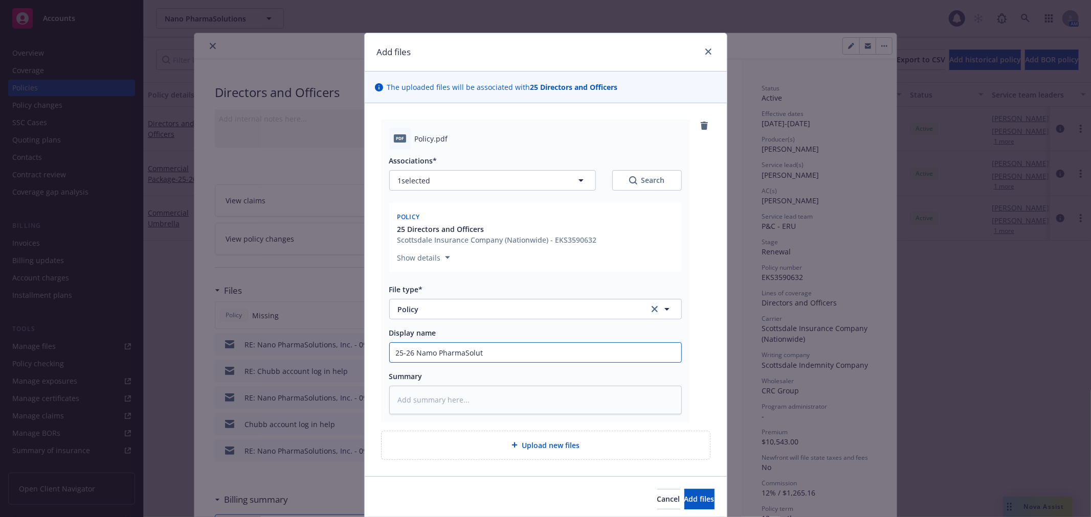
type input "25-26 Namo PharmaSoluti"
type textarea "x"
type input "25-26 Namo PharmaSolutio"
type textarea "x"
type input "25-26 Namo PharmaSolution"
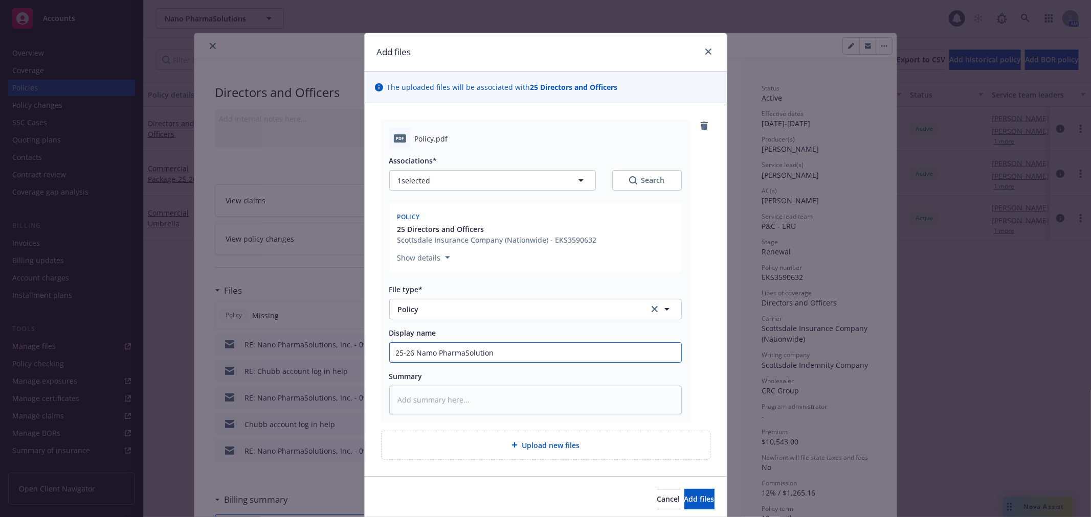
type textarea "x"
type input "25-26 Namo PharmaSolutions"
type textarea "x"
type input "25-26 Namo PharmaSolutions P"
type textarea "x"
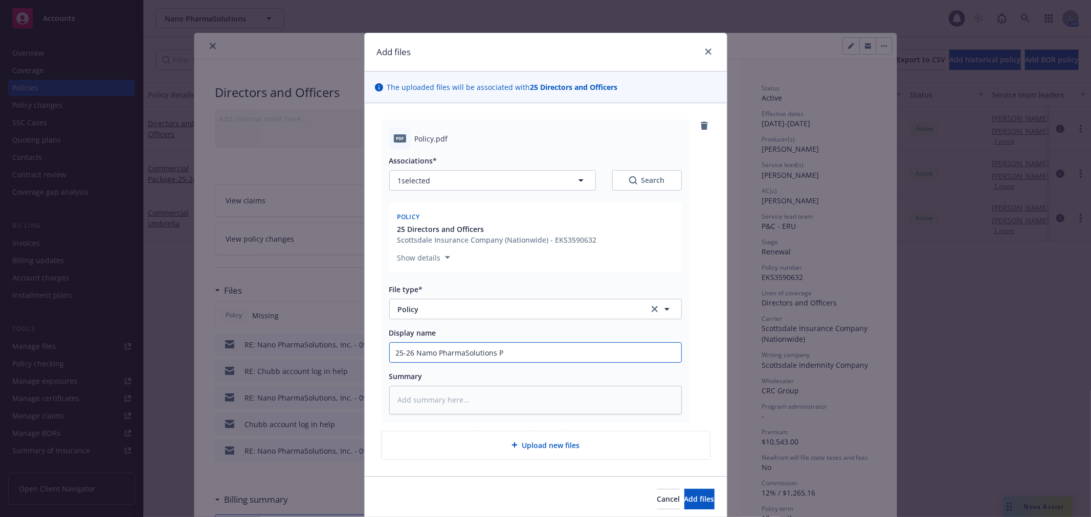
type input "25-26 Namo PharmaSolutions Po"
type textarea "x"
type input "25-26 Namo PharmaSolutions Pol"
type textarea "x"
type input "25-26 Namo PharmaSolutions Poli"
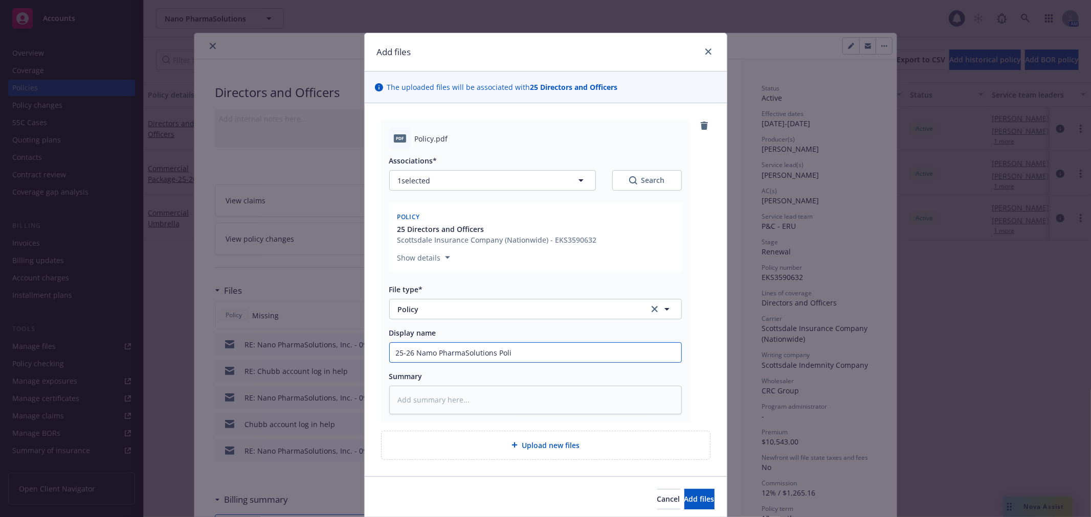
type textarea "x"
type input "25-26 Namo PharmaSolutions Polic"
type textarea "x"
type input "25-26 Namo PharmaSolutions Policy"
type textarea "x"
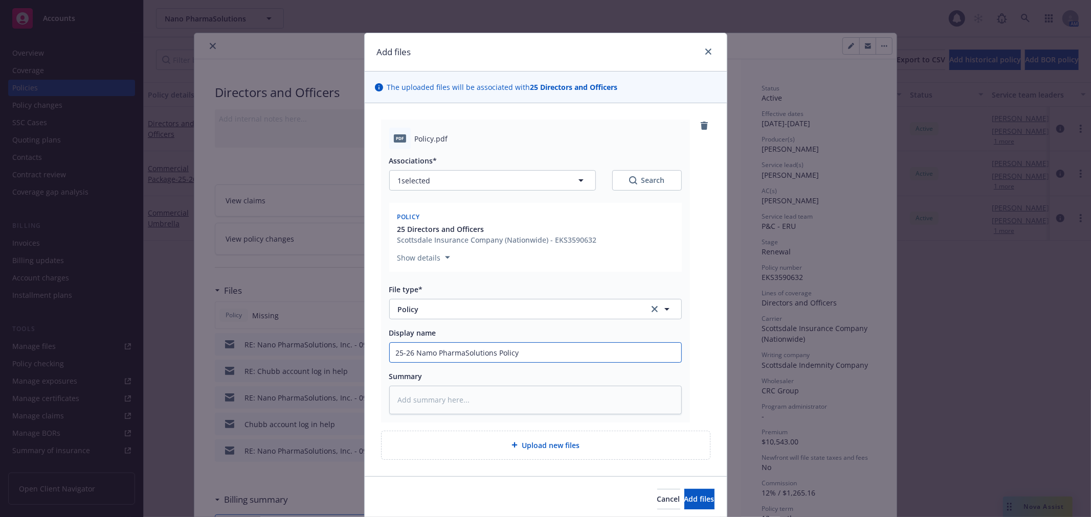
type input "25-26 Namo PharmaSolutions Policy -"
type textarea "x"
type input "25-26 Namo PharmaSolutions Policy -"
type textarea "x"
type input "25-26 Namo PharmaSolutions Policy - Sc"
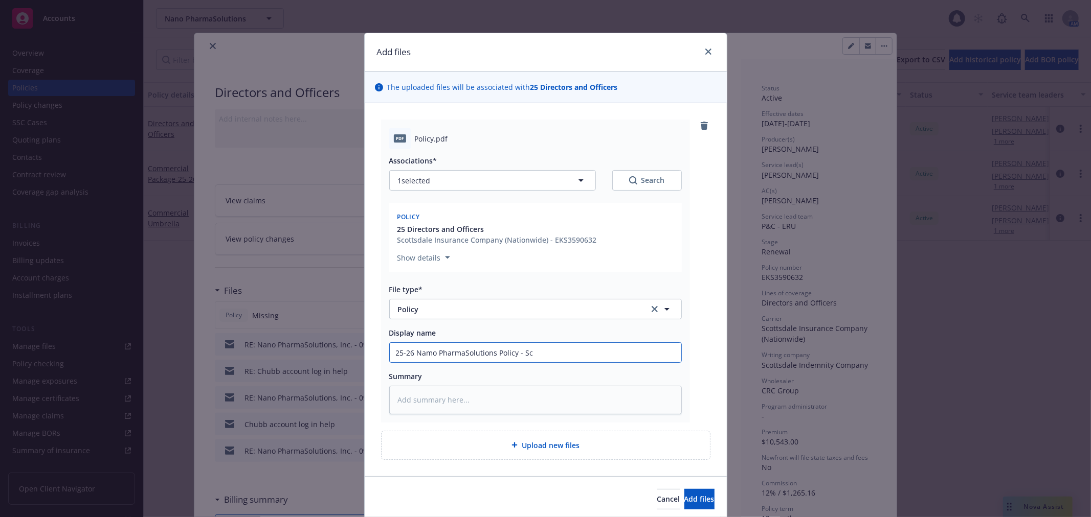
type textarea "x"
type input "25-26 Namo PharmaSolutions Policy - Sco"
type textarea "x"
type input "25-26 Namo PharmaSolutions Policy - Sc"
type textarea "x"
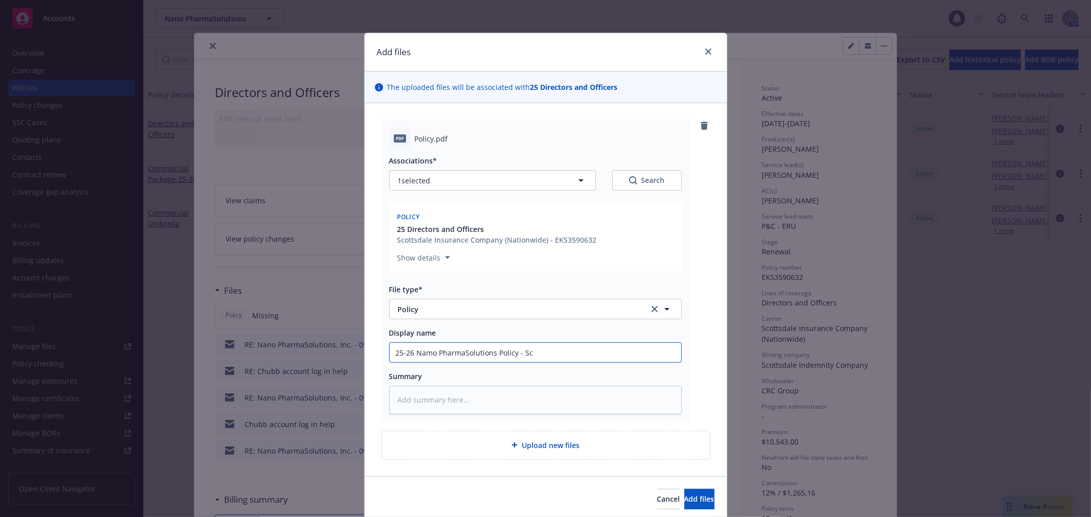
type input "25-26 Namo PharmaSolutions Policy - Sco"
type textarea "x"
type input "25-26 Namo PharmaSolutions Policy - Scot"
type textarea "x"
type input "25-26 Namo PharmaSolutions Policy - Scott"
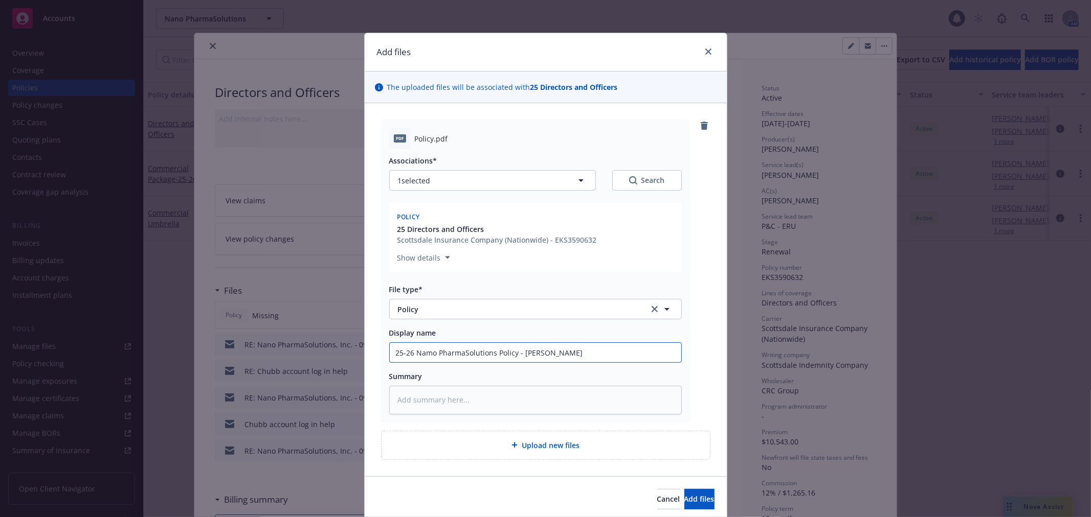
type textarea "x"
type input "25-26 Namo PharmaSolutions Policy - Scot"
type textarea "x"
type input "25-26 Namo PharmaSolutions Policy - Sco"
type textarea "x"
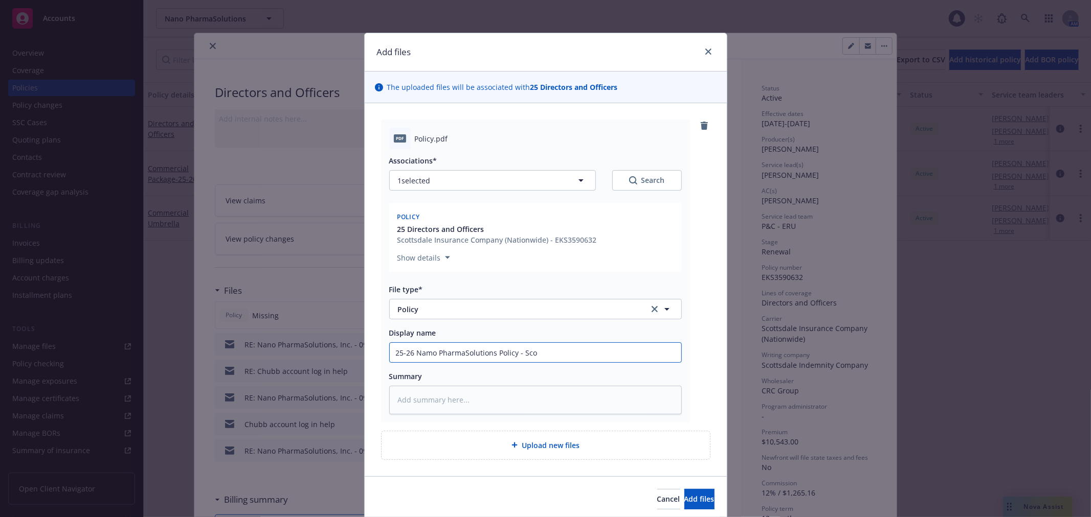
type input "25-26 Namo PharmaSolutions Policy - Sc"
type textarea "x"
type input "25-26 Namo PharmaSolutions Policy - S"
type textarea "x"
type input "25-26 Namo PharmaSolutions Policy -"
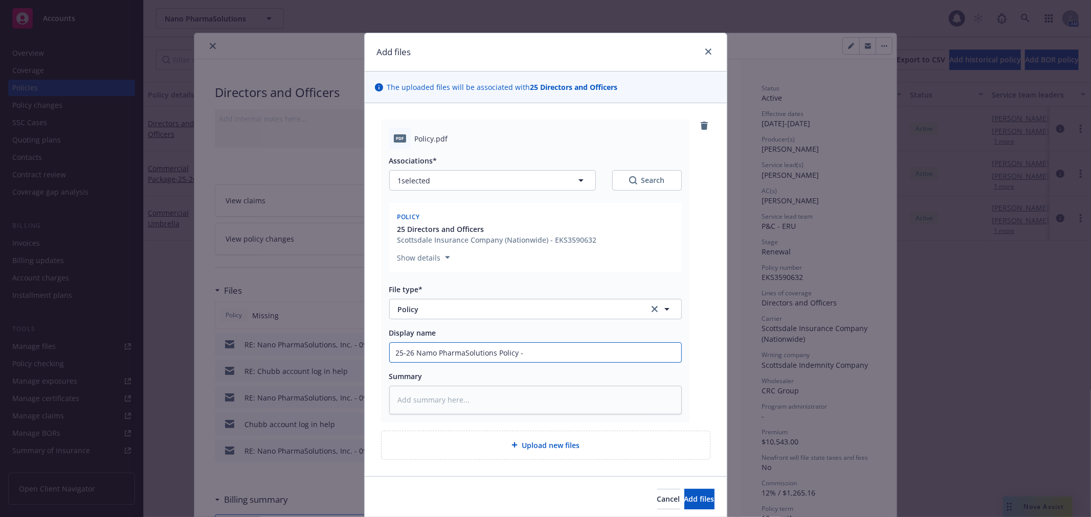
type textarea "x"
type input "25-26 Namo PharmaSolutions Policy - S"
type textarea "x"
type input "25-26 Namo PharmaSolutions Policy - Sc"
type textarea "x"
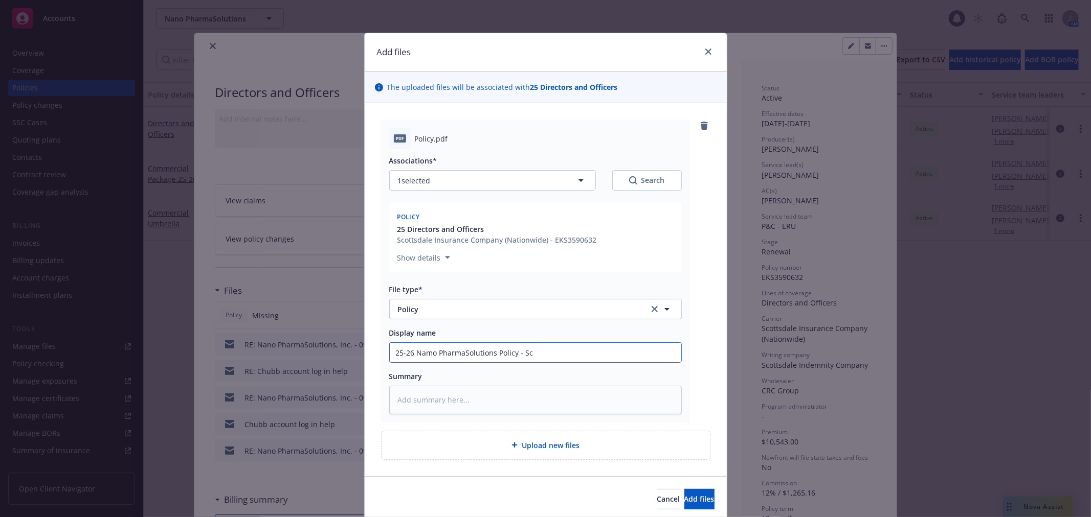
type input "25-26 Namo PharmaSolutions Policy - Sco"
type textarea "x"
type input "25-26 Namo PharmaSolutions Policy - Scot"
type textarea "x"
type input "25-26 Namo PharmaSolutions Policy - Scott"
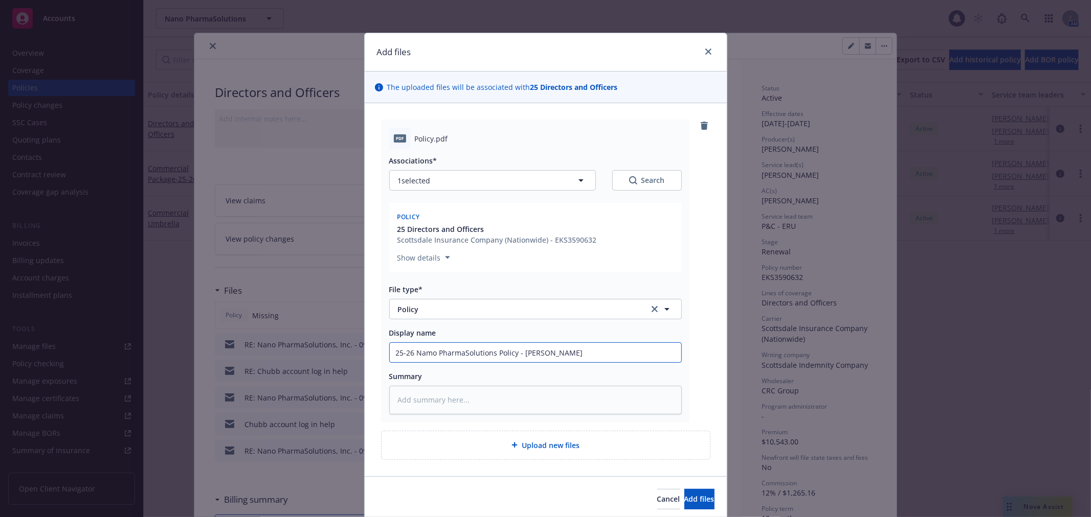
type textarea "x"
type input "25-26 Namo PharmaSolutions Policy - Scottd"
type textarea "x"
type input "25-26 Namo PharmaSolutions Policy - Scottda"
type textarea "x"
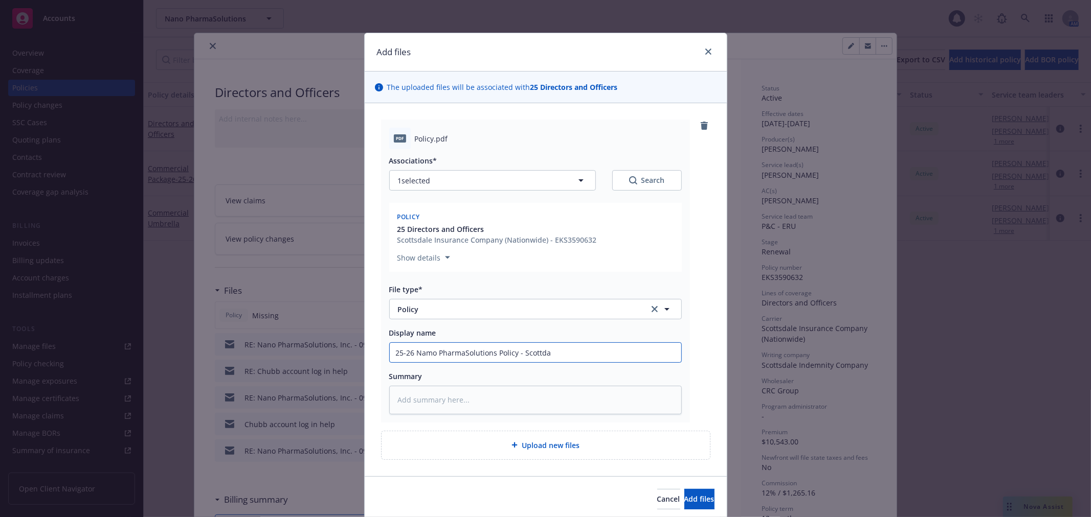
type input "25-26 Namo PharmaSolutions Policy - Scottdal"
type textarea "x"
type input "25-26 Namo PharmaSolutions Policy - Scottdale"
click at [684, 489] on button "Add files" at bounding box center [699, 499] width 30 height 20
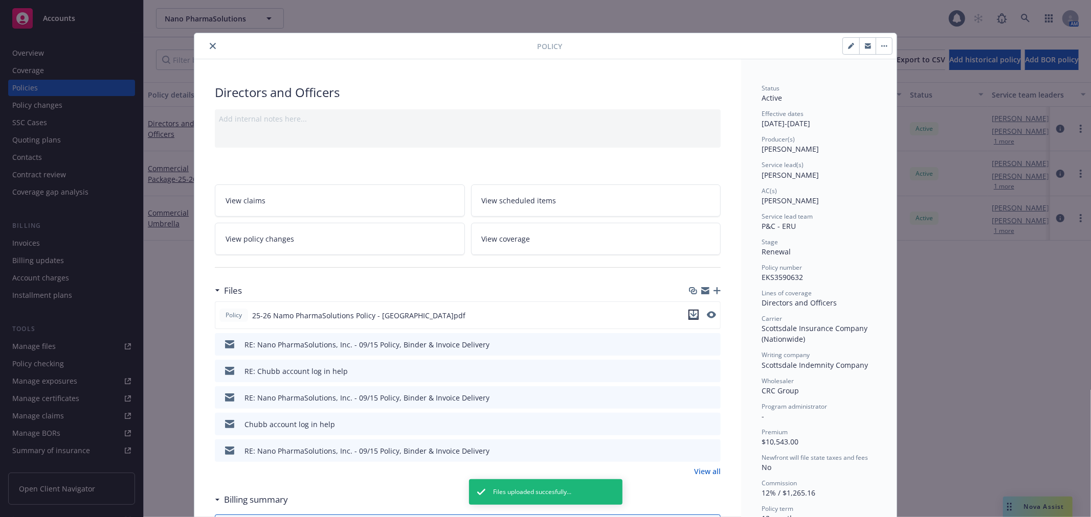
click at [692, 316] on icon "download file" at bounding box center [693, 315] width 8 height 8
drag, startPoint x: 211, startPoint y: 49, endPoint x: 194, endPoint y: 125, distance: 77.4
click at [211, 49] on button "close" at bounding box center [213, 46] width 12 height 12
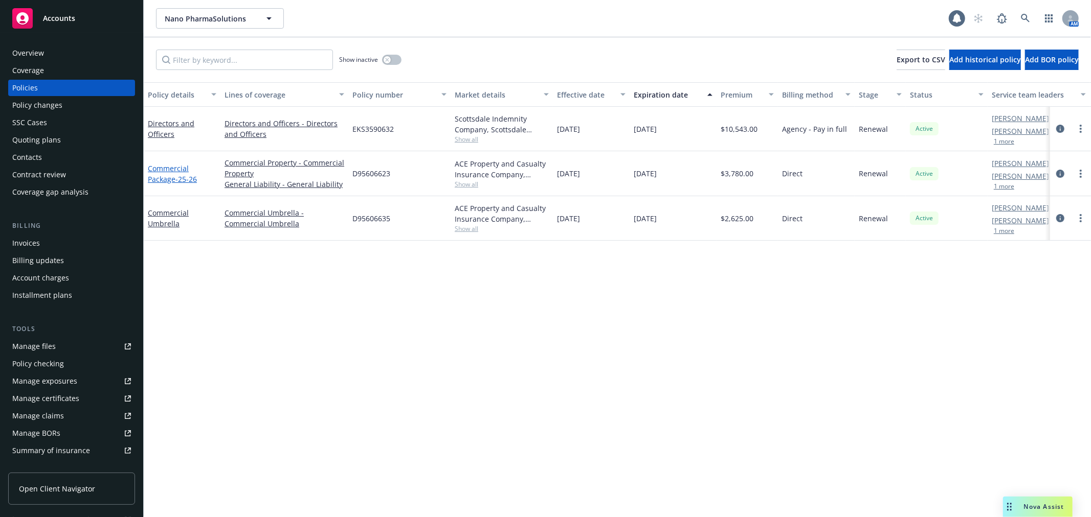
click at [175, 165] on link "Commercial Package - 25-26" at bounding box center [172, 174] width 49 height 20
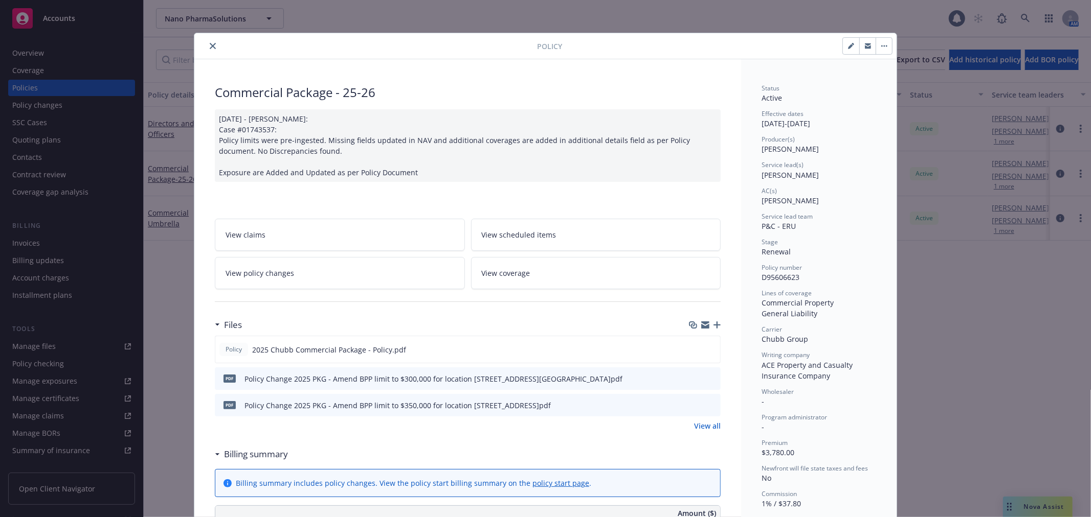
click at [210, 45] on icon "close" at bounding box center [213, 46] width 6 height 6
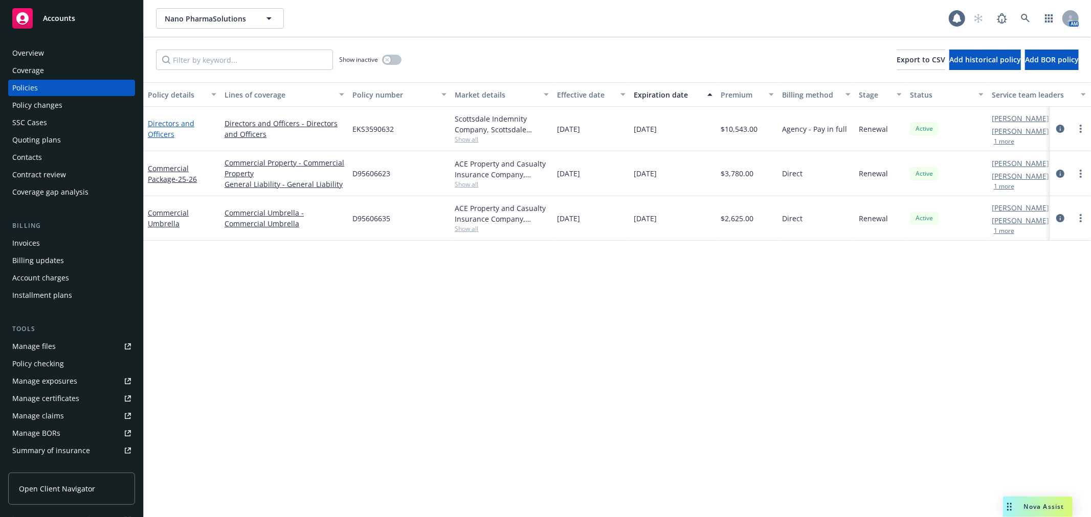
click at [187, 121] on link "Directors and Officers" at bounding box center [171, 129] width 47 height 20
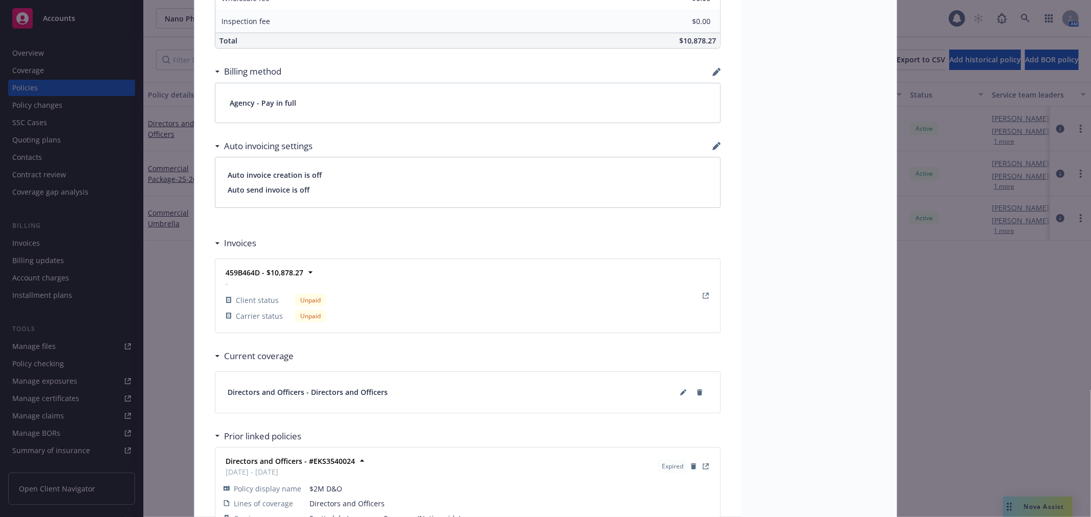
scroll to position [794, 0]
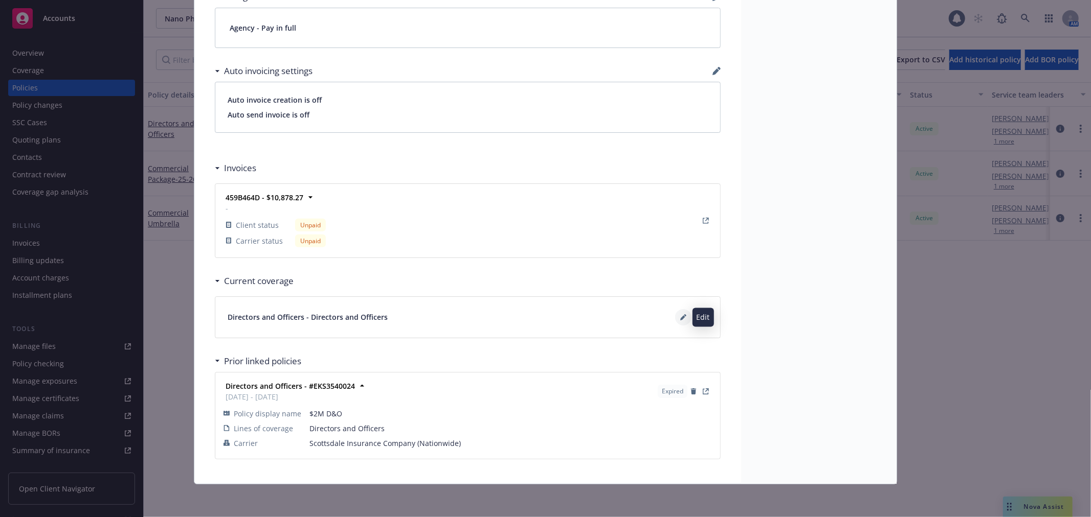
click at [680, 319] on icon at bounding box center [683, 317] width 6 height 6
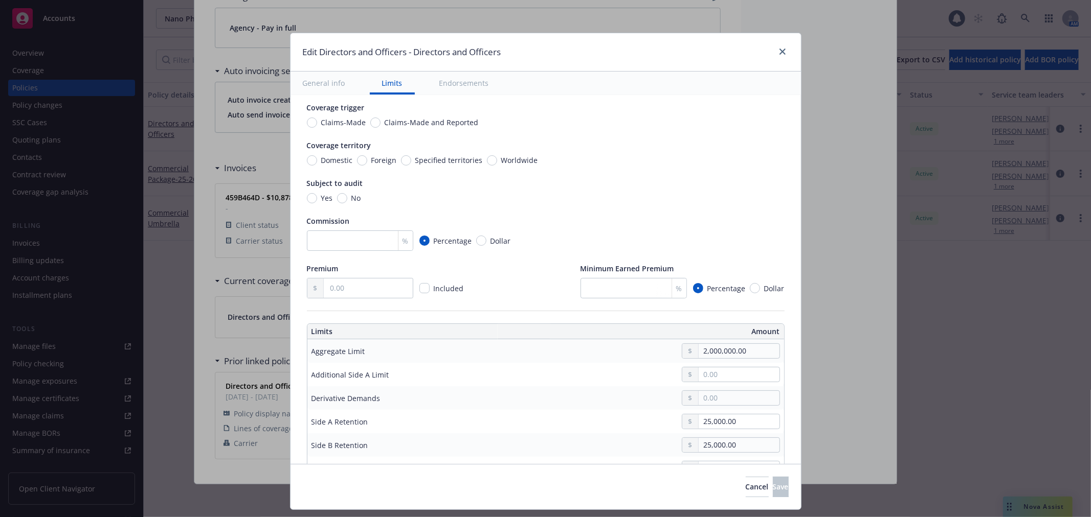
scroll to position [0, 0]
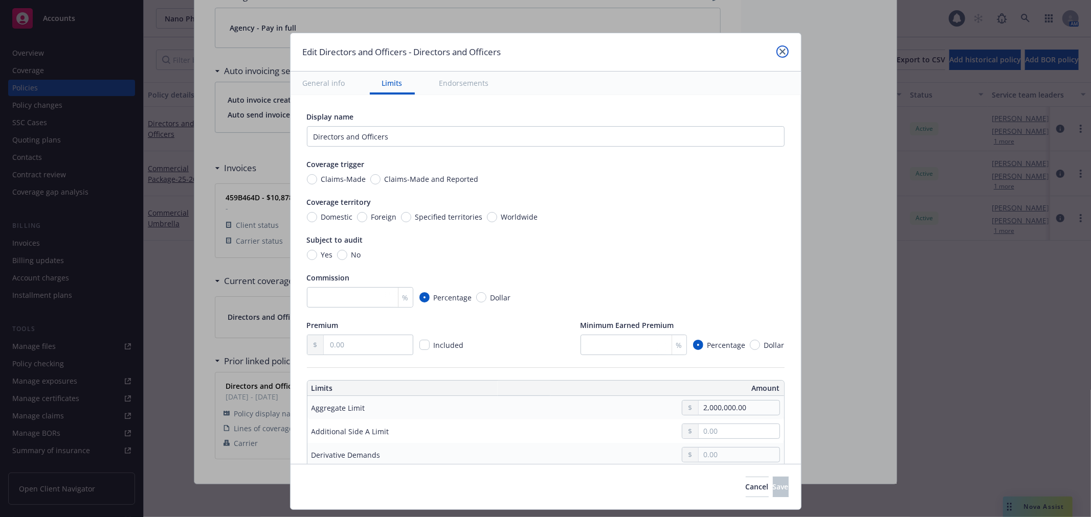
drag, startPoint x: 780, startPoint y: 50, endPoint x: 686, endPoint y: 103, distance: 108.5
click at [780, 50] on icon "close" at bounding box center [782, 52] width 6 height 6
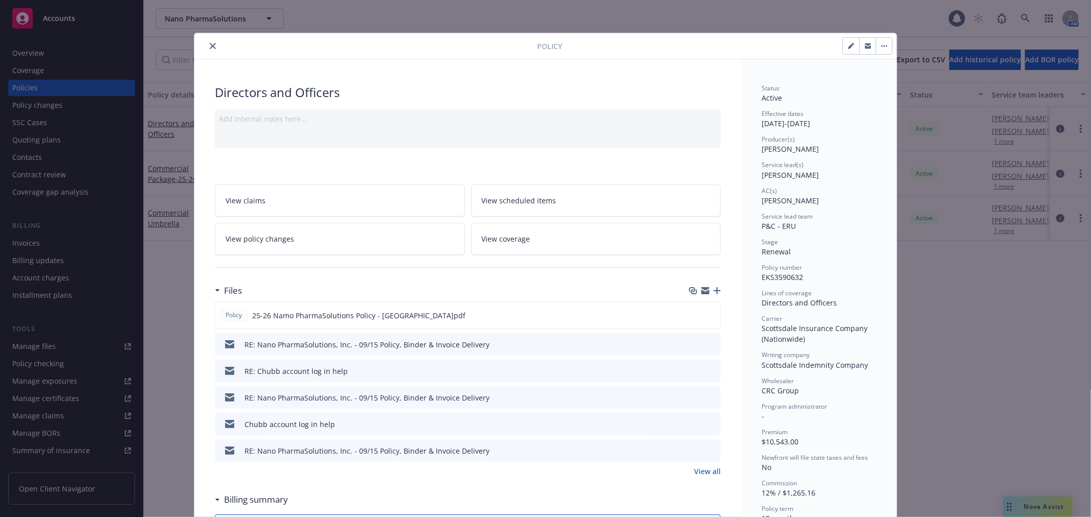
click at [208, 41] on button "close" at bounding box center [213, 46] width 12 height 12
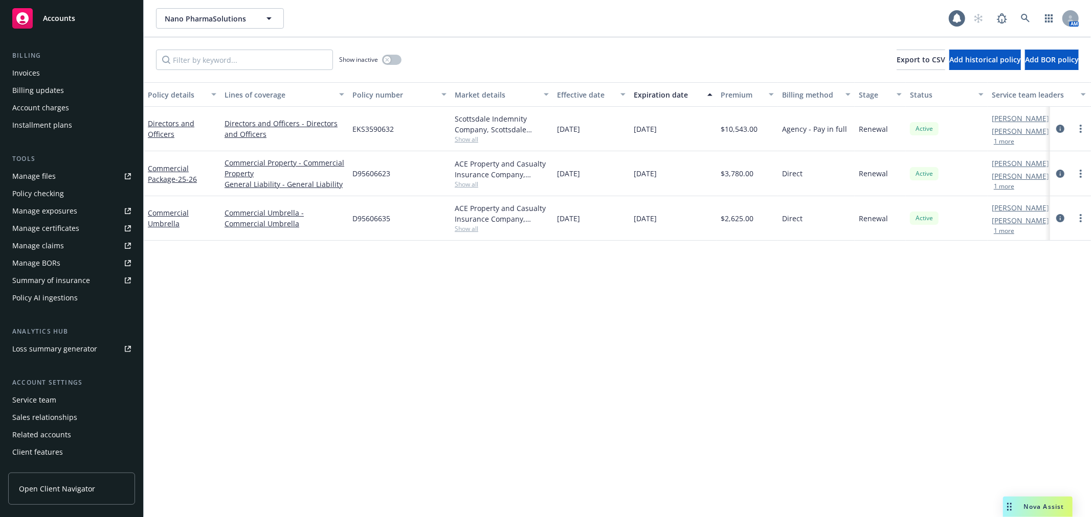
scroll to position [183, 0]
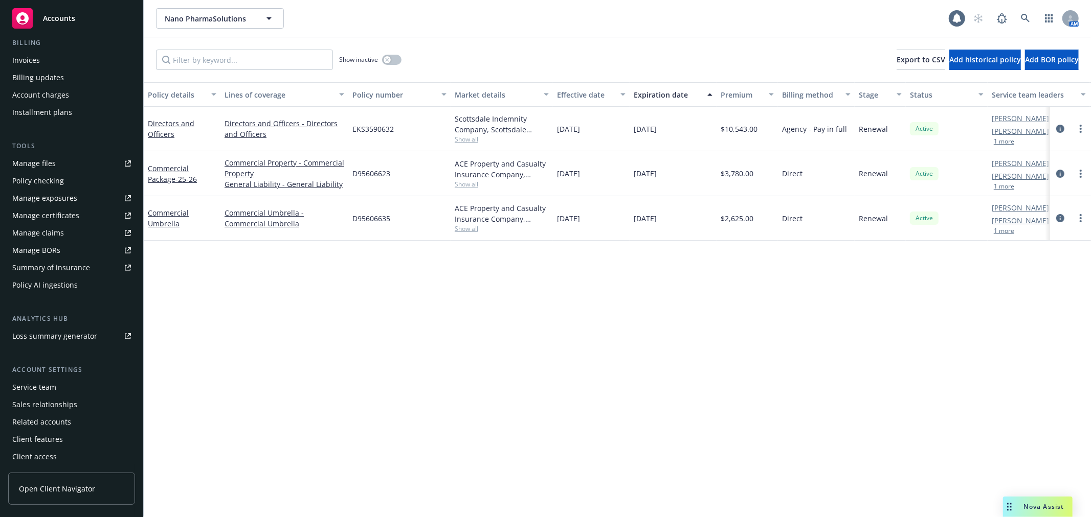
click at [62, 150] on div "Tools" at bounding box center [71, 146] width 127 height 10
click at [53, 169] on div "Manage files" at bounding box center [33, 163] width 43 height 16
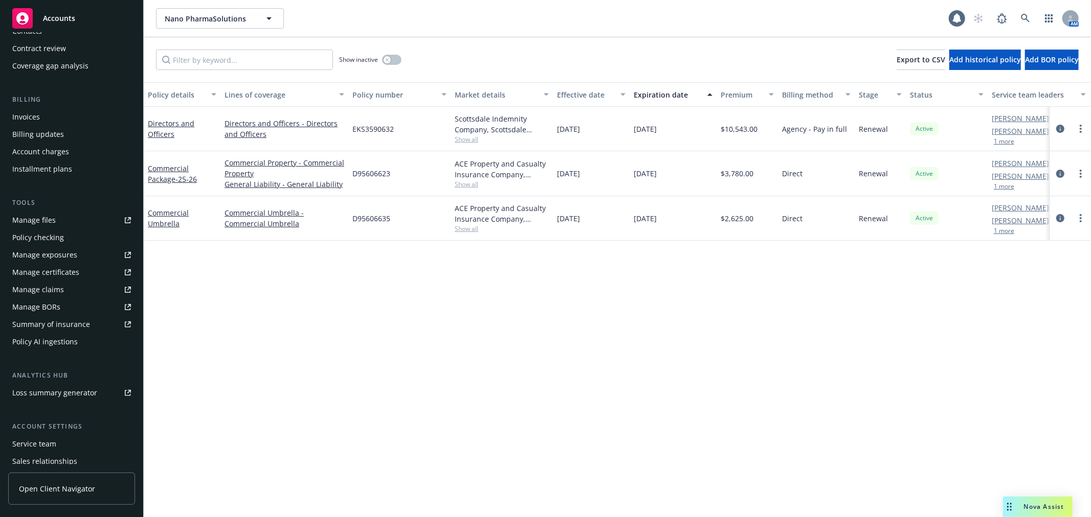
scroll to position [170, 0]
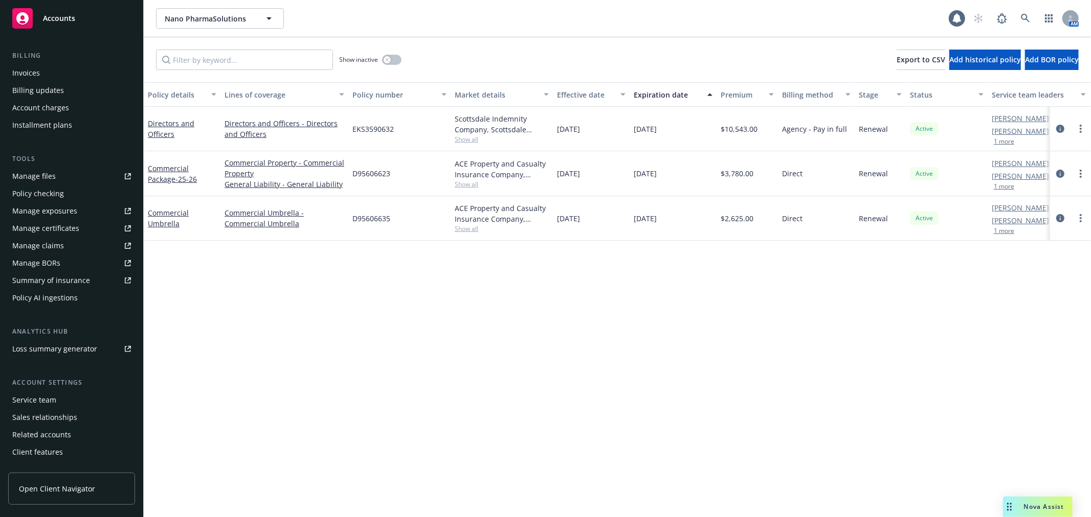
click at [64, 275] on div "Summary of insurance" at bounding box center [51, 281] width 78 height 16
click at [166, 216] on link "Commercial Umbrella" at bounding box center [168, 218] width 41 height 20
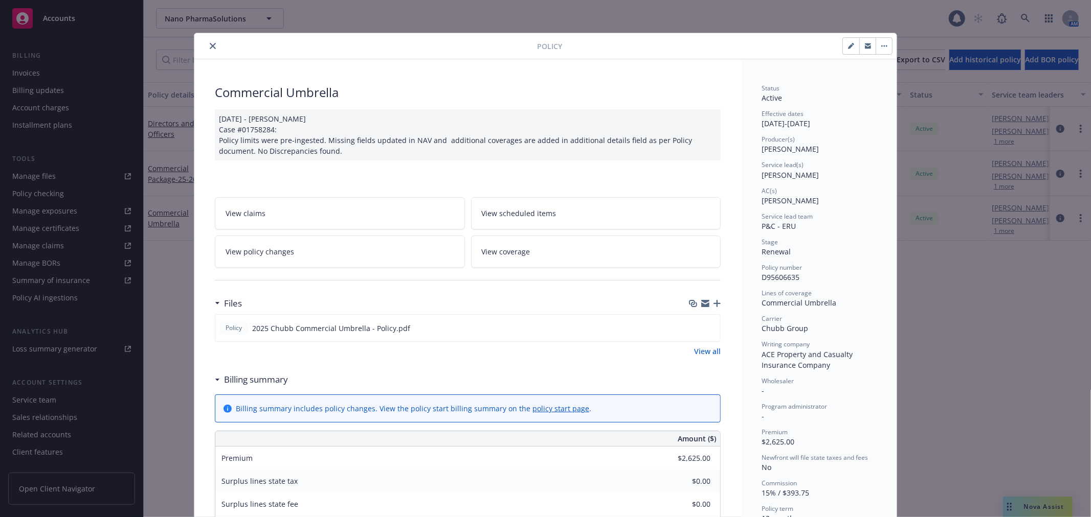
scroll to position [463, 0]
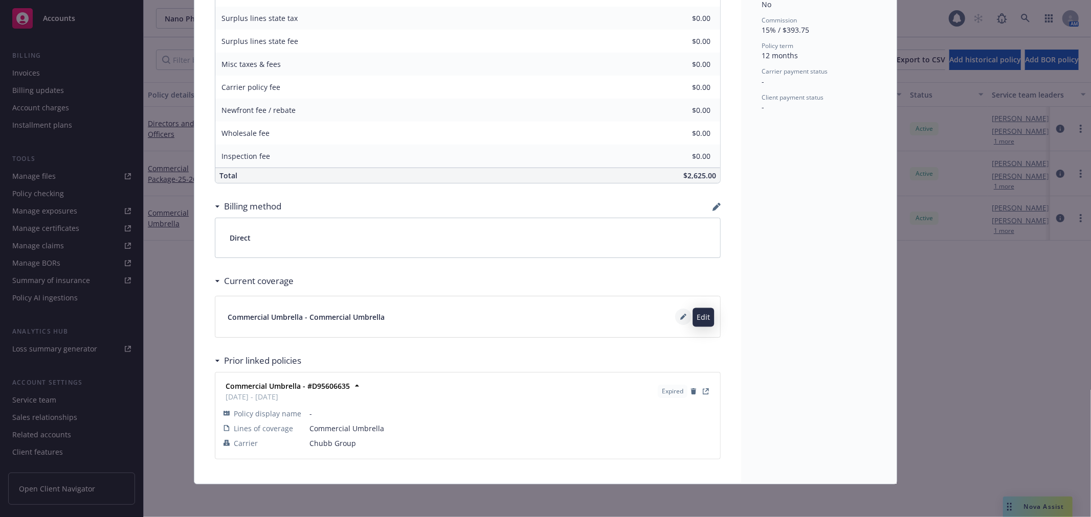
click at [682, 321] on button at bounding box center [683, 317] width 16 height 16
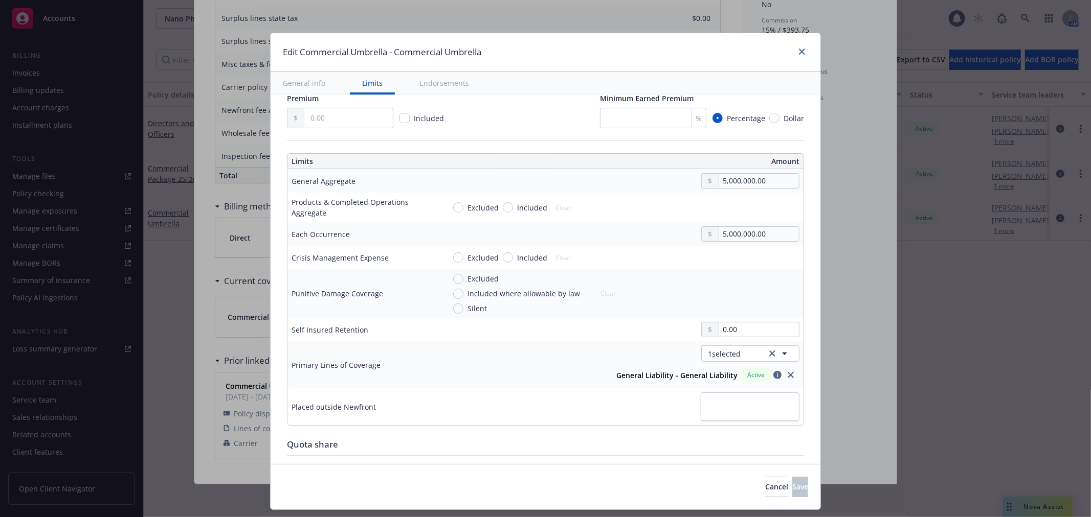
scroll to position [284, 0]
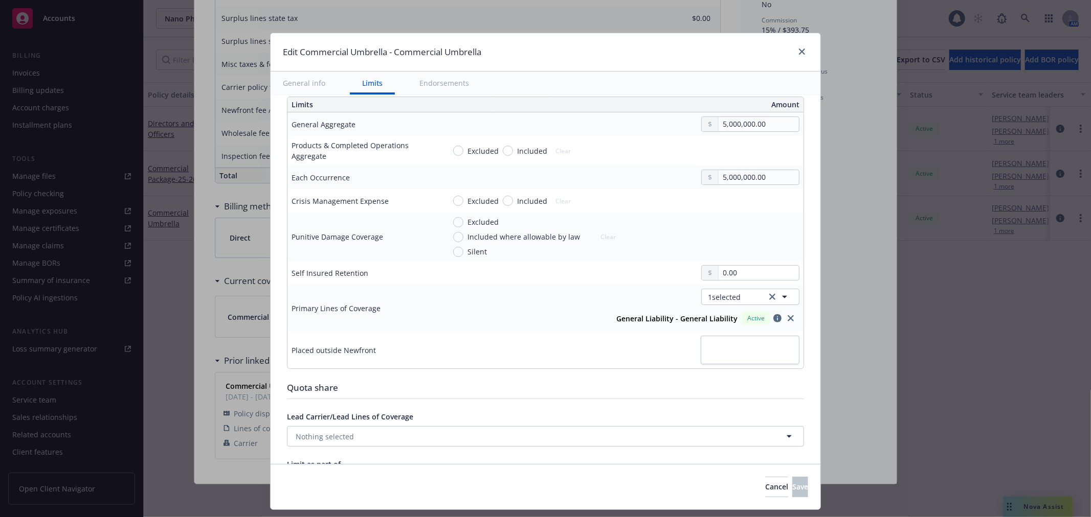
click at [809, 49] on div "Edit Commercial Umbrella - Commercial Umbrella" at bounding box center [545, 52] width 550 height 38
type textarea "x"
click at [796, 49] on link "close" at bounding box center [802, 52] width 12 height 12
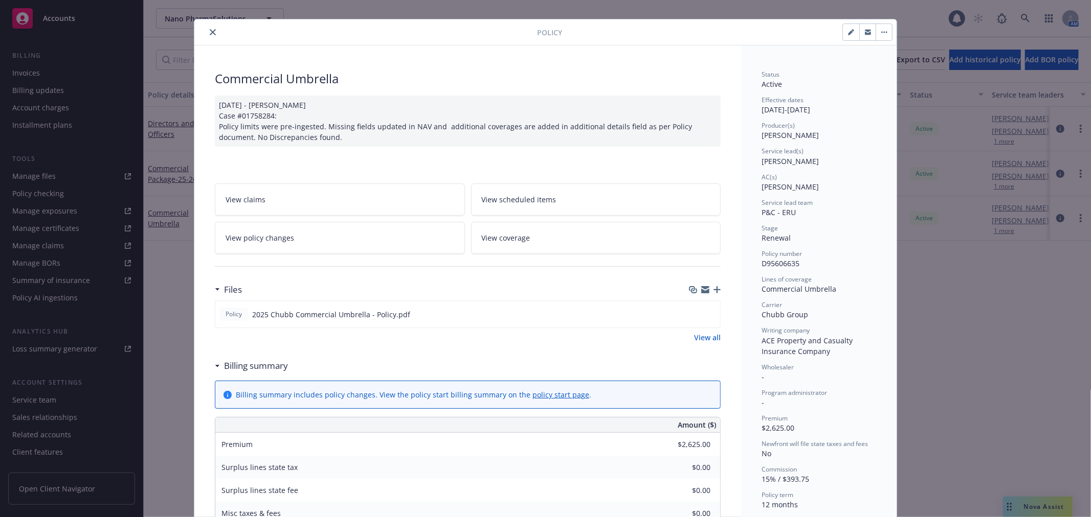
scroll to position [0, 0]
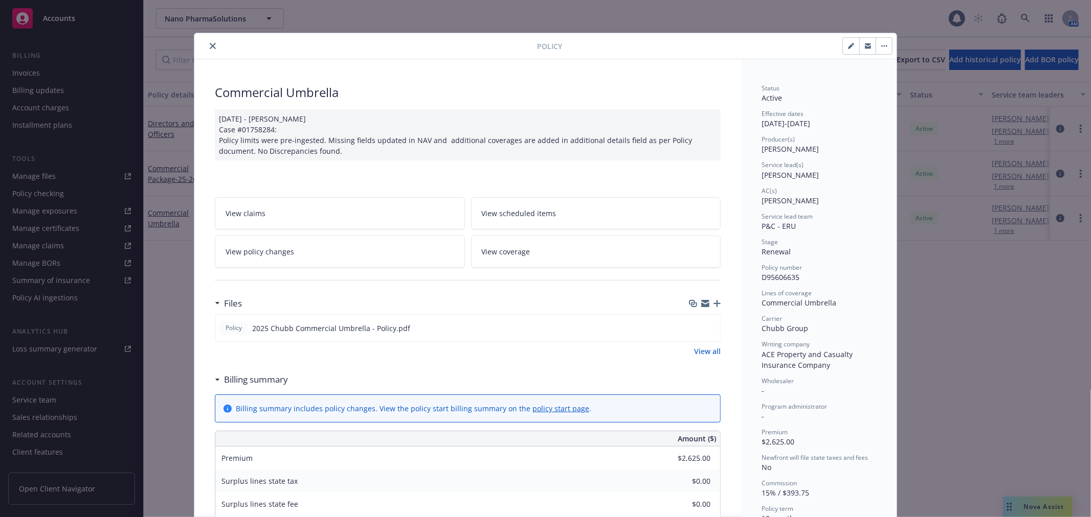
click at [212, 41] on button "close" at bounding box center [213, 46] width 12 height 12
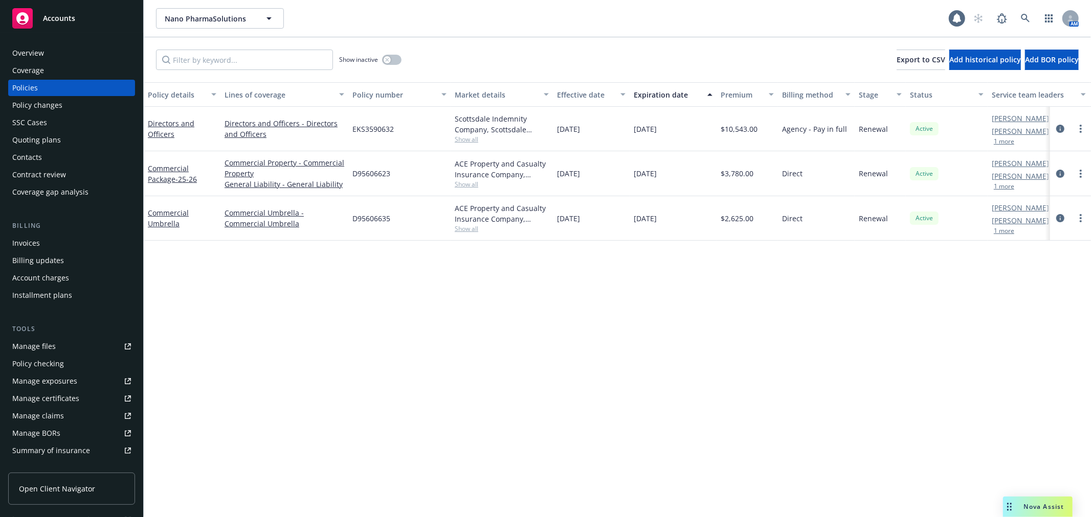
click at [67, 241] on div "Invoices" at bounding box center [71, 243] width 119 height 16
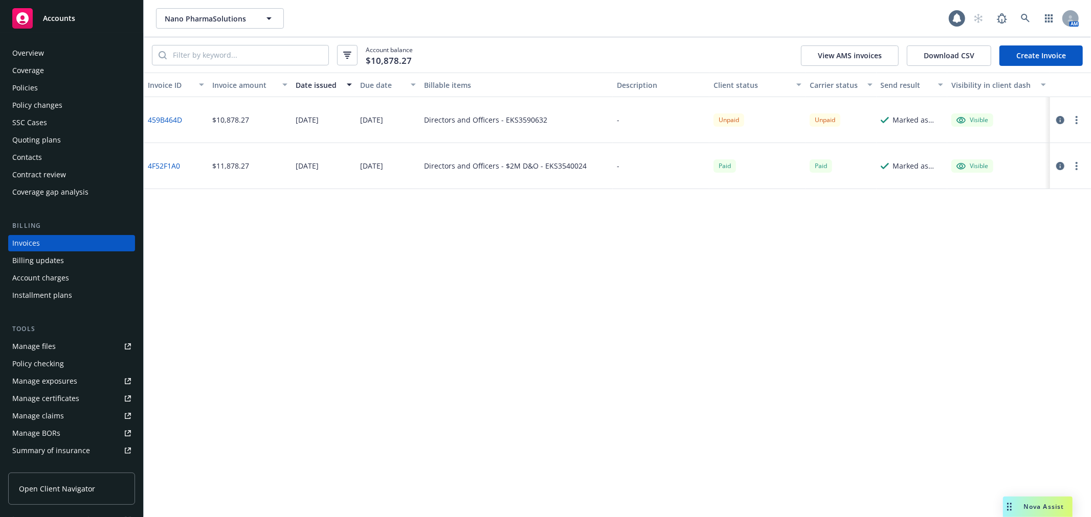
click at [1079, 128] on div at bounding box center [1070, 120] width 41 height 46
click at [1079, 127] on div at bounding box center [1070, 120] width 41 height 46
click at [1077, 124] on button "button" at bounding box center [1076, 120] width 12 height 12
click at [1003, 179] on link "Copy invoice URL" at bounding box center [1017, 181] width 130 height 20
click at [1081, 122] on button "button" at bounding box center [1076, 120] width 12 height 12
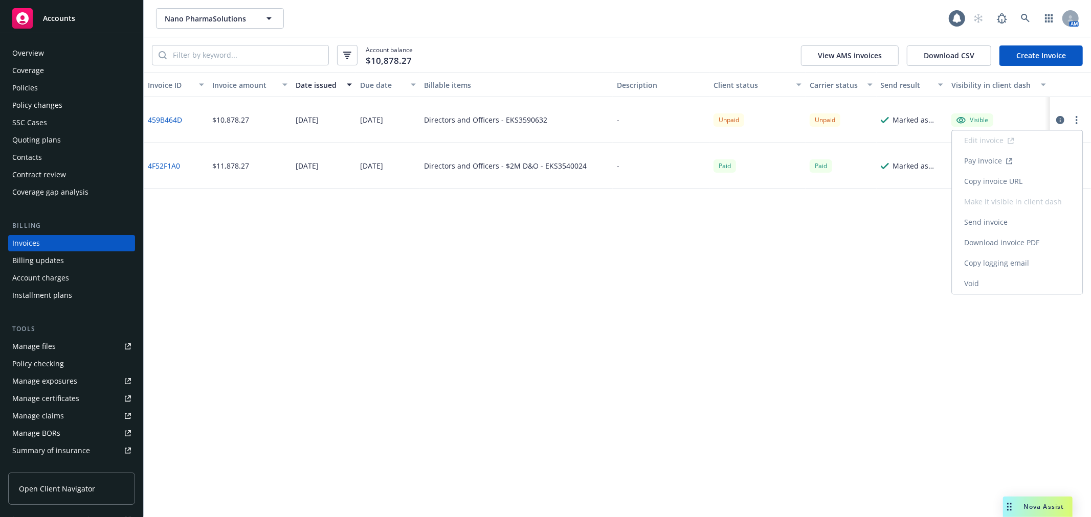
click at [1006, 246] on link "Download invoice PDF" at bounding box center [1017, 243] width 130 height 20
click at [47, 133] on div "Quoting plans" at bounding box center [36, 140] width 49 height 16
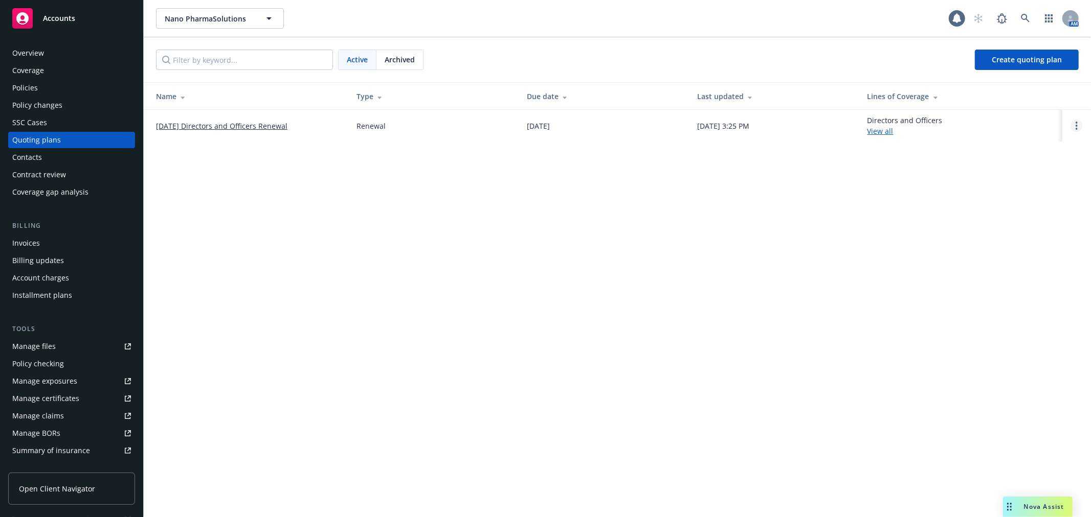
click at [1077, 130] on link "Open options" at bounding box center [1076, 126] width 12 height 12
click at [1029, 121] on span "Archive" at bounding box center [1004, 118] width 50 height 10
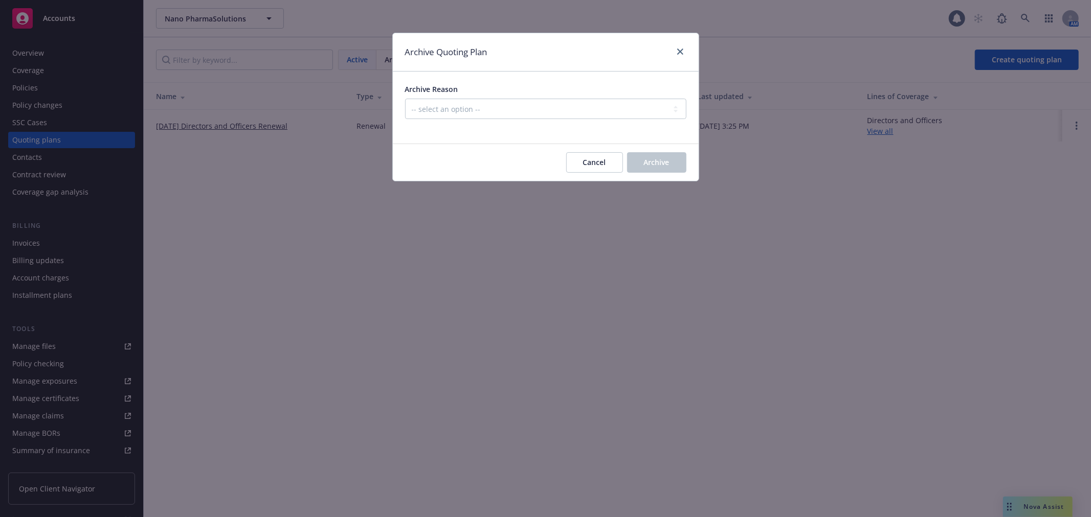
click at [550, 121] on div at bounding box center [545, 125] width 281 height 12
drag, startPoint x: 513, startPoint y: 101, endPoint x: 509, endPoint y: 112, distance: 12.3
click at [513, 101] on select "-- select an option -- All policies in this renewal plan are auto-renewed Creat…" at bounding box center [545, 109] width 281 height 20
select select "ARCHIVED_RENEWAL_COMPLETED"
click at [405, 99] on select "-- select an option -- All policies in this renewal plan are auto-renewed Creat…" at bounding box center [545, 109] width 281 height 20
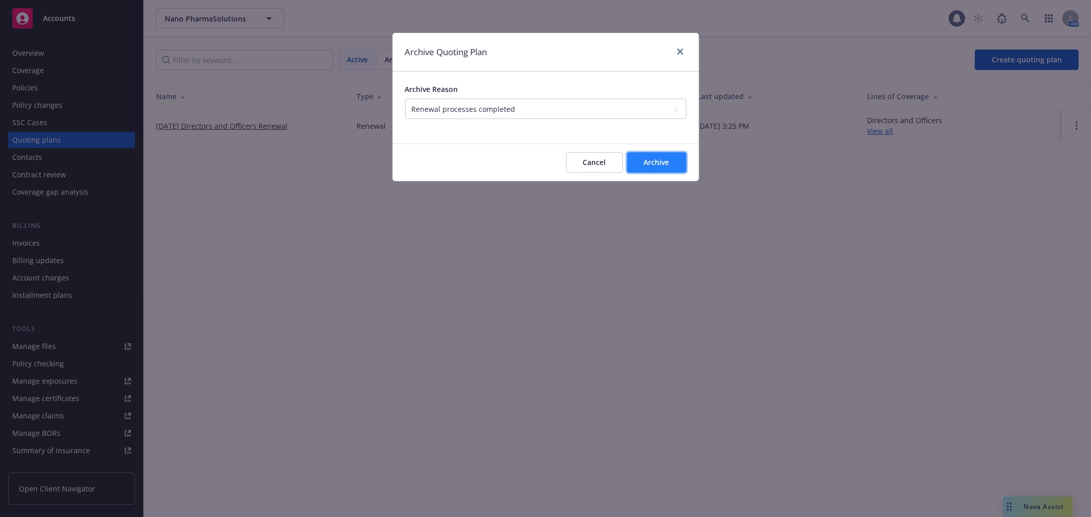
click at [670, 160] on button "Archive" at bounding box center [656, 162] width 59 height 20
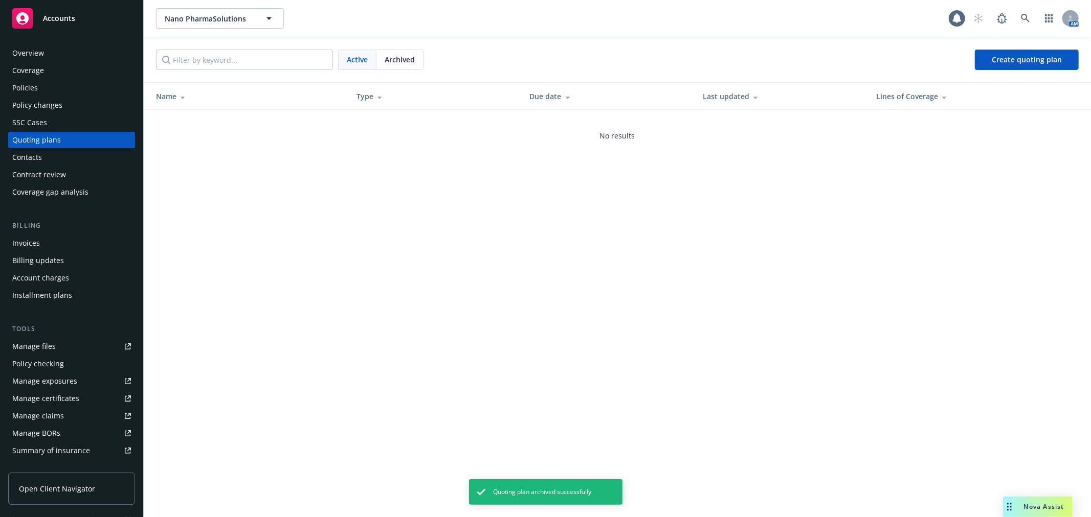
click at [38, 108] on div "Policy changes" at bounding box center [37, 105] width 50 height 16
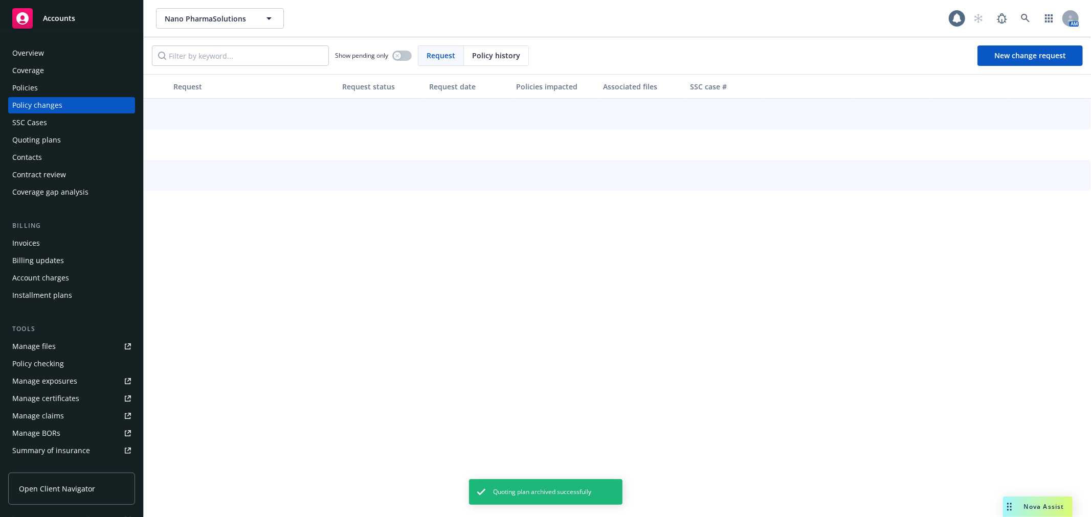
click at [49, 114] on div "Overview Coverage Policies Policy changes SSC Cases Quoting plans Contacts Cont…" at bounding box center [71, 122] width 127 height 155
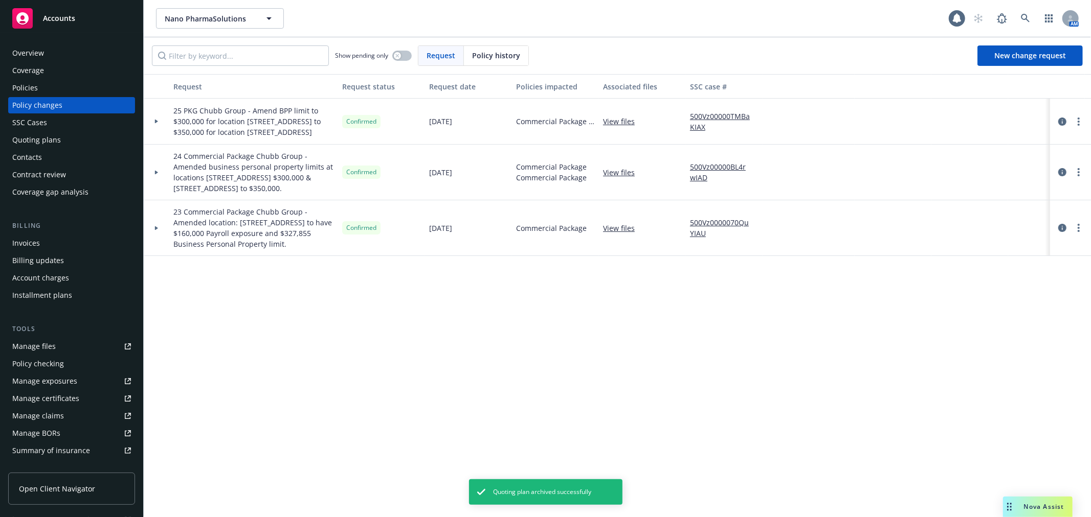
click at [53, 114] on div "Overview Coverage Policies Policy changes SSC Cases Quoting plans Contacts Cont…" at bounding box center [71, 122] width 127 height 155
click at [54, 120] on div "SSC Cases" at bounding box center [71, 123] width 119 height 16
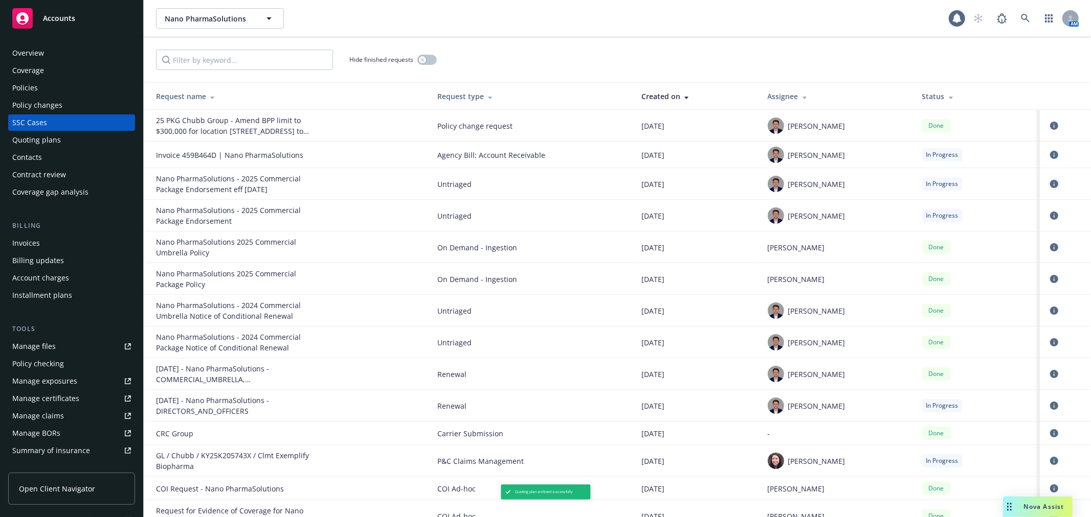
click at [1051, 183] on link "circleInformation" at bounding box center [1054, 184] width 12 height 12
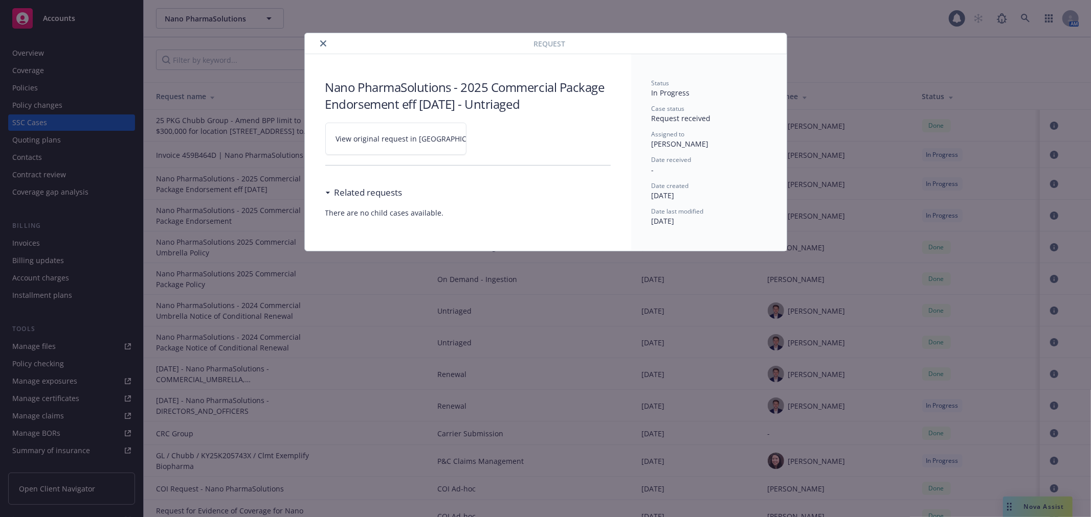
click at [374, 151] on link "View original request in SSC" at bounding box center [395, 139] width 141 height 32
click at [320, 43] on icon "close" at bounding box center [323, 43] width 6 height 6
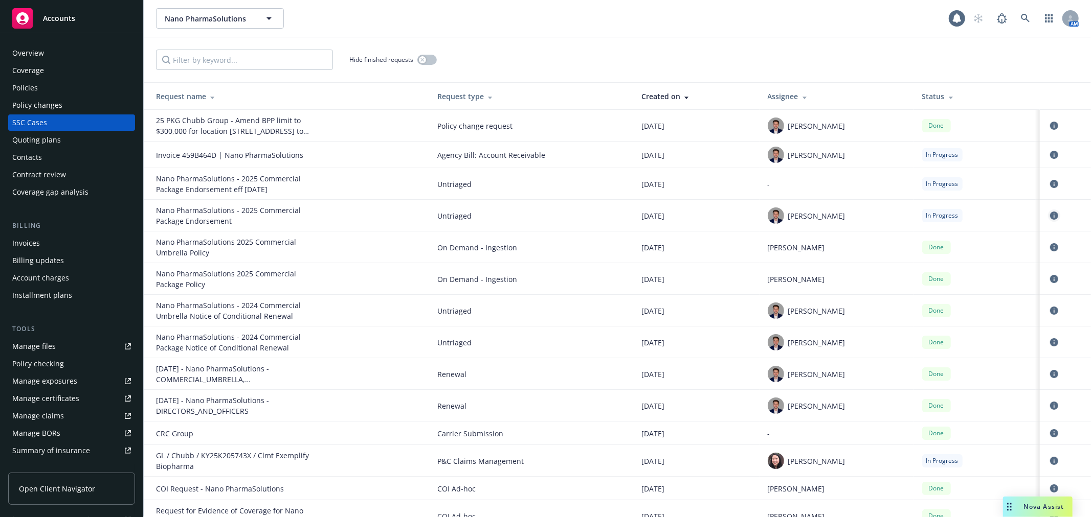
click at [1050, 215] on icon "circleInformation" at bounding box center [1054, 216] width 8 height 8
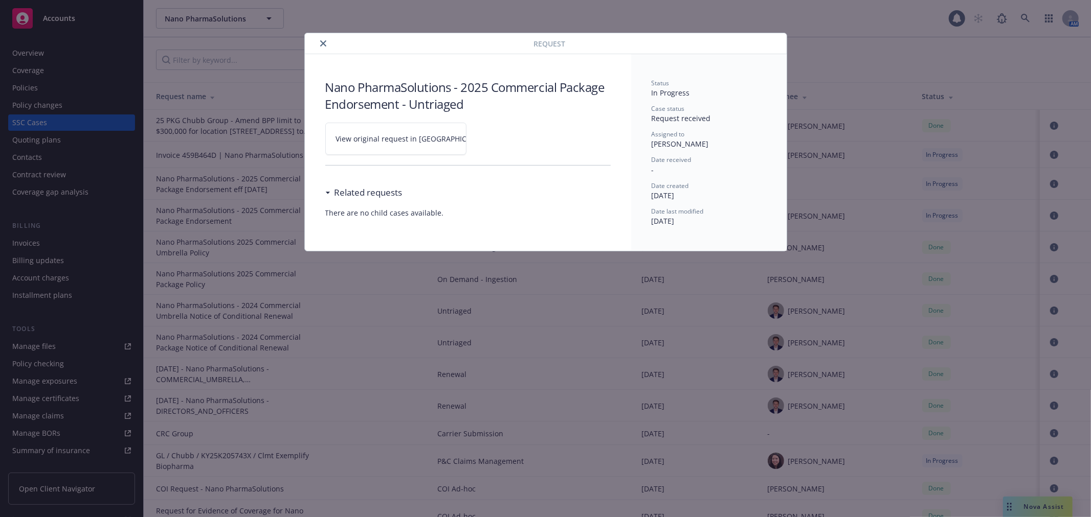
click at [382, 127] on link "View original request in SSC" at bounding box center [395, 139] width 141 height 32
click at [329, 44] on div at bounding box center [421, 43] width 225 height 12
click at [326, 38] on div at bounding box center [421, 43] width 225 height 12
click at [326, 41] on button "close" at bounding box center [323, 43] width 12 height 12
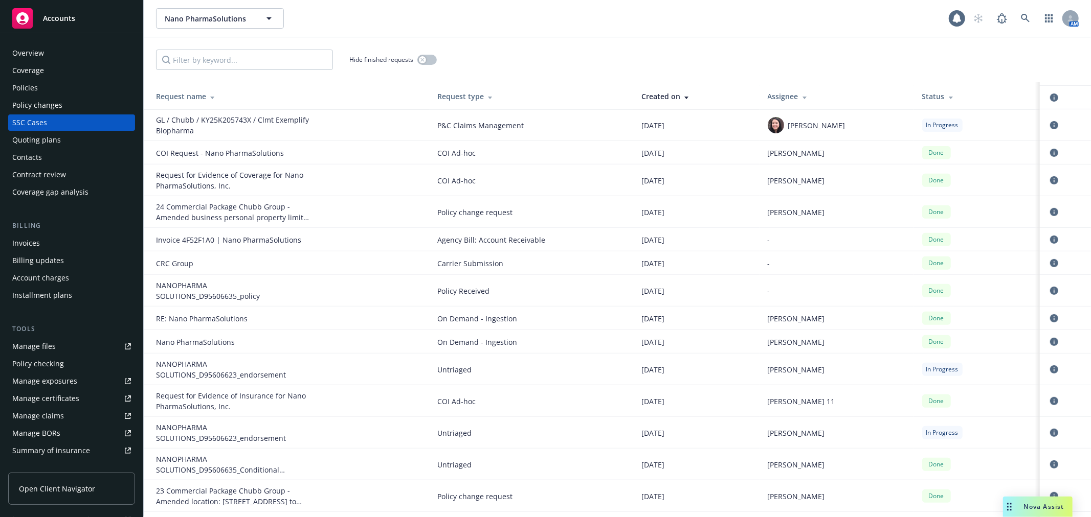
scroll to position [394, 0]
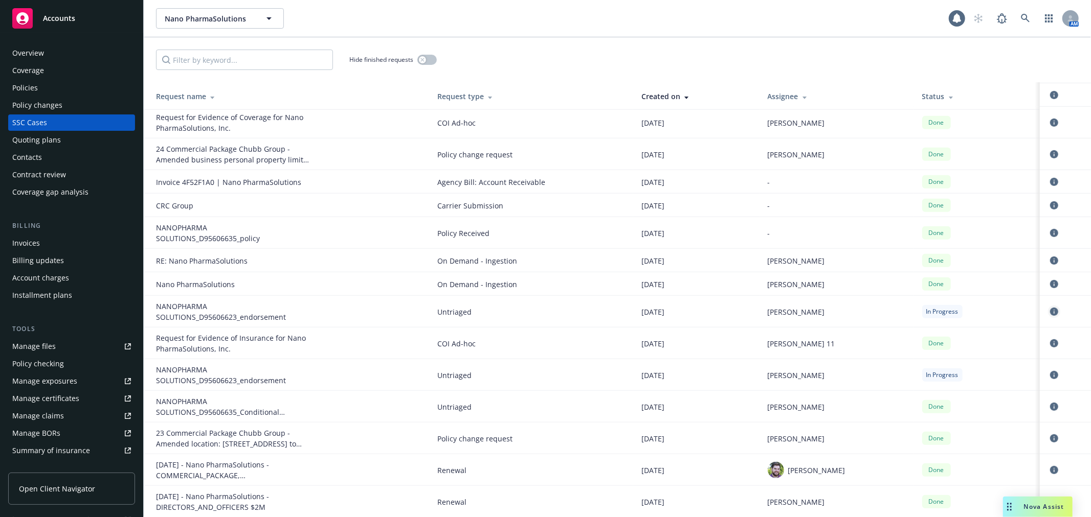
click at [1050, 310] on icon "circleInformation" at bounding box center [1054, 312] width 8 height 8
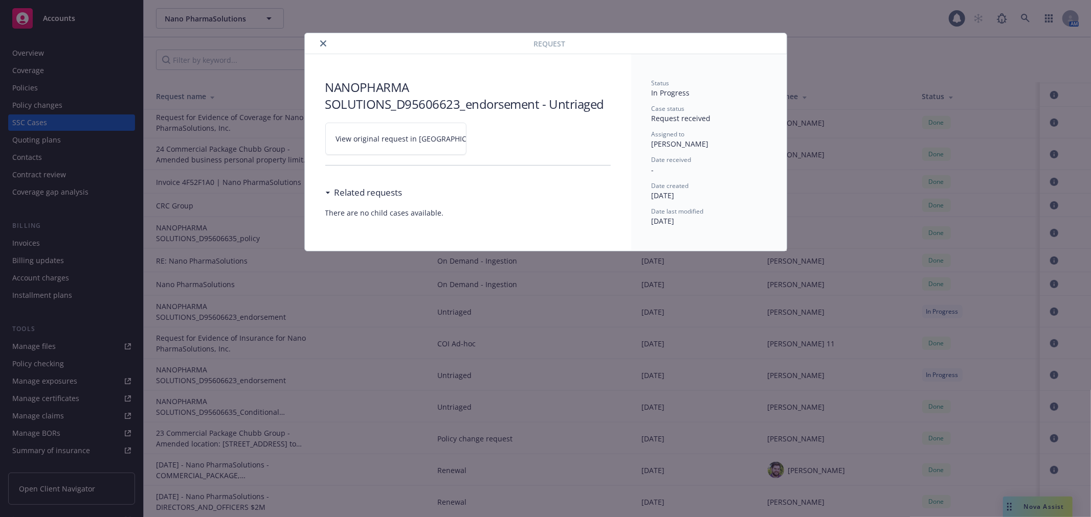
click at [414, 142] on span "View original request in SSC" at bounding box center [413, 138] width 155 height 11
click at [326, 42] on button "close" at bounding box center [323, 43] width 12 height 12
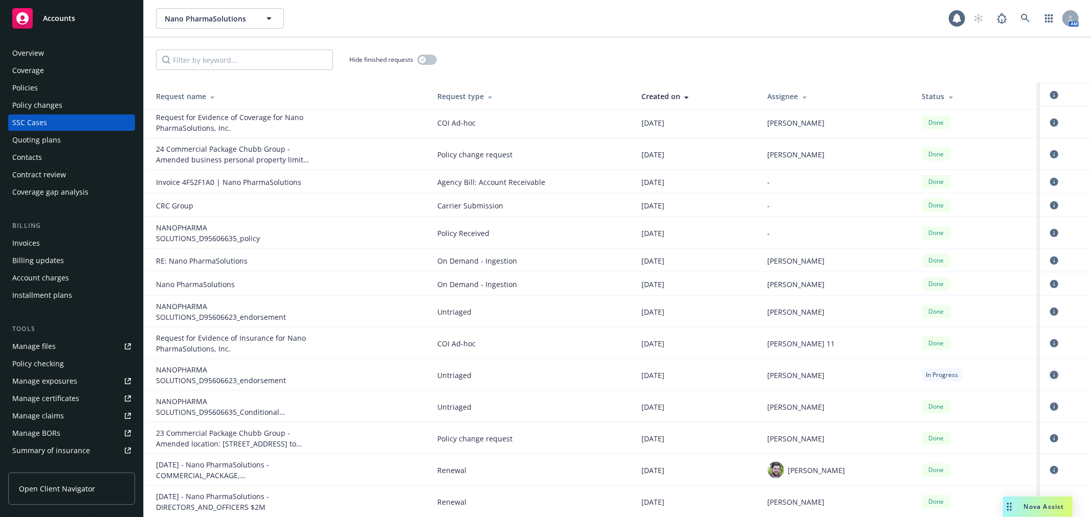
click at [1050, 377] on icon "circleInformation" at bounding box center [1054, 375] width 8 height 8
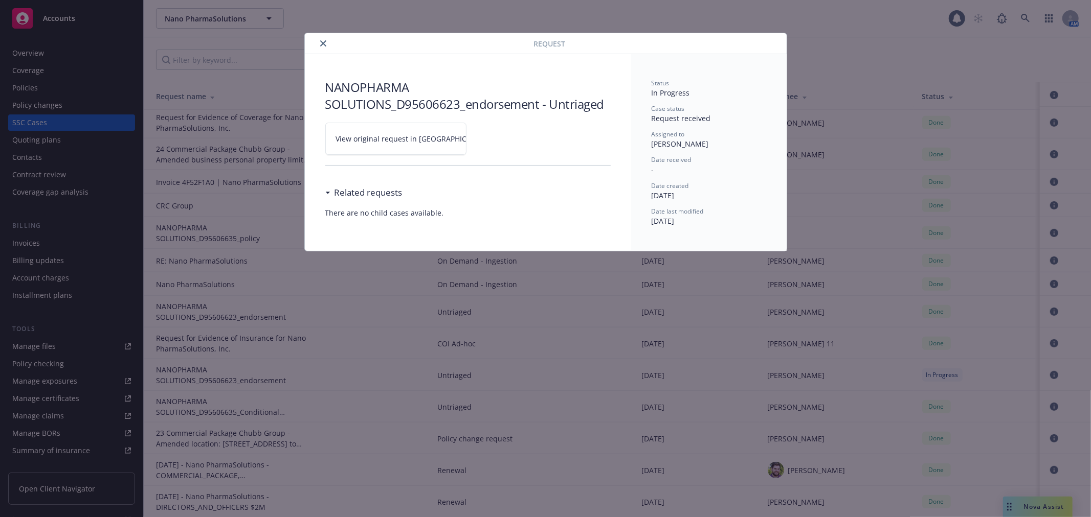
click at [378, 130] on link "View original request in SSC" at bounding box center [395, 139] width 141 height 32
click at [318, 44] on button "close" at bounding box center [323, 43] width 12 height 12
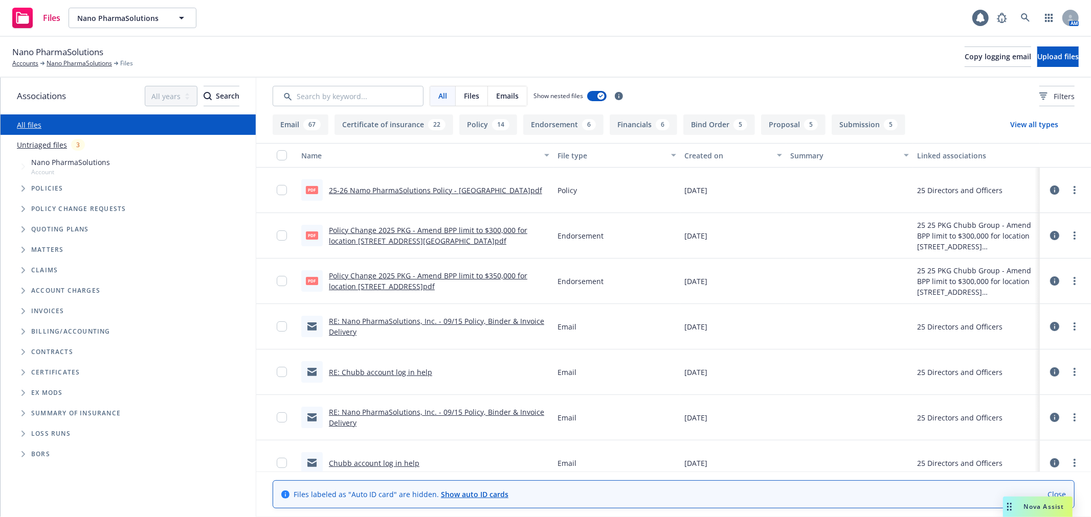
drag, startPoint x: 21, startPoint y: 411, endPoint x: 65, endPoint y: 435, distance: 50.8
click at [24, 409] on span "Folder Tree Example" at bounding box center [23, 413] width 16 height 16
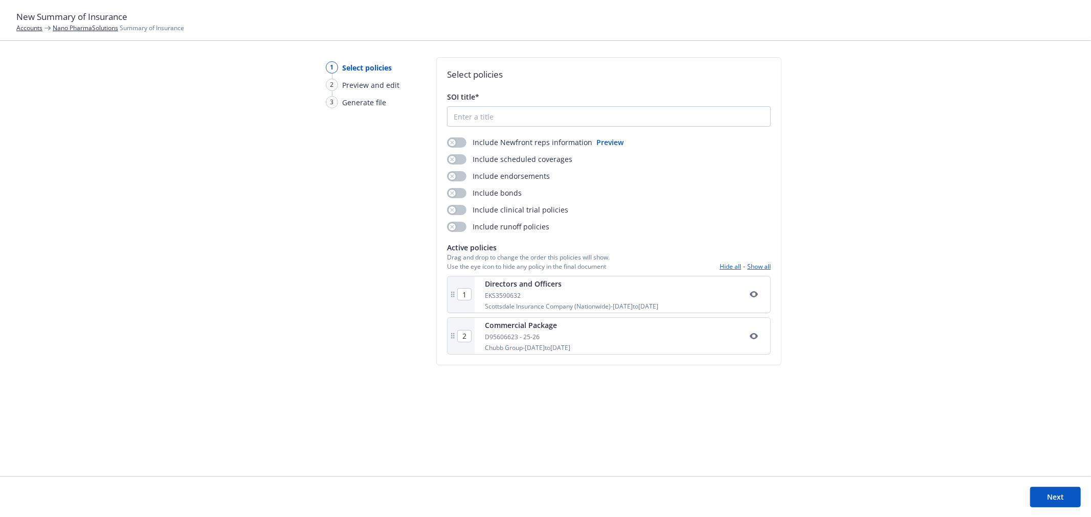
click at [442, 142] on div "Select policies SOI title* Include Newfront reps information Preview Include sc…" at bounding box center [608, 211] width 345 height 308
click at [457, 138] on button "button" at bounding box center [456, 143] width 19 height 10
click at [607, 142] on button "Preview" at bounding box center [609, 142] width 27 height 11
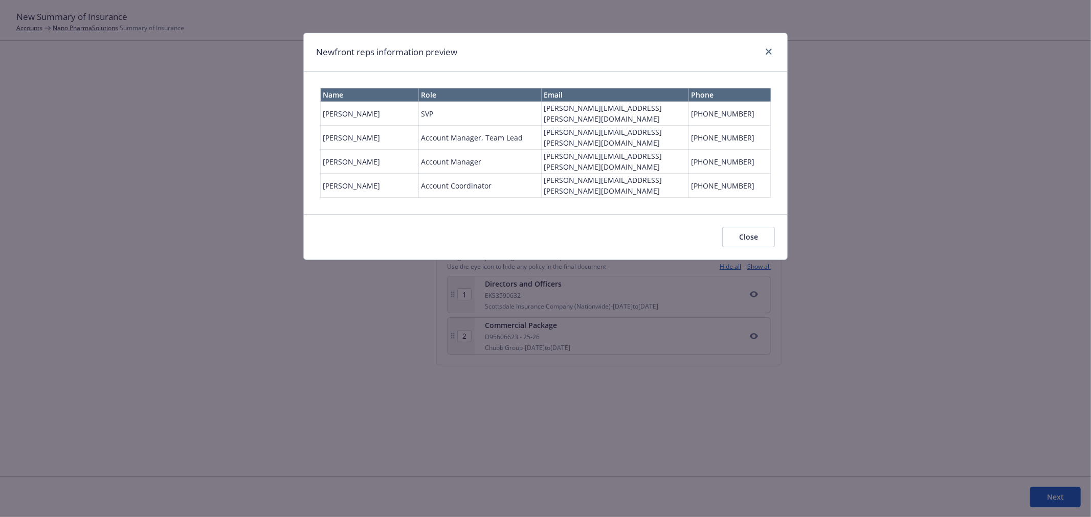
click at [758, 227] on button "Close" at bounding box center [748, 237] width 53 height 20
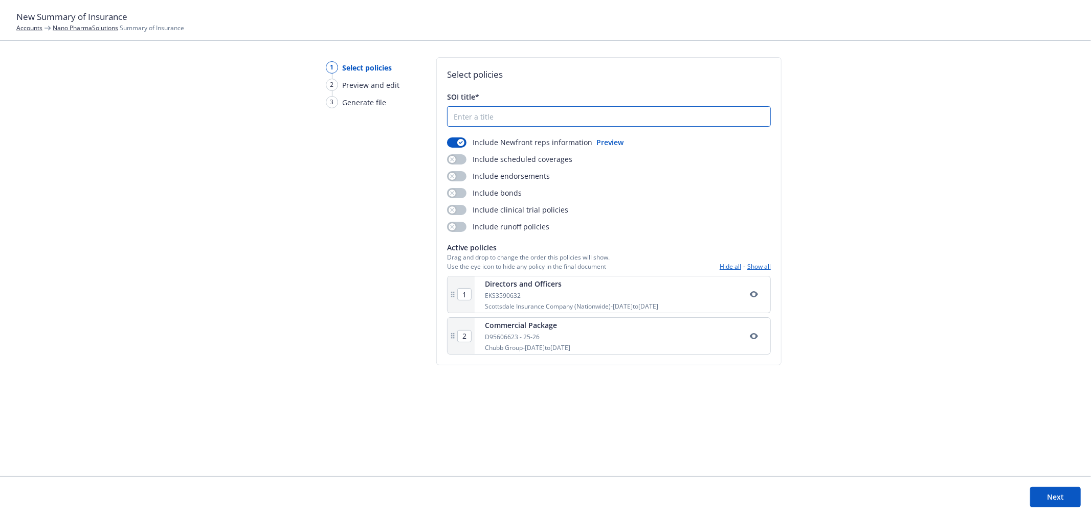
click at [538, 115] on input "SOI title*" at bounding box center [608, 116] width 323 height 19
type input "25-26 Namo PharmaSolutions Summary of Insurance"
click at [1049, 496] on button "Next" at bounding box center [1055, 497] width 51 height 20
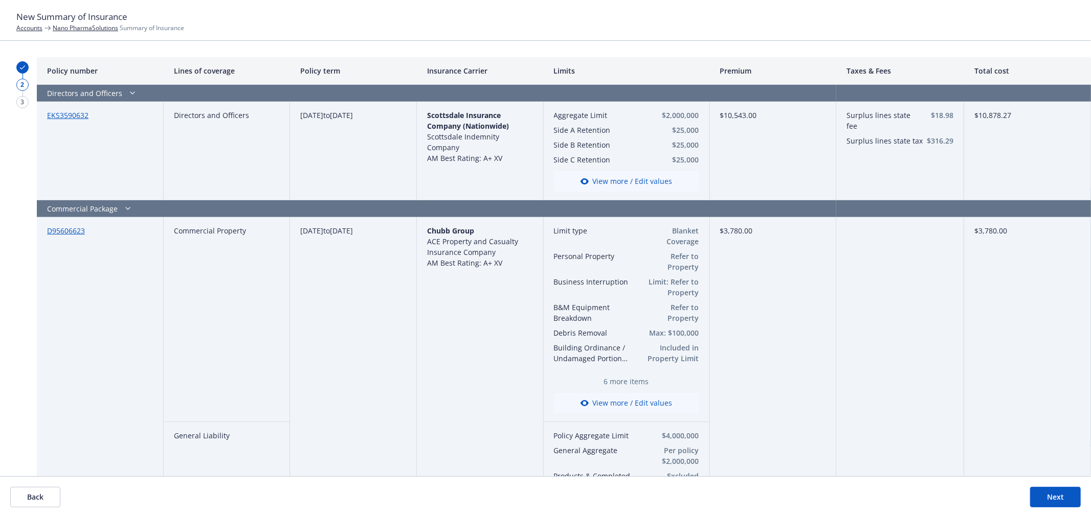
click at [1032, 498] on button "Next" at bounding box center [1055, 497] width 51 height 20
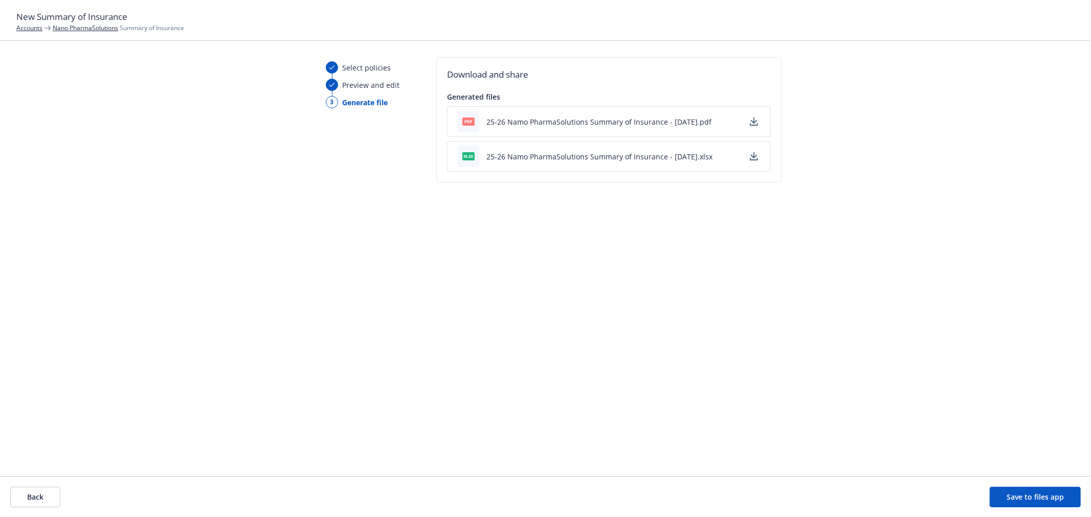
click at [754, 121] on icon "button" at bounding box center [754, 122] width 8 height 8
drag, startPoint x: 1042, startPoint y: 499, endPoint x: 757, endPoint y: 235, distance: 388.2
click at [1042, 499] on button "Save to files app" at bounding box center [1034, 497] width 91 height 20
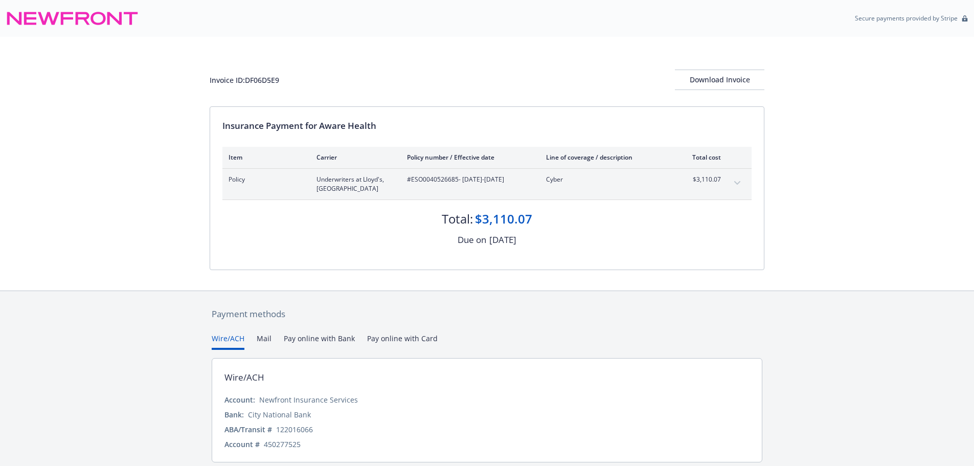
click at [732, 171] on div "Policy Underwriters at [GEOGRAPHIC_DATA]ESO0040526685 - [DATE]-[DATE] Cyber $3,…" at bounding box center [486, 184] width 529 height 31
click at [728, 178] on div "Policy Underwriters at [GEOGRAPHIC_DATA]ESO0040526685 - [DATE]-[DATE] Cyber $3,…" at bounding box center [486, 184] width 529 height 31
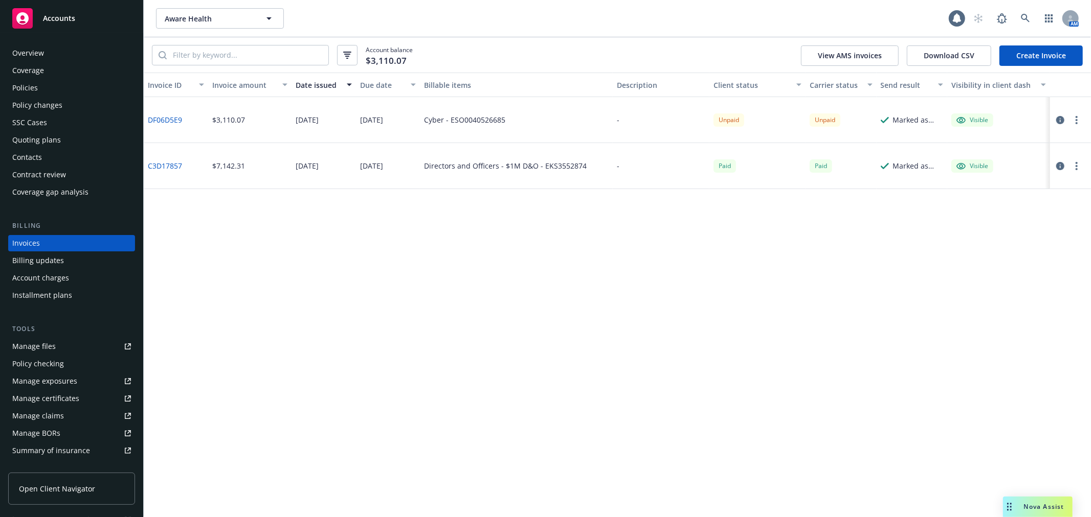
click at [156, 120] on link "DF06D5E9" at bounding box center [165, 120] width 34 height 11
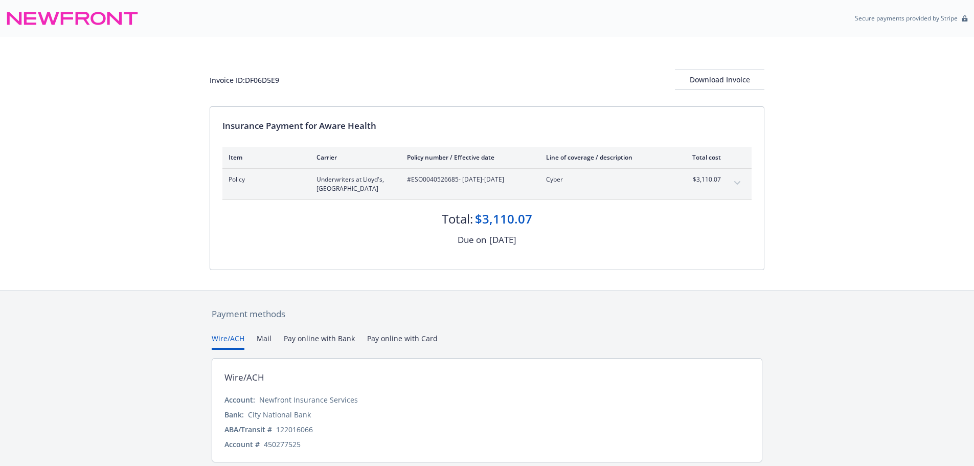
click at [692, 184] on div "$3,110.07" at bounding box center [702, 184] width 38 height 18
click at [716, 178] on span "$3,110.07" at bounding box center [702, 179] width 38 height 9
click at [730, 185] on div "Policy Underwriters at [GEOGRAPHIC_DATA]ESO0040526685 - [DATE]-[DATE] Cyber $3,…" at bounding box center [486, 184] width 529 height 31
click at [734, 185] on button "expand content" at bounding box center [737, 183] width 16 height 16
